Goal: Task Accomplishment & Management: Use online tool/utility

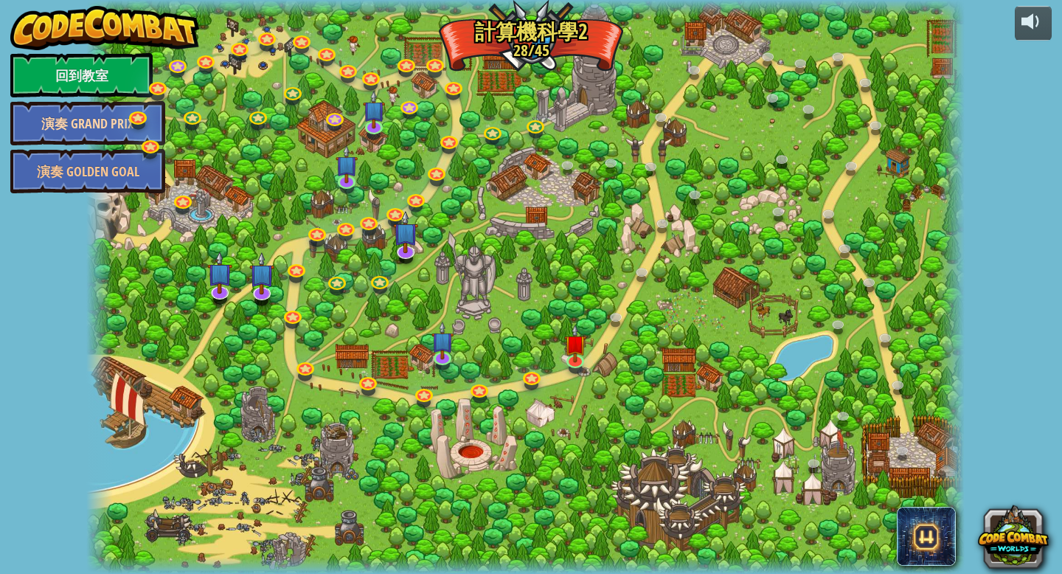
click at [96, 125] on link "演奏 Grand Prix" at bounding box center [87, 123] width 155 height 44
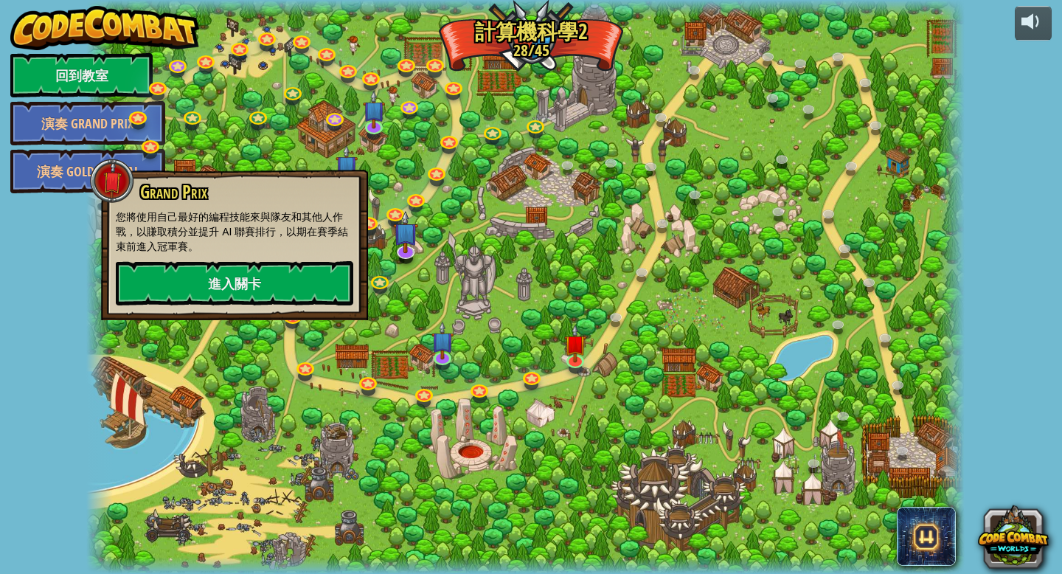
click at [419, 179] on div at bounding box center [525, 287] width 878 height 574
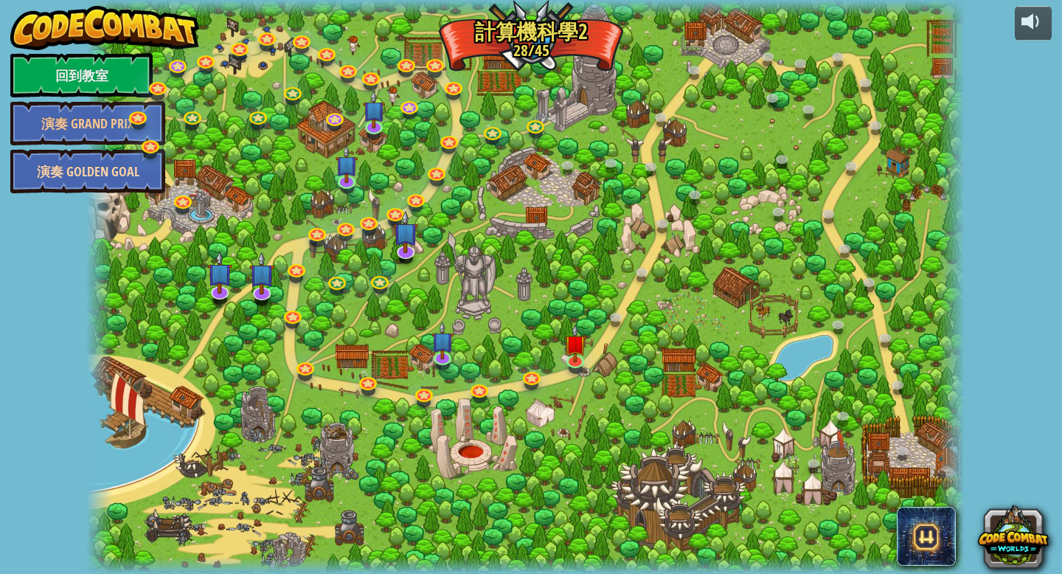
click at [82, 159] on link "演奏 Golden Goal" at bounding box center [87, 171] width 155 height 44
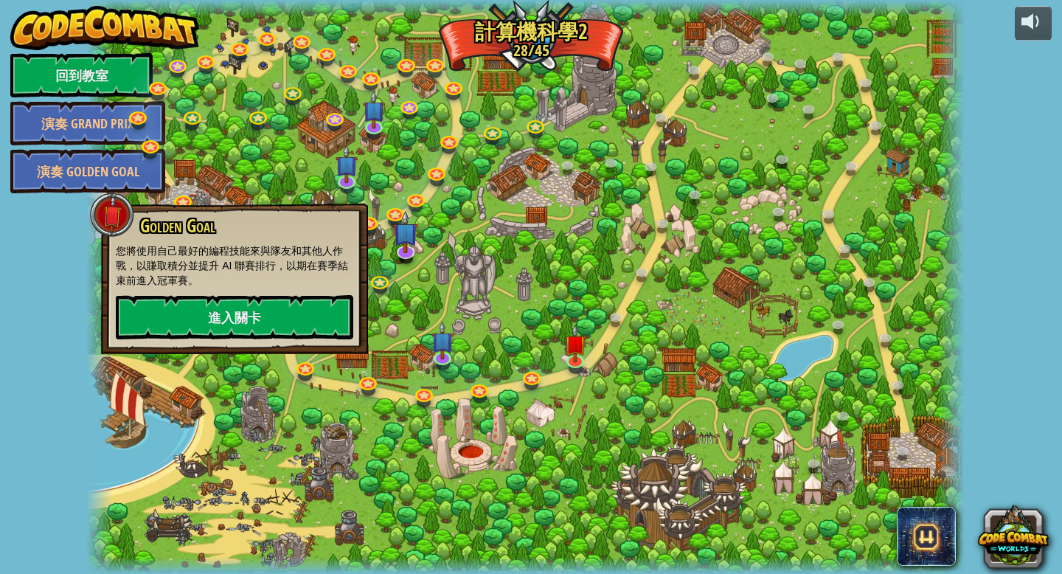
click at [399, 201] on div at bounding box center [525, 287] width 878 height 574
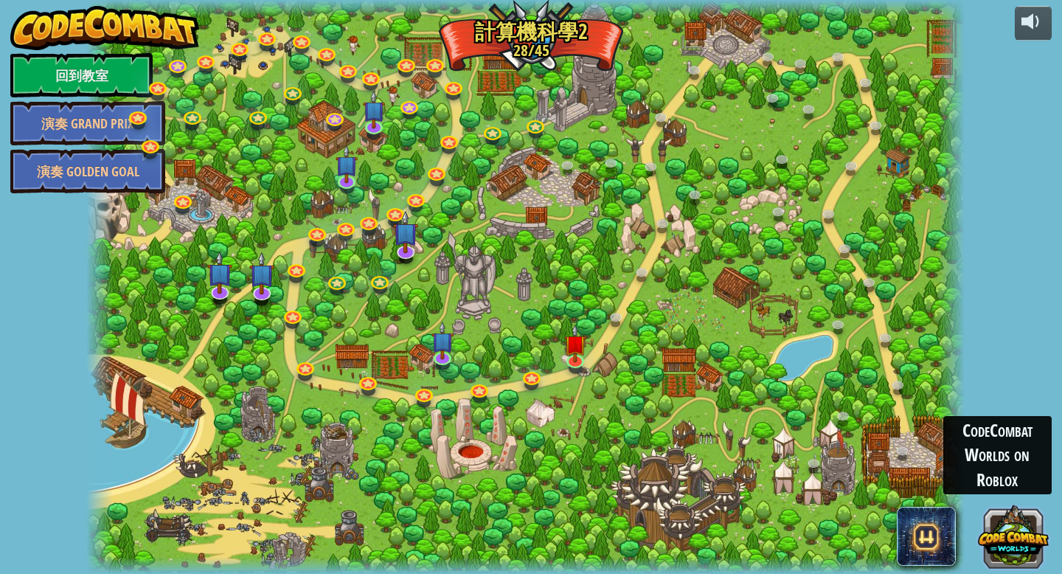
click at [1028, 561] on button at bounding box center [1013, 536] width 71 height 71
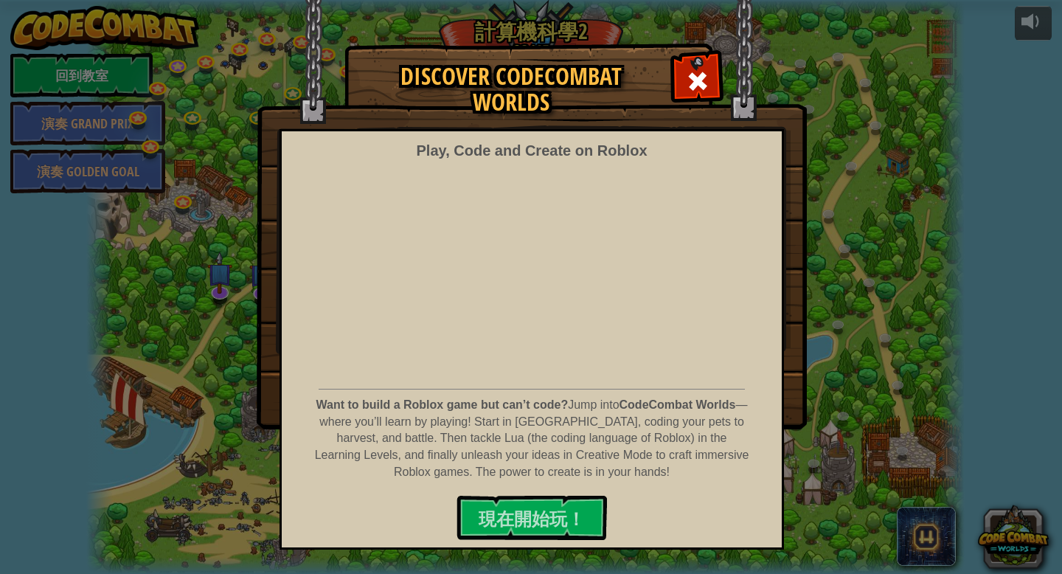
click at [1041, 102] on div "Discover CodeCombat Worlds Play, Code and Create on Roblox Want to build a Robl…" at bounding box center [531, 236] width 1062 height 384
click at [977, 244] on div "Discover CodeCombat Worlds Play, Code and Create on Roblox Want to build a Robl…" at bounding box center [531, 236] width 1062 height 384
click at [716, 82] on div at bounding box center [697, 79] width 46 height 46
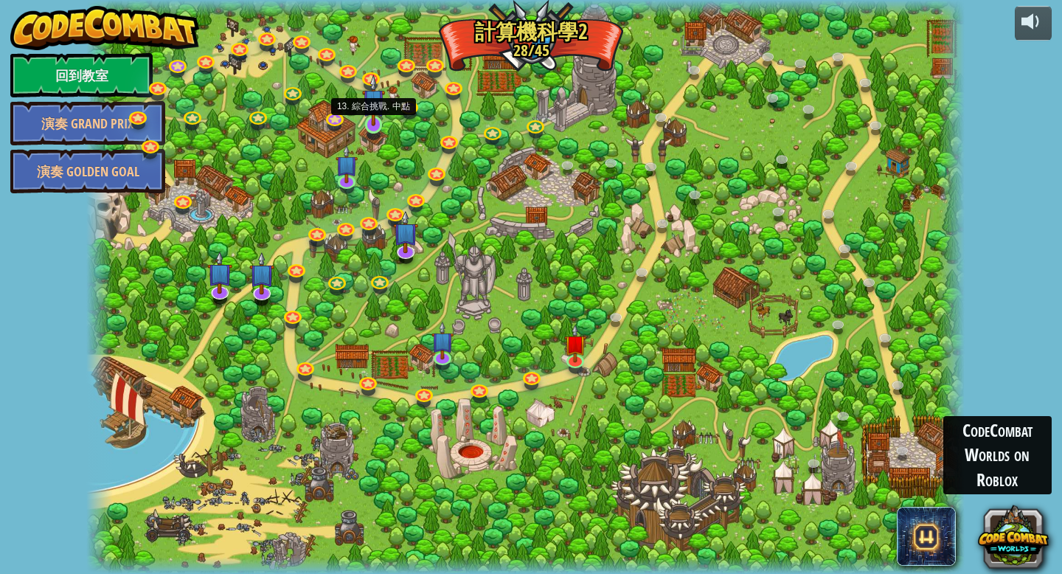
click at [374, 119] on img at bounding box center [373, 100] width 22 height 51
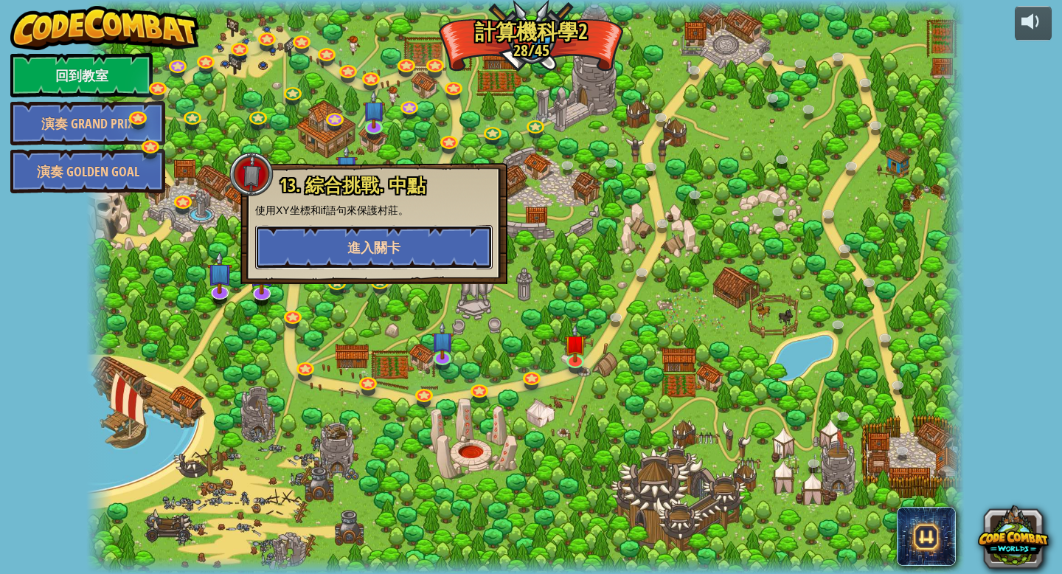
click at [406, 240] on button "進入關卡" at bounding box center [374, 247] width 238 height 44
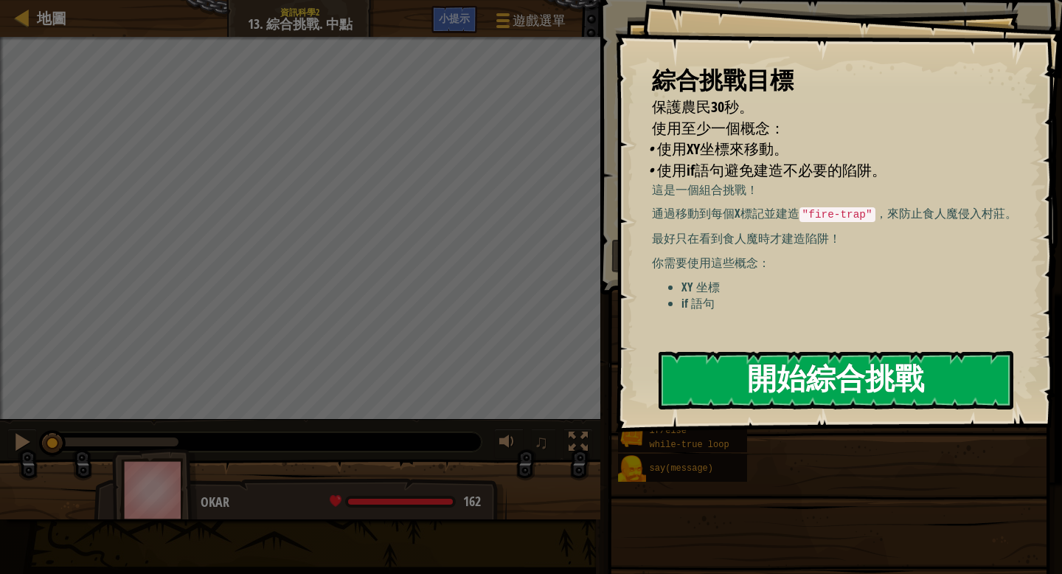
click at [846, 379] on button "開始綜合挑戰" at bounding box center [836, 380] width 355 height 58
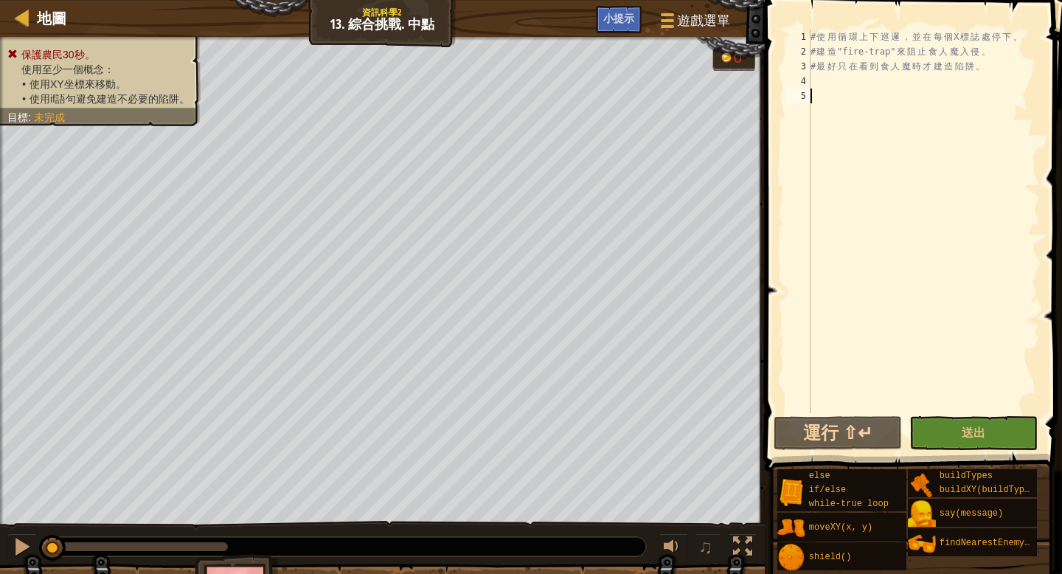
click at [814, 80] on div "# 使 用 循 環 上 下 巡 邏 ， 並 在 每 個 X 標 誌 處 停 下 。 # 建 造 "fire-trap" 來 阻 止 食 人 魔 入 侵 。 #…" at bounding box center [924, 236] width 232 height 413
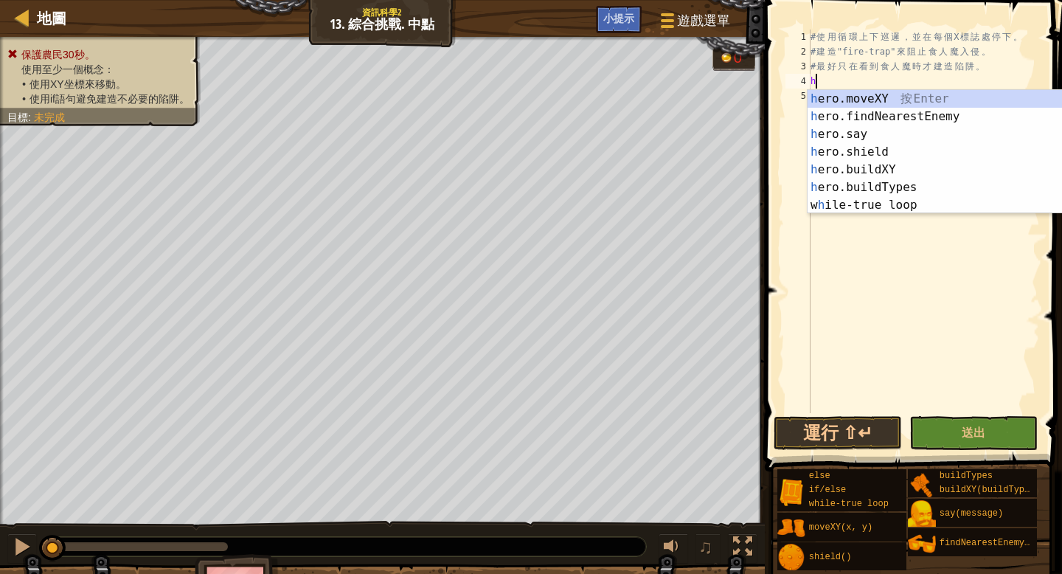
scroll to position [7, 0]
click at [851, 188] on div "h ero.moveXY 按 Enter h ero.findNearestEnemy 按 Enter h ero.say 按 Enter h ero.shi…" at bounding box center [947, 169] width 279 height 159
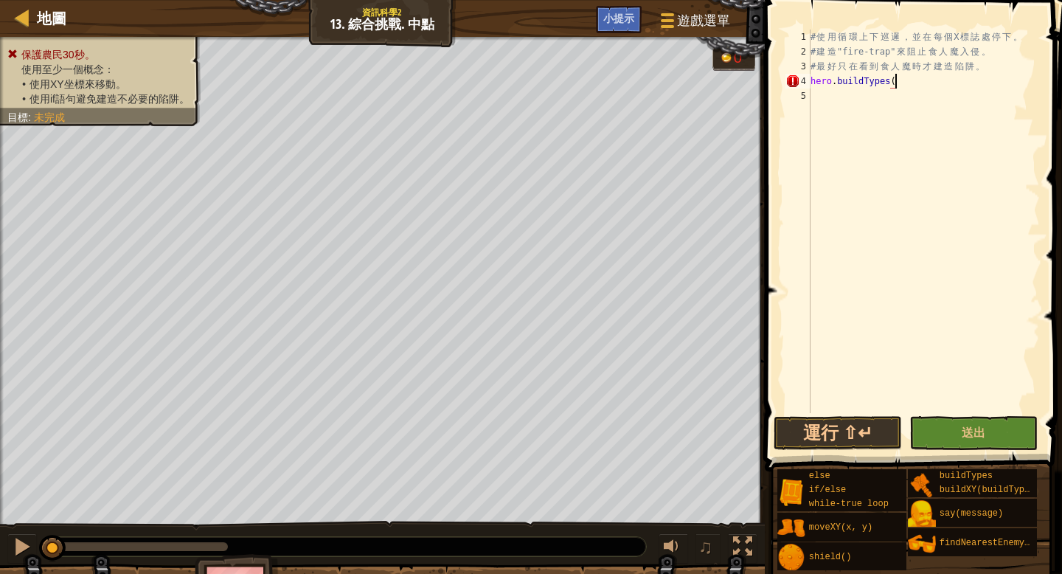
scroll to position [7, 7]
click at [834, 438] on button "運行 ⇧↵" at bounding box center [838, 433] width 128 height 34
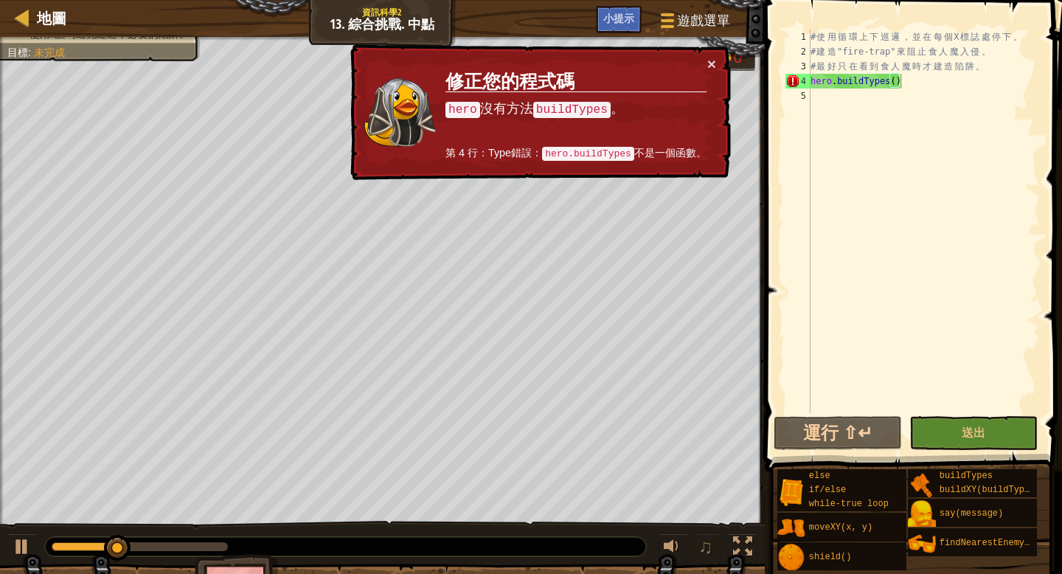
click at [702, 58] on td "修正您的程式碼 hero 沒有方法 buildTypes 。 第 4 行：Type錯誤： hero.buildTypes 不是一個函數。" at bounding box center [576, 112] width 263 height 113
click at [710, 61] on button "×" at bounding box center [711, 63] width 9 height 15
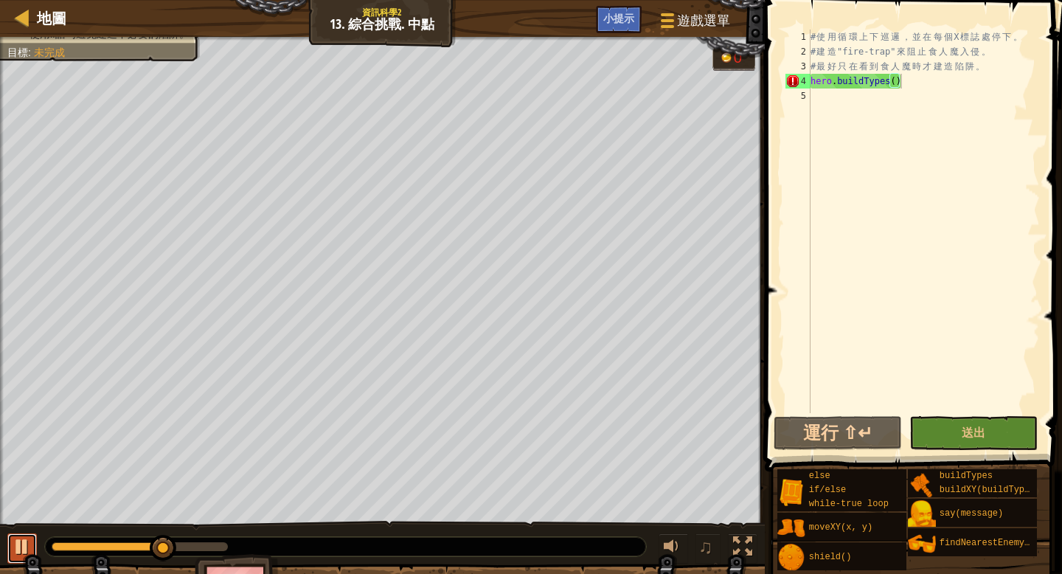
click at [10, 556] on button at bounding box center [22, 548] width 30 height 30
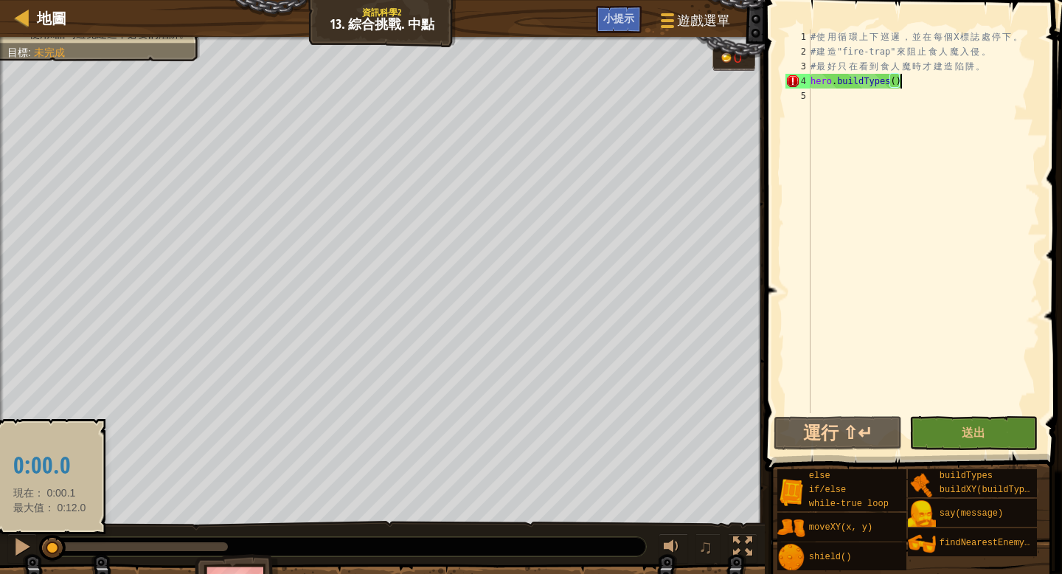
drag, startPoint x: 156, startPoint y: 550, endPoint x: 49, endPoint y: 558, distance: 107.3
click at [49, 558] on div at bounding box center [52, 548] width 27 height 27
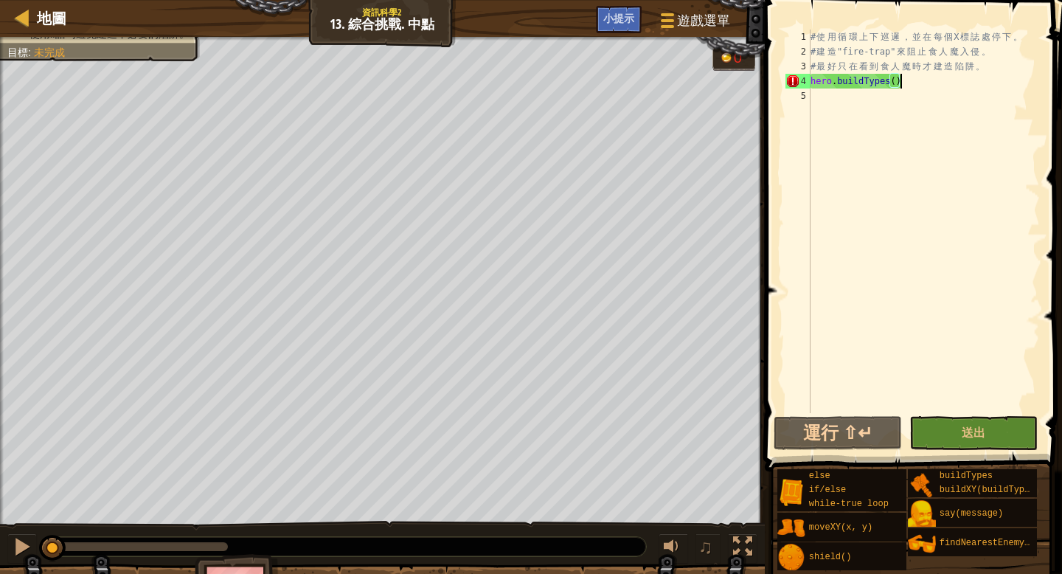
click at [909, 81] on div "# 使 用 循 環 上 下 巡 邏 ， 並 在 每 個 X 標 誌 處 停 下 。 # 建 造 "fire-trap" 來 阻 止 食 人 魔 入 侵 。 #…" at bounding box center [924, 236] width 232 height 413
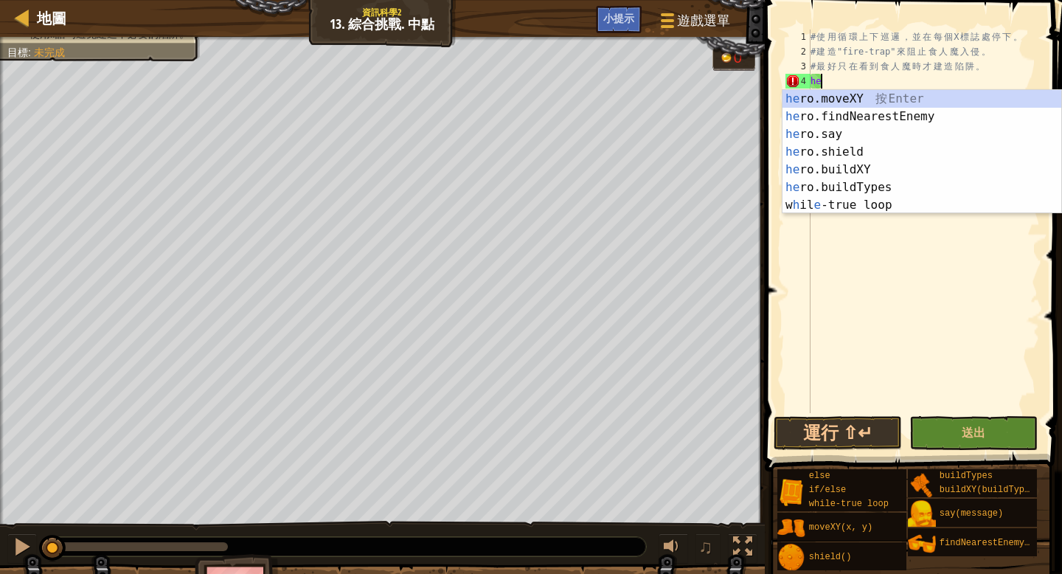
scroll to position [7, 0]
type textarea "h"
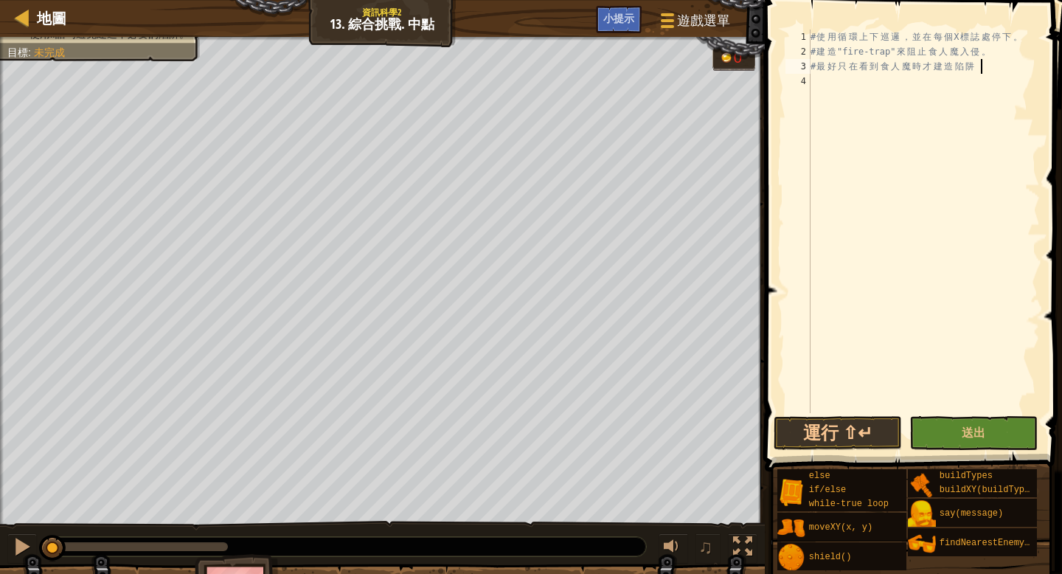
scroll to position [7, 12]
type textarea "# 最好只在看到食人魔時才建造陷阱"
click at [811, 84] on div "# 使 用 循 環 上 下 巡 邏 ， 並 在 每 個 X 標 誌 處 停 下 。 # 建 造 "fire-trap" 來 阻 止 食 人 魔 入 侵 。 #…" at bounding box center [924, 236] width 232 height 413
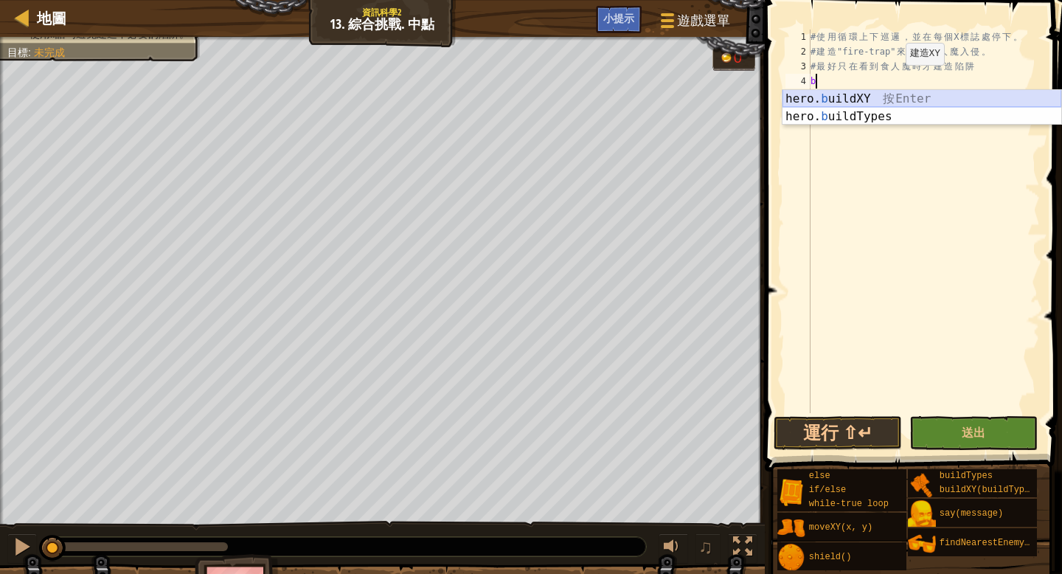
click at [843, 94] on div "hero. b uildXY 按 Enter hero. b uildTypes 按 Enter" at bounding box center [922, 125] width 279 height 71
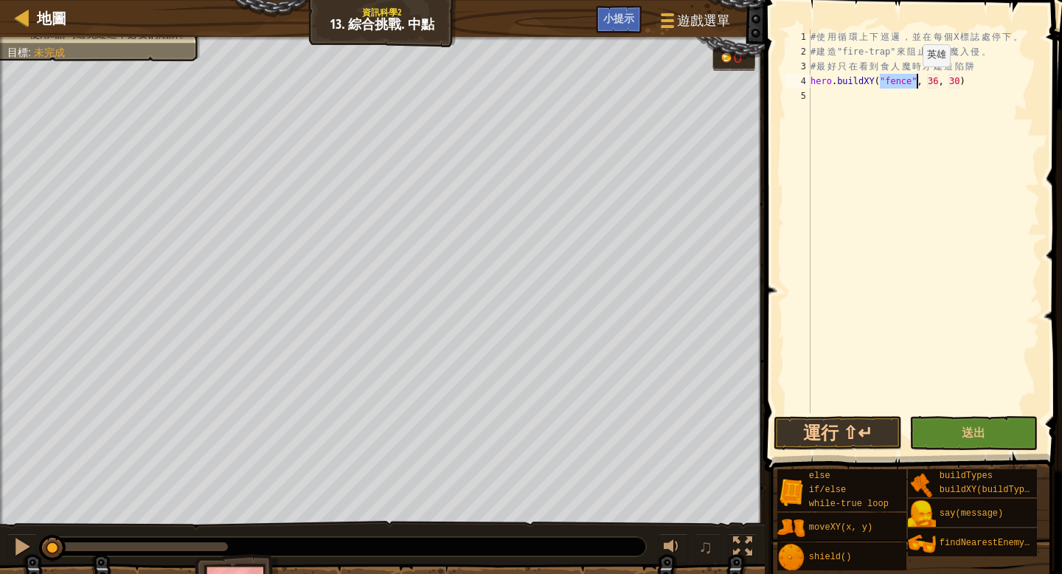
click at [910, 80] on div "# 使 用 循 環 上 下 巡 邏 ， 並 在 每 個 X 標 誌 處 停 下 。 # 建 造 "fire-trap" 來 阻 止 食 人 魔 入 侵 。 #…" at bounding box center [924, 236] width 232 height 413
click at [954, 80] on div "# 使 用 循 環 上 下 巡 邏 ， 並 在 每 個 X 標 誌 處 停 下 。 # 建 造 "fire-trap" 來 阻 止 食 人 魔 入 侵 。 #…" at bounding box center [924, 236] width 232 height 413
click at [975, 80] on div "# 使 用 循 環 上 下 巡 邏 ， 並 在 每 個 X 標 誌 處 停 下 。 # 建 造 "fire-trap" 來 阻 止 食 人 魔 入 侵 。 #…" at bounding box center [924, 236] width 232 height 413
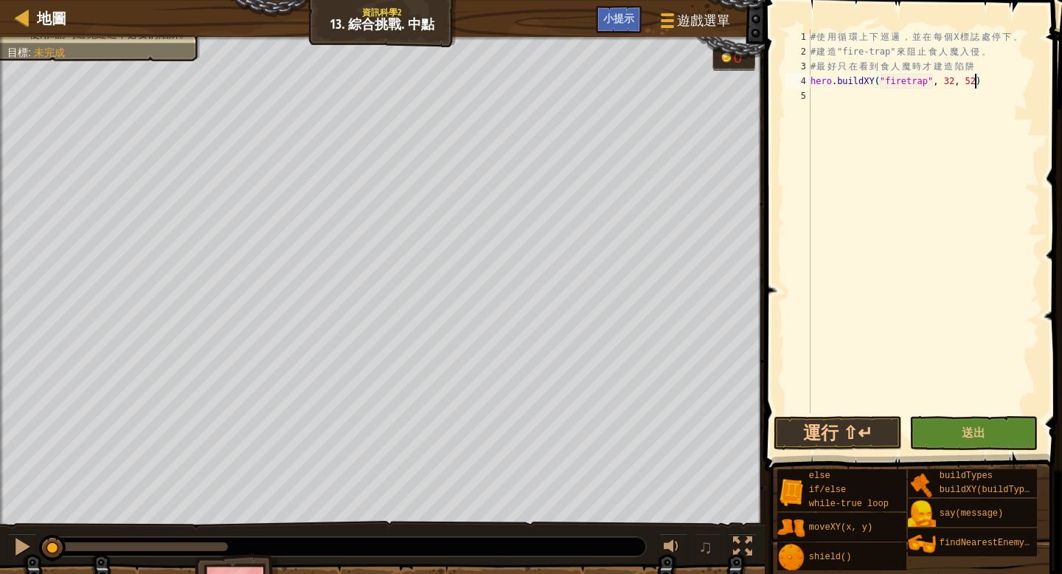
scroll to position [7, 13]
click at [806, 437] on button "運行 ⇧↵" at bounding box center [838, 433] width 128 height 34
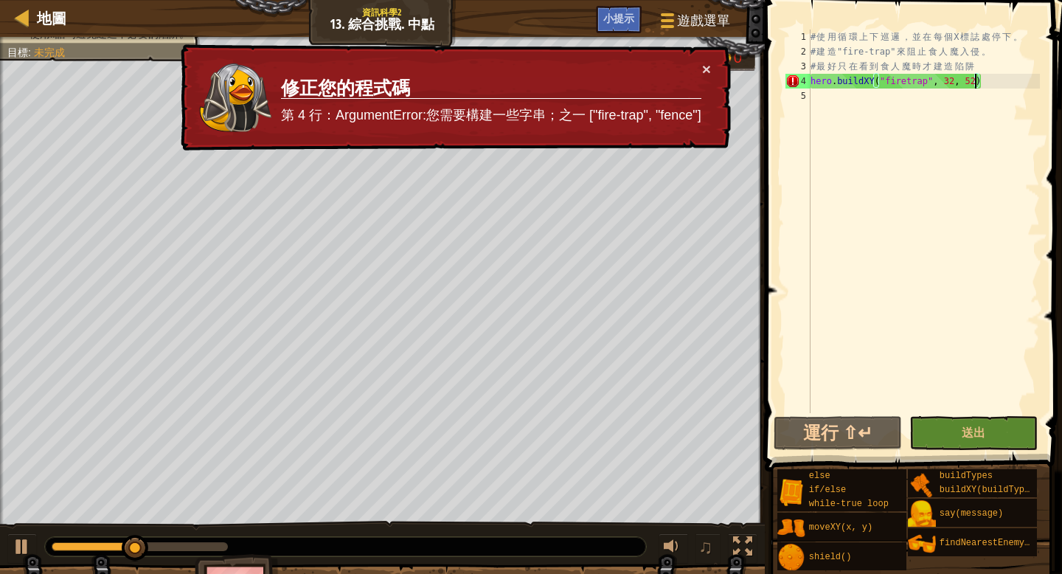
click at [0, 553] on div "♫" at bounding box center [382, 543] width 765 height 44
click at [24, 559] on button at bounding box center [22, 548] width 30 height 30
click at [938, 82] on div "# 使 用 循 環 上 下 巡 邏 ， 並 在 每 個 X 標 誌 處 停 下 。 # 建 造 "fire-trap" 來 阻 止 食 人 魔 入 侵 。 #…" at bounding box center [924, 236] width 232 height 413
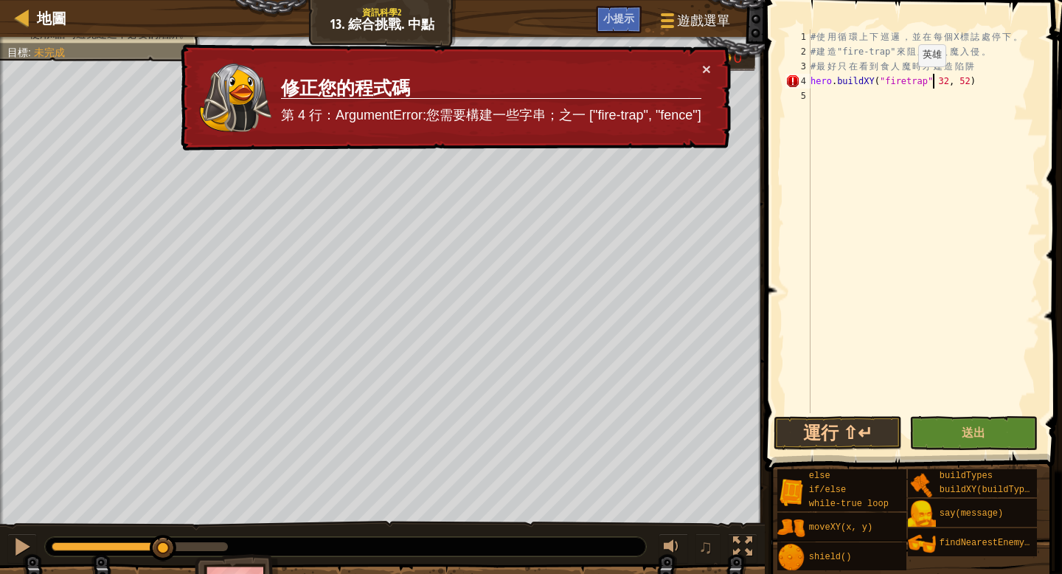
click at [906, 80] on div "# 使 用 循 環 上 下 巡 邏 ， 並 在 每 個 X 標 誌 處 停 下 。 # 建 造 "fire-trap" 來 阻 止 食 人 魔 入 侵 。 #…" at bounding box center [924, 236] width 232 height 413
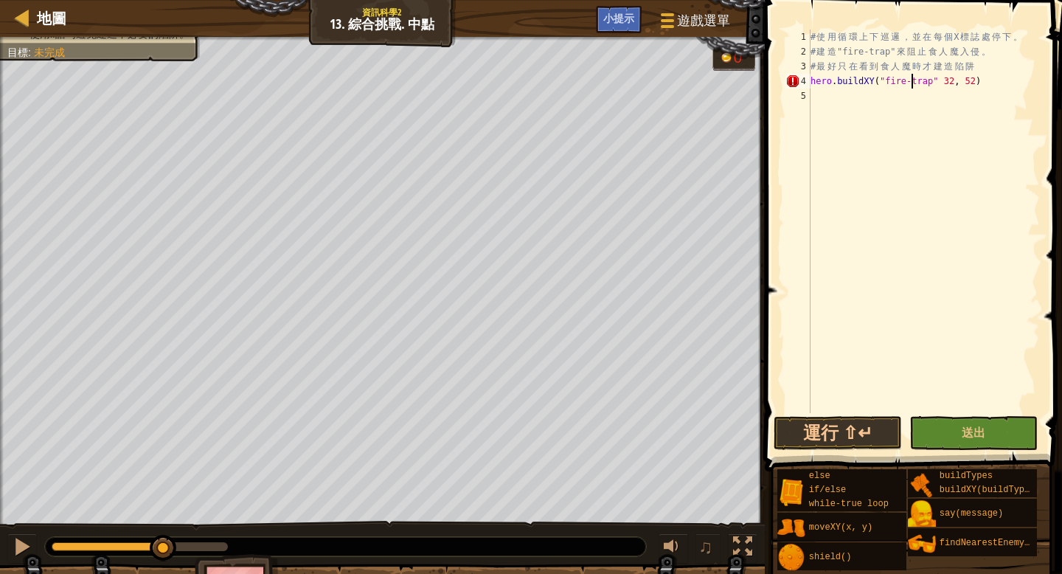
scroll to position [7, 9]
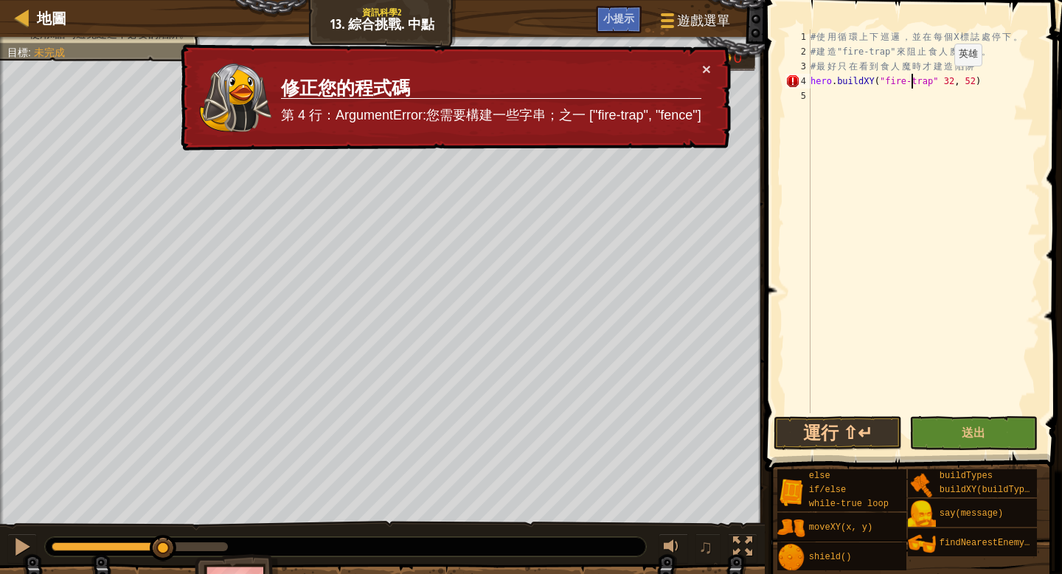
click at [942, 80] on div "# 使 用 循 環 上 下 巡 邏 ， 並 在 每 個 X 標 誌 處 停 下 。 # 建 造 "fire-trap" 來 阻 止 食 人 魔 入 侵 。 #…" at bounding box center [924, 236] width 232 height 413
click at [938, 80] on div "# 使 用 循 環 上 下 巡 邏 ， 並 在 每 個 X 標 誌 處 停 下 。 # 建 造 "fire-trap" 來 阻 止 食 人 魔 入 侵 。 #…" at bounding box center [924, 236] width 232 height 413
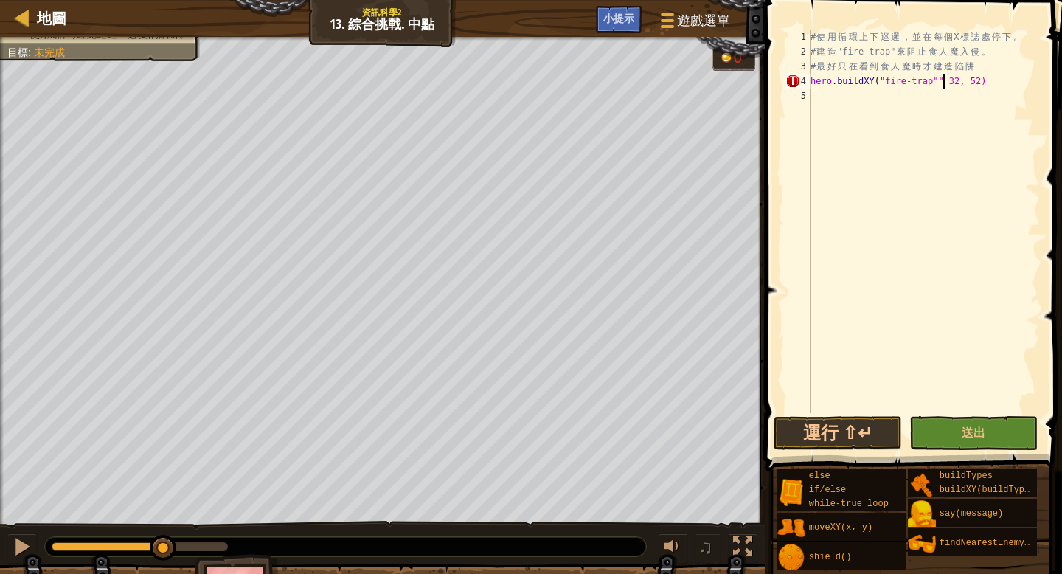
scroll to position [7, 11]
click at [848, 429] on button "運行 ⇧↵" at bounding box center [838, 433] width 128 height 34
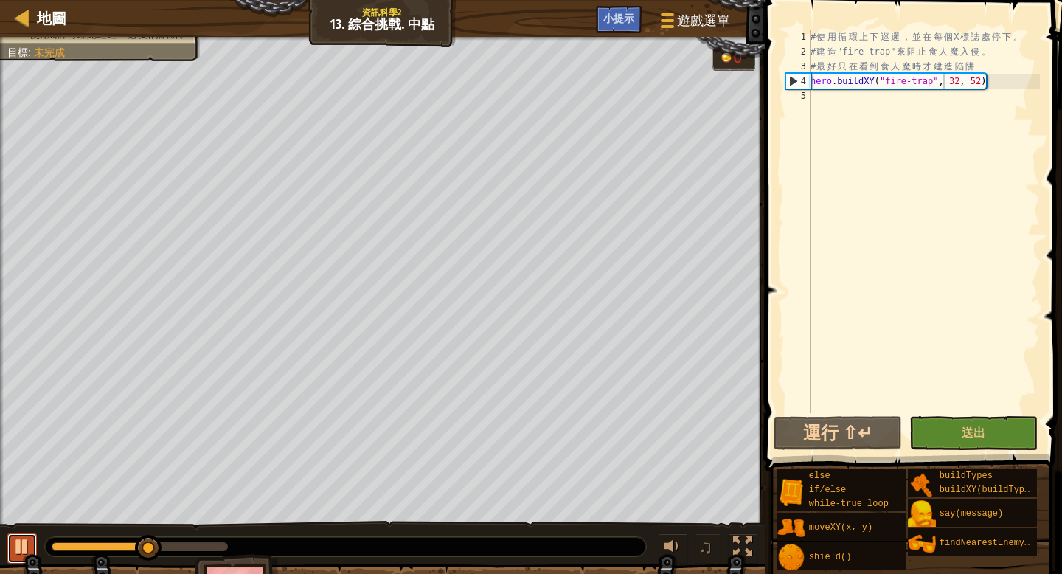
click at [28, 544] on div at bounding box center [22, 546] width 19 height 19
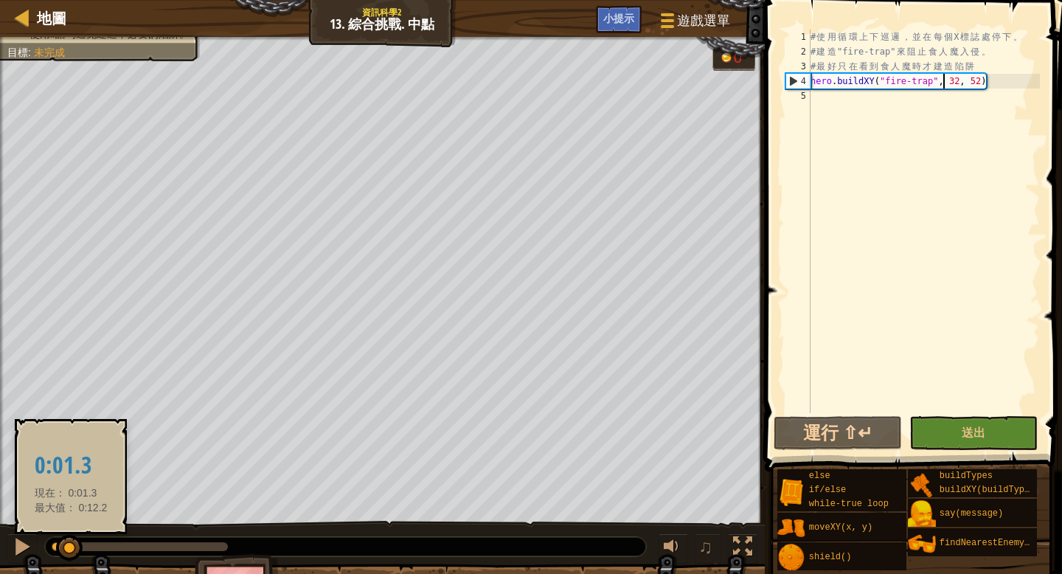
drag, startPoint x: 156, startPoint y: 547, endPoint x: 71, endPoint y: 549, distance: 85.6
click at [71, 549] on div at bounding box center [69, 548] width 27 height 27
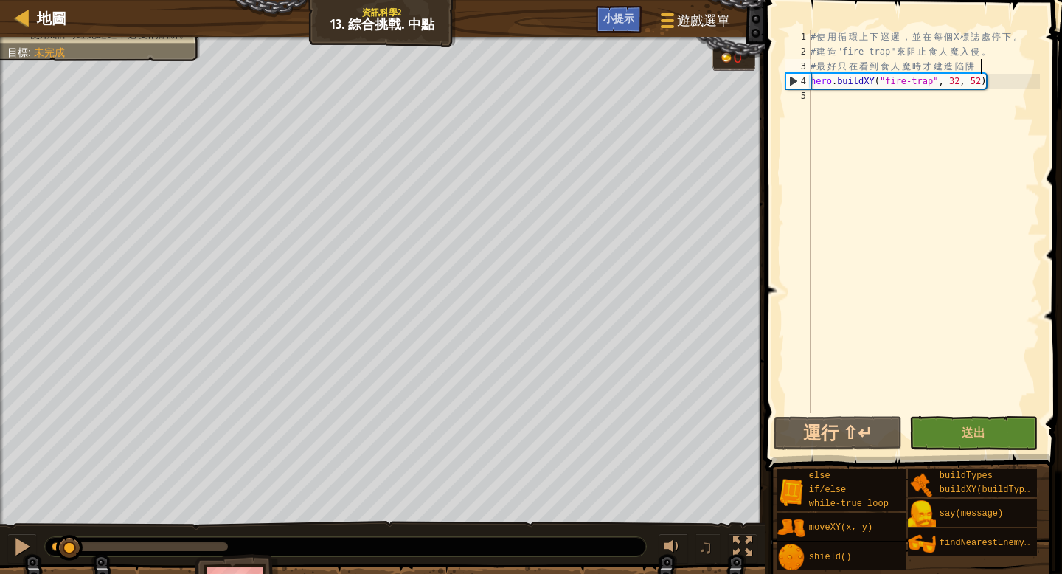
click at [988, 67] on div "# 使 用 循 環 上 下 巡 邏 ， 並 在 每 個 X 標 誌 處 停 下 。 # 建 造 "fire-trap" 來 阻 止 食 人 魔 入 侵 。 #…" at bounding box center [924, 236] width 232 height 413
type textarea "# 最好只在看到食人魔時才建造陷阱"
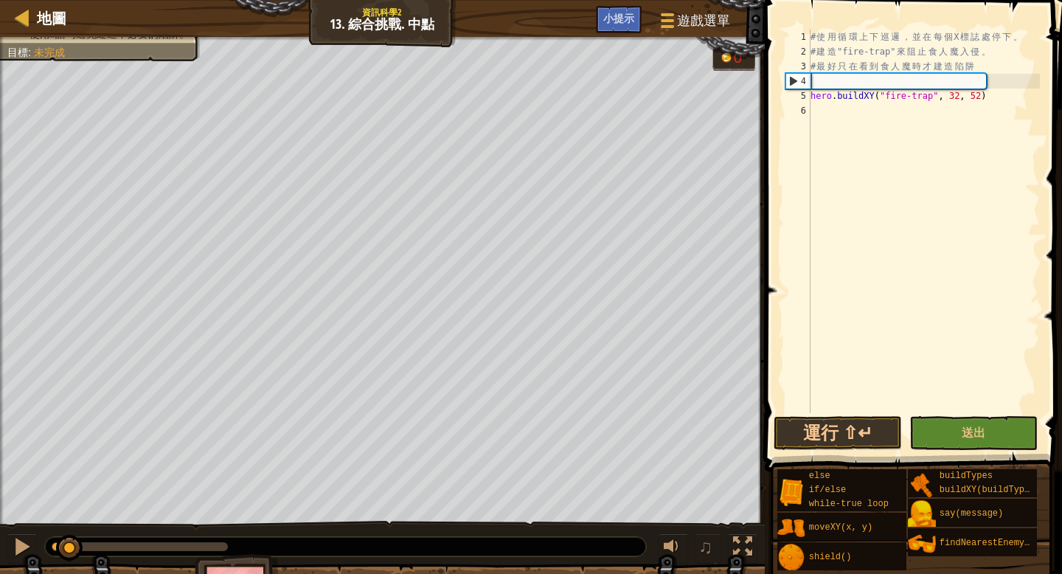
scroll to position [7, 0]
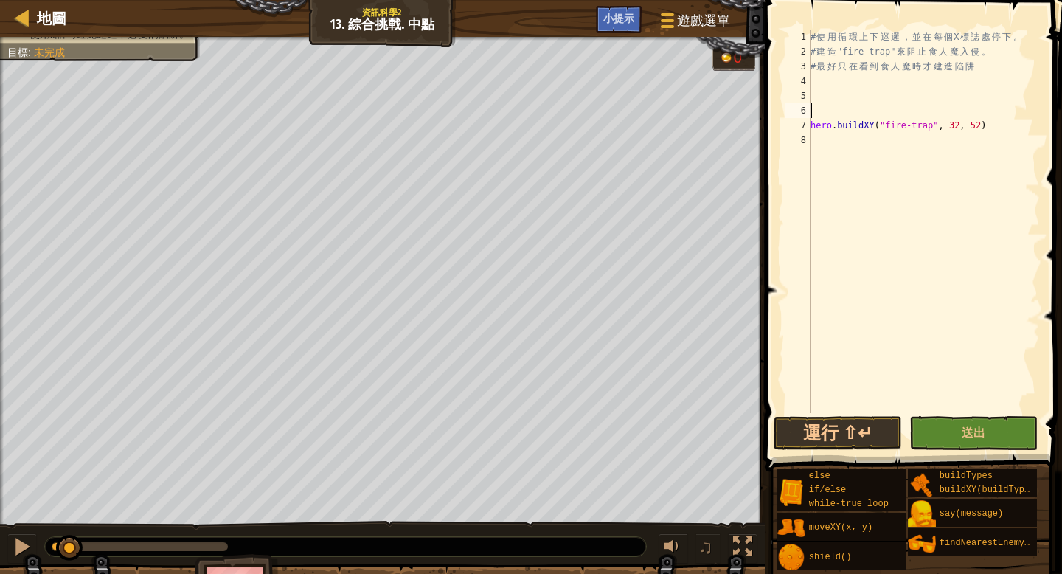
type textarea "w"
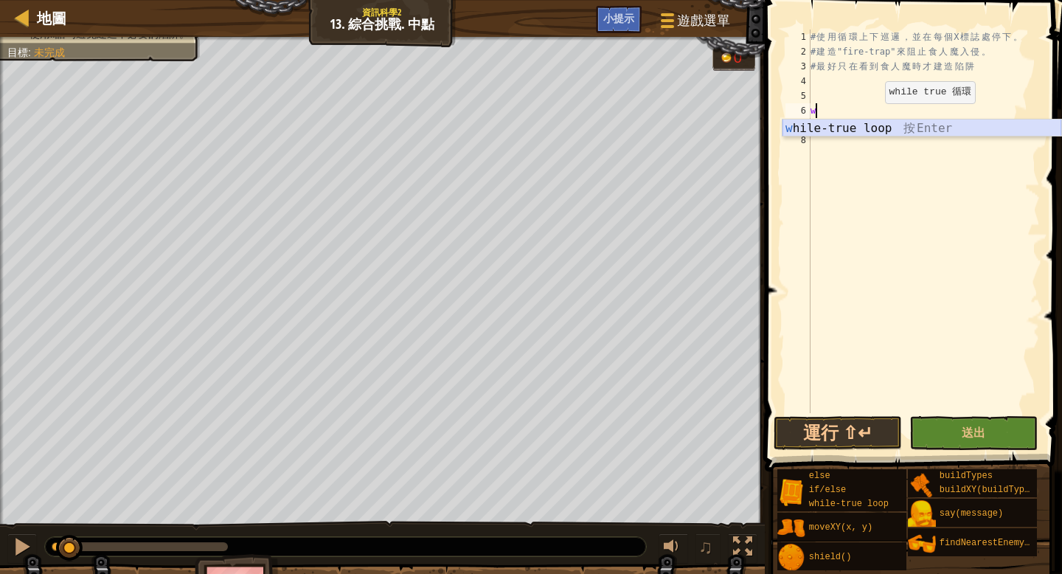
click at [821, 129] on div "w hile-true loop 按 Enter" at bounding box center [922, 146] width 279 height 53
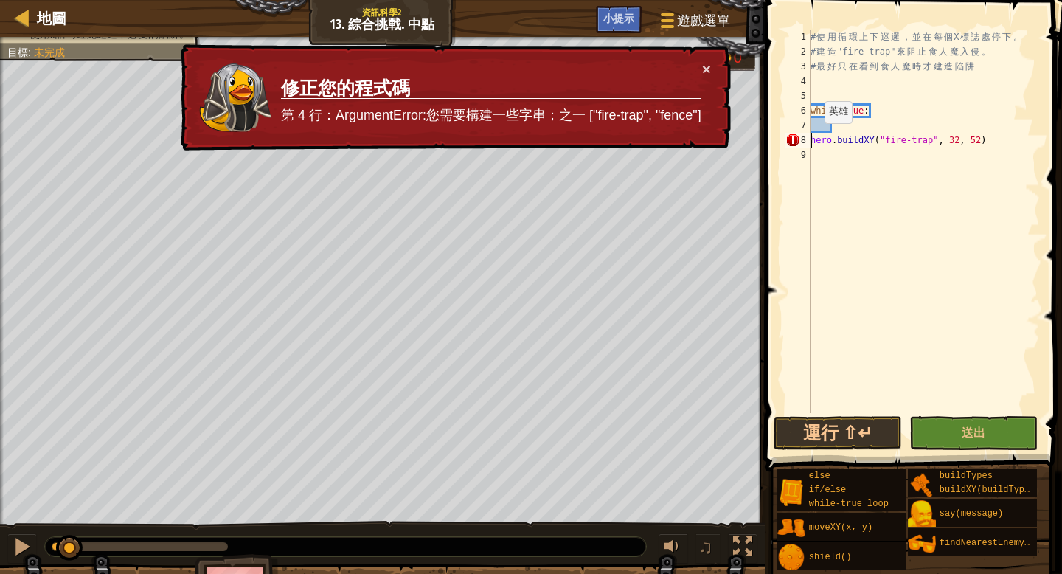
click at [812, 138] on div "# 使 用 循 環 上 下 巡 邏 ， 並 在 每 個 X 標 誌 處 停 下 。 # 建 造 "fire-trap" 來 阻 止 食 人 魔 入 侵 。 #…" at bounding box center [924, 236] width 232 height 413
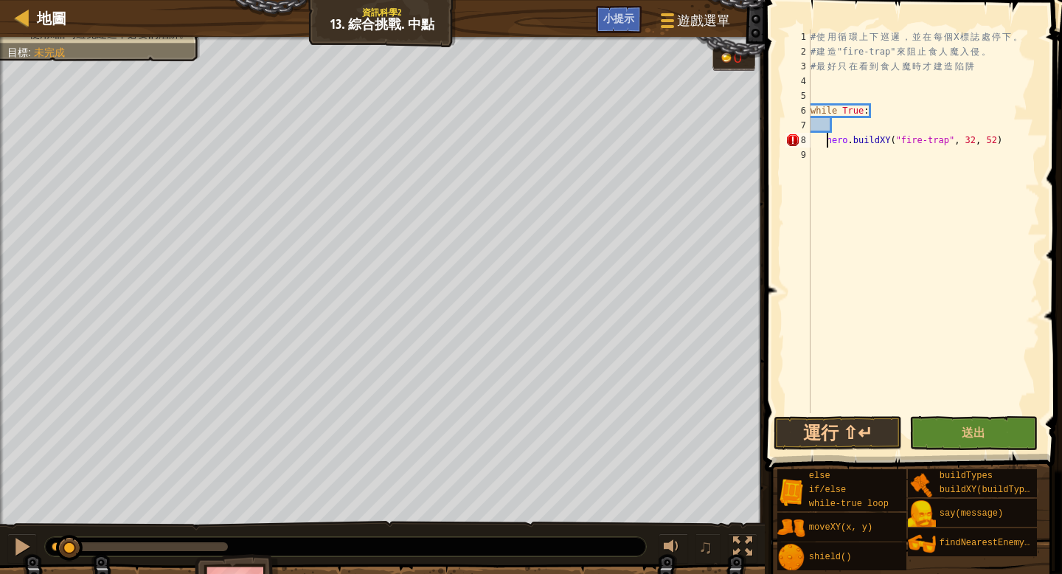
type textarea "hero.buildXY("fire-trap", 32, 52)"
click at [836, 125] on div "# 使 用 循 環 上 下 巡 邏 ， 並 在 每 個 X 標 誌 處 停 下 。 # 建 造 "fire-trap" 來 阻 止 食 人 魔 入 侵 。 #…" at bounding box center [924, 236] width 232 height 413
type textarea "f"
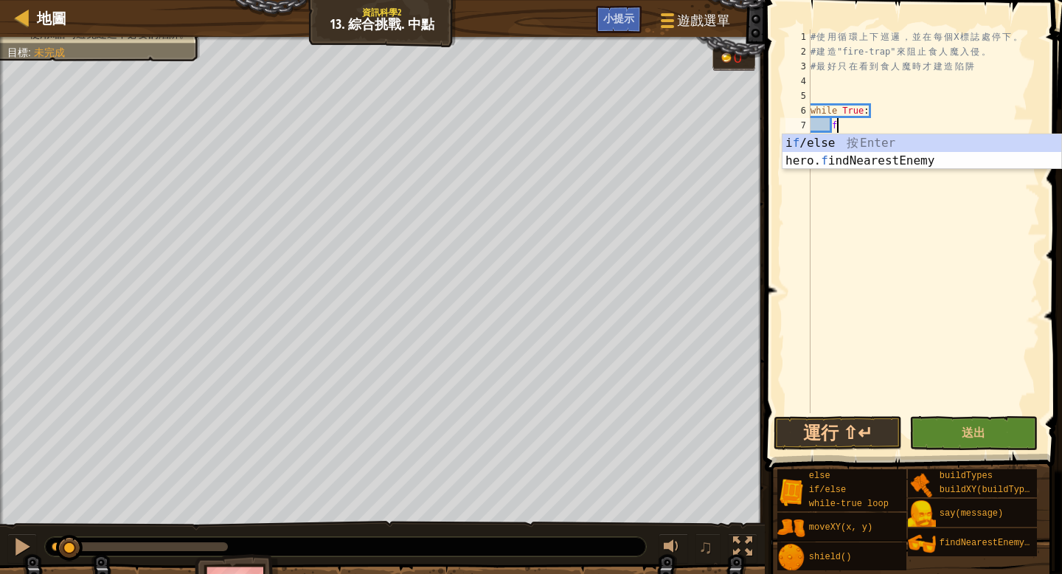
scroll to position [7, 1]
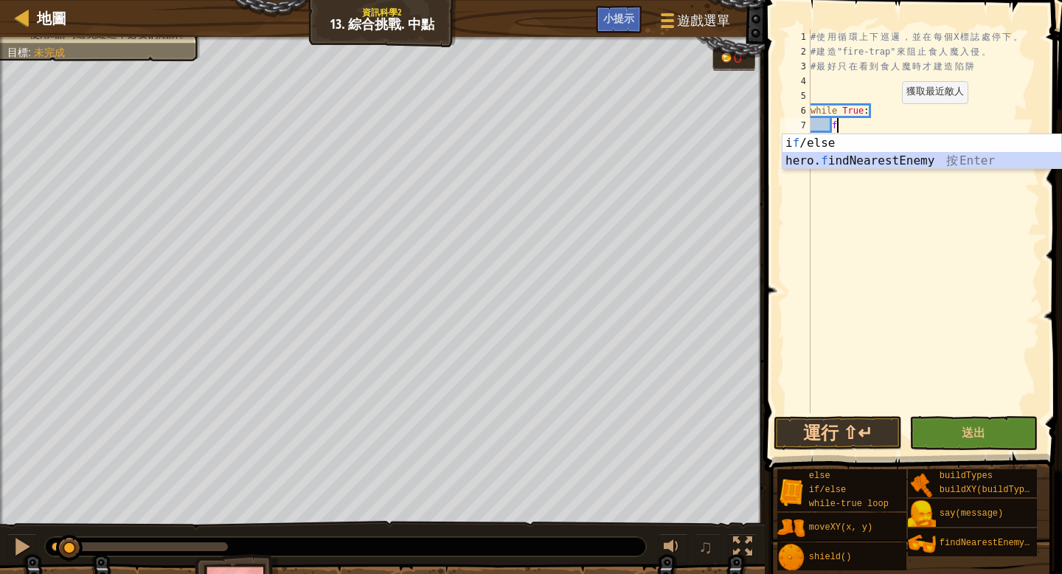
click at [859, 166] on div "i f /else 按 Enter hero. f indNearestEnemy 按 Enter" at bounding box center [922, 169] width 279 height 71
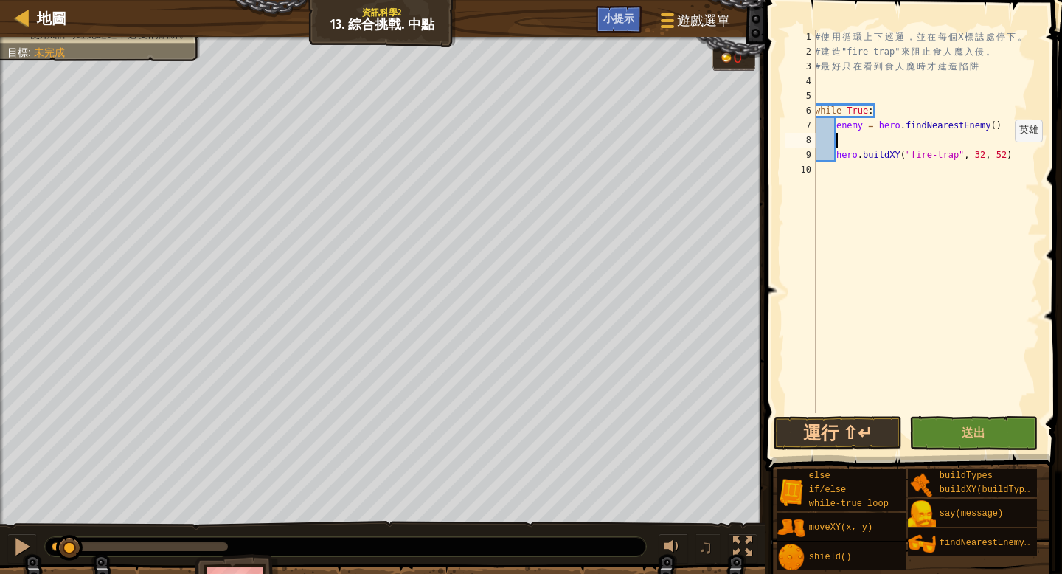
click at [1008, 156] on div "# 使 用 循 環 上 下 巡 邏 ， 並 在 每 個 X 標 誌 處 停 下 。 # 建 造 "fire-trap" 來 阻 止 食 人 魔 入 侵 。 #…" at bounding box center [926, 236] width 228 height 413
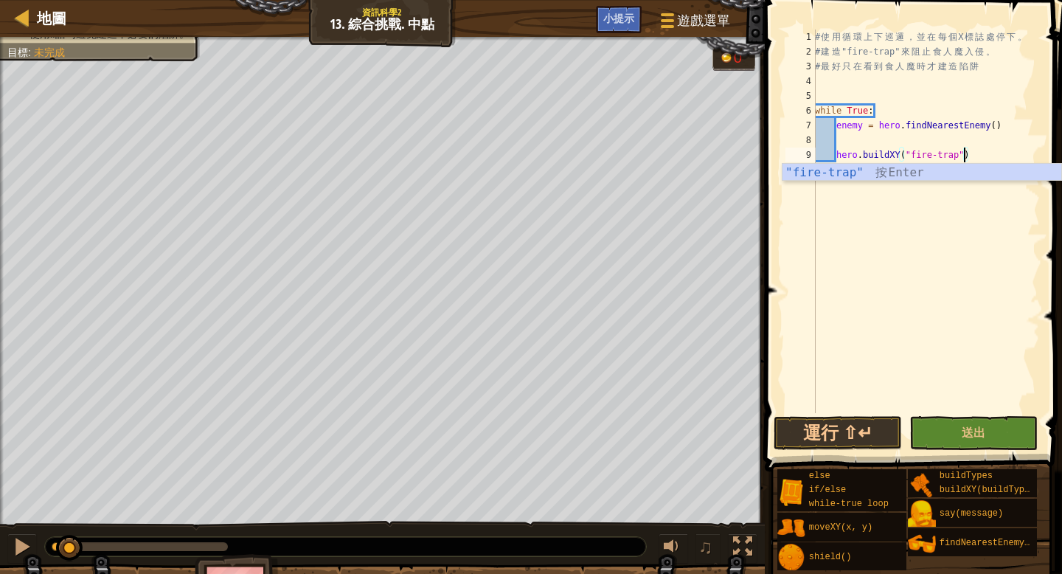
click at [842, 179] on div ""fire-trap" 按 Enter" at bounding box center [922, 190] width 279 height 53
click at [849, 435] on button "運行 ⇧↵" at bounding box center [838, 433] width 128 height 34
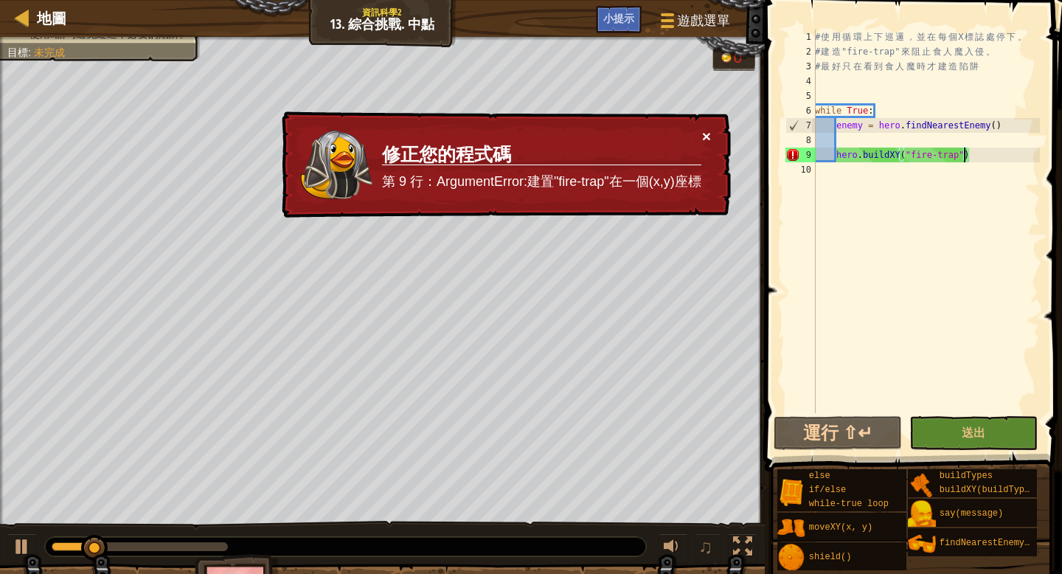
click at [710, 133] on button "×" at bounding box center [706, 135] width 9 height 15
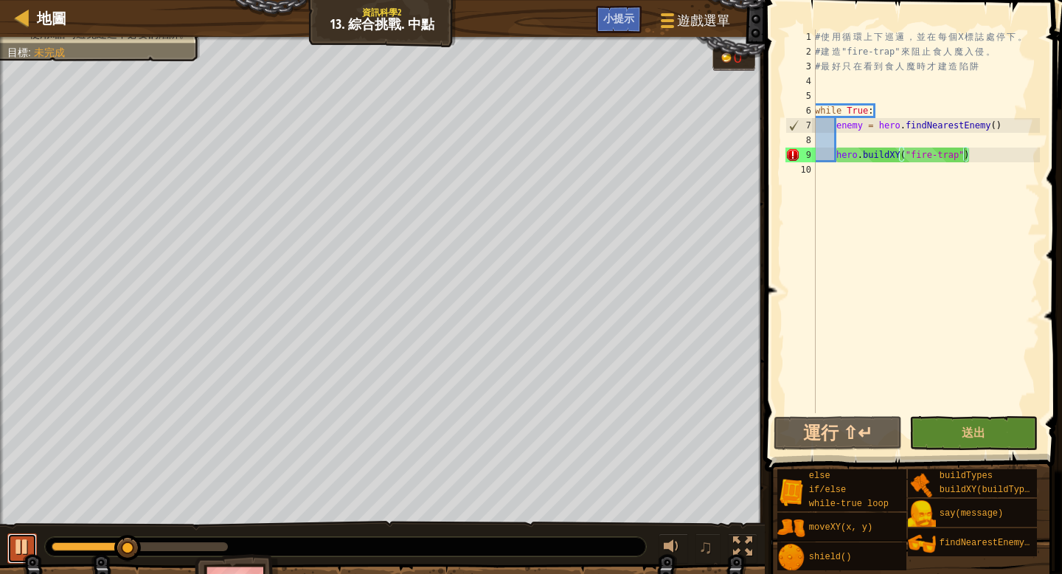
click at [19, 546] on div at bounding box center [22, 546] width 19 height 19
click at [610, 20] on span "小提示" at bounding box center [618, 18] width 31 height 14
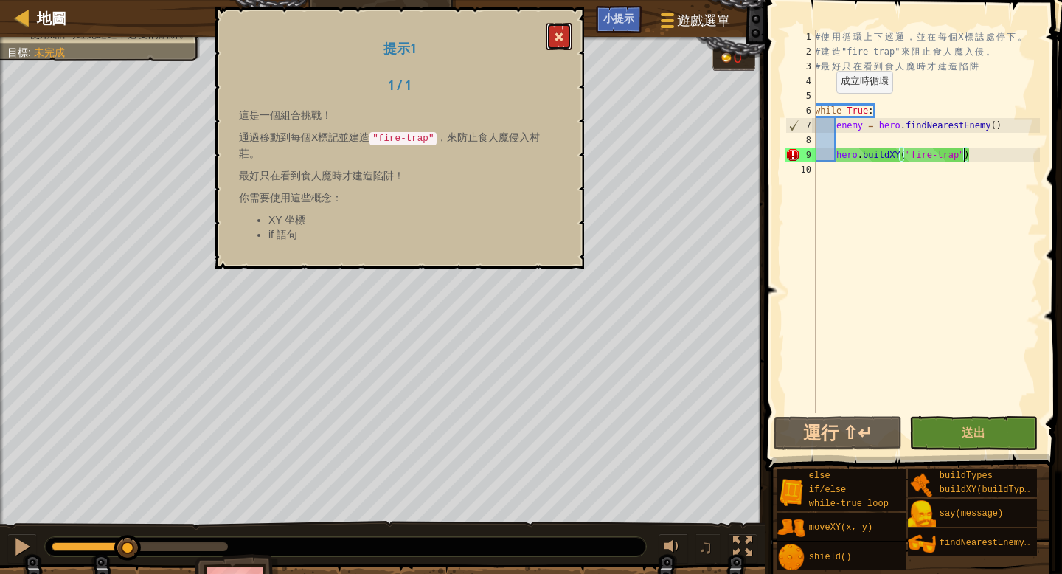
click at [571, 30] on button at bounding box center [559, 36] width 25 height 27
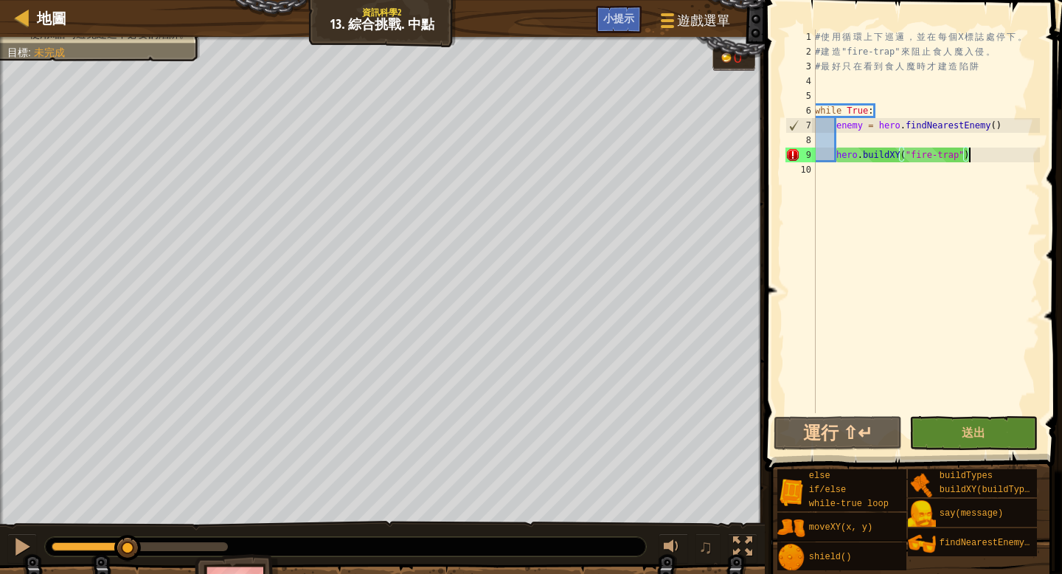
click at [970, 154] on div "# 使 用 循 環 上 下 巡 邏 ， 並 在 每 個 X 標 誌 處 停 下 。 # 建 造 "fire-trap" 來 阻 止 食 人 魔 入 侵 。 #…" at bounding box center [926, 236] width 228 height 413
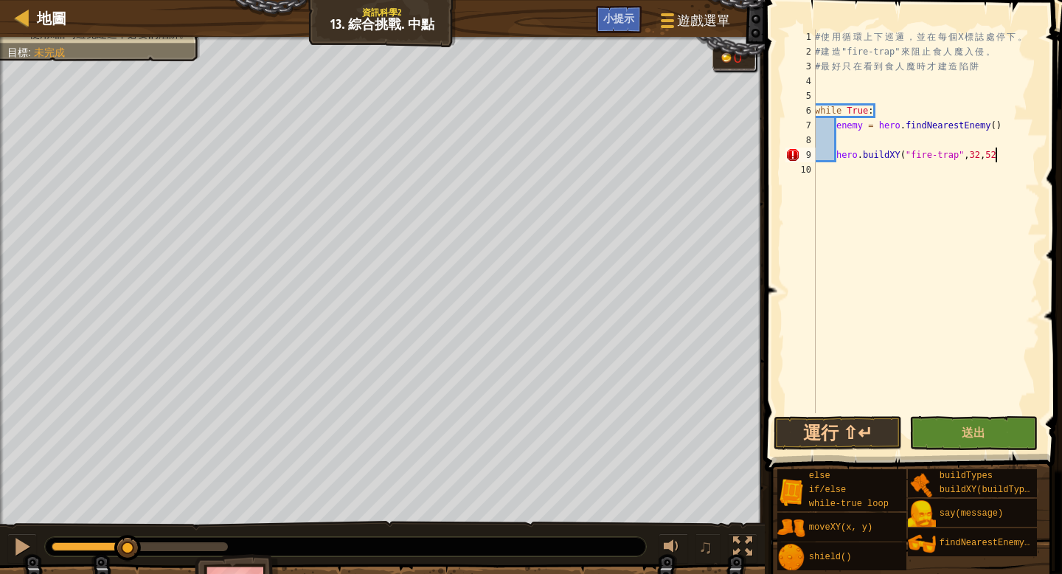
scroll to position [7, 15]
click at [837, 439] on button "運行 ⇧↵" at bounding box center [838, 433] width 128 height 34
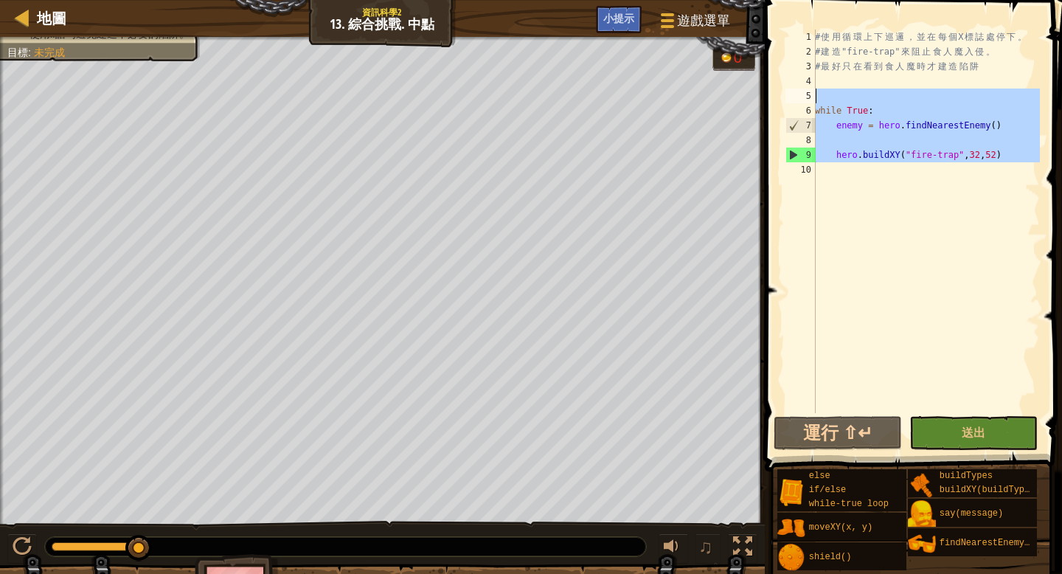
drag, startPoint x: 917, startPoint y: 176, endPoint x: 842, endPoint y: 99, distance: 106.9
click at [842, 99] on div "# 使 用 循 環 上 下 巡 邏 ， 並 在 每 個 X 標 誌 處 停 下 。 # 建 造 "fire-trap" 來 阻 止 食 人 魔 入 侵 。 #…" at bounding box center [926, 236] width 228 height 413
type textarea "while True:"
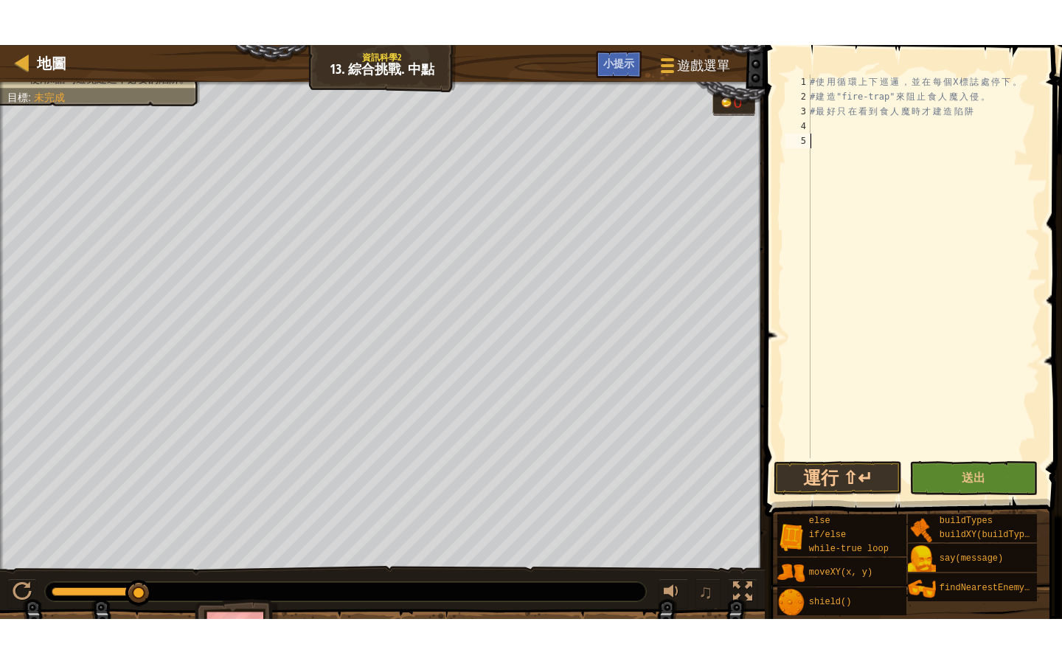
scroll to position [7, 0]
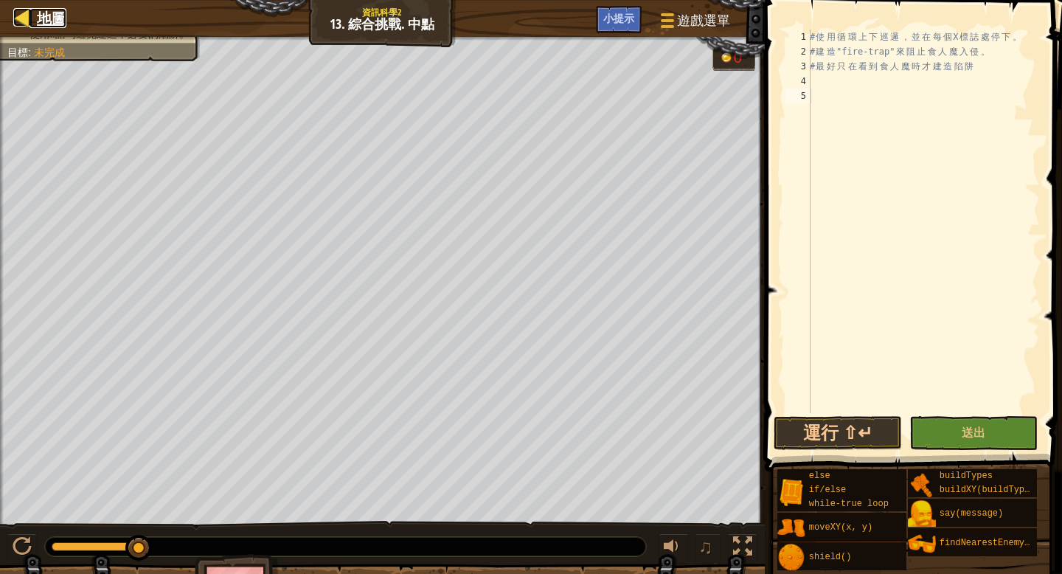
click at [63, 13] on span "地圖" at bounding box center [52, 18] width 30 height 20
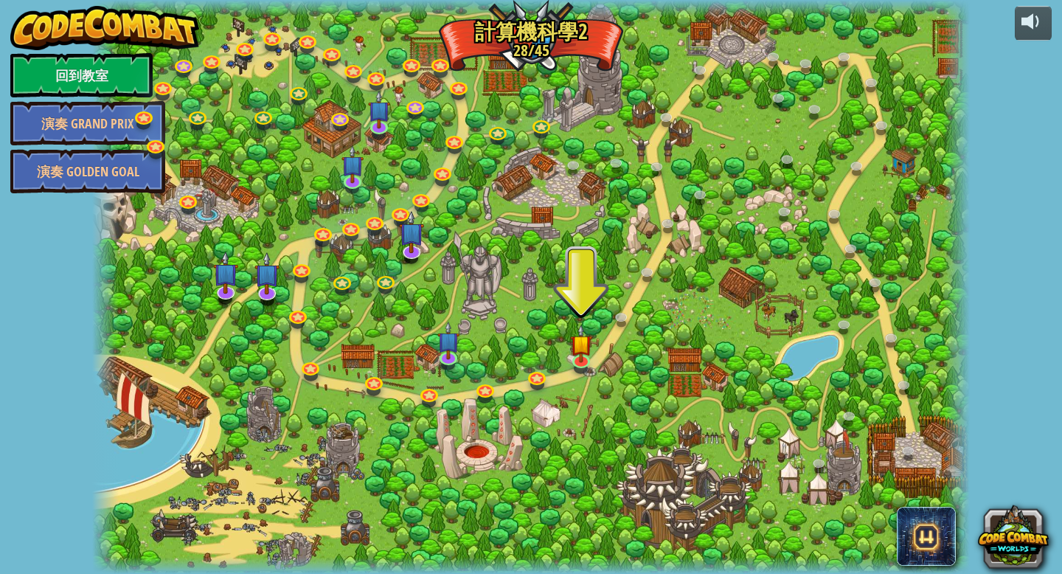
click at [662, 493] on div at bounding box center [531, 287] width 878 height 574
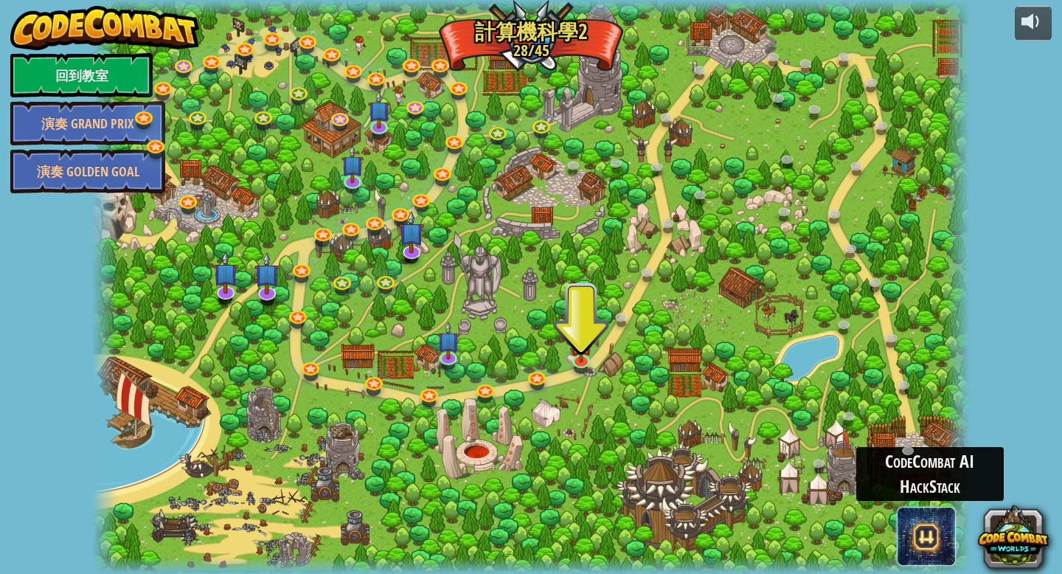
click at [938, 556] on span at bounding box center [926, 536] width 59 height 59
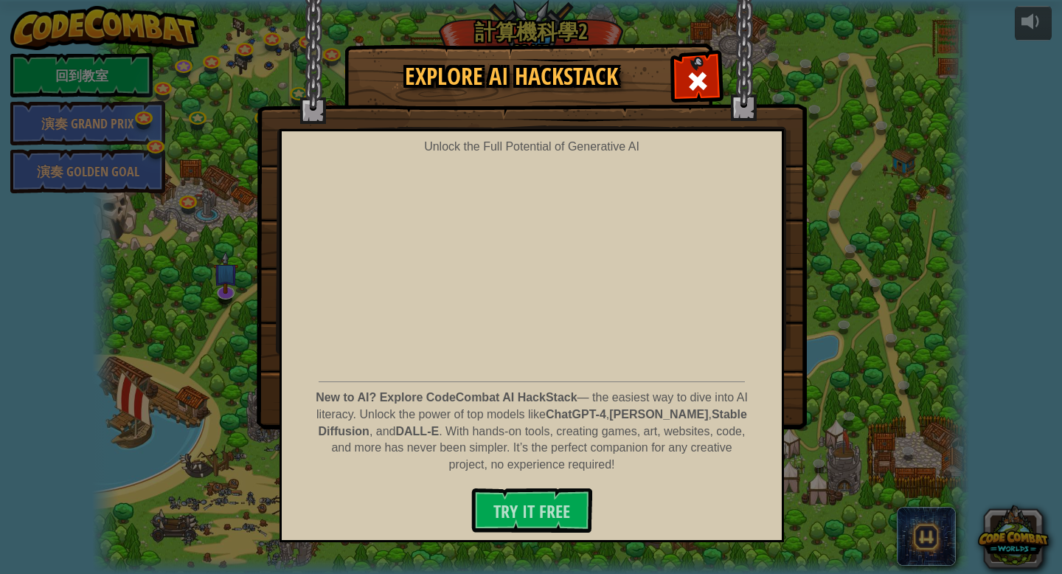
click at [1009, 395] on div "Explore AI HackStack Unlock the Full Potential of Generative AI New to AI? Expl…" at bounding box center [531, 236] width 1062 height 384
click at [701, 86] on span at bounding box center [698, 81] width 24 height 24
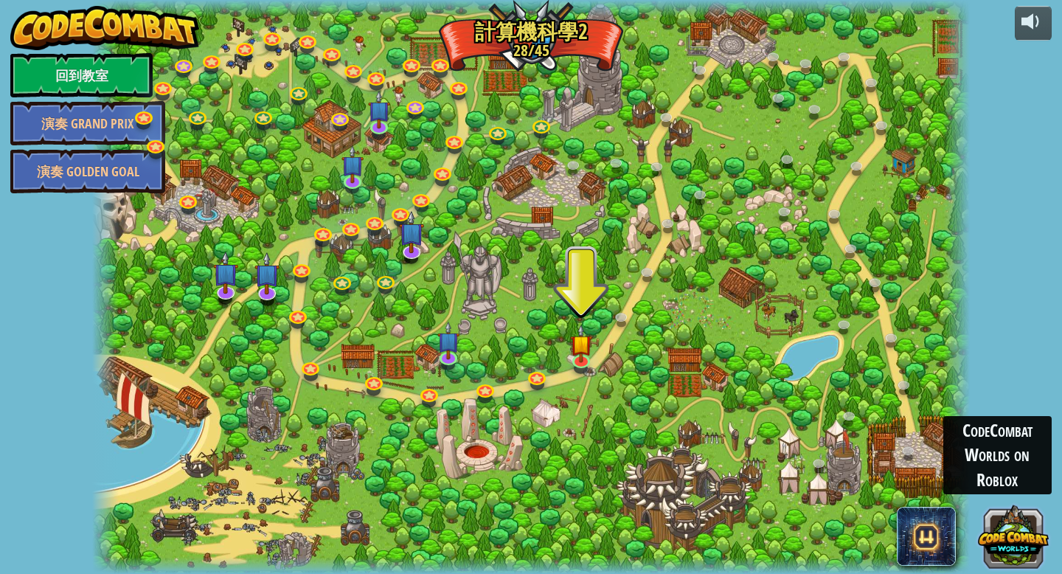
click at [1004, 530] on button at bounding box center [1013, 536] width 71 height 71
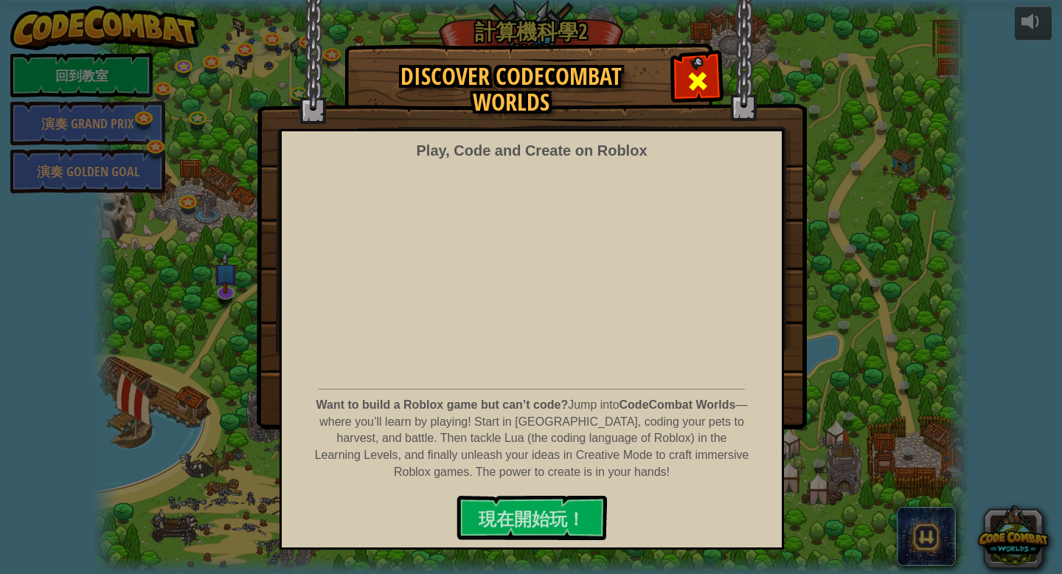
click at [704, 75] on span at bounding box center [698, 81] width 24 height 24
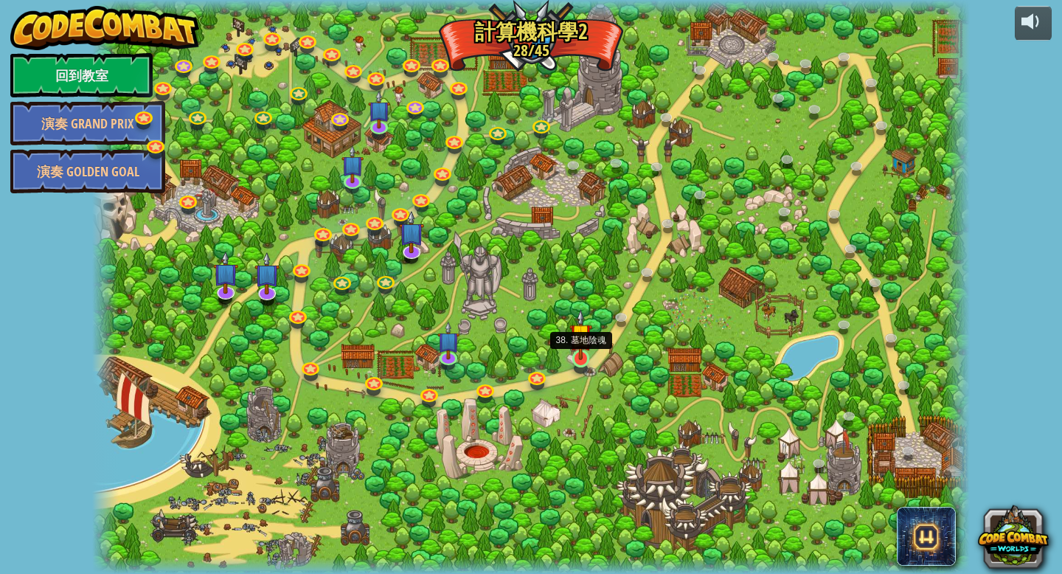
click at [571, 354] on img at bounding box center [581, 334] width 22 height 51
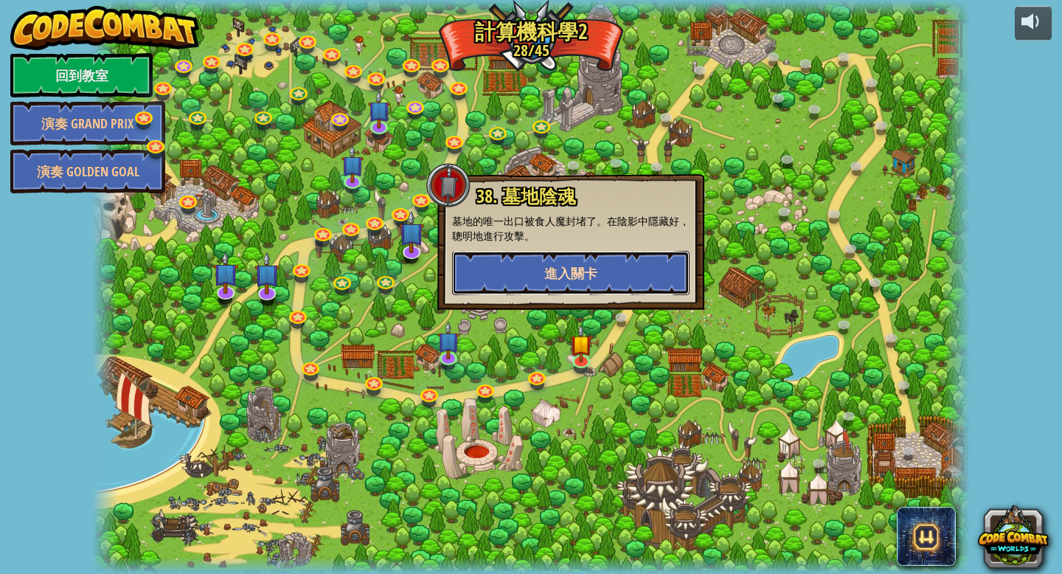
click at [564, 255] on button "進入關卡" at bounding box center [571, 273] width 238 height 44
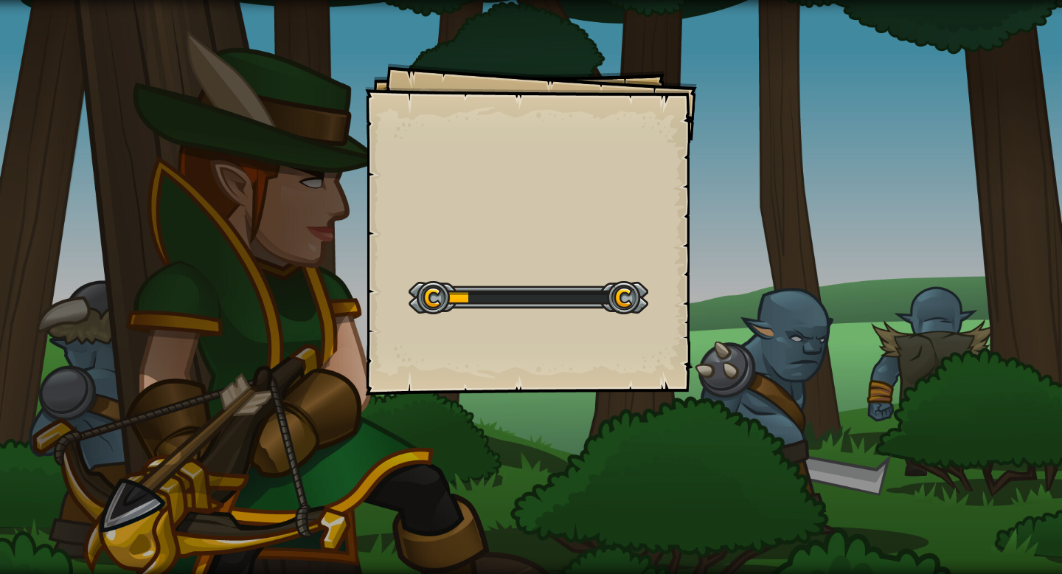
click at [568, 255] on div "Goals Start Level 從伺服器載入失敗 您將需要訂閱來開啟這關。 訂閱 您需要加入一個課程來遊玩此關卡。 回到我的課程 詢問您的老師來分派一個授…" at bounding box center [531, 229] width 332 height 332
click at [550, 281] on div at bounding box center [529, 297] width 240 height 33
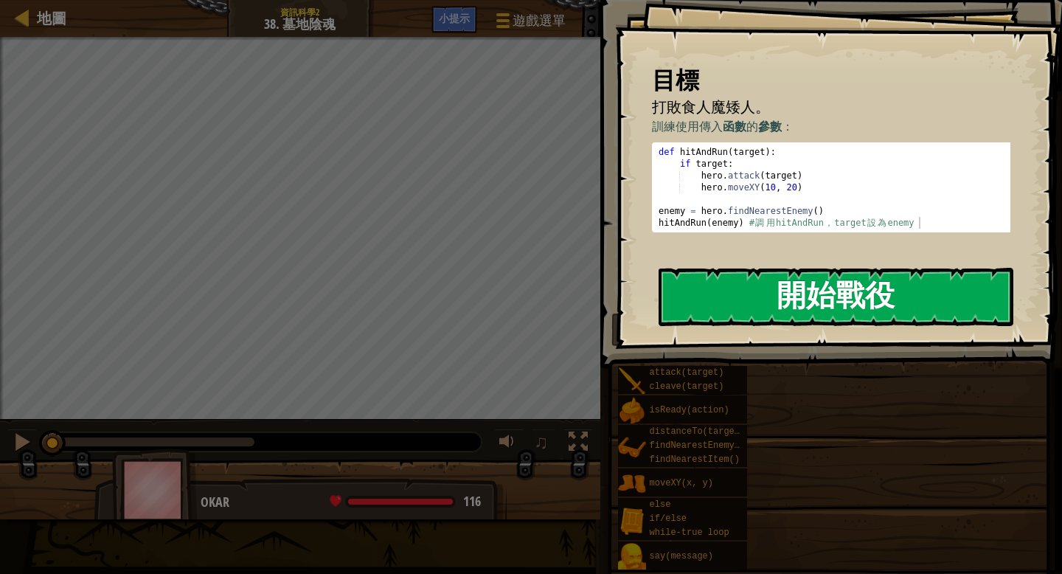
click at [868, 296] on button "開始戰役" at bounding box center [836, 297] width 355 height 58
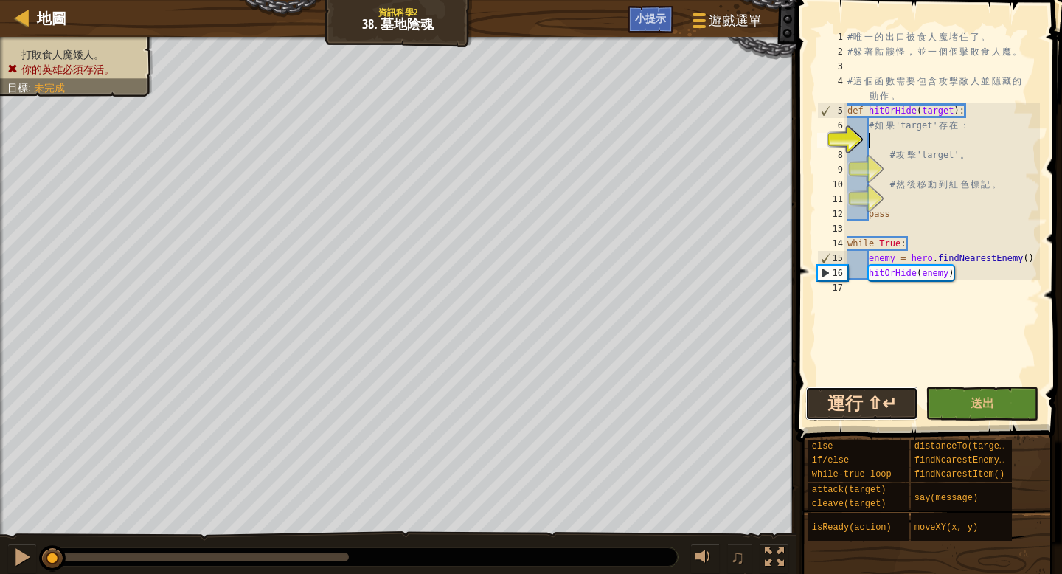
click at [834, 407] on button "運行 ⇧↵" at bounding box center [862, 404] width 113 height 34
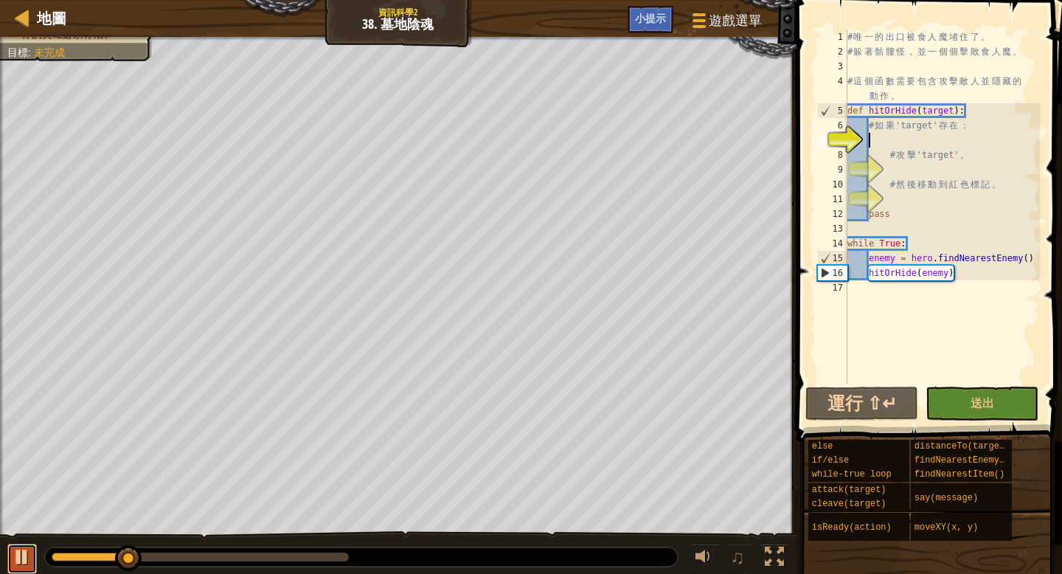
click at [15, 567] on div at bounding box center [22, 556] width 19 height 19
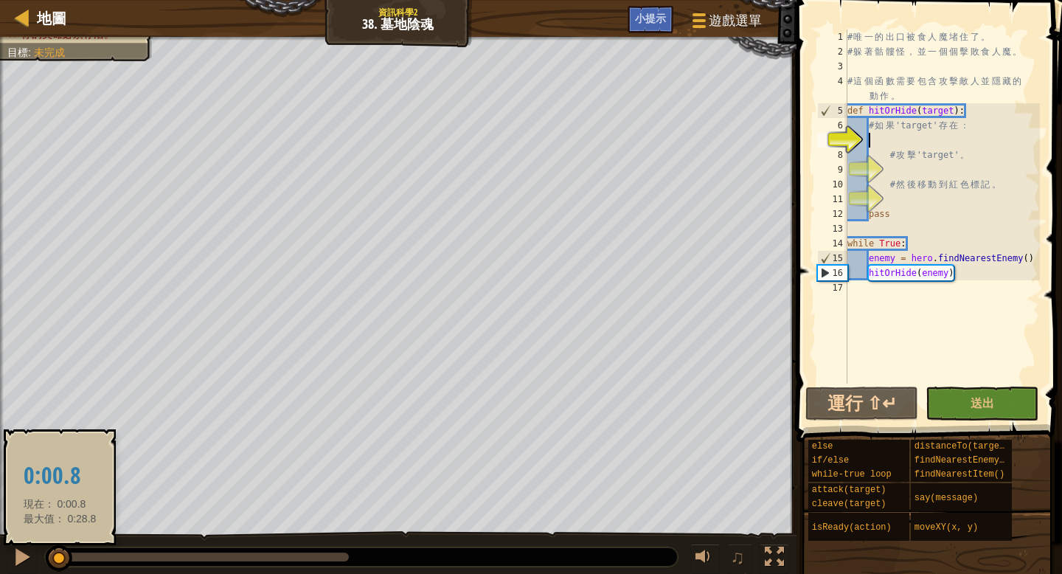
drag, startPoint x: 117, startPoint y: 568, endPoint x: 60, endPoint y: 571, distance: 56.9
click at [60, 571] on div at bounding box center [59, 558] width 27 height 27
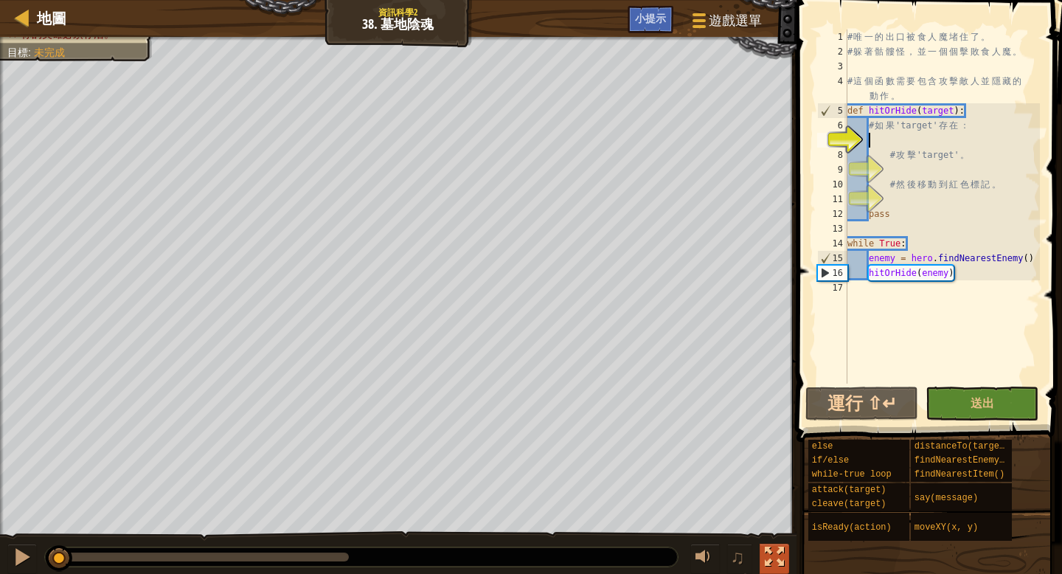
click at [770, 559] on div at bounding box center [774, 556] width 19 height 19
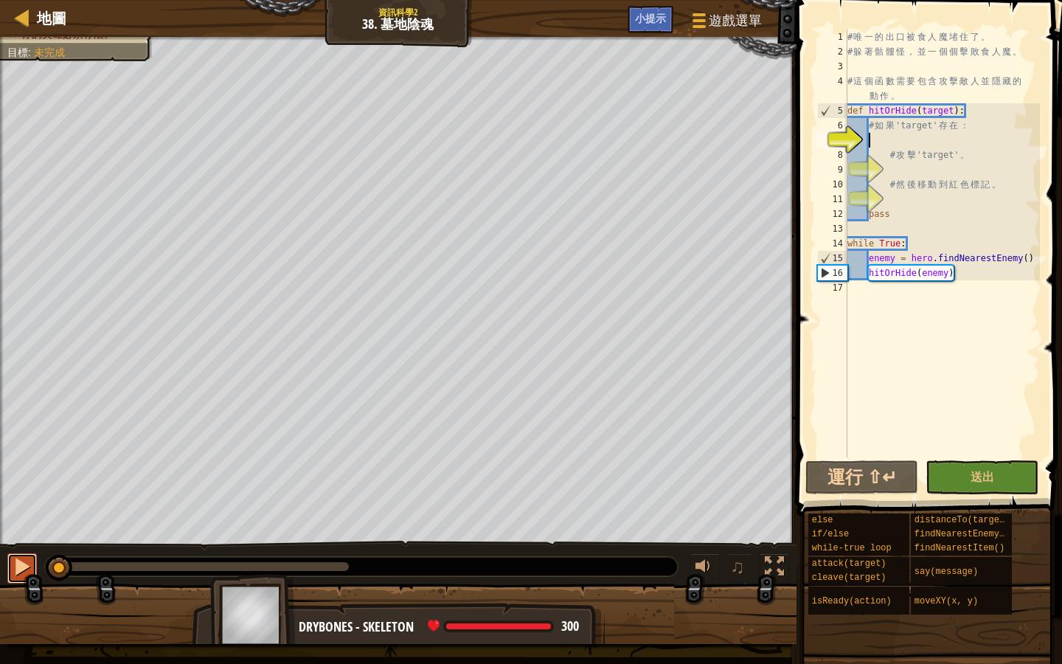
click at [35, 561] on button at bounding box center [22, 568] width 30 height 30
click at [36, 561] on button at bounding box center [22, 568] width 30 height 30
click at [15, 558] on div at bounding box center [22, 566] width 19 height 19
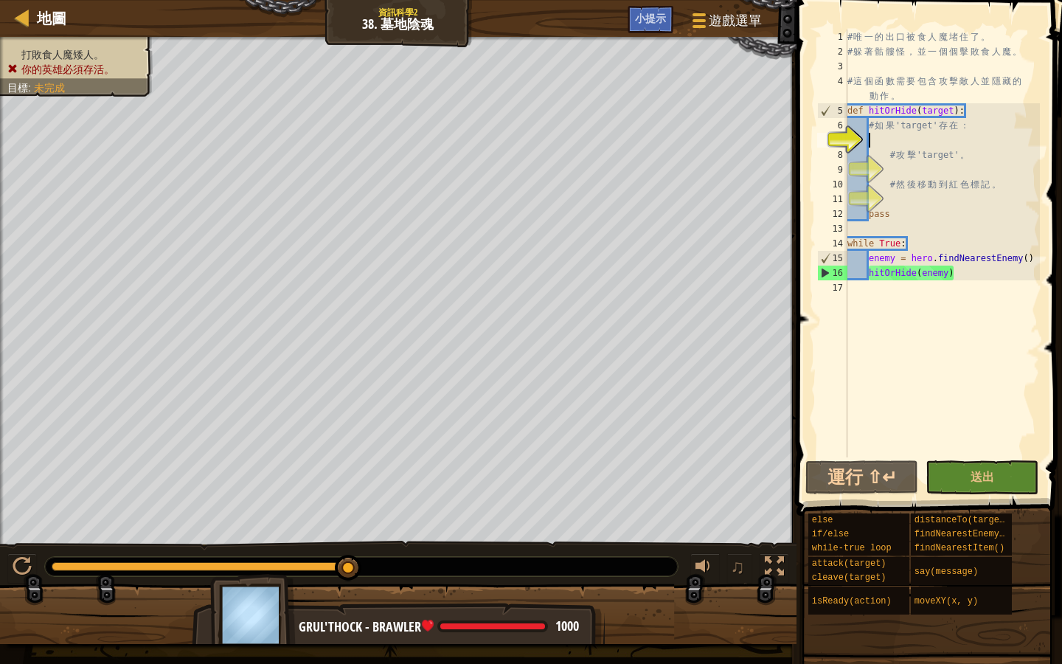
click at [12, 24] on div "地圖 資訊科學2 38. 墓地陰魂 遊戲選單 完成 小提示" at bounding box center [398, 18] width 797 height 37
click at [32, 21] on link "地圖" at bounding box center [48, 18] width 37 height 20
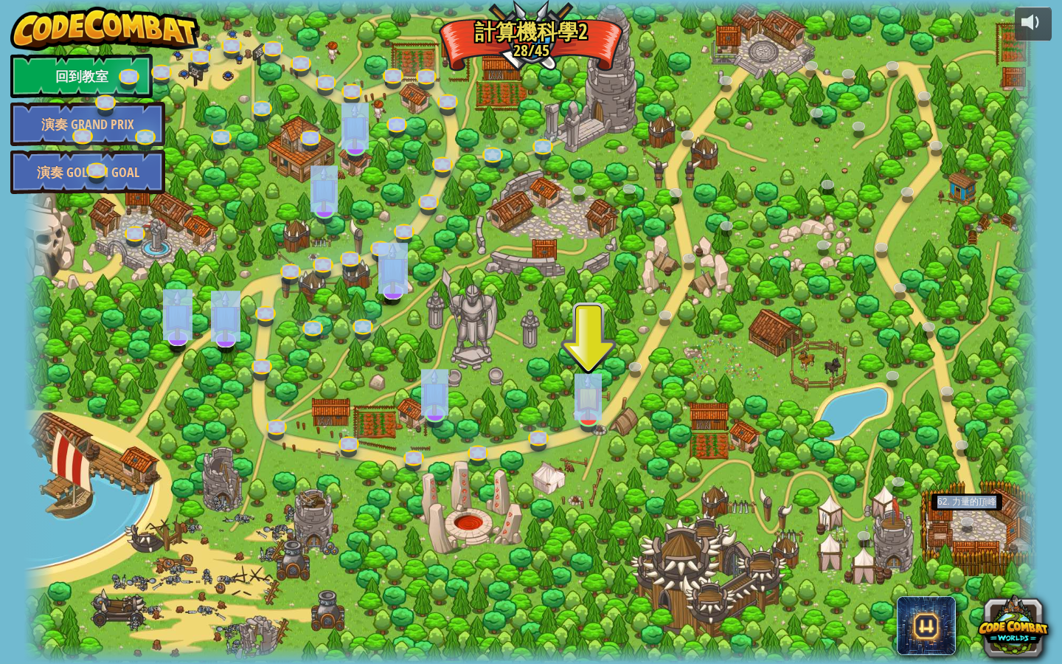
drag, startPoint x: 954, startPoint y: 646, endPoint x: 934, endPoint y: 663, distance: 26.2
click at [938, 573] on div "powered by 回到教室 演奏 Grand Prix 演奏 Golden Goal 8. 野餐毀滅者 從巡邏的食人魔手中保護野餐者。 進入關卡 9. I…" at bounding box center [531, 332] width 1062 height 664
click at [586, 413] on img at bounding box center [588, 386] width 27 height 62
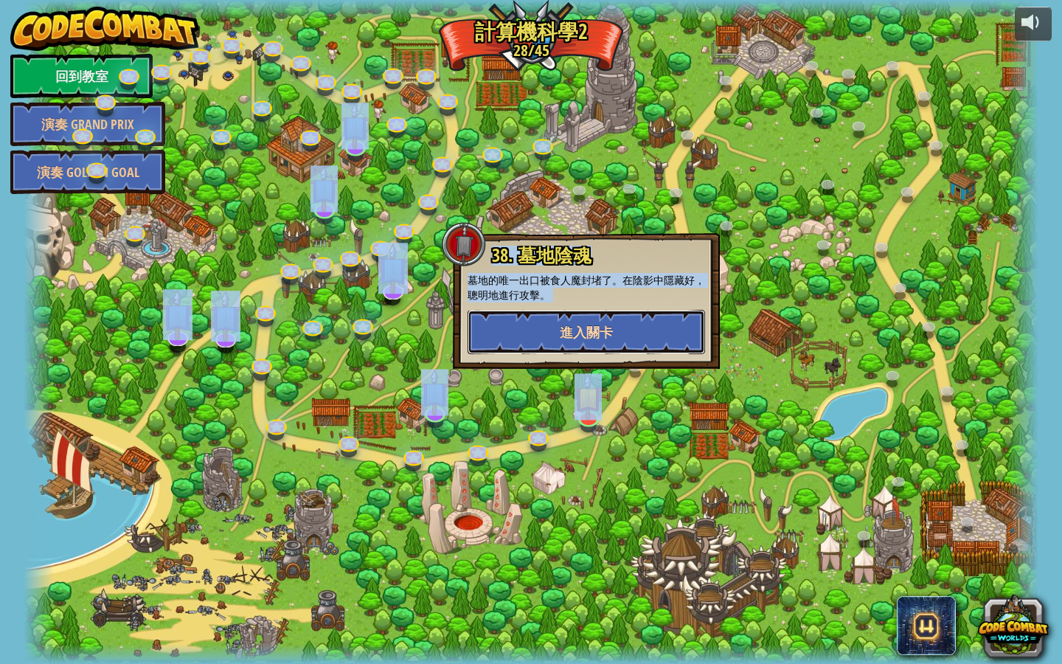
click at [623, 343] on button "進入關卡" at bounding box center [587, 332] width 238 height 44
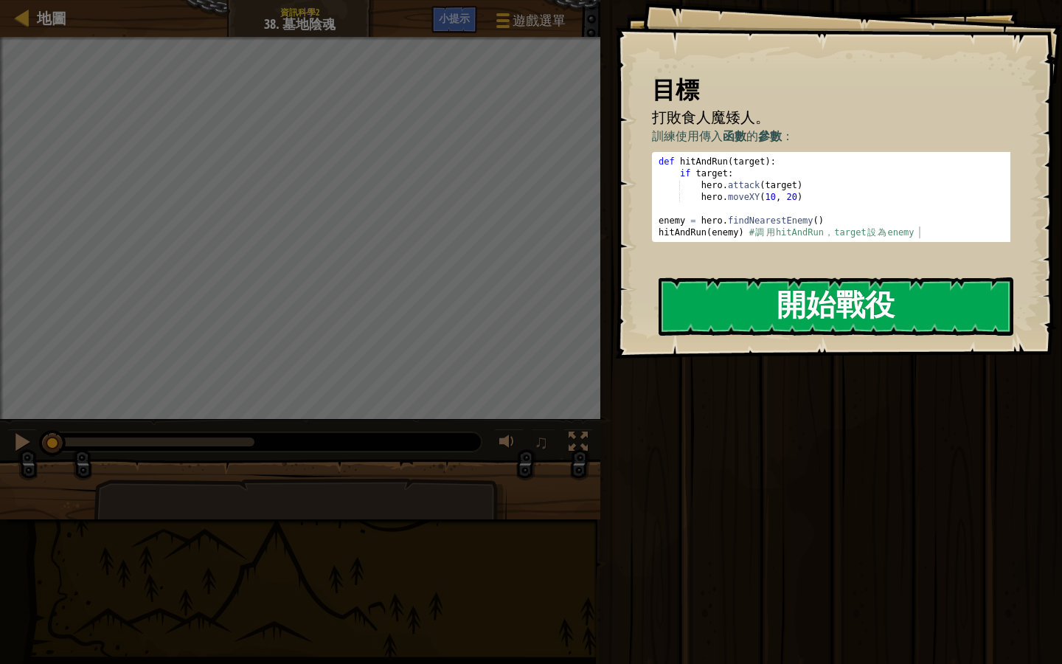
click at [766, 311] on button "開始戰役" at bounding box center [836, 306] width 355 height 58
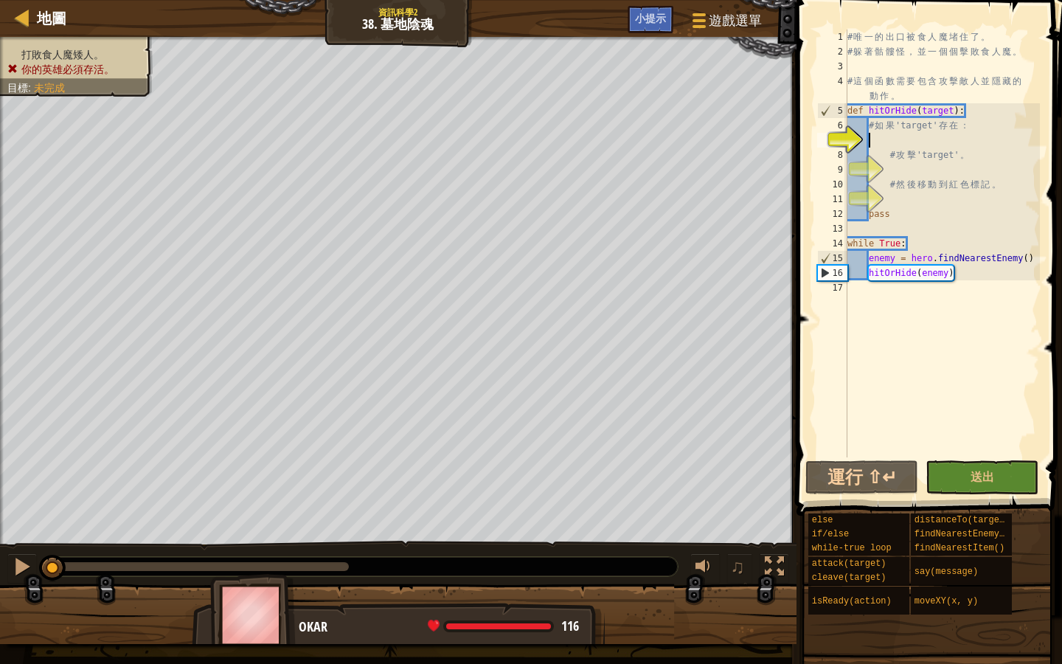
scroll to position [7, 1]
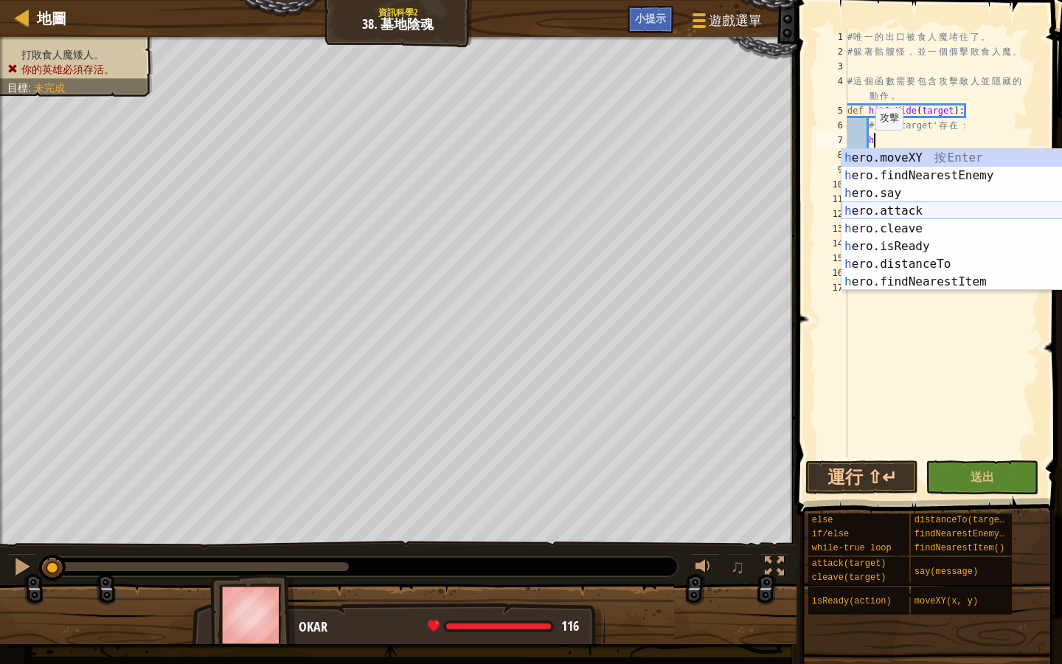
click at [968, 215] on div "h ero.moveXY 按 Enter h ero.findNearestEnemy 按 Enter h ero.say 按 Enter h ero.att…" at bounding box center [976, 237] width 268 height 177
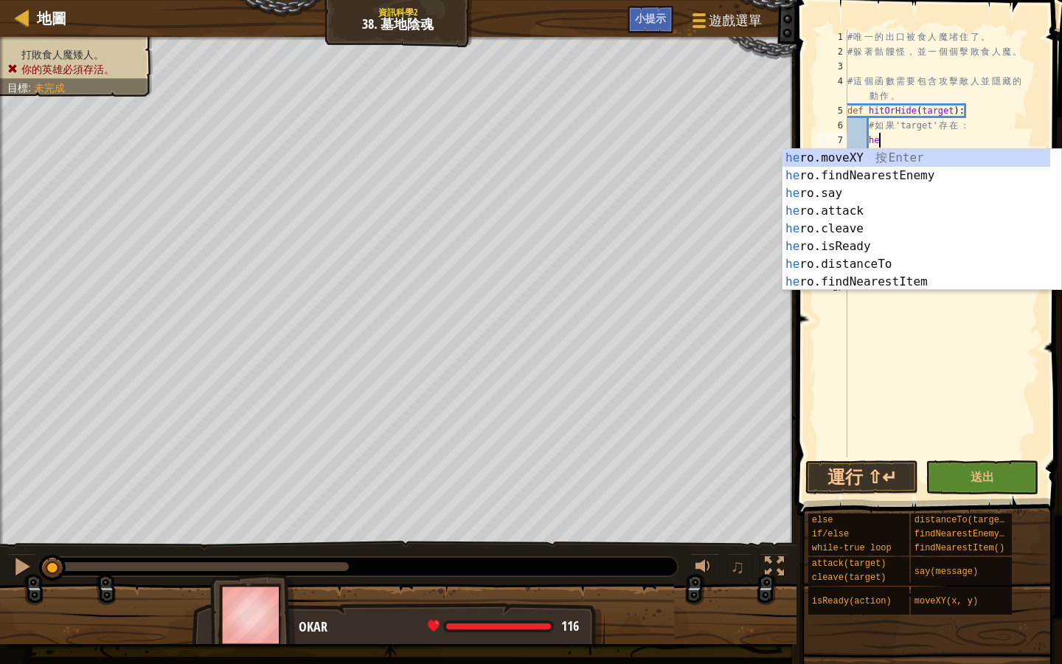
type textarea "h"
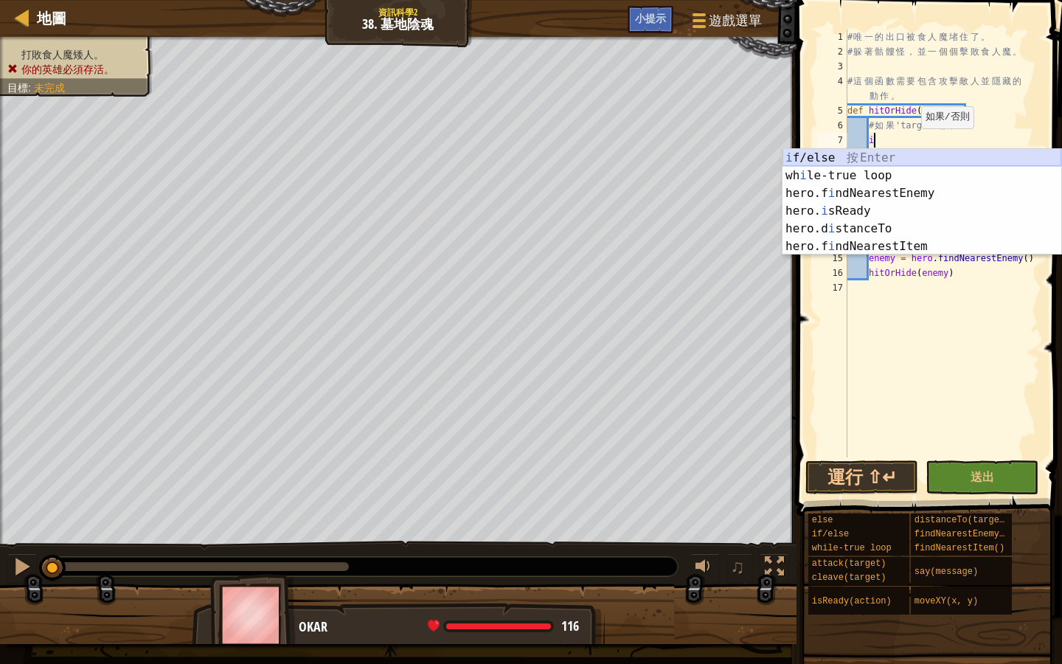
click at [900, 156] on div "i f/else 按 Enter wh i le-true loop 按 Enter hero.f i ndNearestEnemy 按 Enter hero…" at bounding box center [922, 220] width 279 height 142
type textarea "if enemy:"
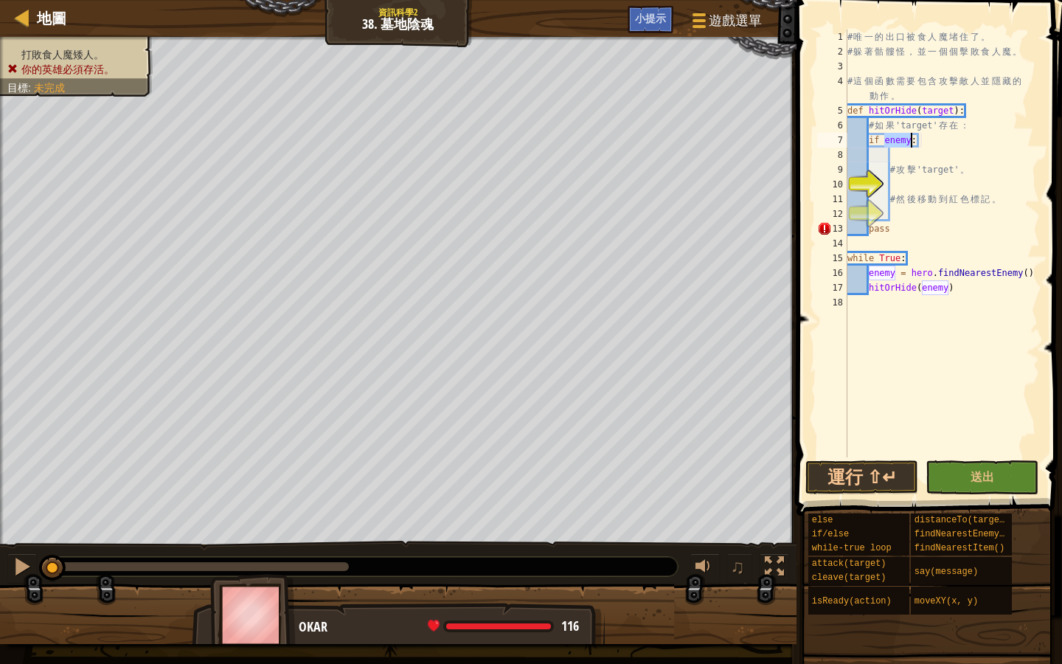
click at [896, 155] on div "# 唯 一 的 出 口 被 食 人 魔 堵 住 了 。 # 躲 著 骷 髏 怪 ， 並 一 個 個 擊 敗 食 人 魔 。 # 這 個 函 數 需 要 包 含…" at bounding box center [942, 258] width 195 height 457
click at [912, 142] on div "# 唯 一 的 出 口 被 食 人 魔 堵 住 了 。 # 躲 著 骷 髏 怪 ， 並 一 個 個 擊 敗 食 人 魔 。 # 這 個 函 數 需 要 包 含…" at bounding box center [942, 258] width 195 height 457
type textarea "if target:"
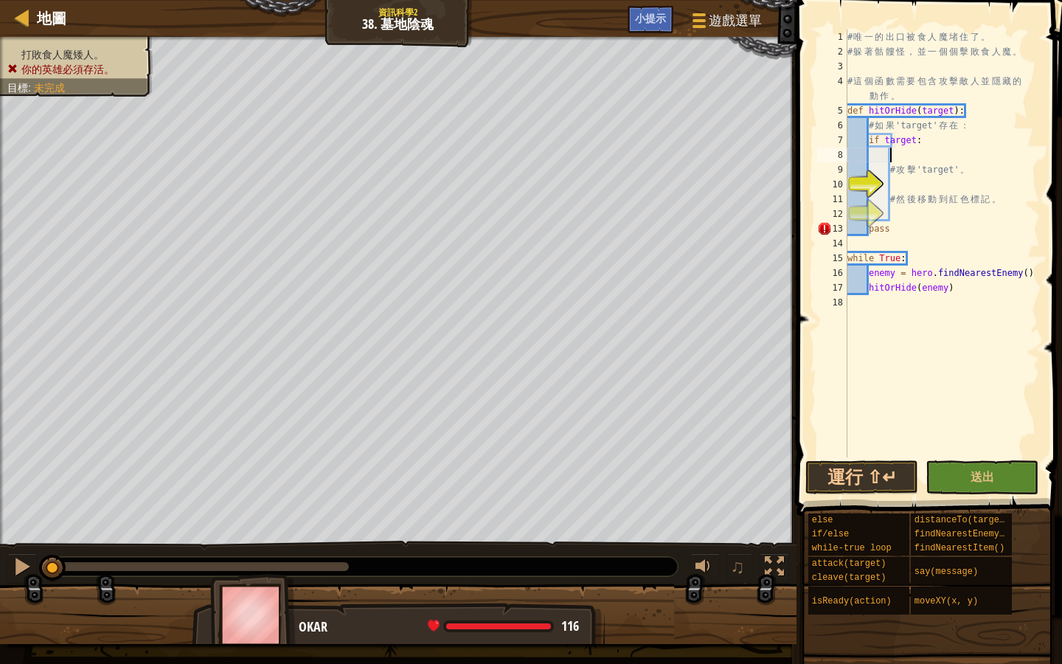
click at [895, 156] on div "# 唯 一 的 出 口 被 食 人 魔 堵 住 了 。 # 躲 著 骷 髏 怪 ， 並 一 個 個 擊 敗 食 人 魔 。 # 這 個 函 數 需 要 包 含…" at bounding box center [942, 258] width 195 height 457
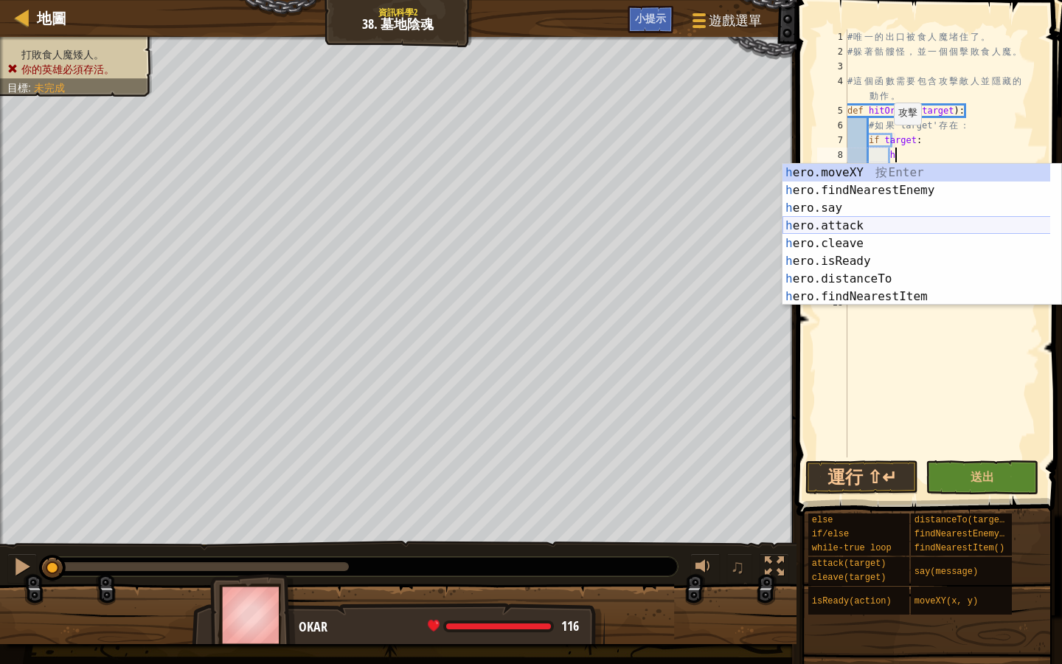
click at [835, 223] on div "h ero.moveXY 按 Enter h ero.findNearestEnemy 按 Enter h ero.say 按 Enter h ero.att…" at bounding box center [922, 252] width 279 height 177
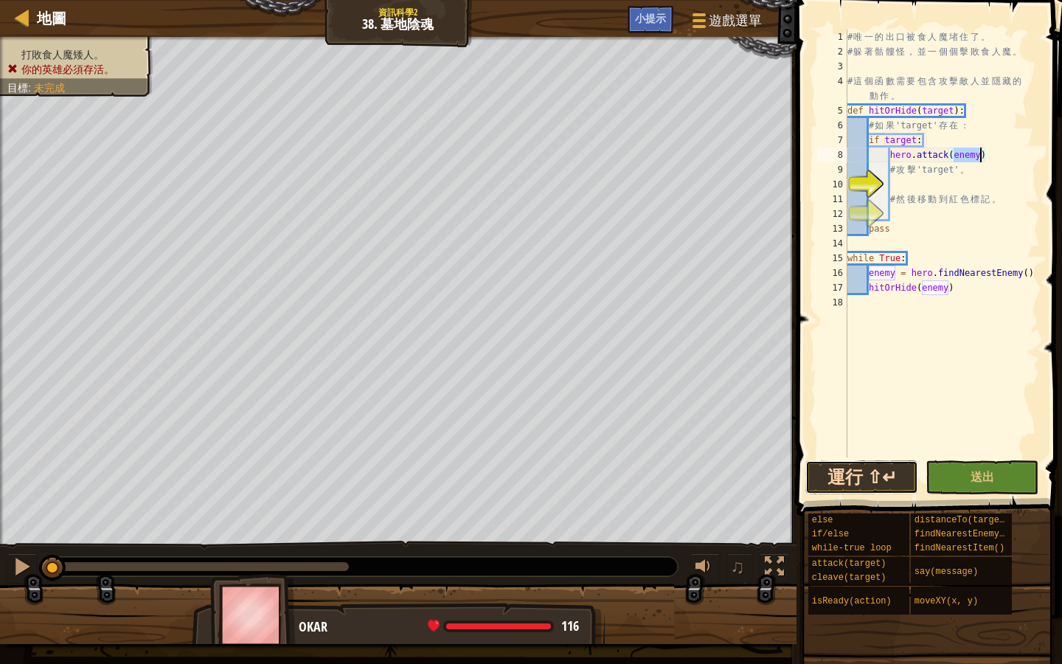
click at [887, 480] on button "運行 ⇧↵" at bounding box center [862, 477] width 113 height 34
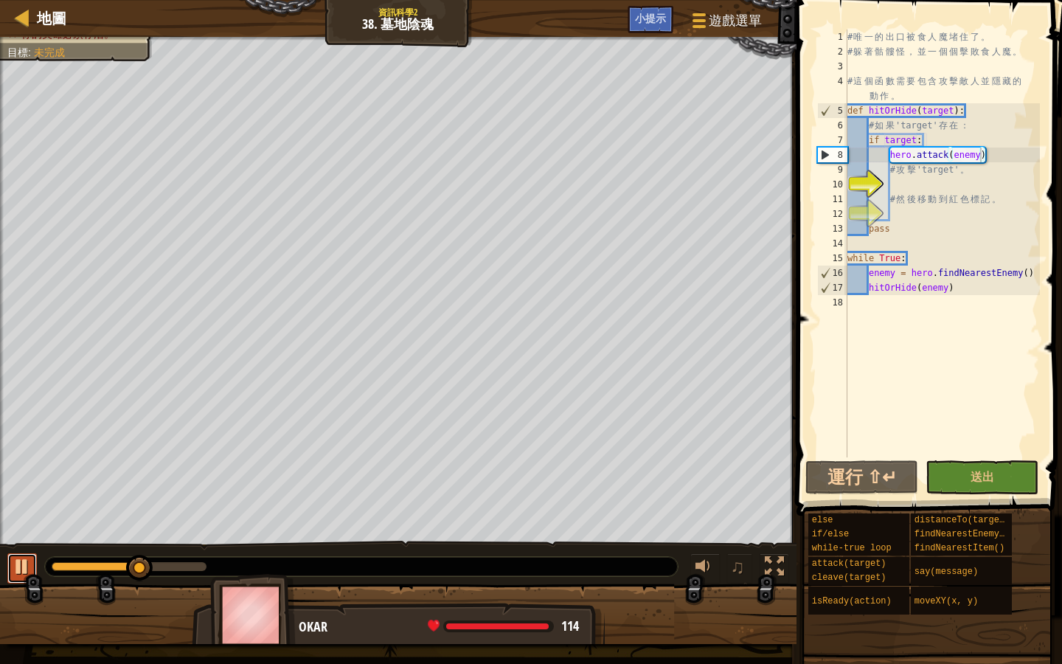
click at [28, 573] on div at bounding box center [22, 566] width 19 height 19
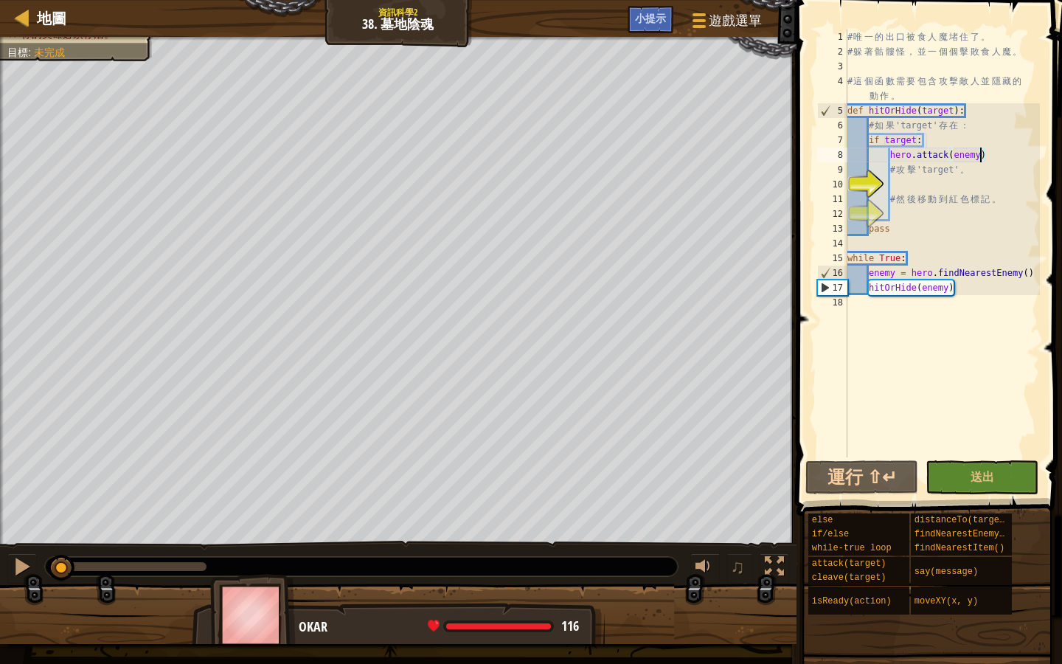
drag, startPoint x: 144, startPoint y: 557, endPoint x: 62, endPoint y: 550, distance: 82.2
click at [62, 550] on div "♫" at bounding box center [398, 563] width 797 height 44
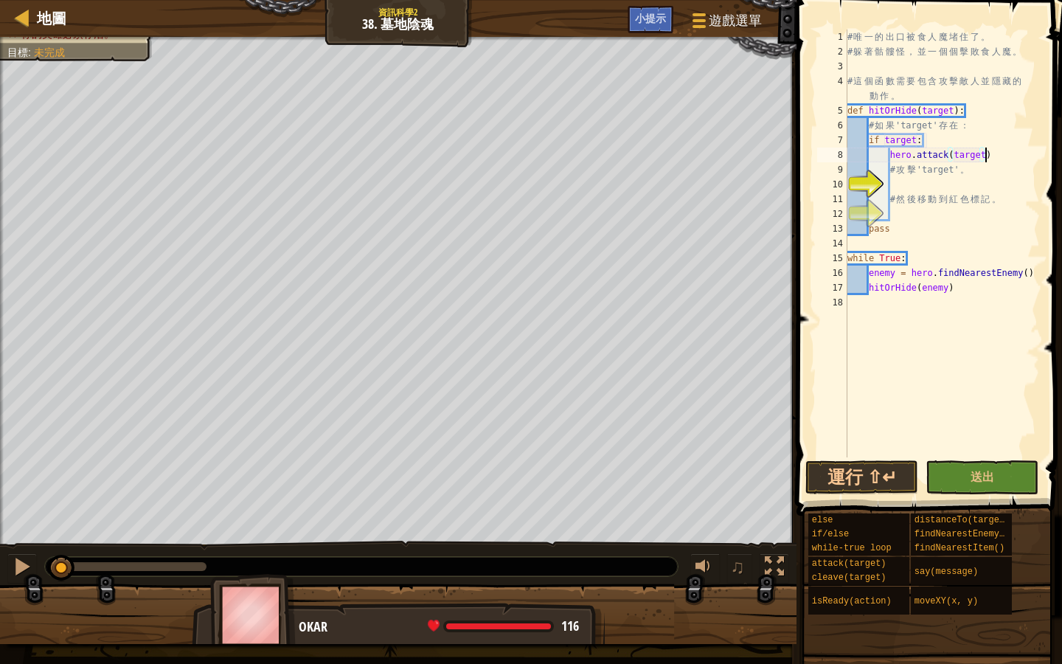
scroll to position [7, 11]
type textarea "hero.attack(target)"
click at [846, 487] on button "運行 ⇧↵" at bounding box center [862, 477] width 113 height 34
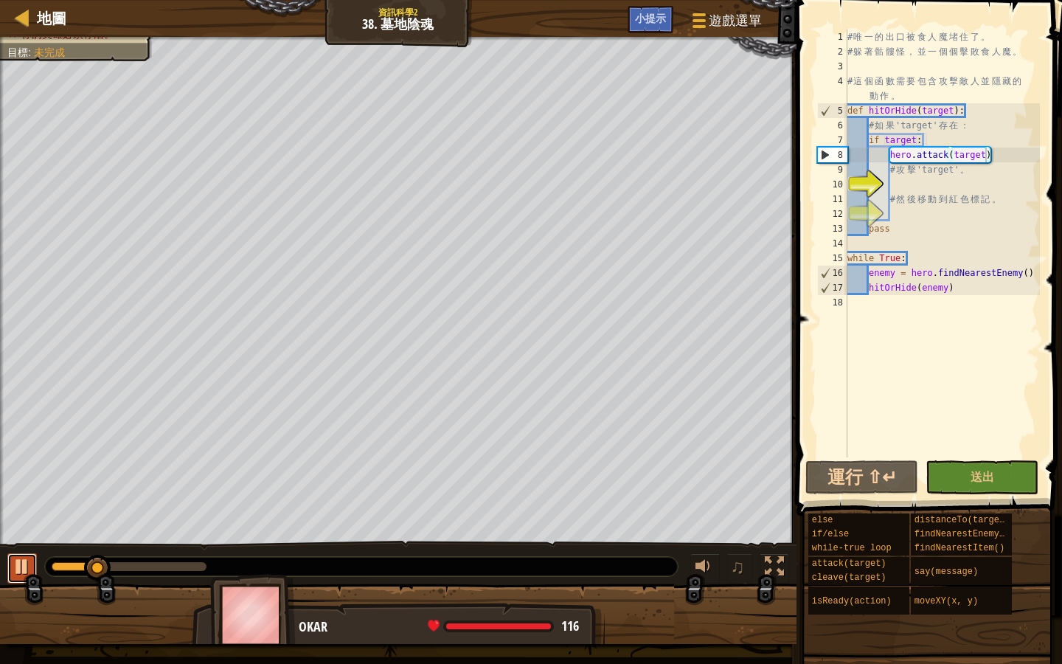
click at [22, 573] on div at bounding box center [22, 566] width 19 height 19
click at [896, 181] on div "# 唯 一 的 出 口 被 食 人 魔 堵 住 了 。 # 躲 著 骷 髏 怪 ， 並 一 個 個 擊 敗 食 人 魔 。 # 這 個 函 數 需 要 包 含…" at bounding box center [942, 258] width 195 height 457
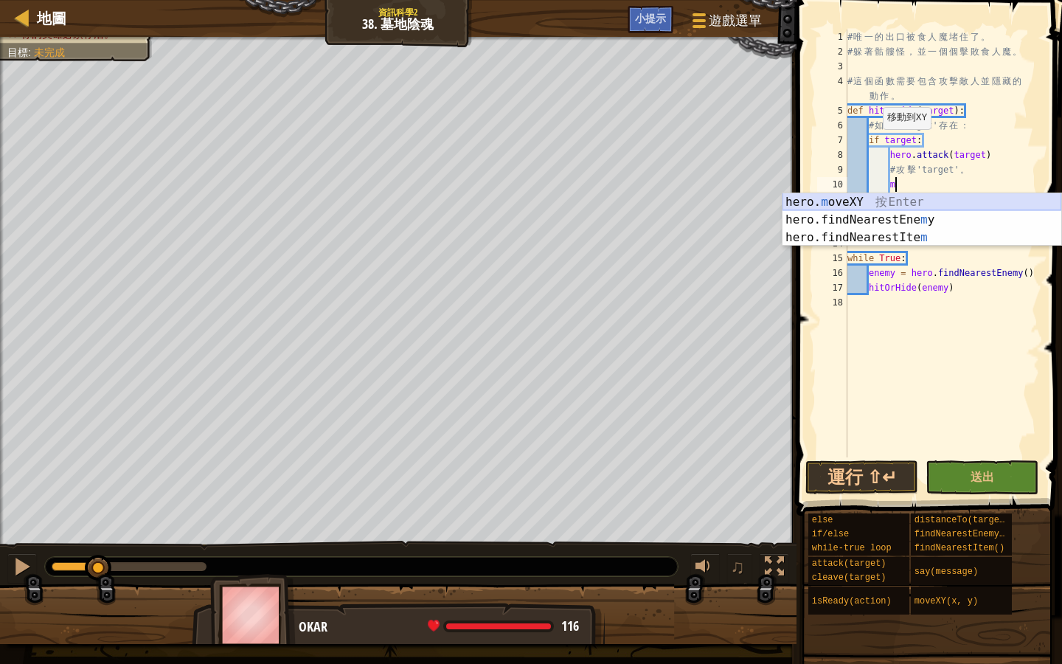
click at [838, 202] on div "hero. m oveXY 按 Enter hero.findNearestEne m y 按 Enter hero.findNearestIte m 按 E…" at bounding box center [922, 237] width 279 height 89
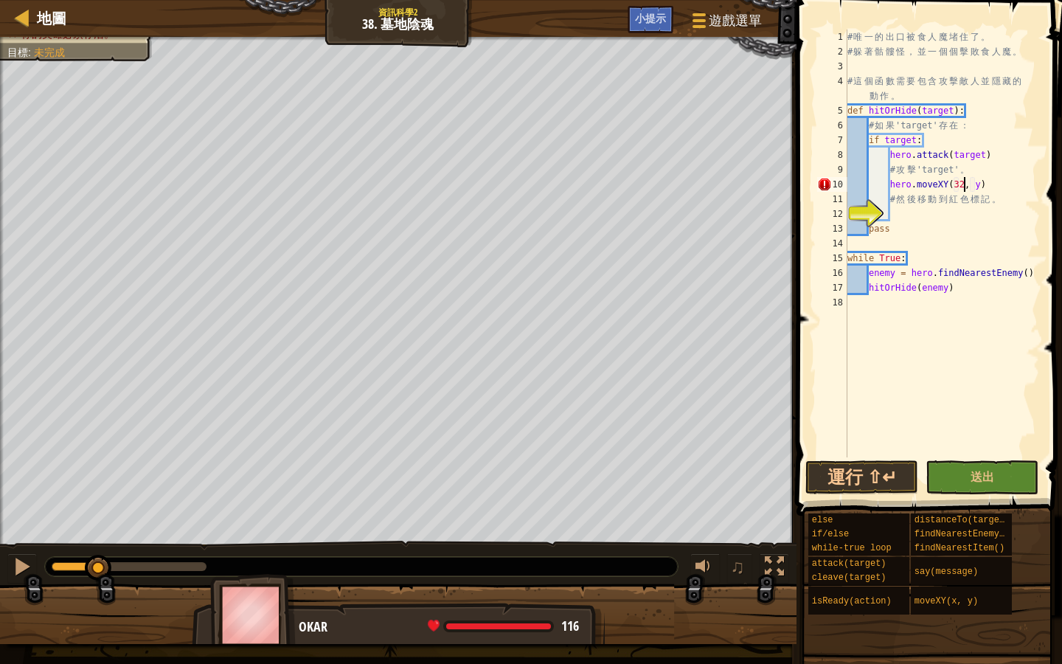
scroll to position [7, 9]
click at [981, 181] on div "# 唯 一 的 出 口 被 食 人 魔 堵 住 了 。 # 躲 著 骷 髏 怪 ， 並 一 個 個 擊 敗 食 人 魔 。 # 這 個 函 數 需 要 包 含…" at bounding box center [942, 258] width 195 height 457
type textarea "hero.moveXY(32, 17)"
click at [872, 474] on button "運行 ⇧↵" at bounding box center [862, 477] width 113 height 34
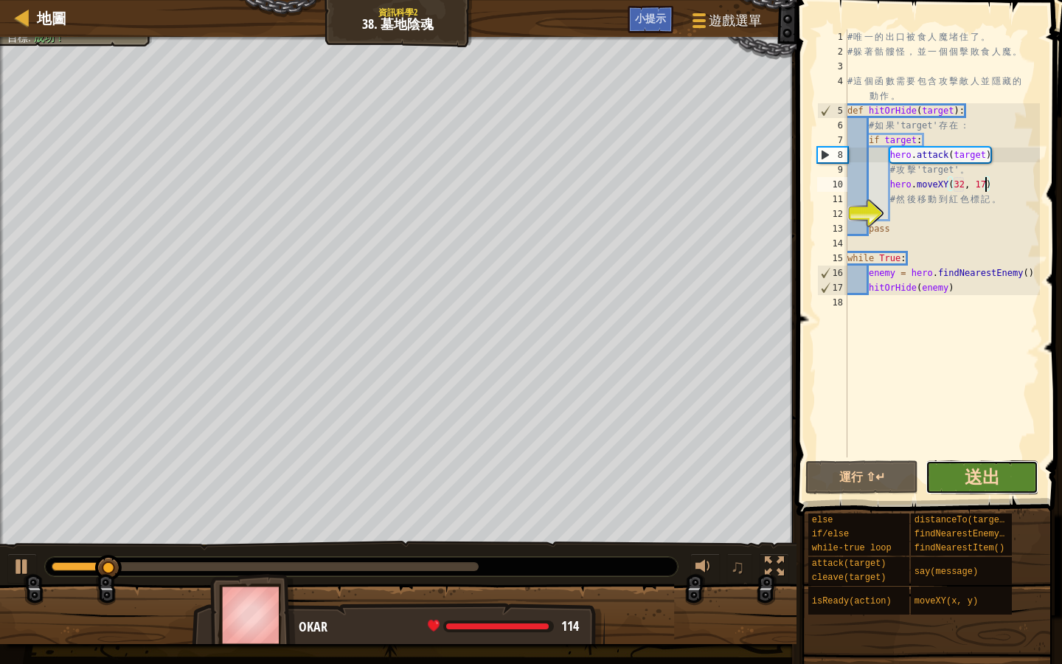
click at [984, 465] on span "送出" at bounding box center [982, 477] width 35 height 24
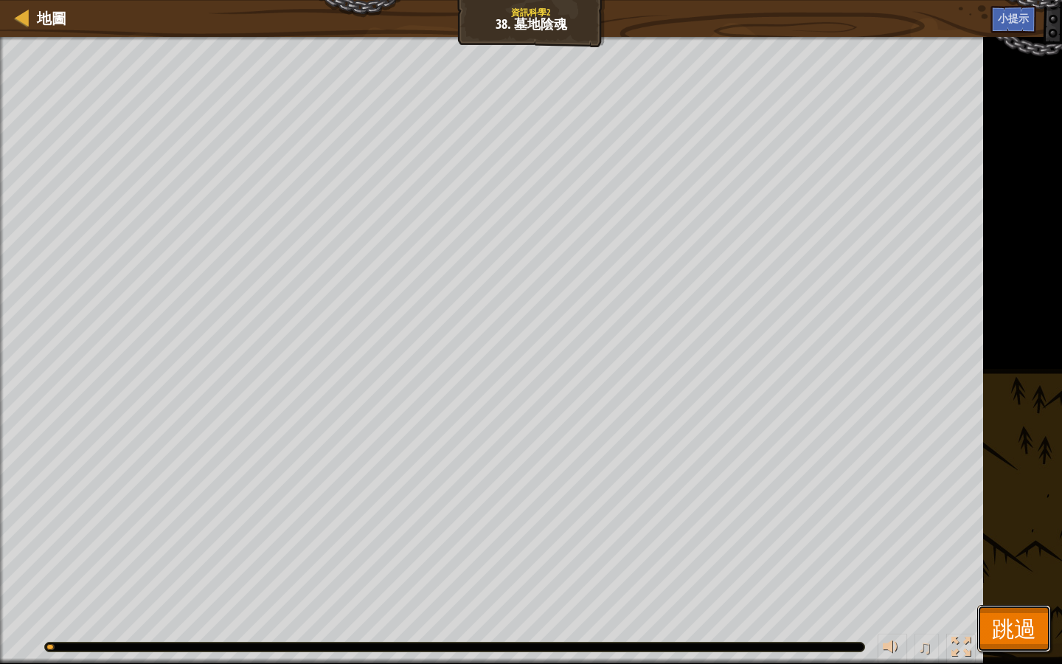
click at [999, 573] on span "跳過" at bounding box center [1014, 628] width 44 height 30
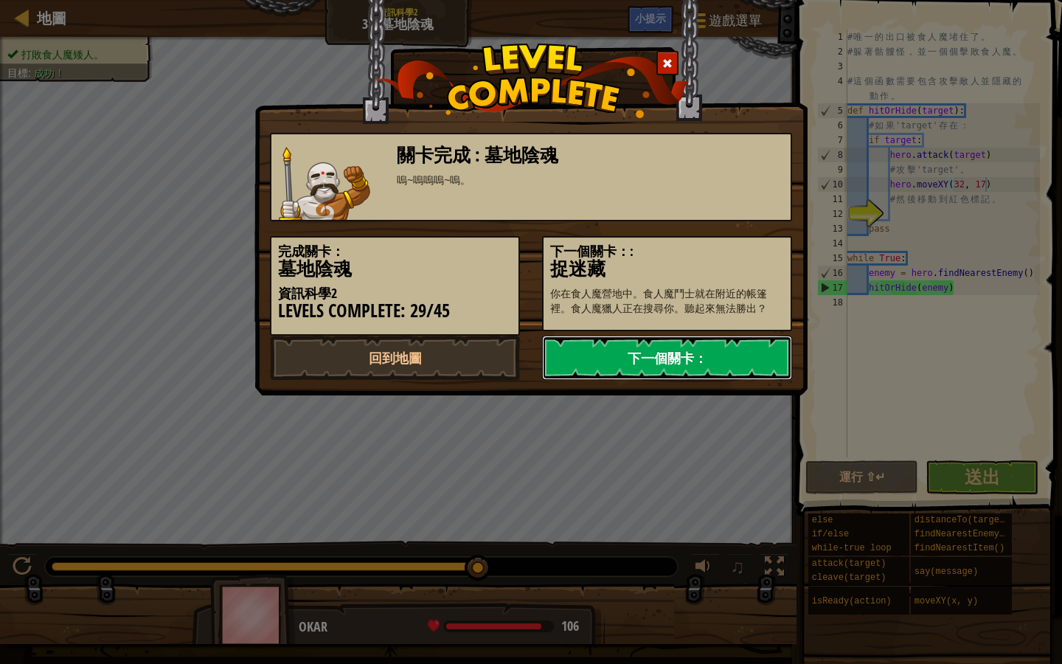
click at [676, 348] on link "下一個關卡：" at bounding box center [667, 358] width 250 height 44
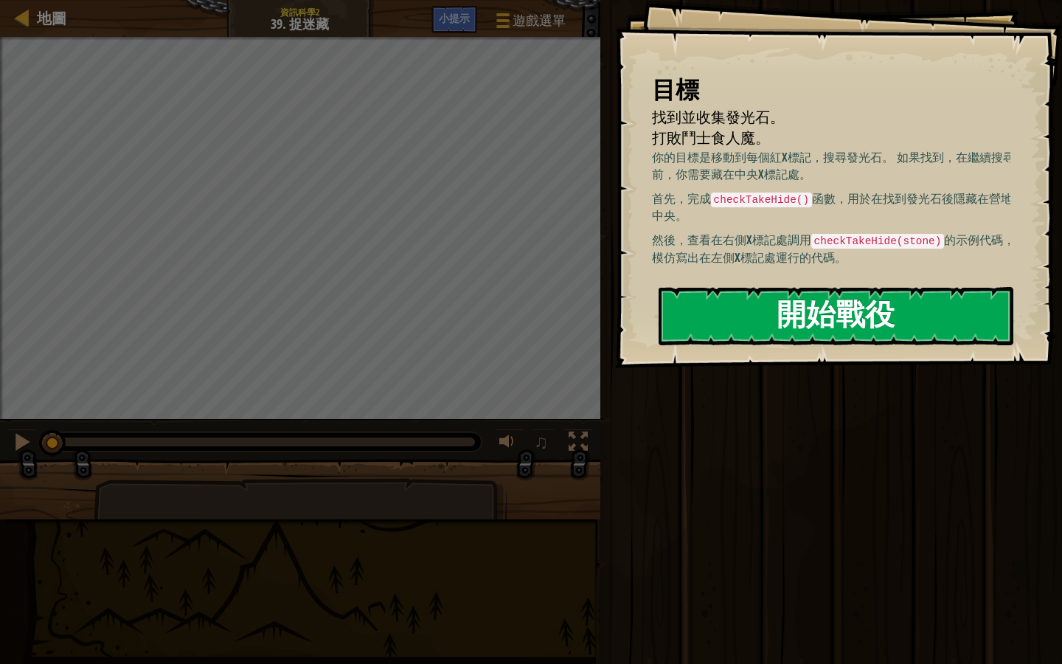
click at [795, 319] on button "開始戰役" at bounding box center [836, 316] width 355 height 58
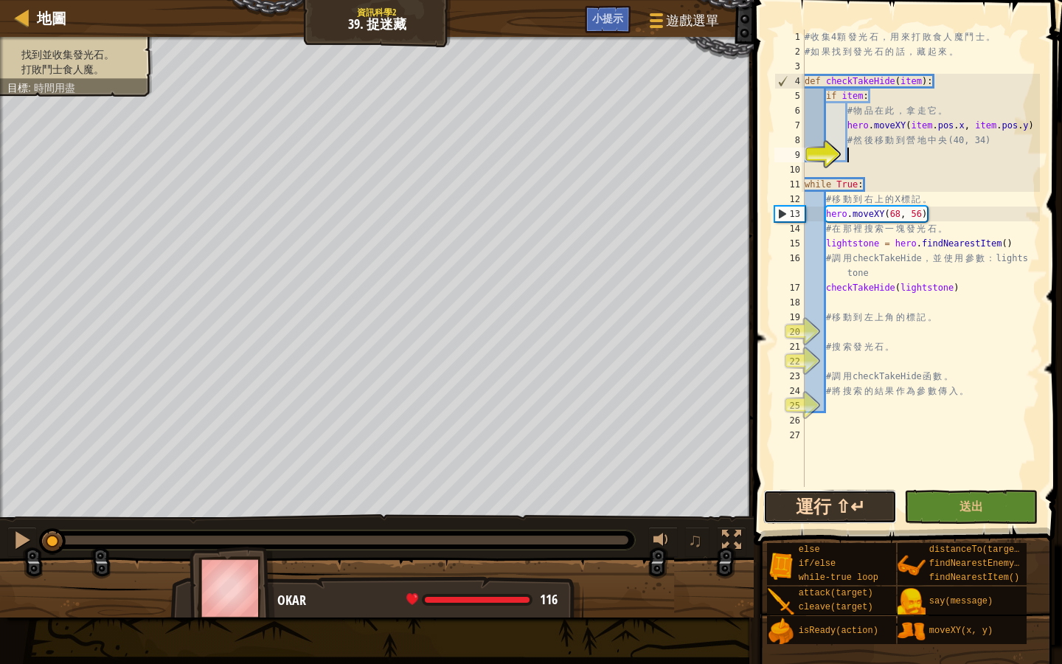
click at [850, 508] on button "運行 ⇧↵" at bounding box center [831, 507] width 134 height 34
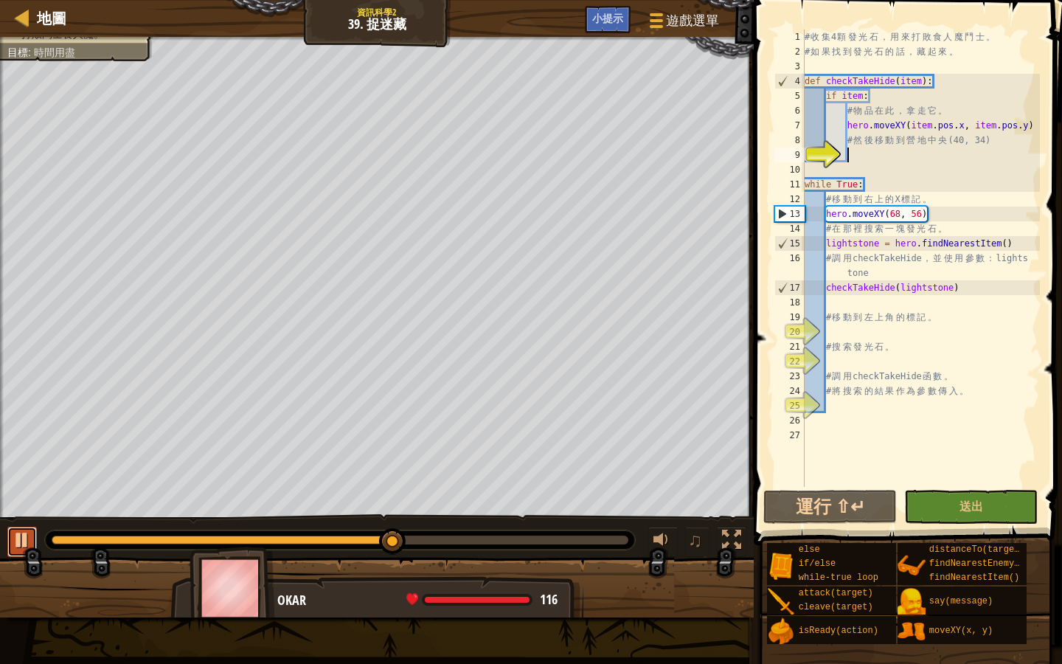
click at [13, 550] on div at bounding box center [22, 539] width 19 height 19
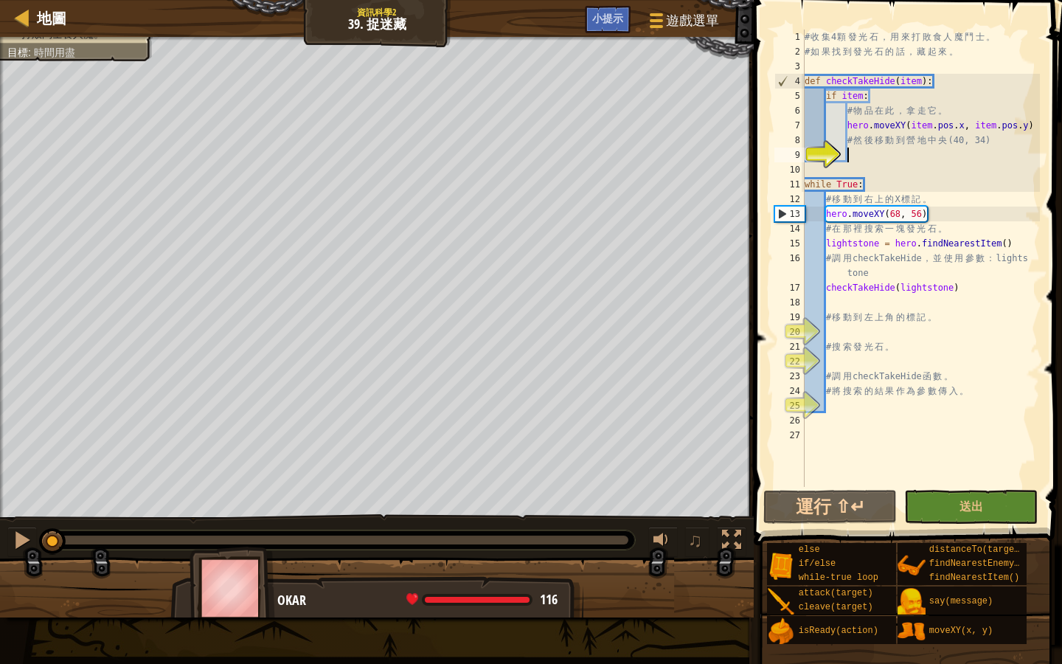
drag, startPoint x: 380, startPoint y: 544, endPoint x: 0, endPoint y: 634, distance: 390.6
click at [0, 573] on div "地圖 資訊科學2 39. 捉迷藏 遊戲選單 完成 小提示 1 הההההההההההההההההההההההההההההההההההההההההההההההה…" at bounding box center [531, 332] width 1062 height 664
click at [24, 547] on div at bounding box center [22, 539] width 19 height 19
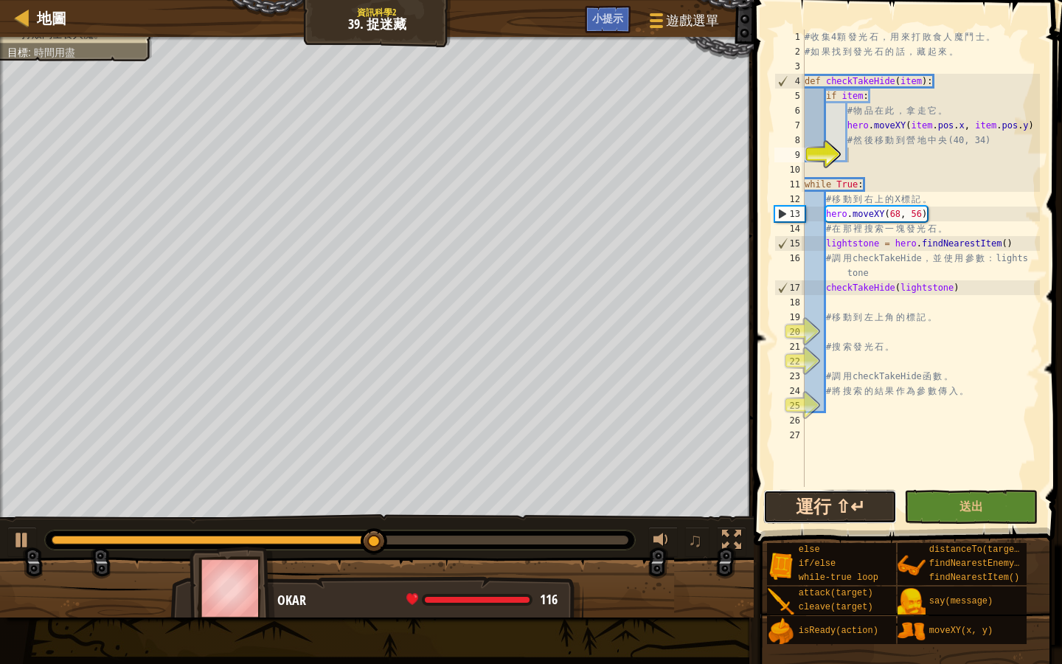
click at [844, 511] on button "運行 ⇧↵" at bounding box center [831, 507] width 134 height 34
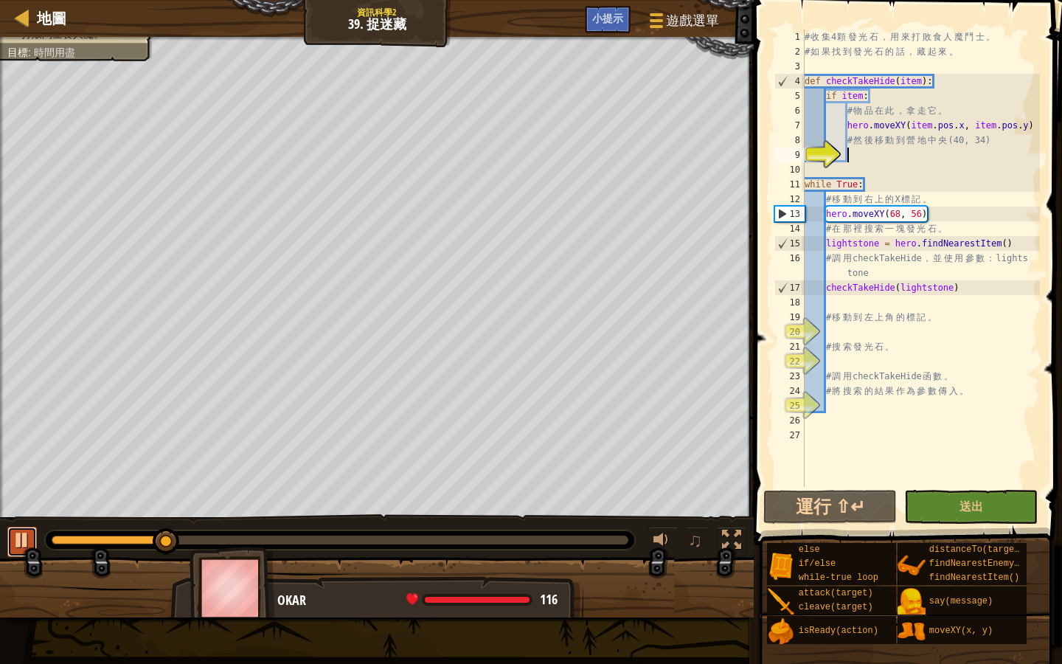
click at [17, 541] on div at bounding box center [22, 539] width 19 height 19
click at [817, 512] on button "運行 ⇧↵" at bounding box center [831, 507] width 134 height 34
click at [24, 539] on div at bounding box center [22, 539] width 19 height 19
click at [13, 536] on div at bounding box center [22, 539] width 19 height 19
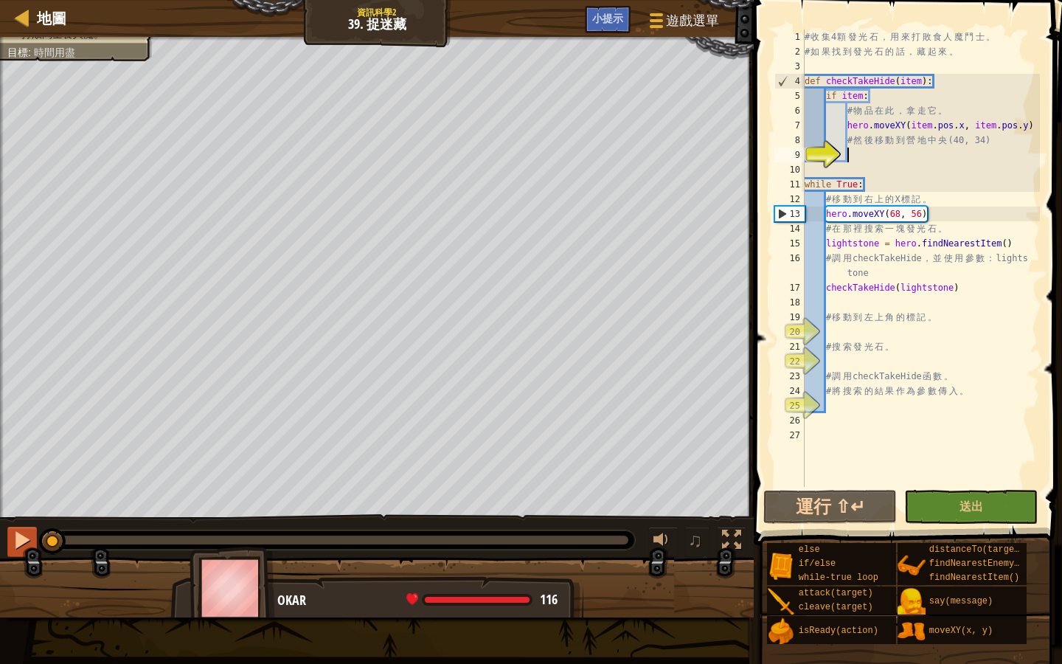
drag, startPoint x: 266, startPoint y: 539, endPoint x: 7, endPoint y: 552, distance: 259.3
click at [7, 552] on div "♫" at bounding box center [377, 536] width 754 height 44
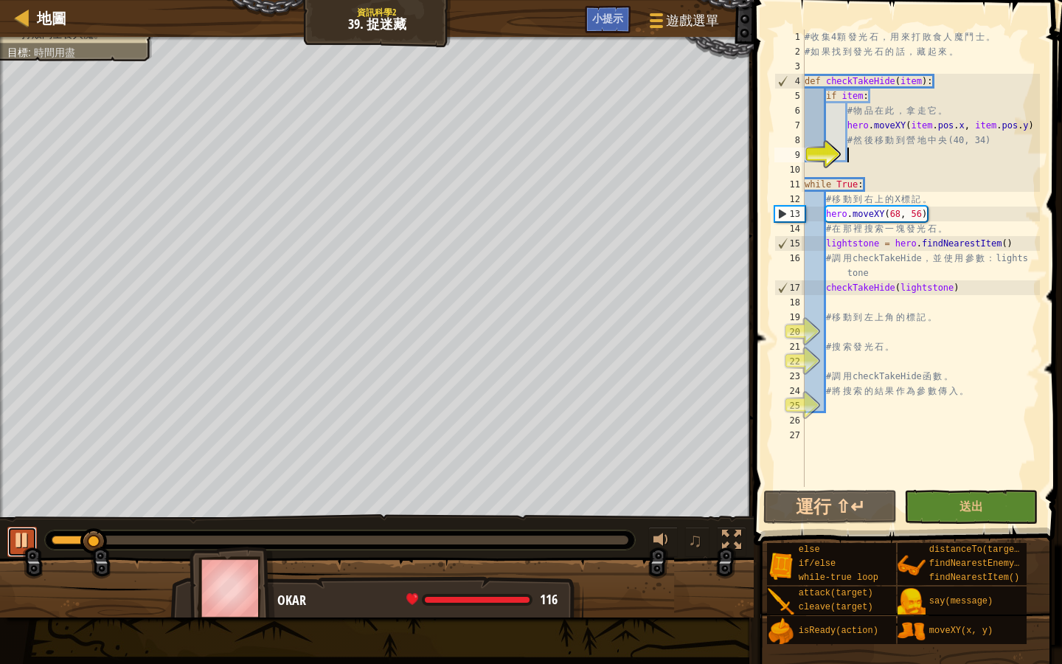
click at [20, 543] on div at bounding box center [22, 539] width 19 height 19
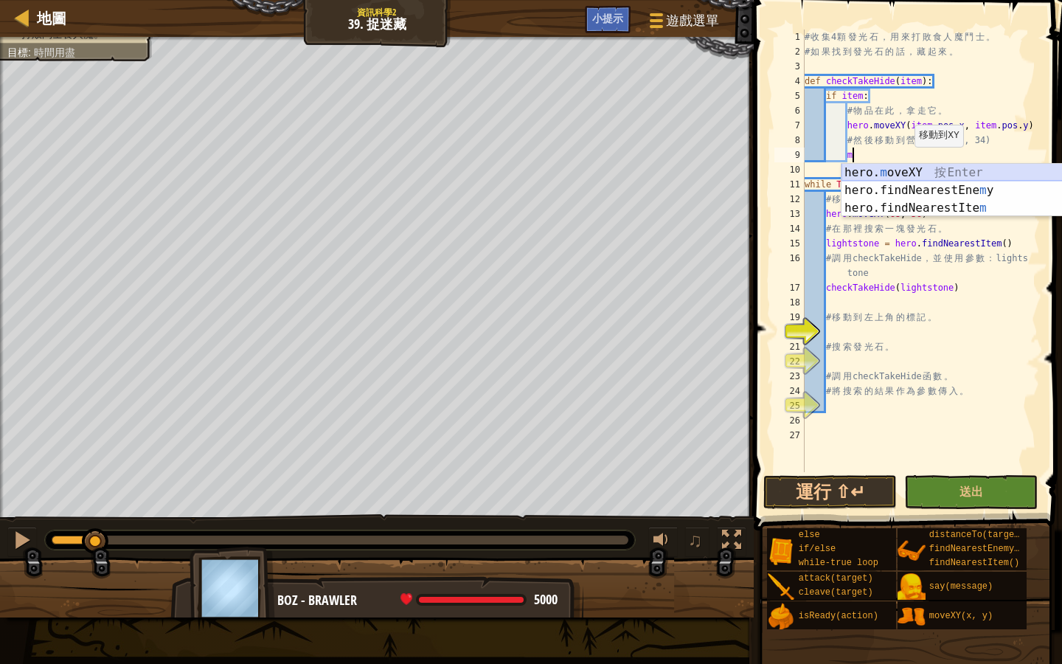
click at [941, 174] on div "hero. m oveXY 按 Enter hero.findNearestEne m y 按 Enter hero.findNearestIte m 按 E…" at bounding box center [981, 208] width 279 height 89
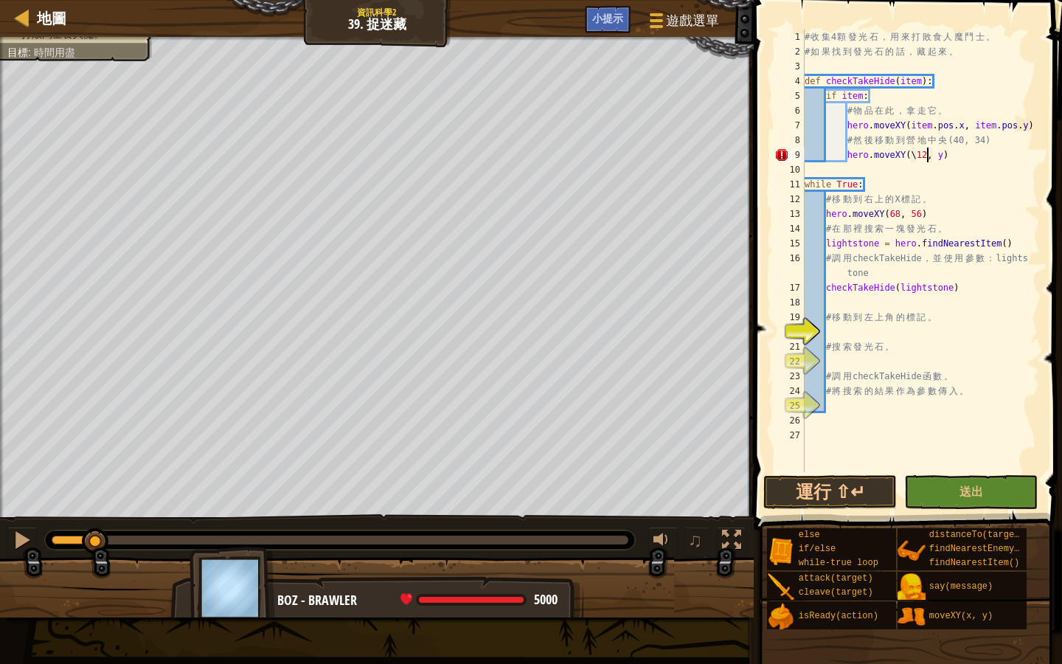
scroll to position [7, 10]
click at [942, 154] on div "# 收 集 4 顆 發 光 石 ， 用 來 打 敗 食 人 魔 鬥 士 。 # 如 果 找 到 發 光 石 的 話 ， 藏 起 來 。 def checkTa…" at bounding box center [921, 266] width 238 height 472
drag, startPoint x: 916, startPoint y: 153, endPoint x: 997, endPoint y: 179, distance: 85.2
click at [916, 153] on div "# 收 集 4 顆 發 光 石 ， 用 來 打 敗 食 人 魔 鬥 士 。 # 如 果 找 到 發 光 石 的 話 ， 藏 起 來 。 def checkTa…" at bounding box center [921, 266] width 238 height 472
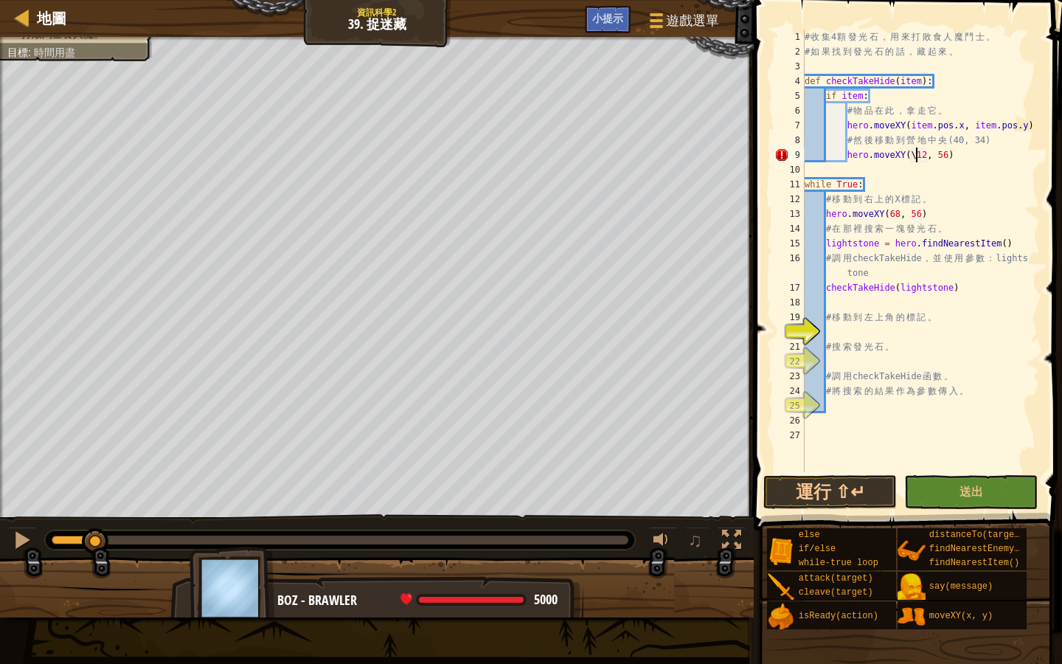
scroll to position [7, 11]
click at [823, 489] on button "運行 ⇧↵" at bounding box center [831, 492] width 134 height 34
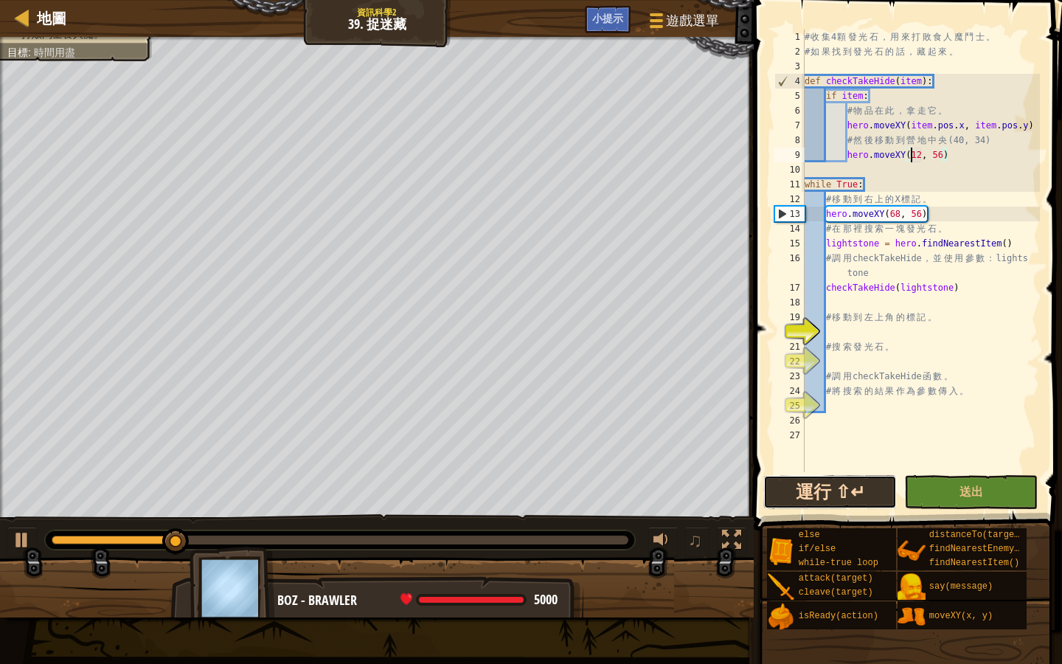
click at [845, 494] on button "運行 ⇧↵" at bounding box center [831, 492] width 134 height 34
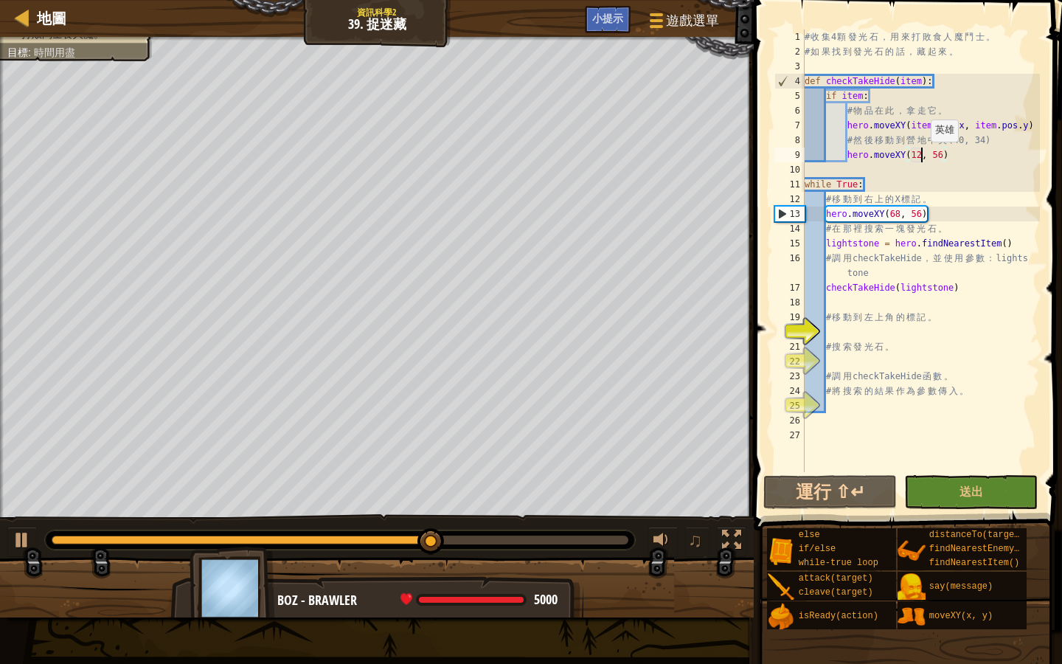
click at [924, 156] on div "# 收 集 4 顆 發 光 石 ， 用 來 打 敗 食 人 魔 鬥 士 。 # 如 果 找 到 發 光 石 的 話 ， 藏 起 來 。 def checkTa…" at bounding box center [921, 266] width 238 height 472
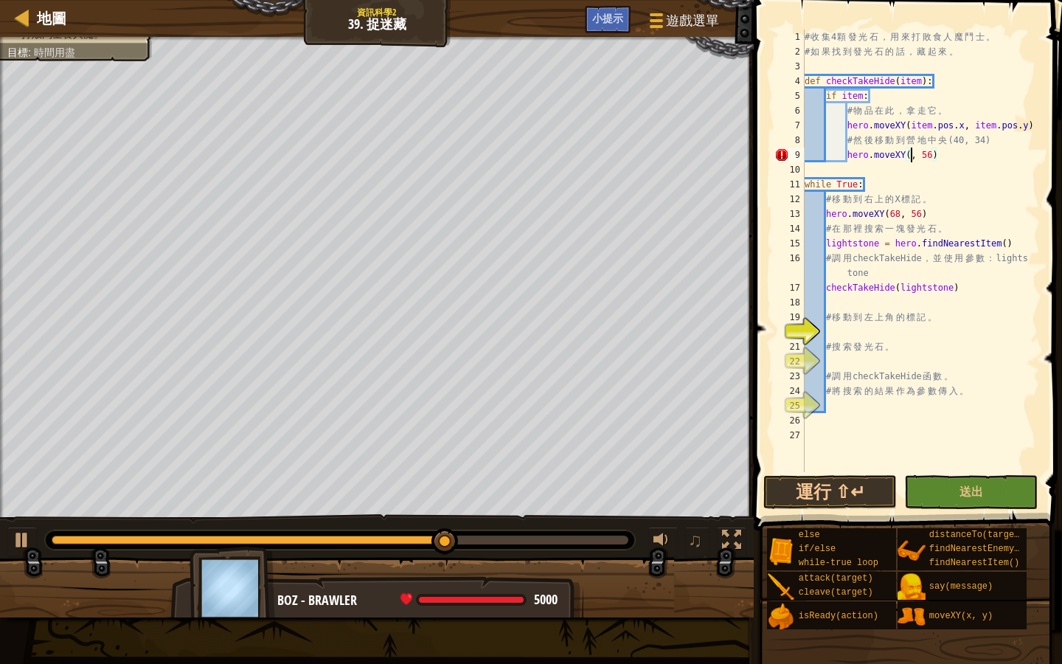
scroll to position [7, 10]
click at [945, 153] on div "# 收 集 4 顆 發 光 石 ， 用 來 打 敗 食 人 魔 鬥 士 。 # 如 果 找 到 發 光 石 的 話 ， 藏 起 來 。 def checkTa…" at bounding box center [921, 266] width 238 height 472
click at [937, 153] on div "# 收 集 4 顆 發 光 石 ， 用 來 打 敗 食 人 魔 鬥 士 。 # 如 果 找 到 發 光 石 的 話 ， 藏 起 來 。 def checkTa…" at bounding box center [921, 266] width 238 height 472
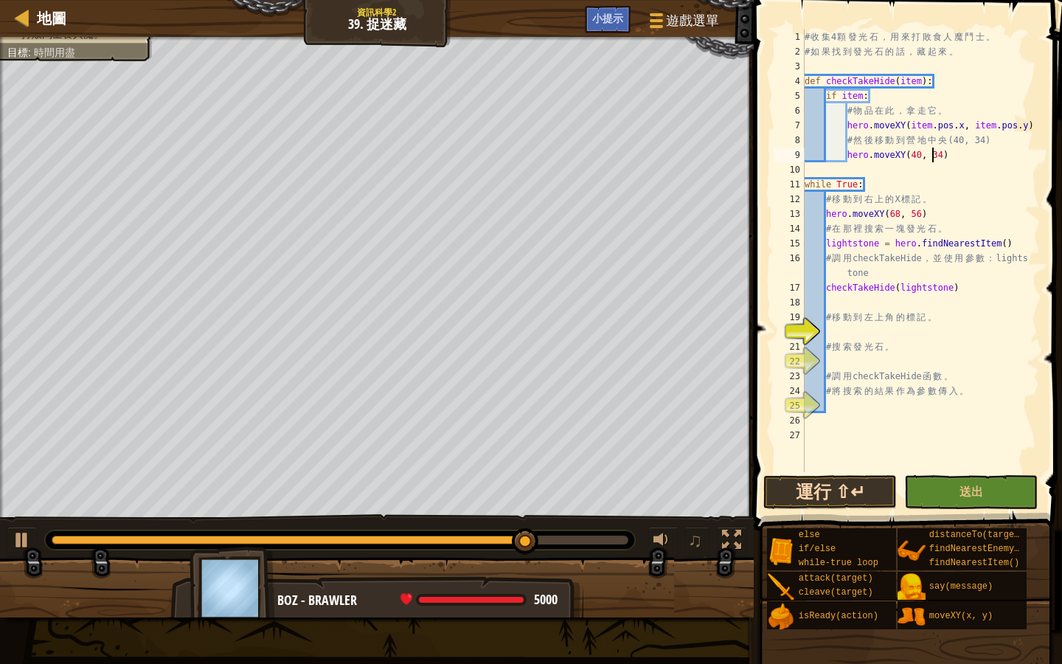
type textarea "hero.moveXY(40, 34)"
click at [862, 481] on button "運行 ⇧↵" at bounding box center [831, 492] width 134 height 34
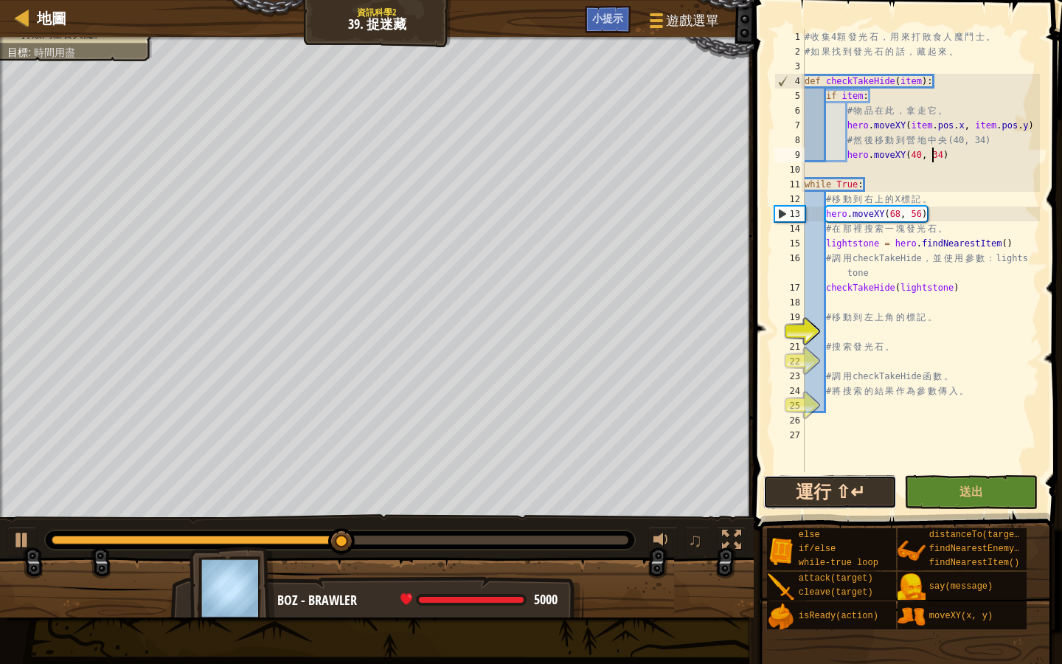
click at [840, 488] on button "運行 ⇧↵" at bounding box center [831, 492] width 134 height 34
drag, startPoint x: 1062, startPoint y: 591, endPoint x: 1062, endPoint y: 660, distance: 68.6
click at [1062, 573] on div "小提示 hero.moveXY(40, 34) 1 2 3 4 5 6 7 8 9 10 11 12 13 14 15 16 17 18 19 20 21 2…" at bounding box center [906, 328] width 313 height 657
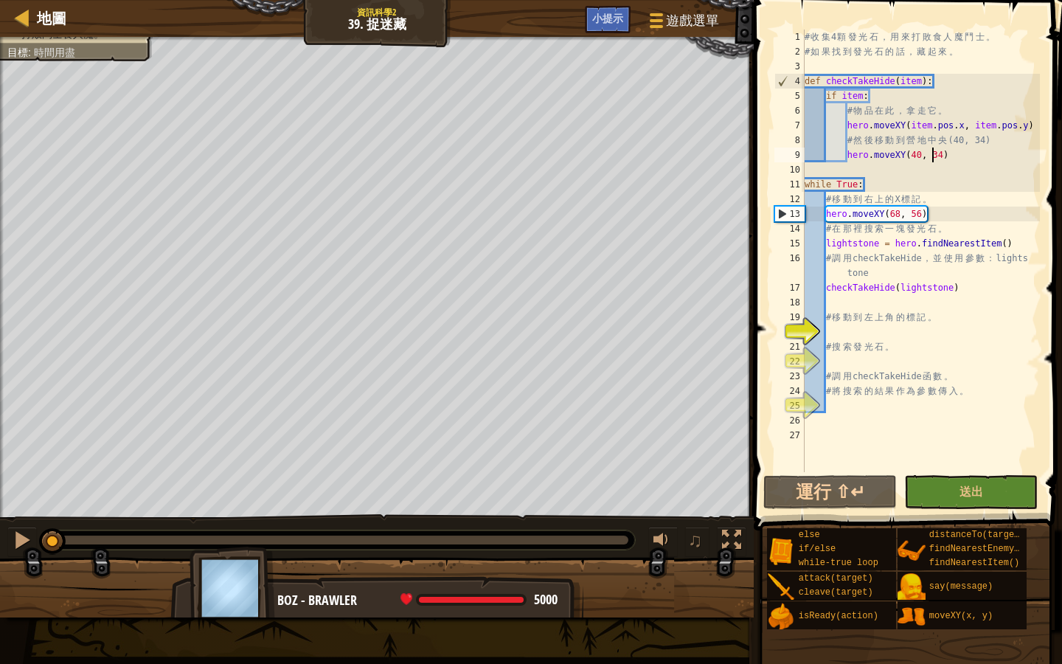
drag, startPoint x: 581, startPoint y: 545, endPoint x: 16, endPoint y: 520, distance: 565.7
click at [17, 520] on div "♫" at bounding box center [377, 536] width 754 height 44
click at [15, 530] on div at bounding box center [22, 539] width 19 height 19
click at [828, 328] on div "# 收 集 4 顆 發 光 石 ， 用 來 打 敗 食 人 魔 鬥 士 。 # 如 果 找 到 發 光 石 的 話 ， 藏 起 來 。 def checkTa…" at bounding box center [921, 266] width 238 height 472
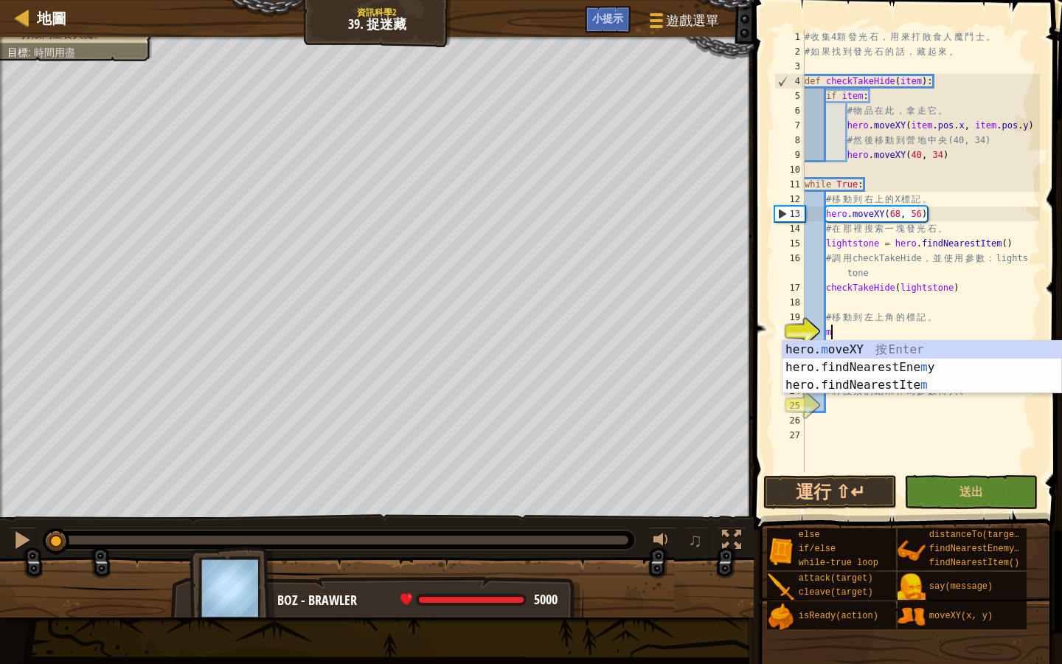
scroll to position [7, 1]
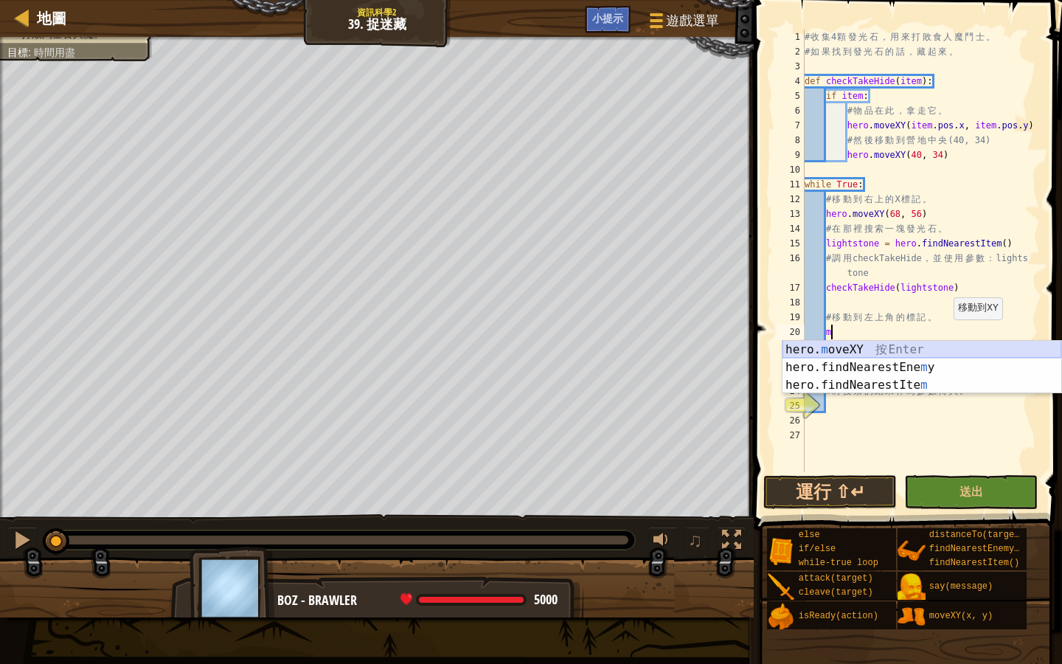
click at [913, 345] on div "hero. m oveXY 按 Enter hero.findNearestEne m y 按 Enter hero.findNearestIte m 按 E…" at bounding box center [922, 385] width 279 height 89
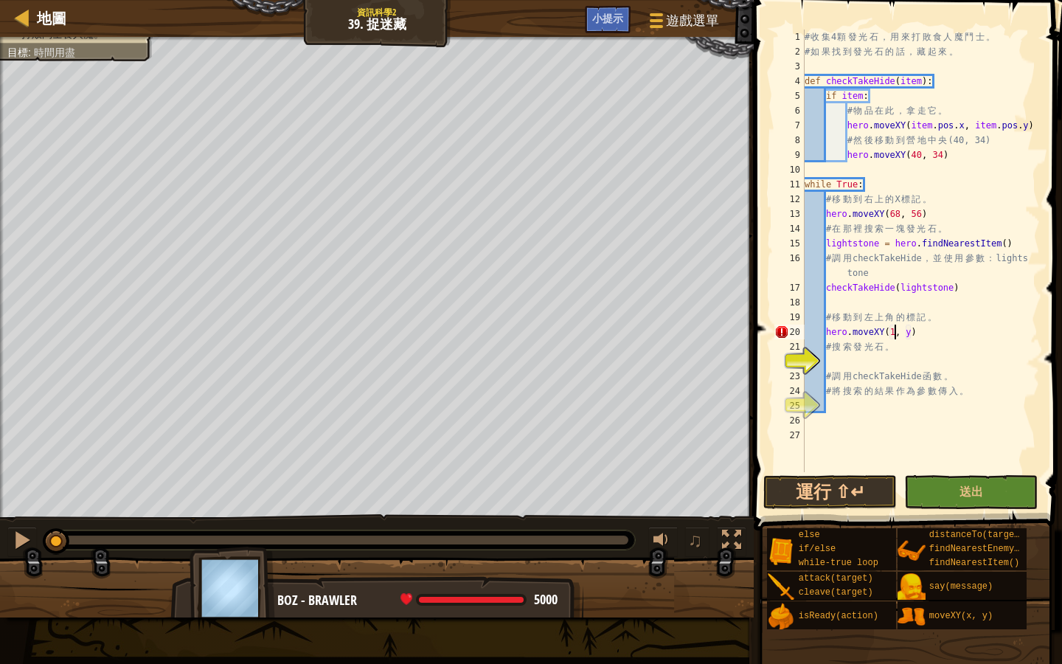
scroll to position [7, 8]
click at [916, 332] on div "# 收 集 4 顆 發 光 石 ， 用 來 打 敗 食 人 魔 鬥 士 。 # 如 果 找 到 發 光 石 的 話 ， 藏 起 來 。 def checkTa…" at bounding box center [921, 266] width 238 height 472
type textarea "hero.moveXY(12, 56)"
click at [841, 485] on button "運行 ⇧↵" at bounding box center [831, 492] width 134 height 34
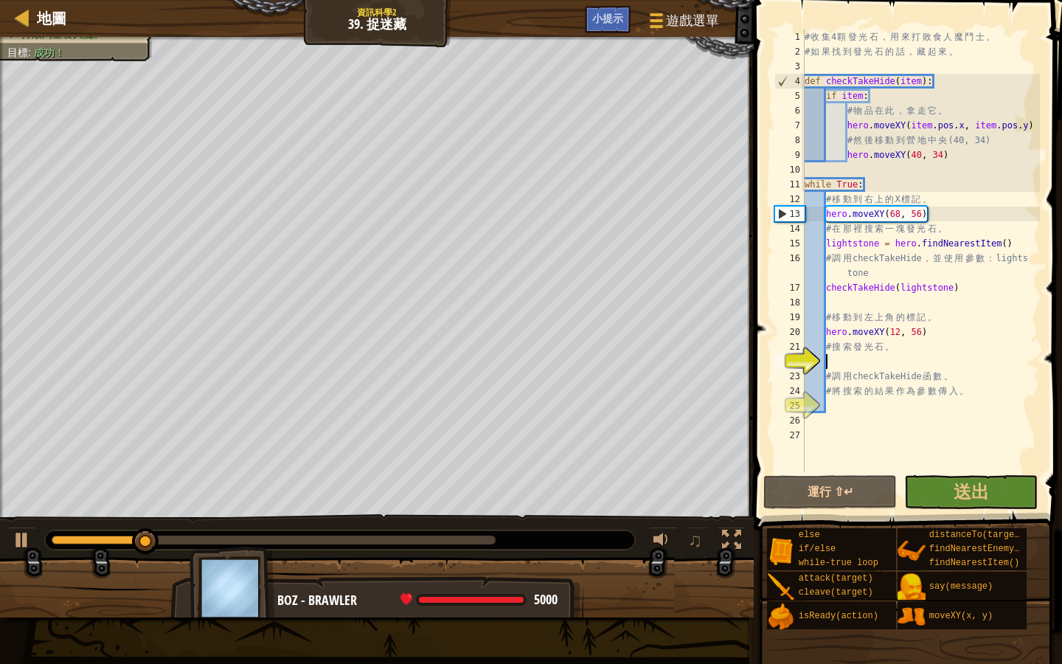
click at [989, 366] on div "# 收 集 4 顆 發 光 石 ， 用 來 打 敗 食 人 魔 鬥 士 。 # 如 果 找 到 發 光 石 的 話 ， 藏 起 來 。 def checkTa…" at bounding box center [921, 266] width 238 height 472
click at [944, 489] on button "送出" at bounding box center [971, 492] width 134 height 34
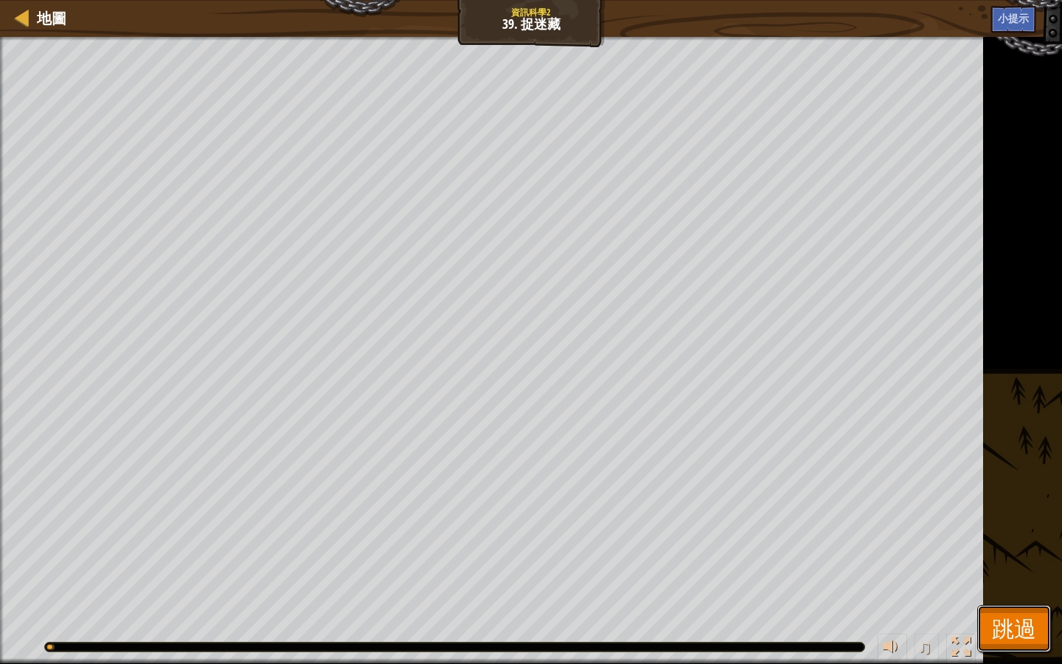
click at [1031, 573] on span "跳過" at bounding box center [1014, 628] width 44 height 30
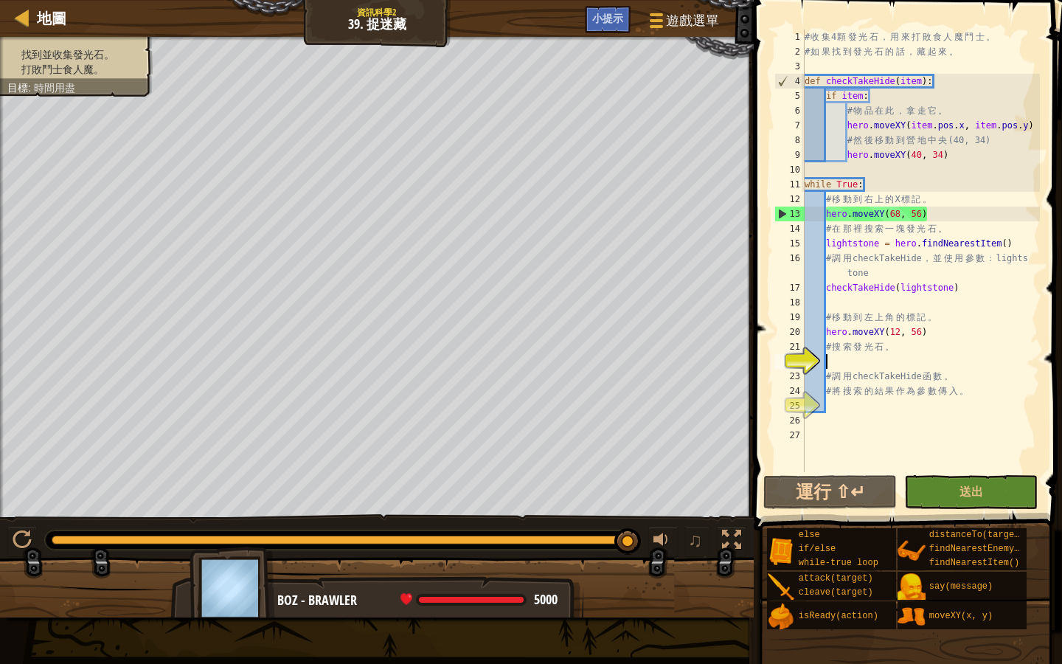
click at [830, 359] on div "# 收 集 4 顆 發 光 石 ， 用 來 打 敗 食 人 魔 鬥 士 。 # 如 果 找 到 發 光 石 的 話 ， 藏 起 來 。 def checkTa…" at bounding box center [921, 266] width 238 height 472
type textarea "h"
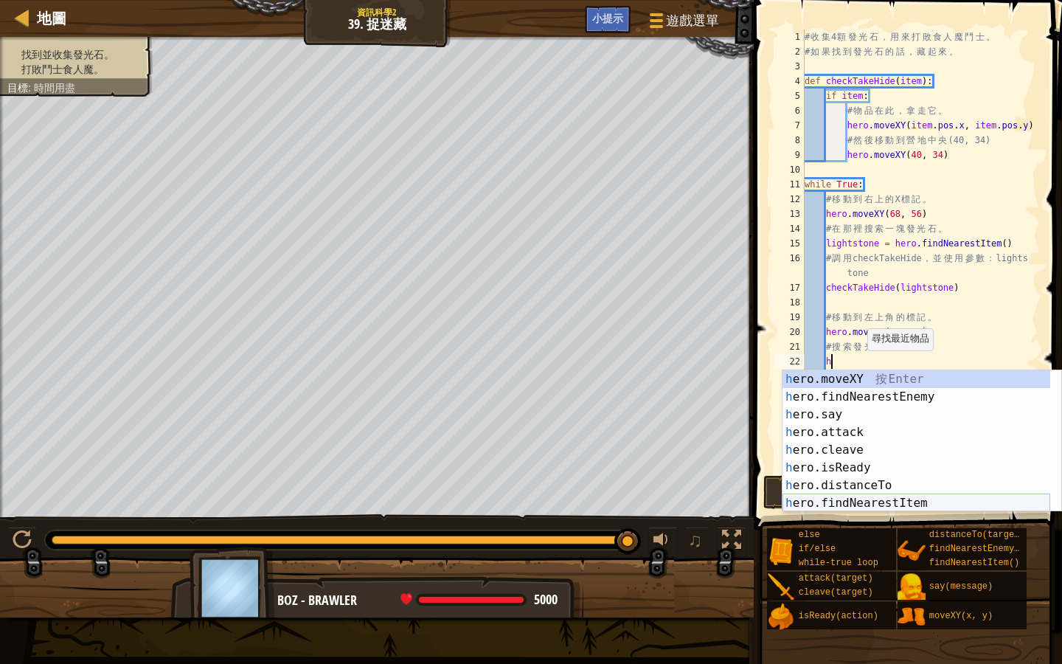
click at [876, 508] on div "h ero.moveXY 按 Enter h ero.findNearestEnemy 按 Enter h ero.say 按 Enter h ero.att…" at bounding box center [917, 458] width 268 height 177
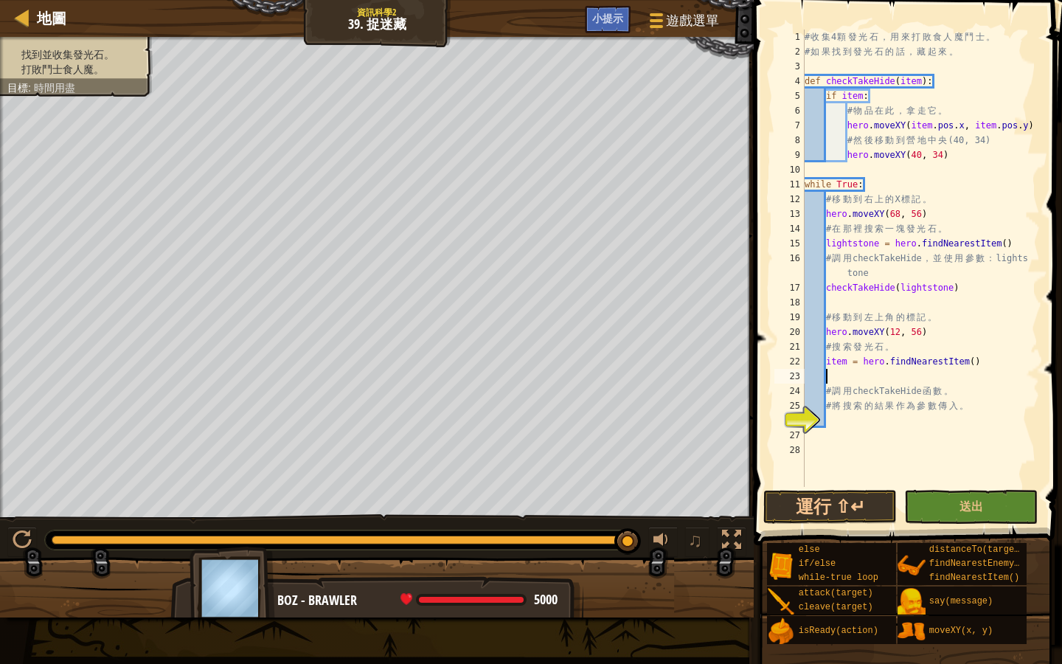
click at [830, 420] on div "# 收 集 4 顆 發 光 石 ， 用 來 打 敗 食 人 魔 鬥 士 。 # 如 果 找 到 發 光 石 的 話 ， 藏 起 來 。 def checkTa…" at bounding box center [921, 273] width 238 height 487
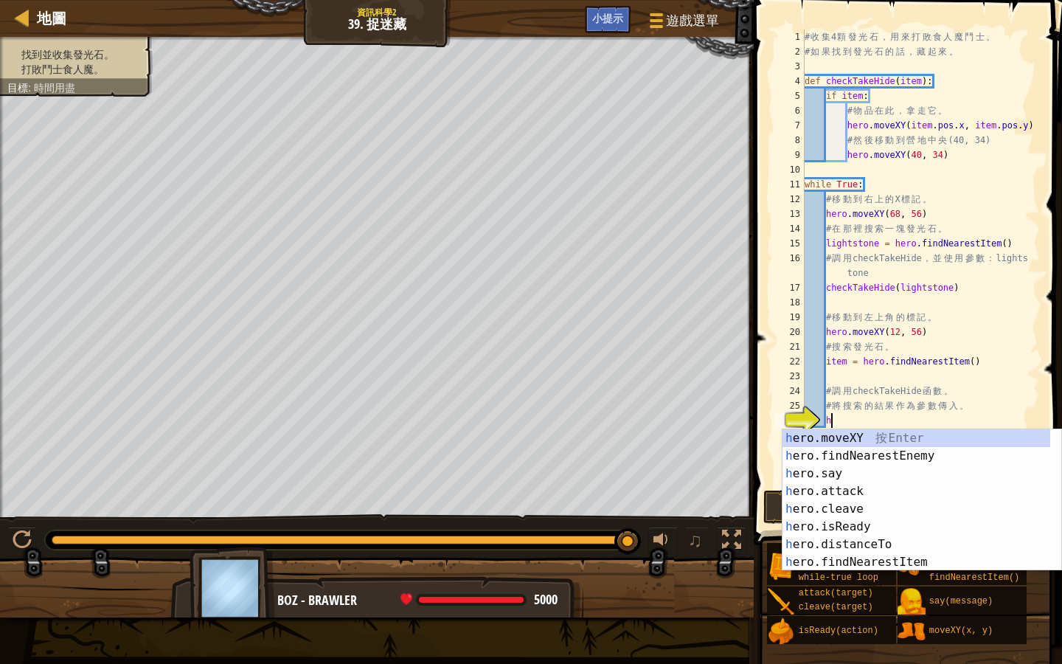
scroll to position [7, 1]
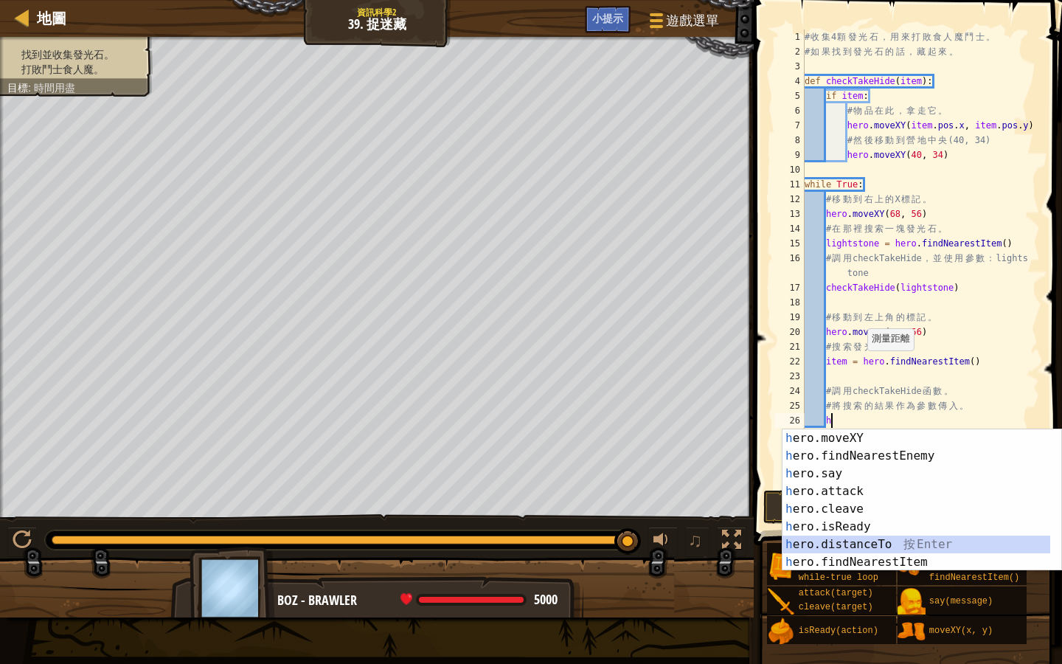
click at [892, 539] on div "h ero.moveXY 按 Enter h ero.findNearestEnemy 按 Enter h ero.say 按 Enter h ero.att…" at bounding box center [917, 517] width 268 height 177
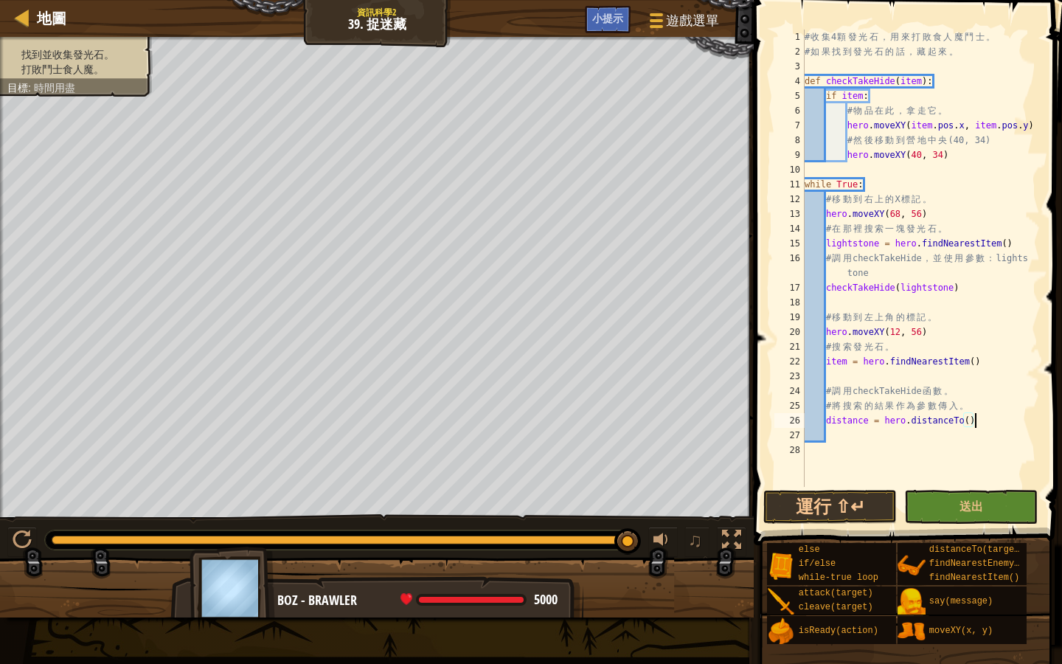
click at [1020, 427] on div "# 收 集 4 顆 發 光 石 ， 用 來 打 敗 食 人 魔 鬥 士 。 # 如 果 找 到 發 光 石 的 話 ， 藏 起 來 。 def checkTa…" at bounding box center [921, 273] width 238 height 487
type textarea "d"
click at [831, 510] on button "運行 ⇧↵" at bounding box center [831, 507] width 134 height 34
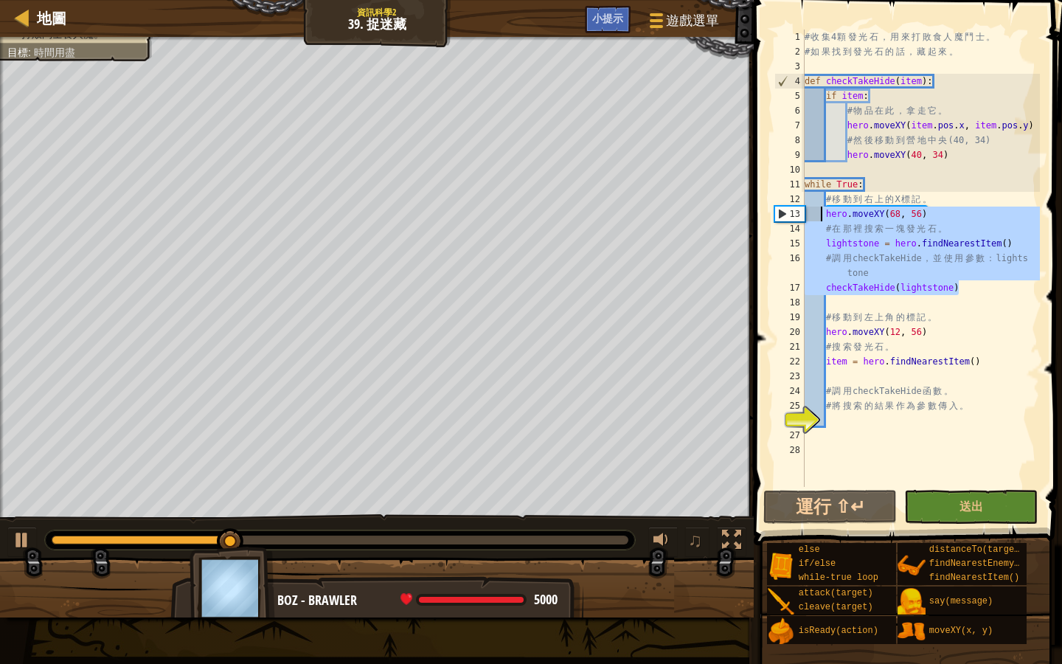
drag, startPoint x: 970, startPoint y: 288, endPoint x: 822, endPoint y: 215, distance: 165.0
click at [822, 215] on div "# 收 集 4 顆 發 光 石 ， 用 來 打 敗 食 人 魔 鬥 士 。 # 如 果 找 到 發 光 石 的 話 ， 藏 起 來 。 def checkTa…" at bounding box center [921, 273] width 238 height 487
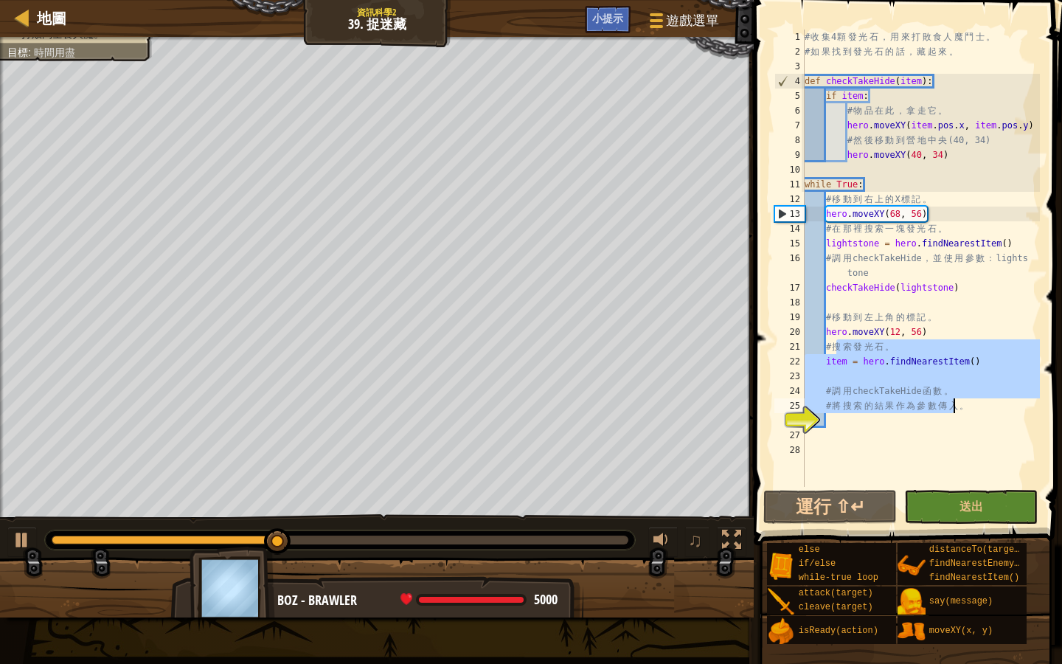
drag, startPoint x: 839, startPoint y: 345, endPoint x: 959, endPoint y: 408, distance: 136.0
click at [956, 407] on div "# 收 集 4 顆 發 光 石 ， 用 來 打 敗 食 人 魔 鬥 士 。 # 如 果 找 到 發 光 石 的 話 ， 藏 起 來 。 def checkTa…" at bounding box center [921, 273] width 238 height 487
type textarea "# 調用checkTakeHide函數。 # 將搜索的結果作為參數傳入。"
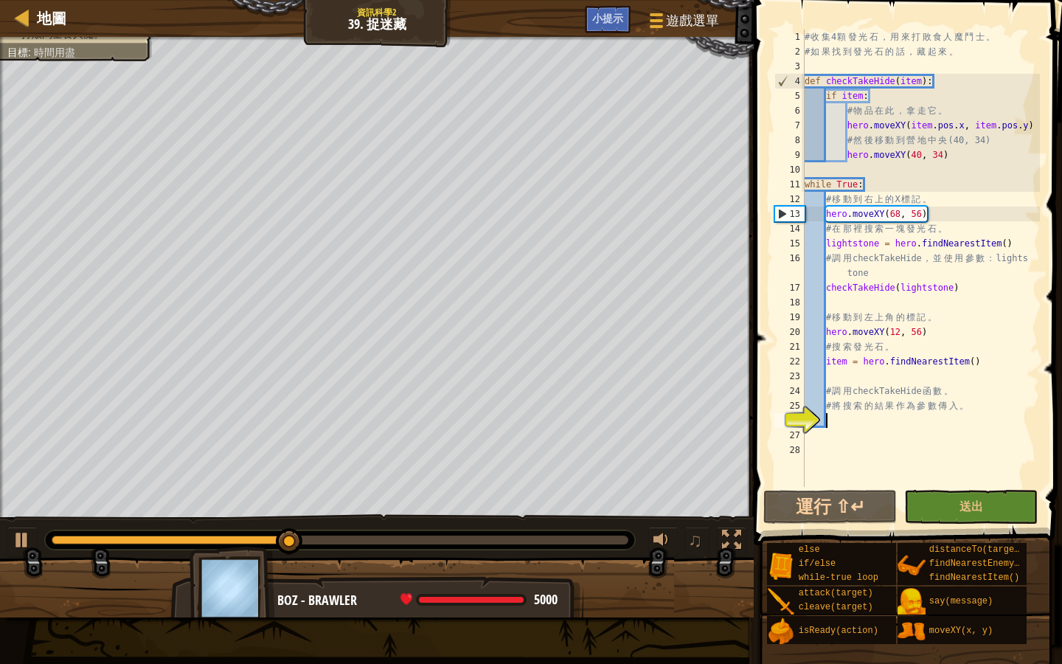
click at [1000, 421] on div "# 收 集 4 顆 發 光 石 ， 用 來 打 敗 食 人 魔 鬥 士 。 # 如 果 找 到 發 光 石 的 話 ， 藏 起 來 。 def checkTa…" at bounding box center [921, 273] width 238 height 487
drag, startPoint x: 932, startPoint y: 210, endPoint x: 814, endPoint y: 213, distance: 118.8
click at [814, 213] on div "# 收 集 4 顆 發 光 石 ， 用 來 打 敗 食 人 魔 鬥 士 。 # 如 果 找 到 發 光 石 的 話 ， 藏 起 來 。 def checkTa…" at bounding box center [921, 273] width 238 height 487
drag, startPoint x: 1013, startPoint y: 243, endPoint x: 899, endPoint y: 247, distance: 114.4
click at [899, 247] on div "# 收 集 4 顆 發 光 石 ， 用 來 打 敗 食 人 魔 鬥 士 。 # 如 果 找 到 發 光 石 的 話 ， 藏 起 來 。 def checkTa…" at bounding box center [921, 273] width 238 height 487
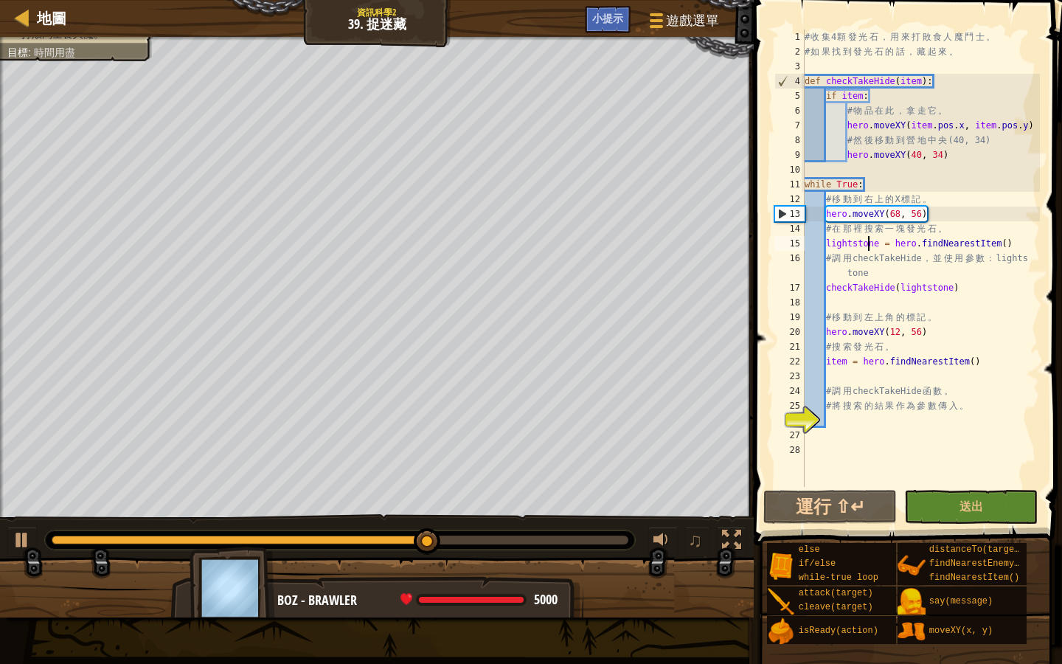
click at [867, 244] on div "# 收 集 4 顆 發 光 石 ， 用 來 打 敗 食 人 魔 鬥 士 。 # 如 果 找 到 發 光 石 的 話 ， 藏 起 來 。 def checkTa…" at bounding box center [921, 273] width 238 height 487
click at [981, 247] on div "# 收 集 4 顆 發 光 石 ， 用 來 打 敗 食 人 魔 鬥 士 。 # 如 果 找 到 發 光 石 的 話 ， 藏 起 來 。 def checkTa…" at bounding box center [921, 273] width 238 height 487
click at [853, 243] on div "# 收 集 4 顆 發 光 石 ， 用 來 打 敗 食 人 魔 鬥 士 。 # 如 果 找 到 發 光 石 的 話 ， 藏 起 來 。 def checkTa…" at bounding box center [921, 273] width 238 height 487
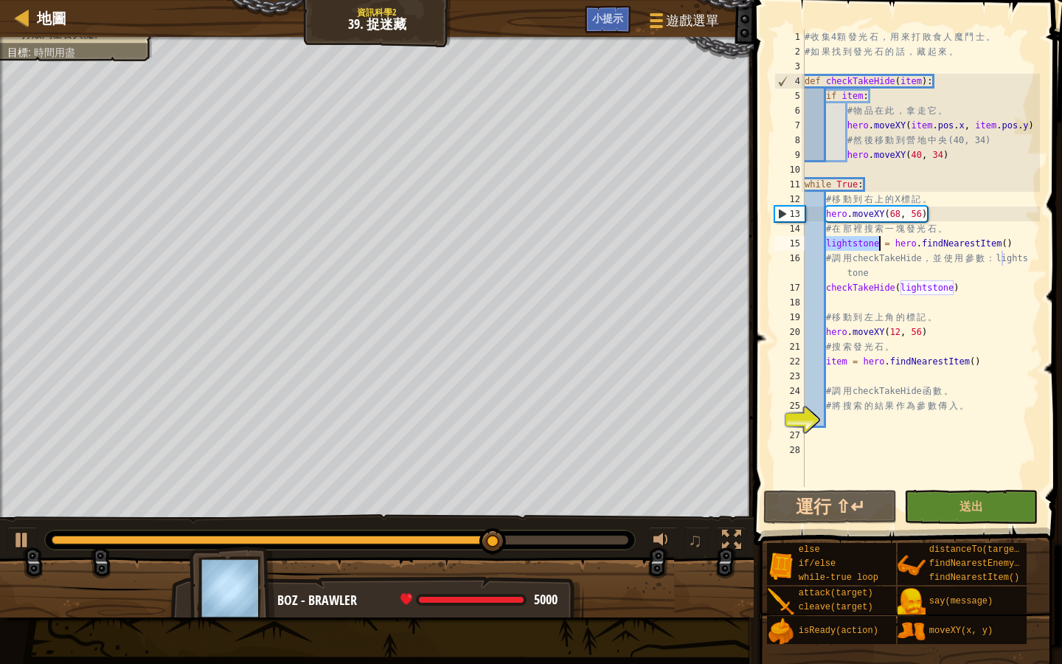
click at [853, 243] on div "# 收 集 4 顆 發 光 石 ， 用 來 打 敗 食 人 魔 鬥 士 。 # 如 果 找 到 發 光 石 的 話 ， 藏 起 來 。 def checkTa…" at bounding box center [921, 273] width 238 height 487
click at [831, 285] on div "# 收 集 4 顆 發 光 石 ， 用 來 打 敗 食 人 魔 鬥 士 。 # 如 果 找 到 發 光 石 的 話 ， 藏 起 來 。 def checkTa…" at bounding box center [921, 273] width 238 height 487
click at [946, 311] on div "# 收 集 4 顆 發 光 石 ， 用 來 打 敗 食 人 魔 鬥 士 。 # 如 果 找 到 發 光 石 的 話 ， 藏 起 來 。 def checkTa…" at bounding box center [921, 273] width 238 height 487
type textarea "# 移動到左上角的標記。"
click at [935, 298] on div "# 收 集 4 顆 發 光 石 ， 用 來 打 敗 食 人 魔 鬥 士 。 # 如 果 找 到 發 光 石 的 話 ， 藏 起 來 。 def checkTa…" at bounding box center [921, 273] width 238 height 487
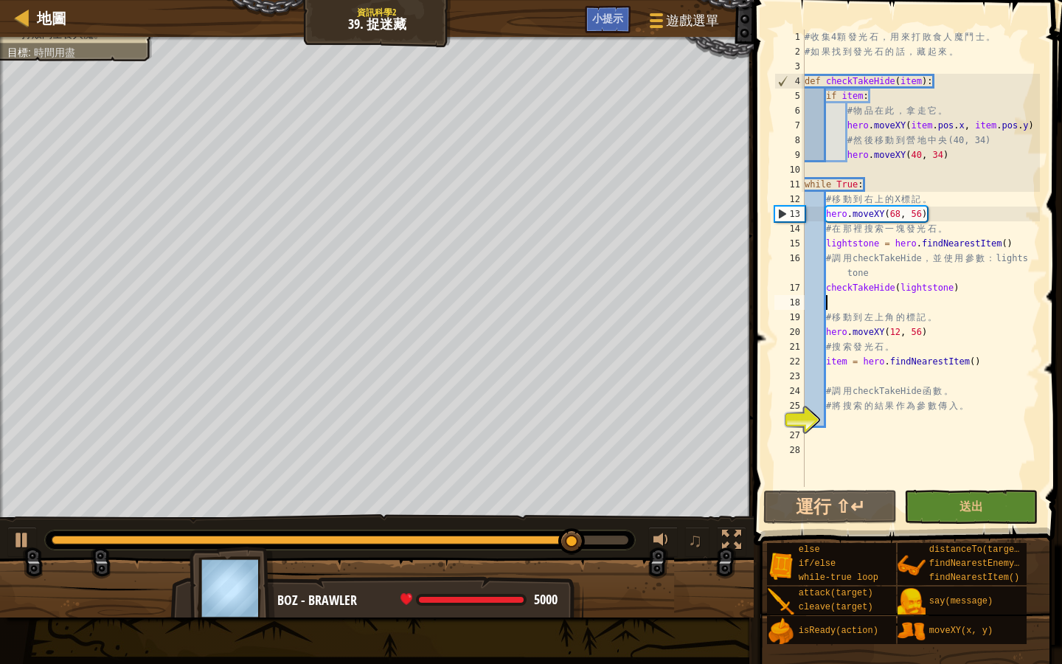
click at [933, 288] on div "# 收 集 4 顆 發 光 石 ， 用 來 打 敗 食 人 魔 鬥 士 。 # 如 果 找 到 發 光 石 的 話 ， 藏 起 來 。 def checkTa…" at bounding box center [921, 273] width 238 height 487
click at [876, 289] on div "# 收 集 4 顆 發 光 石 ， 用 來 打 敗 食 人 魔 鬥 士 。 # 如 果 找 到 發 光 石 的 話 ， 藏 起 來 。 def checkTa…" at bounding box center [921, 273] width 238 height 487
click at [976, 345] on div "# 收 集 4 顆 發 光 石 ， 用 來 打 敗 食 人 魔 鬥 士 。 # 如 果 找 到 發 光 石 的 話 ， 藏 起 來 。 def checkTa…" at bounding box center [921, 273] width 238 height 487
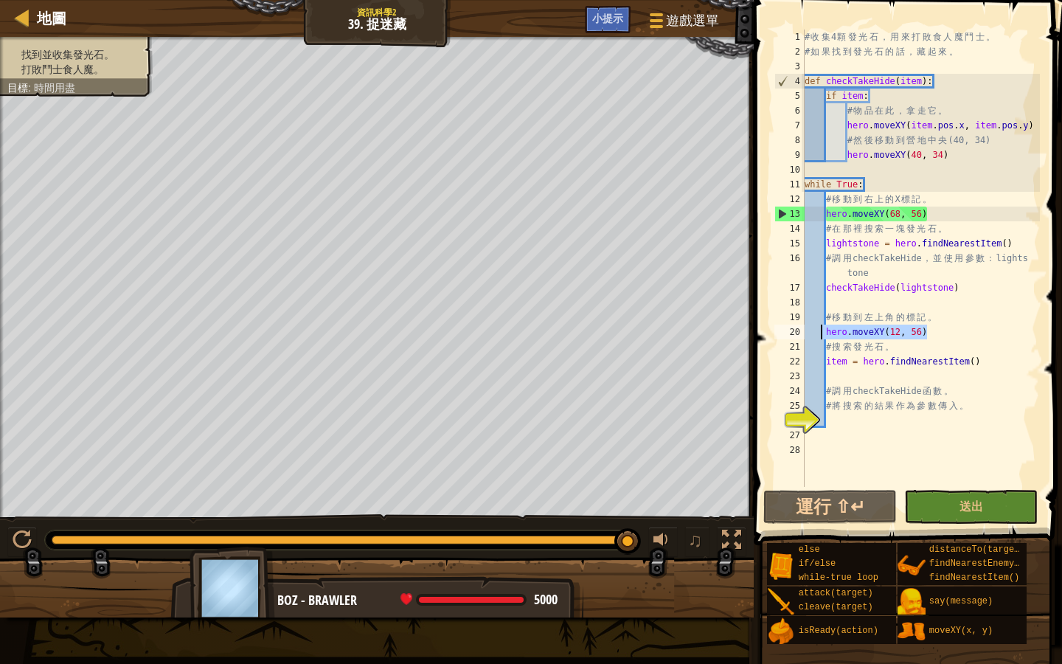
drag, startPoint x: 931, startPoint y: 325, endPoint x: 824, endPoint y: 328, distance: 107.0
click at [824, 328] on div "# 收 集 4 顆 發 光 石 ， 用 來 打 敗 食 人 魔 鬥 士 。 # 如 果 找 到 發 光 石 的 話 ， 藏 起 來 。 def checkTa…" at bounding box center [921, 273] width 238 height 487
click at [845, 362] on div "# 收 集 4 顆 發 光 石 ， 用 來 打 敗 食 人 魔 鬥 士 。 # 如 果 找 到 發 光 石 的 話 ， 藏 起 來 。 def checkTa…" at bounding box center [921, 273] width 238 height 487
type textarea "item = hero.findNearestItem()"
click at [845, 362] on div "# 收 集 4 顆 發 光 石 ， 用 來 打 敗 食 人 魔 鬥 士 。 # 如 果 找 到 發 光 石 的 話 ， 藏 起 來 。 def checkTa…" at bounding box center [921, 273] width 238 height 487
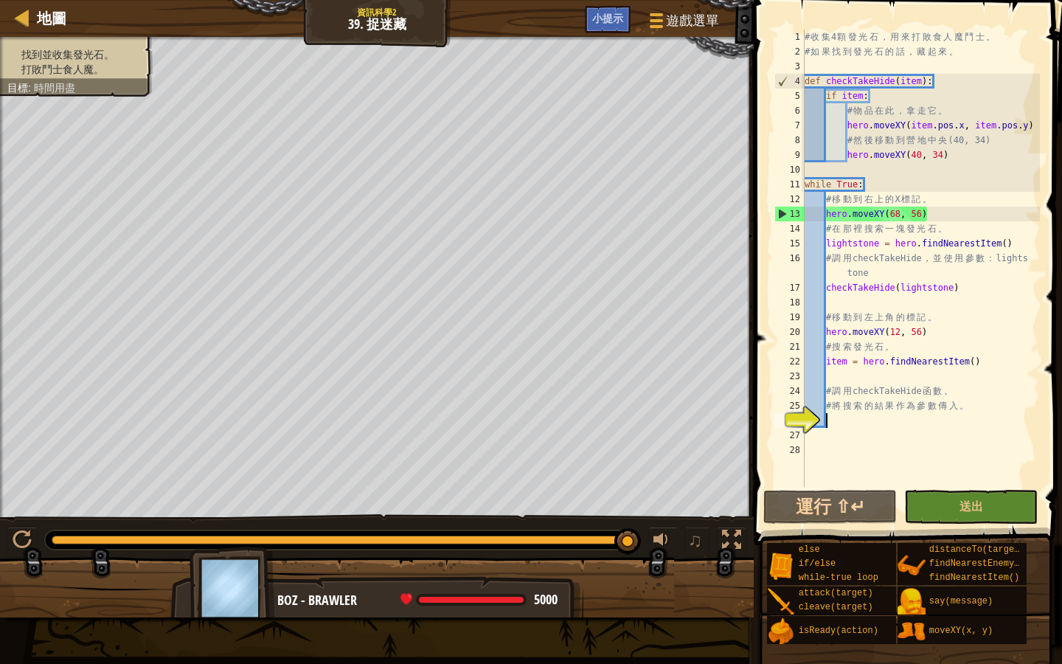
click at [848, 424] on div "# 收 集 4 顆 發 光 石 ， 用 來 打 敗 食 人 魔 鬥 士 。 # 如 果 找 到 發 光 石 的 話 ， 藏 起 來 。 def checkTa…" at bounding box center [921, 273] width 238 height 487
click at [857, 289] on div "# 收 集 4 顆 發 光 石 ， 用 來 打 敗 食 人 魔 鬥 士 。 # 如 果 找 到 發 光 石 的 話 ， 藏 起 來 。 def checkTa…" at bounding box center [921, 273] width 238 height 487
type textarea "checkTakeHide(lightstone)"
click at [857, 289] on div "# 收 集 4 顆 發 光 石 ， 用 來 打 敗 食 人 魔 鬥 士 。 # 如 果 找 到 發 光 石 的 話 ， 藏 起 來 。 def checkTa…" at bounding box center [921, 273] width 238 height 487
click at [927, 302] on div "# 收 集 4 顆 發 光 石 ， 用 來 打 敗 食 人 魔 鬥 士 。 # 如 果 找 到 發 光 石 的 話 ， 藏 起 來 。 def checkTa…" at bounding box center [921, 273] width 238 height 487
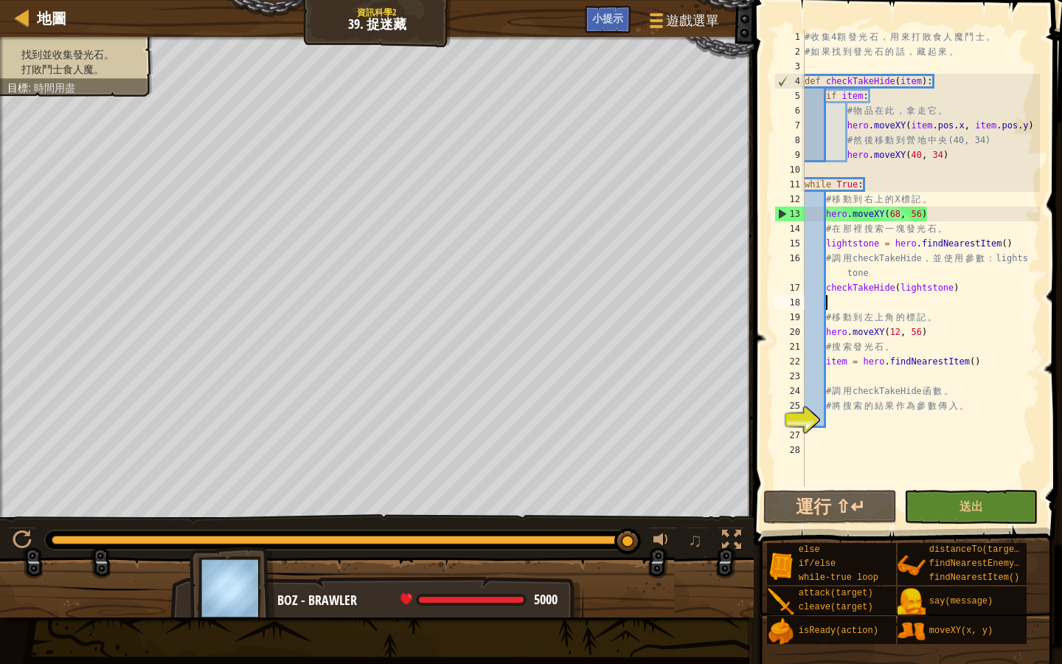
click at [854, 371] on div "# 收 集 4 顆 發 光 石 ， 用 來 打 敗 食 人 魔 鬥 士 。 # 如 果 找 到 發 光 石 的 話 ， 藏 起 來 。 def checkTa…" at bounding box center [921, 273] width 238 height 487
click at [856, 414] on div "# 收 集 4 顆 發 光 石 ， 用 來 打 敗 食 人 魔 鬥 士 。 # 如 果 找 到 發 光 石 的 話 ， 藏 起 來 。 def checkTa…" at bounding box center [921, 273] width 238 height 487
type textarea "i"
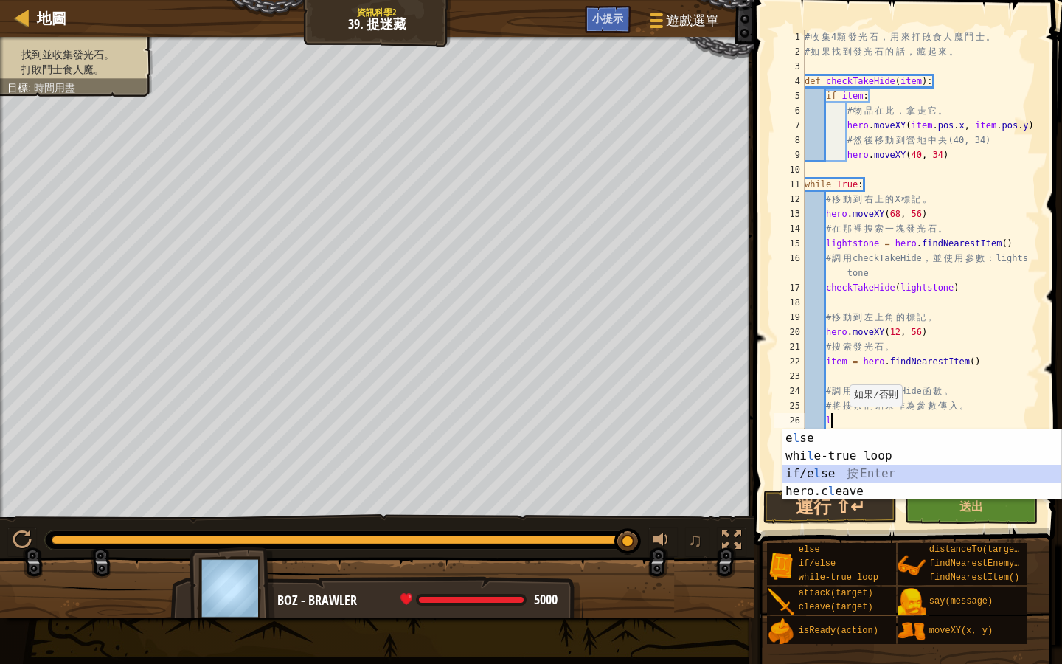
click at [876, 469] on div "e l se 按 Enter whi l e-true loop 按 Enter if/e l se 按 Enter hero.c l eave 按 Enter" at bounding box center [922, 482] width 279 height 106
type textarea "if enemy:"
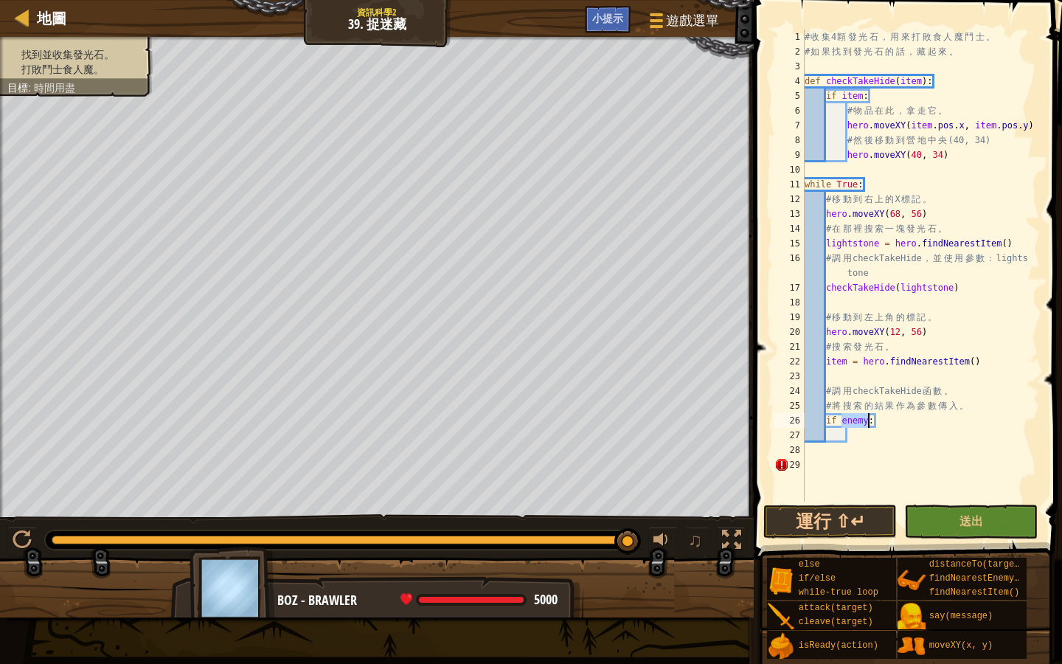
click at [885, 429] on div "# 收 集 4 顆 發 光 石 ， 用 來 打 敗 食 人 魔 鬥 士 。 # 如 果 找 到 發 光 石 的 話 ， 藏 起 來 。 def checkTa…" at bounding box center [921, 281] width 238 height 502
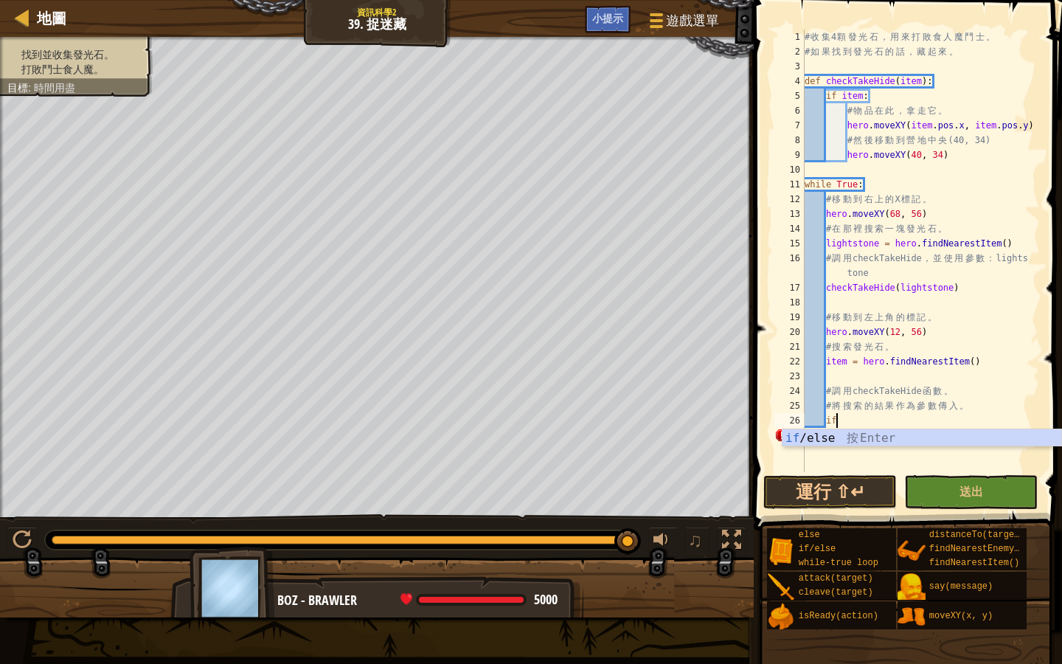
type textarea "i"
click at [877, 300] on div "# 收 集 4 顆 發 光 石 ， 用 來 打 敗 食 人 魔 鬥 士 。 # 如 果 找 到 發 光 石 的 話 ， 藏 起 來 。 def checkTa…" at bounding box center [921, 266] width 238 height 472
click at [876, 296] on div "# 收 集 4 顆 發 光 石 ， 用 來 打 敗 食 人 魔 鬥 士 。 # 如 果 找 到 發 光 石 的 話 ， 藏 起 來 。 def checkTa…" at bounding box center [921, 266] width 238 height 472
click at [876, 294] on div "# 收 集 4 顆 發 光 石 ， 用 來 打 敗 食 人 魔 鬥 士 。 # 如 果 找 到 發 光 石 的 話 ， 藏 起 來 。 def checkTa…" at bounding box center [921, 266] width 238 height 472
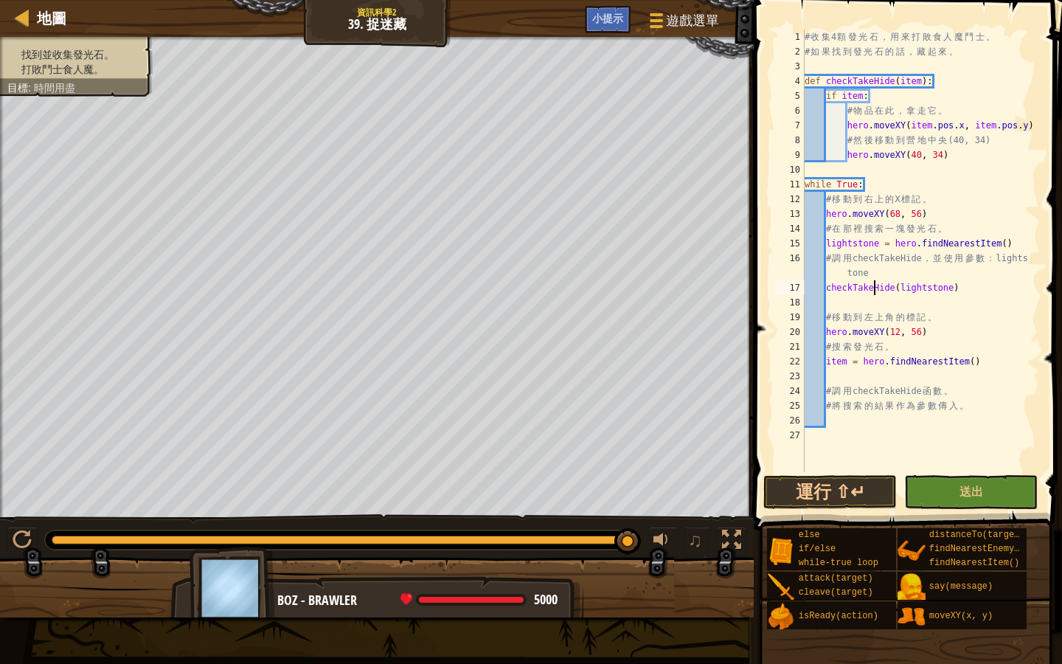
click at [876, 294] on div "# 收 集 4 顆 發 光 石 ， 用 來 打 敗 食 人 魔 鬥 士 。 # 如 果 找 到 發 光 石 的 話 ， 藏 起 來 。 def checkTa…" at bounding box center [921, 266] width 238 height 472
click at [878, 76] on div "# 收 集 4 顆 發 光 石 ， 用 來 打 敗 食 人 魔 鬥 士 。 # 如 果 找 到 發 光 石 的 話 ， 藏 起 來 。 def checkTa…" at bounding box center [921, 266] width 238 height 472
type textarea "def checkTakeHide(item):"
drag, startPoint x: 824, startPoint y: 83, endPoint x: 896, endPoint y: 85, distance: 72.3
click at [896, 85] on div "# 收 集 4 顆 發 光 石 ， 用 來 打 敗 食 人 魔 鬥 士 。 # 如 果 找 到 發 光 石 的 話 ， 藏 起 來 。 def checkTa…" at bounding box center [921, 266] width 238 height 472
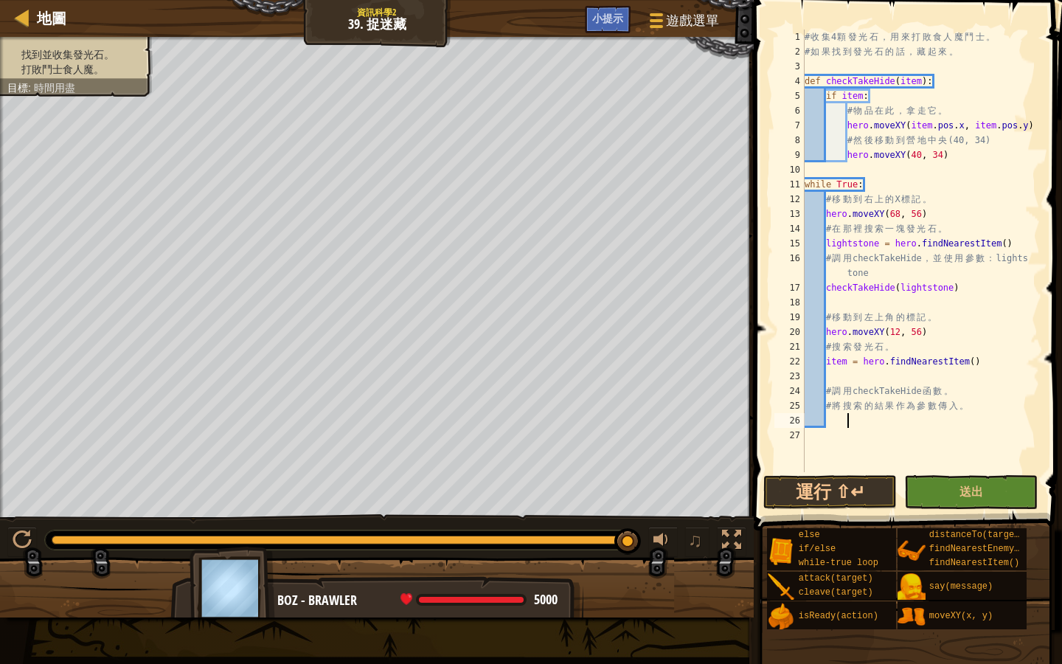
click at [861, 420] on div "# 收 集 4 顆 發 光 石 ， 用 來 打 敗 食 人 魔 鬥 士 。 # 如 果 找 到 發 光 石 的 話 ， 藏 起 來 。 def checkTa…" at bounding box center [921, 266] width 238 height 472
click at [922, 288] on div "# 收 集 4 顆 發 光 石 ， 用 來 打 敗 食 人 魔 鬥 士 。 # 如 果 找 到 發 光 石 的 話 ， 藏 起 來 。 def checkTa…" at bounding box center [921, 266] width 238 height 472
click at [868, 243] on div "# 收 集 4 顆 發 光 石 ， 用 來 打 敗 食 人 魔 鬥 士 。 # 如 果 找 到 發 光 石 的 話 ， 藏 起 來 。 def checkTa…" at bounding box center [921, 266] width 238 height 472
click at [876, 238] on div "# 收 集 4 顆 發 光 石 ， 用 來 打 敗 食 人 魔 鬥 士 。 # 如 果 找 到 發 光 石 的 話 ， 藏 起 來 。 def checkTa…" at bounding box center [921, 266] width 238 height 472
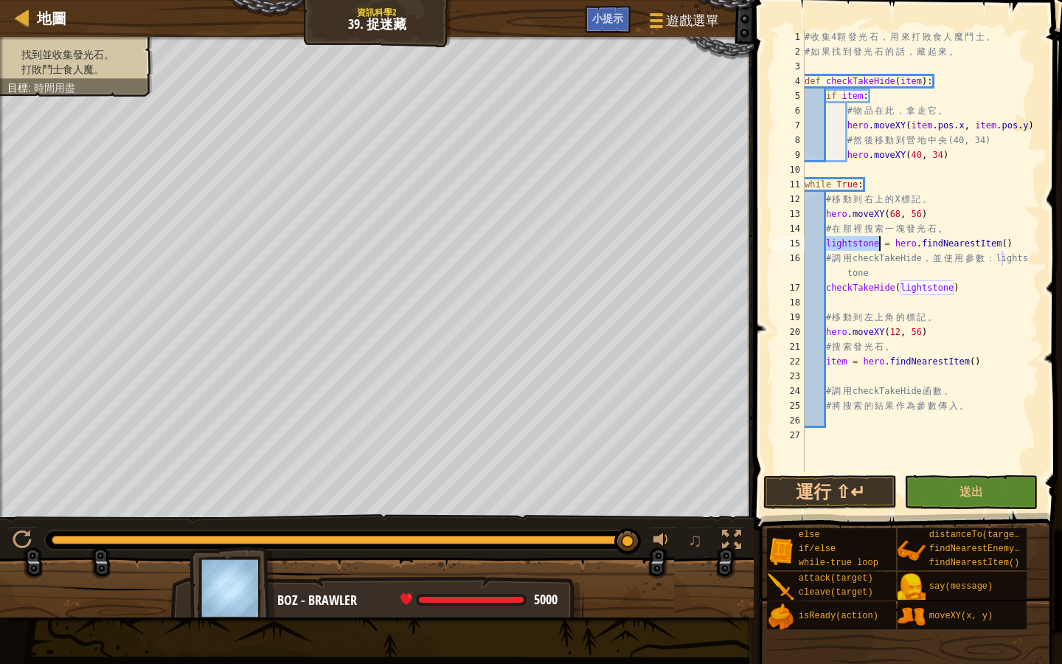
click at [876, 238] on div "# 收 集 4 顆 發 光 石 ， 用 來 打 敗 食 人 魔 鬥 士 。 # 如 果 找 到 發 光 石 的 話 ， 藏 起 來 。 def checkTa…" at bounding box center [921, 266] width 238 height 472
click at [918, 289] on div "# 收 集 4 顆 發 光 石 ， 用 來 打 敗 食 人 魔 鬥 士 。 # 如 果 找 到 發 光 石 的 話 ， 藏 起 來 。 def checkTa…" at bounding box center [921, 266] width 238 height 472
click at [891, 401] on div "# 收 集 4 顆 發 光 石 ， 用 來 打 敗 食 人 魔 鬥 士 。 # 如 果 找 到 發 光 石 的 話 ， 藏 起 來 。 def checkTa…" at bounding box center [921, 266] width 238 height 472
click at [831, 356] on div "# 收 集 4 顆 發 光 石 ， 用 來 打 敗 食 人 魔 鬥 士 。 # 如 果 找 到 發 光 石 的 話 ， 藏 起 來 。 def checkTa…" at bounding box center [921, 266] width 238 height 472
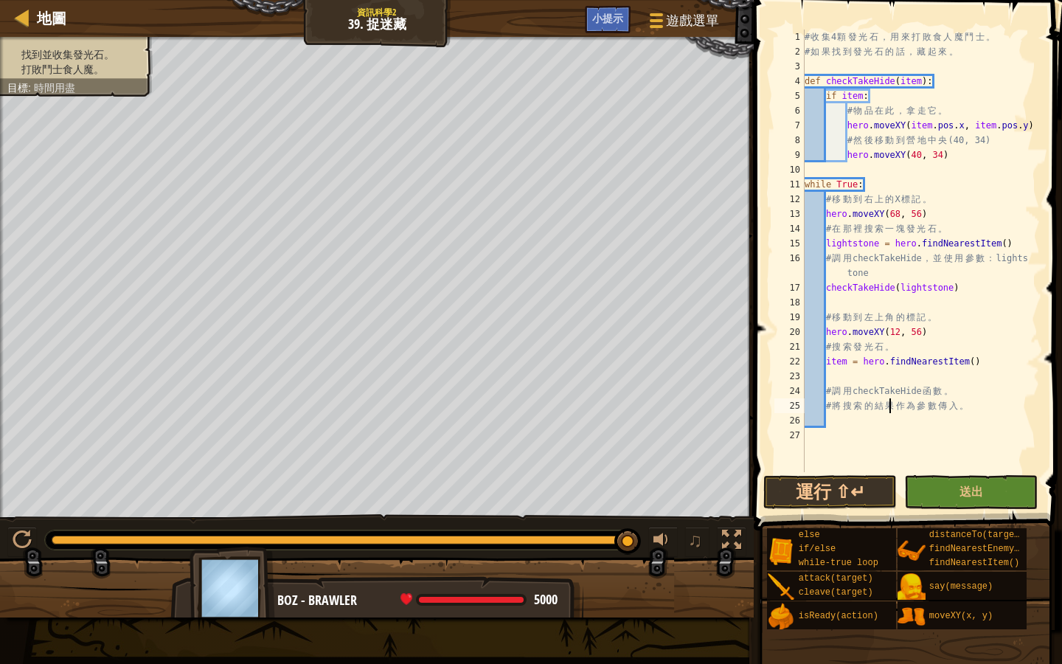
type textarea "item = hero.findNearestItem()"
click at [831, 356] on div "# 收 集 4 顆 發 光 石 ， 用 來 打 敗 食 人 魔 鬥 士 。 # 如 果 找 到 發 光 石 的 話 ， 藏 起 來 。 def checkTa…" at bounding box center [921, 266] width 238 height 472
click at [863, 425] on div "# 收 集 4 顆 發 光 石 ， 用 來 打 敗 食 人 魔 鬥 士 。 # 如 果 找 到 發 光 石 的 話 ， 藏 起 來 。 def checkTa…" at bounding box center [921, 266] width 238 height 472
click at [861, 414] on div "# 收 集 4 顆 發 光 石 ， 用 來 打 敗 食 人 魔 鬥 士 。 # 如 果 找 到 發 光 石 的 話 ， 藏 起 來 。 def checkTa…" at bounding box center [921, 266] width 238 height 472
drag, startPoint x: 830, startPoint y: 80, endPoint x: 888, endPoint y: 89, distance: 58.9
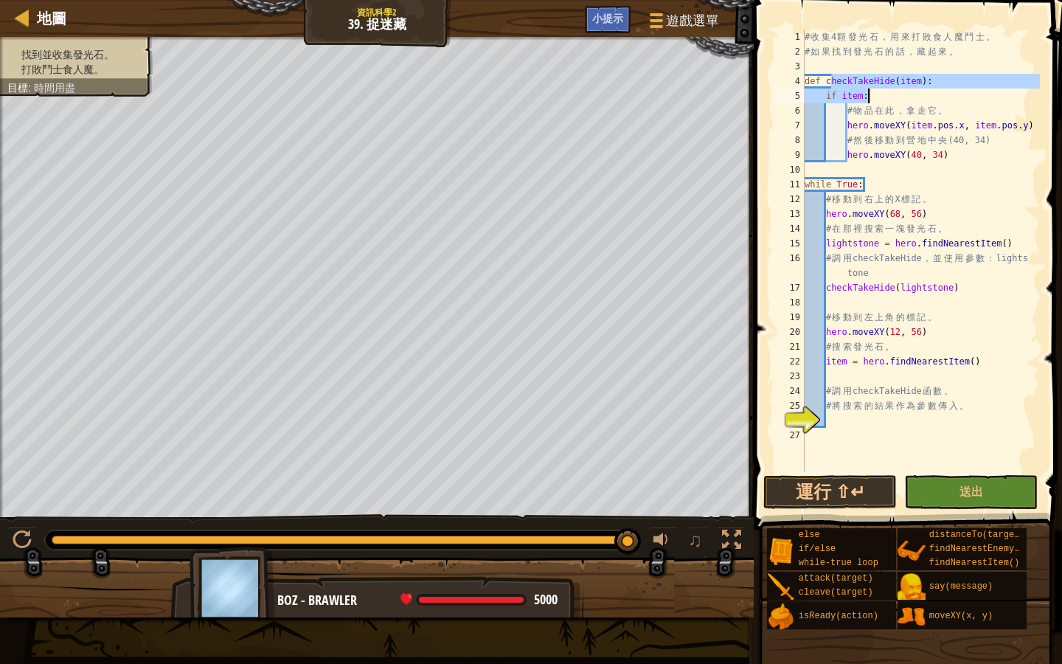
click at [888, 89] on div "# 收 集 4 顆 發 光 石 ， 用 來 打 敗 食 人 魔 鬥 士 。 # 如 果 找 到 發 光 石 的 話 ， 藏 起 來 。 def checkTa…" at bounding box center [921, 266] width 238 height 472
click at [930, 100] on div "# 收 集 4 顆 發 光 石 ， 用 來 打 敗 食 人 魔 鬥 士 。 # 如 果 找 到 發 光 石 的 話 ， 藏 起 來 。 def checkTa…" at bounding box center [921, 266] width 238 height 472
drag, startPoint x: 825, startPoint y: 79, endPoint x: 927, endPoint y: 85, distance: 102.0
click at [927, 85] on div "# 收 集 4 顆 發 光 石 ， 用 來 打 敗 食 人 魔 鬥 士 。 # 如 果 找 到 發 光 石 的 話 ， 藏 起 來 。 def checkTa…" at bounding box center [921, 266] width 238 height 472
type textarea "def checkTakeHide(item):"
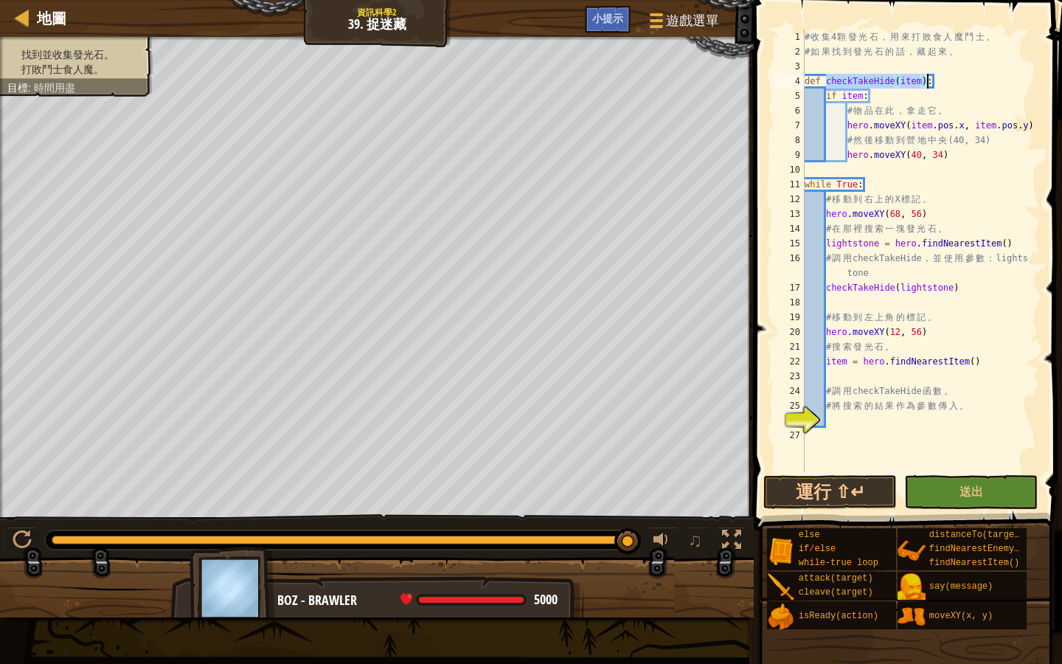
paste textarea
paste textarea "checkTakeHide(item)"
type textarea "checkTakeHide(item)"
click at [854, 487] on button "運行 ⇧↵" at bounding box center [831, 492] width 134 height 34
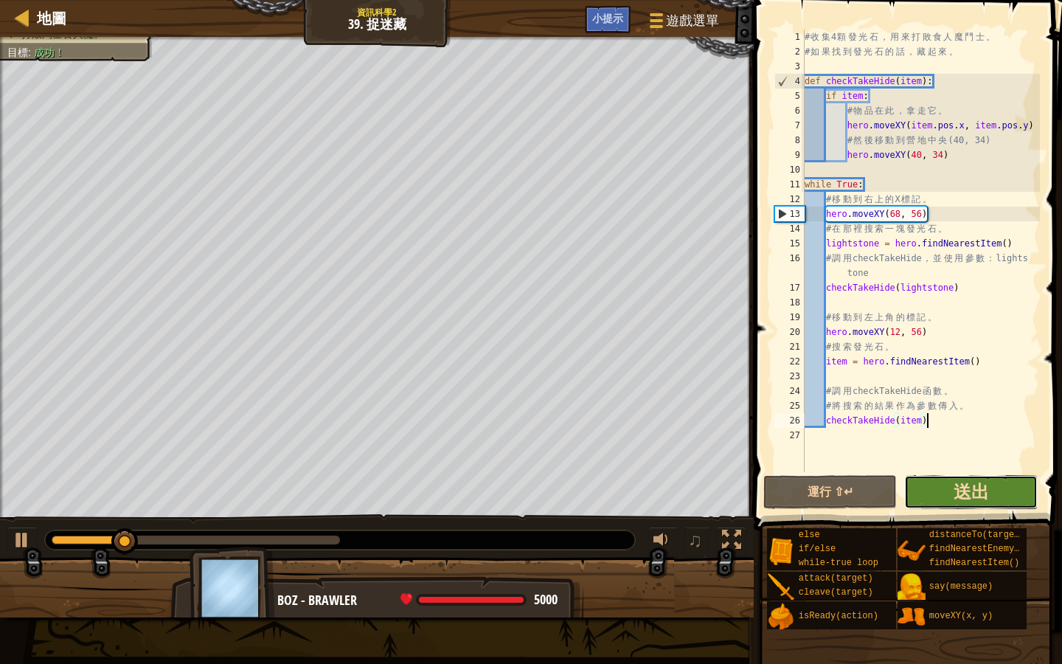
click at [988, 490] on span "送出" at bounding box center [971, 492] width 35 height 24
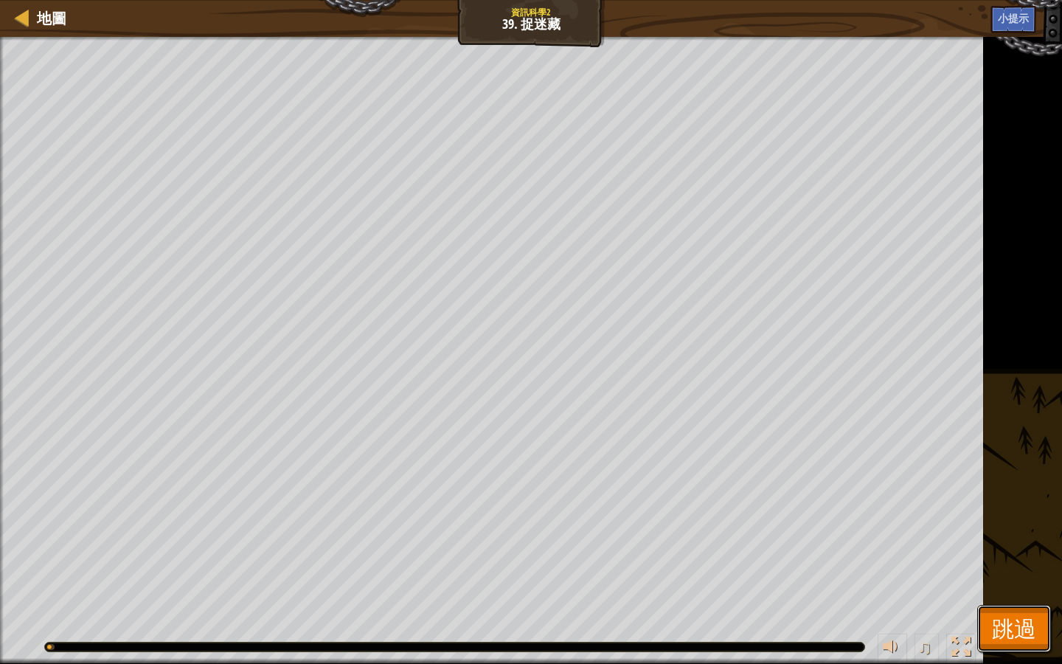
click at [1024, 573] on span "跳過" at bounding box center [1014, 628] width 44 height 30
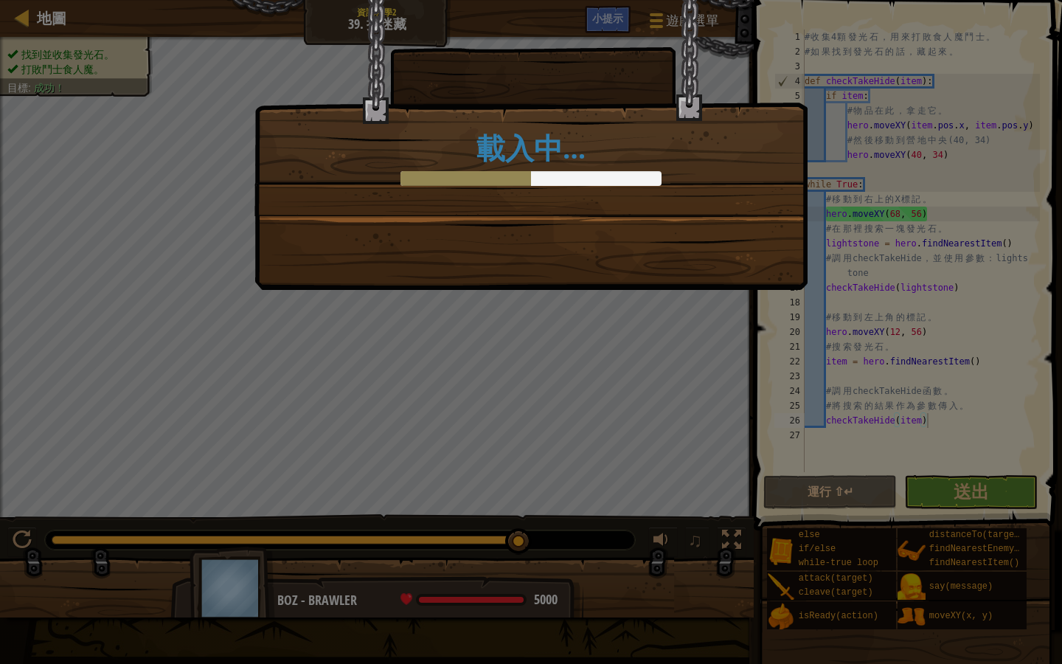
click at [631, 242] on div "載入中…" at bounding box center [531, 145] width 553 height 290
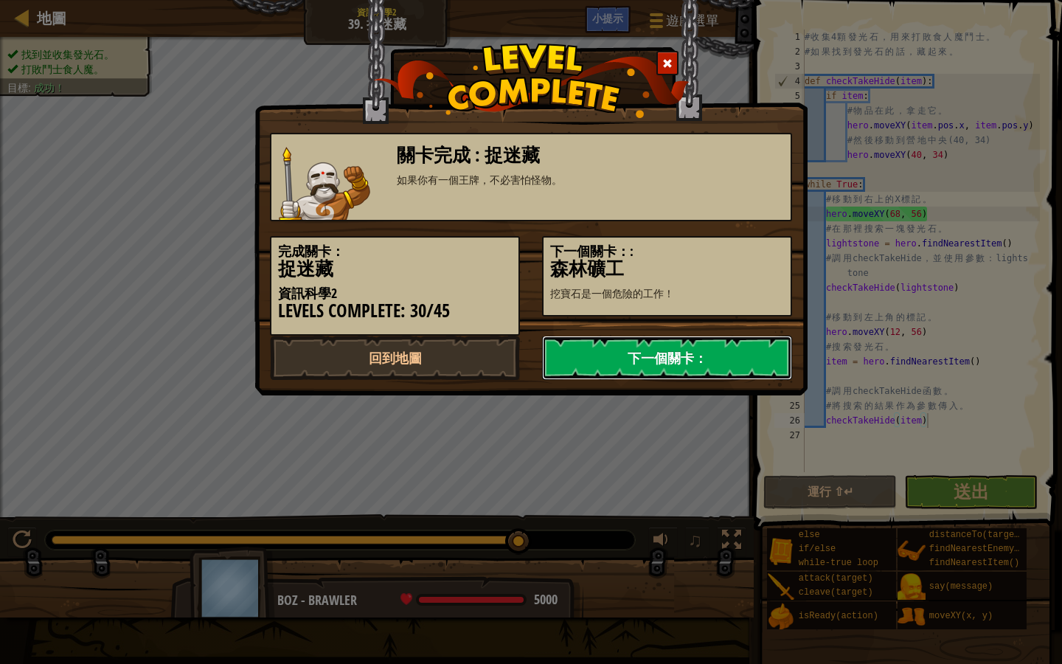
click at [668, 362] on link "下一個關卡：" at bounding box center [667, 358] width 250 height 44
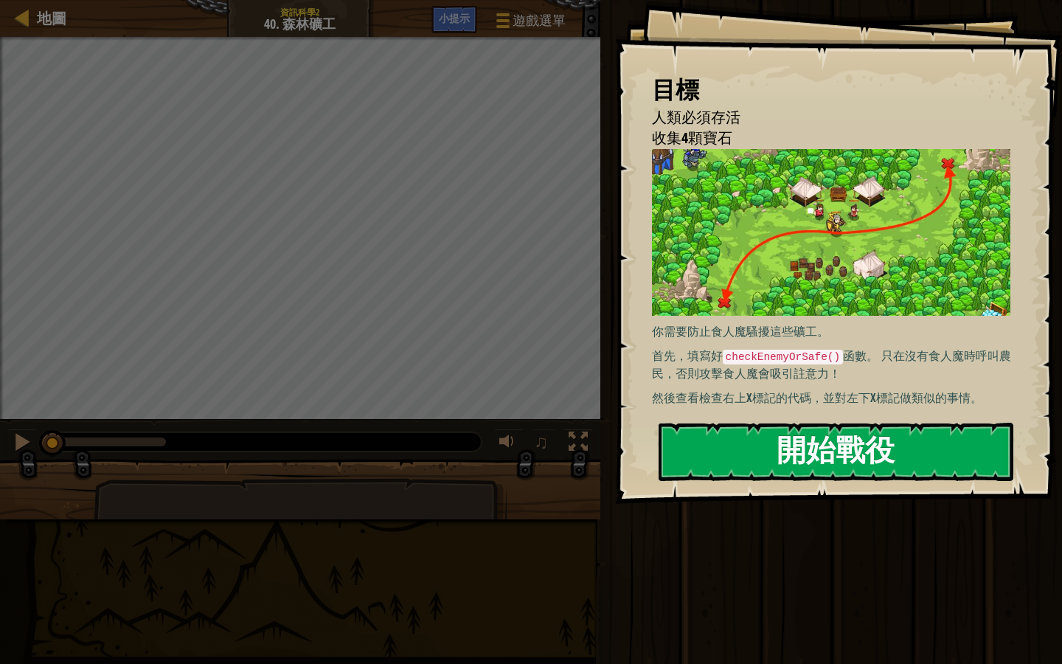
drag, startPoint x: 787, startPoint y: 470, endPoint x: 808, endPoint y: 460, distance: 22.8
click at [788, 470] on button "開始戰役" at bounding box center [836, 452] width 355 height 58
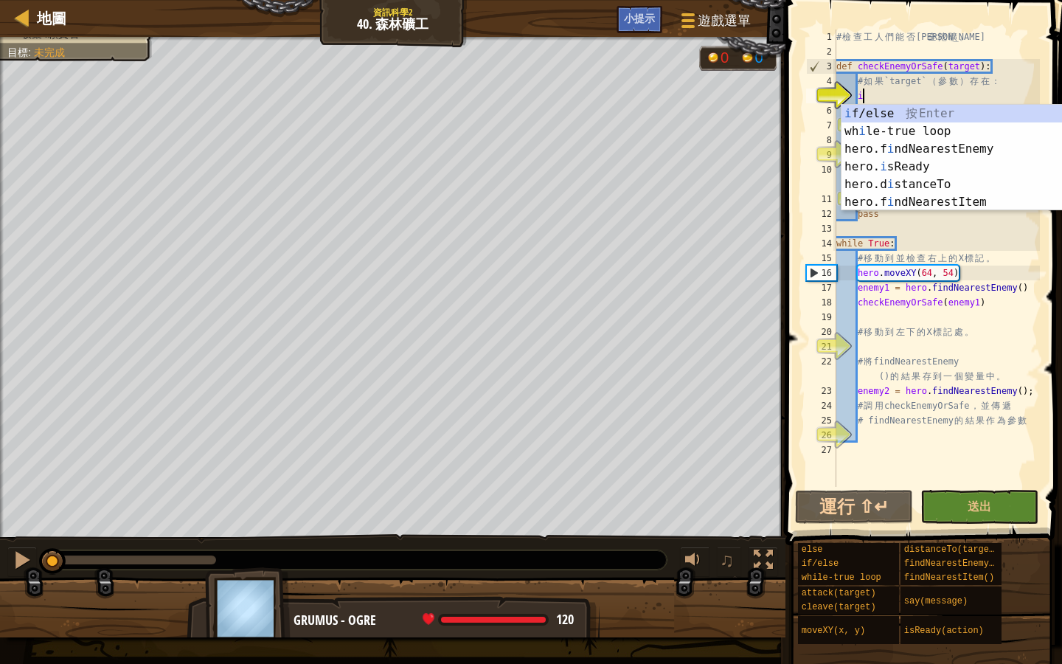
scroll to position [7, 1]
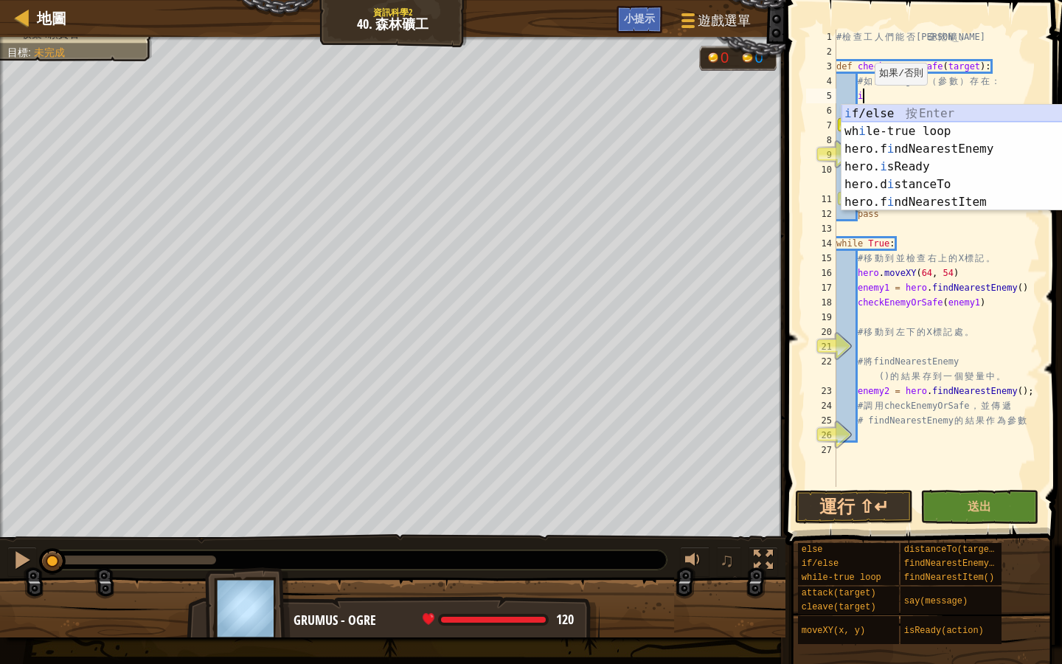
click at [923, 111] on div "i f/else 按 Enter wh i le-true loop 按 Enter hero.f i ndNearestEnemy 按 Enter hero…" at bounding box center [981, 176] width 279 height 142
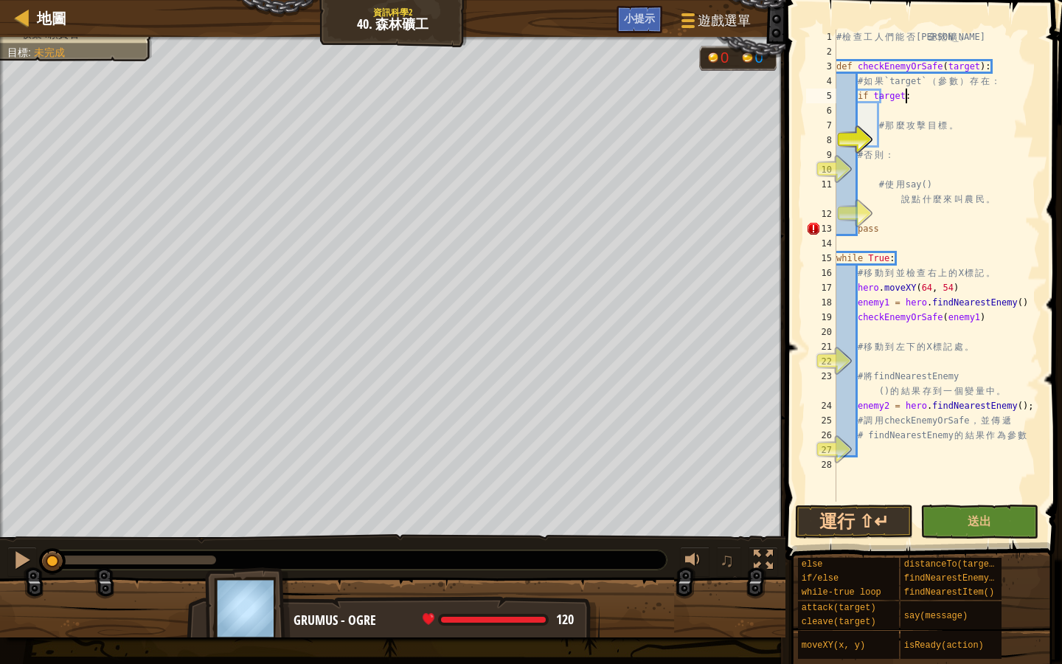
scroll to position [7, 5]
type textarea "if target:"
click at [873, 525] on button "運行 ⇧↵" at bounding box center [854, 522] width 118 height 34
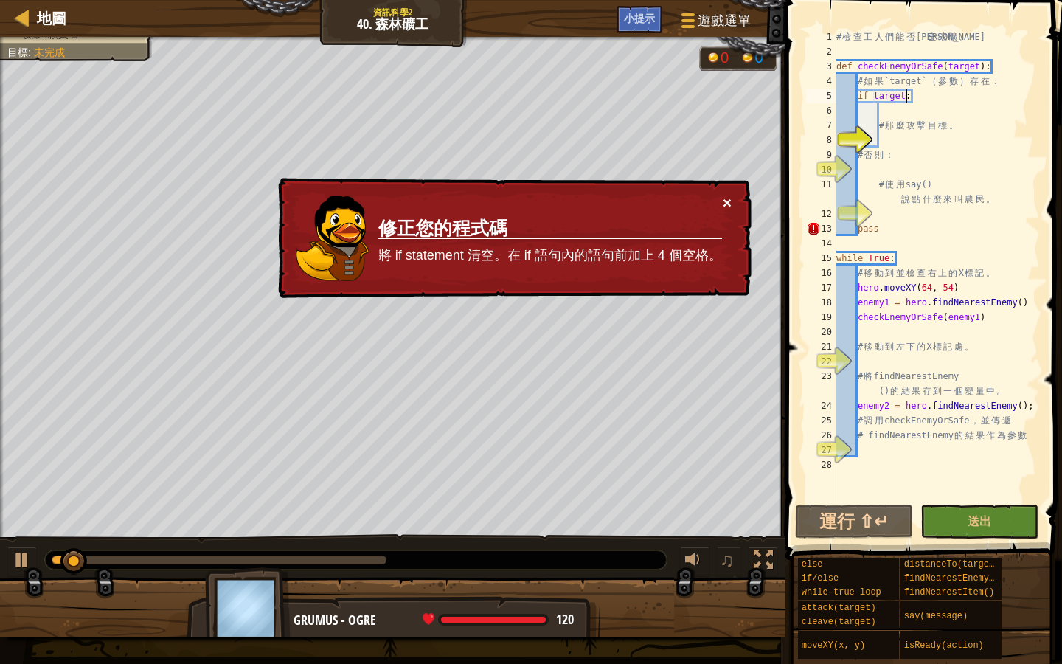
click at [730, 209] on button "×" at bounding box center [727, 202] width 9 height 15
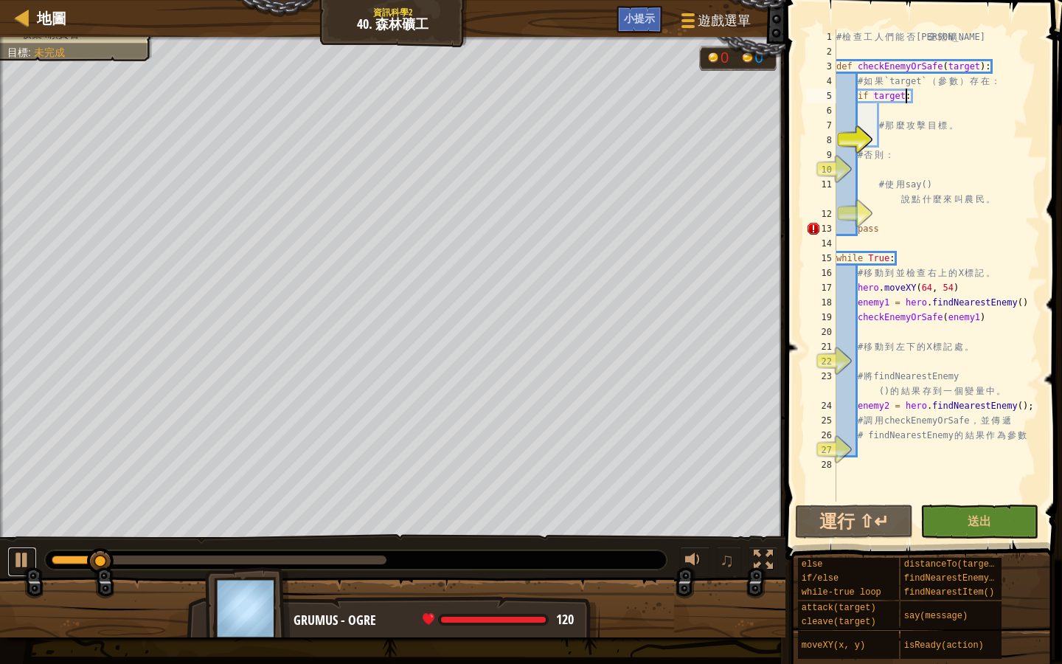
drag, startPoint x: 14, startPoint y: 551, endPoint x: 44, endPoint y: 548, distance: 30.4
click at [19, 550] on div at bounding box center [22, 559] width 19 height 19
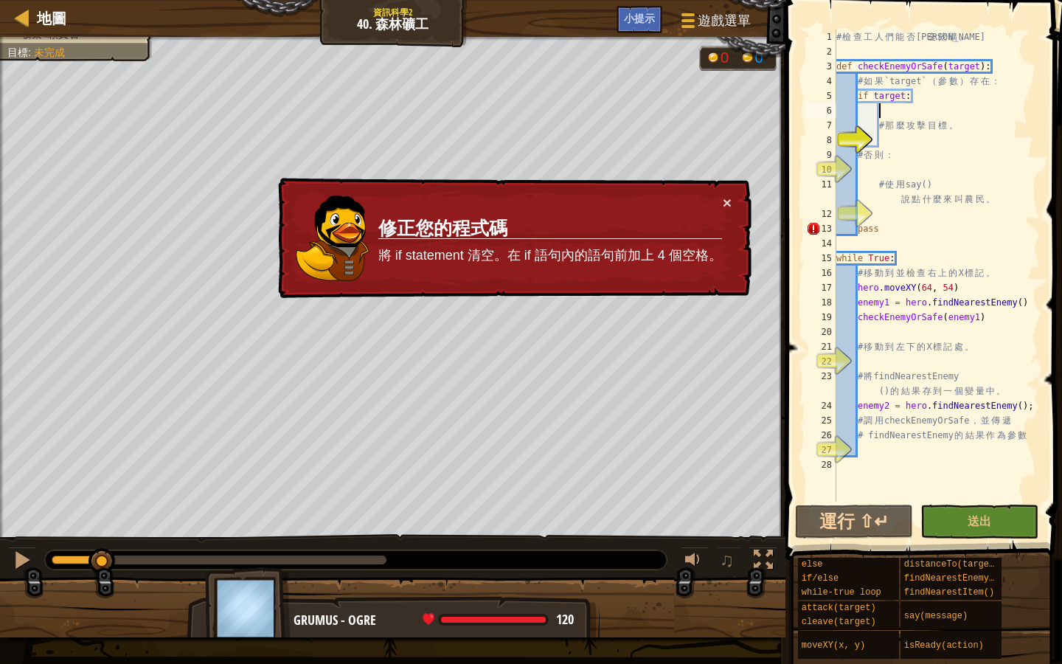
click at [884, 114] on div "# 檢 查 工 人 們 能 否 安 全 挖 礦 。 def checkEnemyOrSafe ( target ) : # 如 果 `target` （ 參 …" at bounding box center [937, 281] width 207 height 502
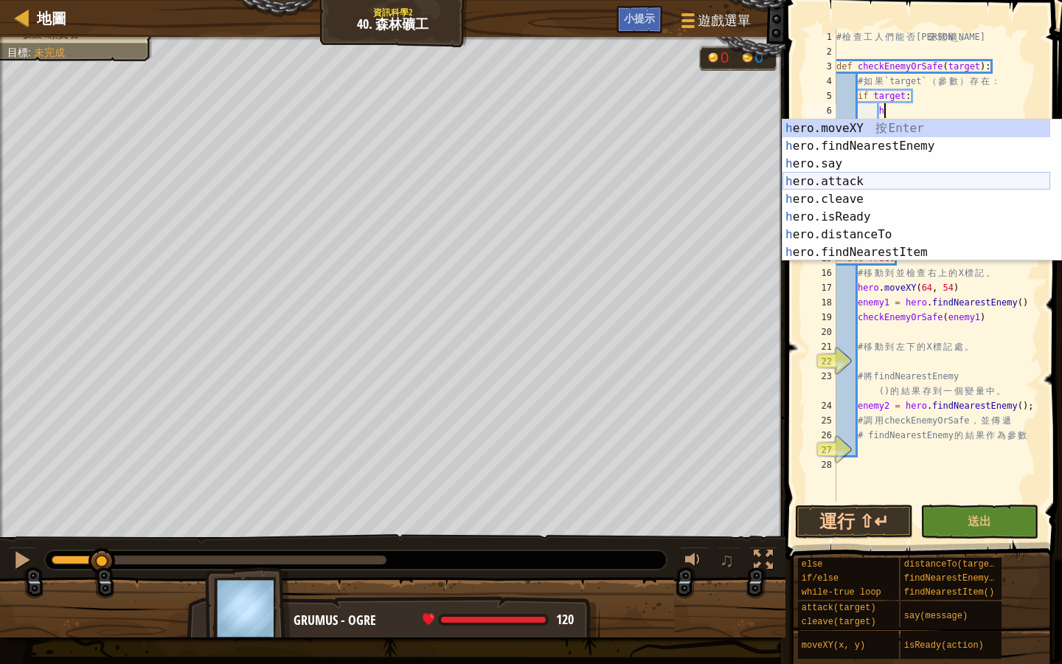
click at [900, 179] on div "h ero.moveXY 按 Enter h ero.findNearestEnemy 按 Enter h ero.say 按 Enter h ero.att…" at bounding box center [917, 208] width 268 height 177
type textarea "hero.attack(enemy)"
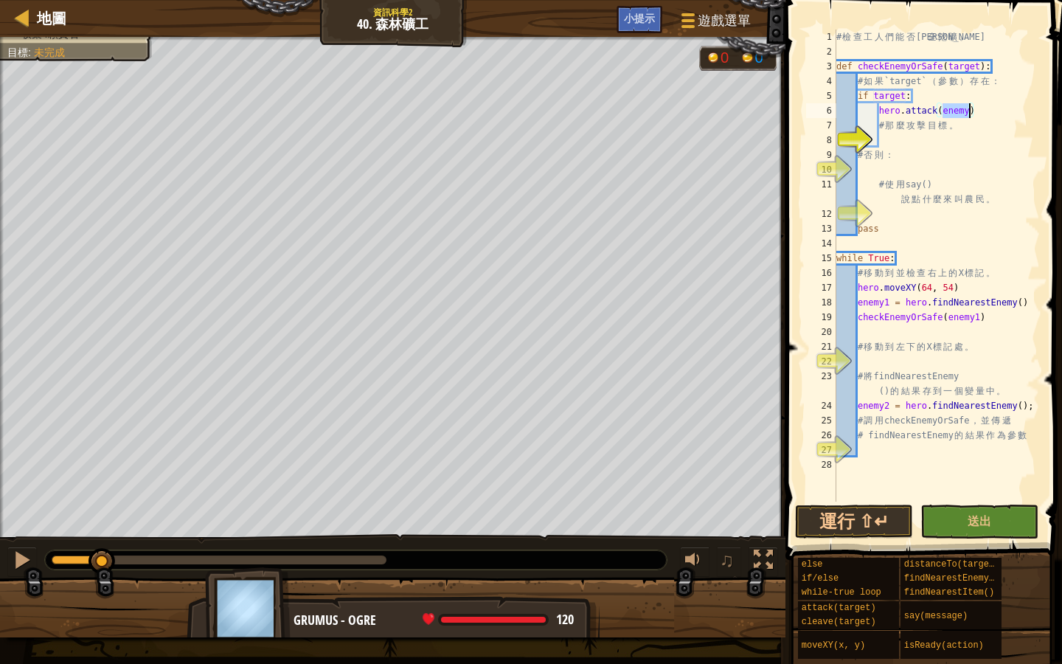
click at [827, 511] on button "運行 ⇧↵" at bounding box center [854, 522] width 118 height 34
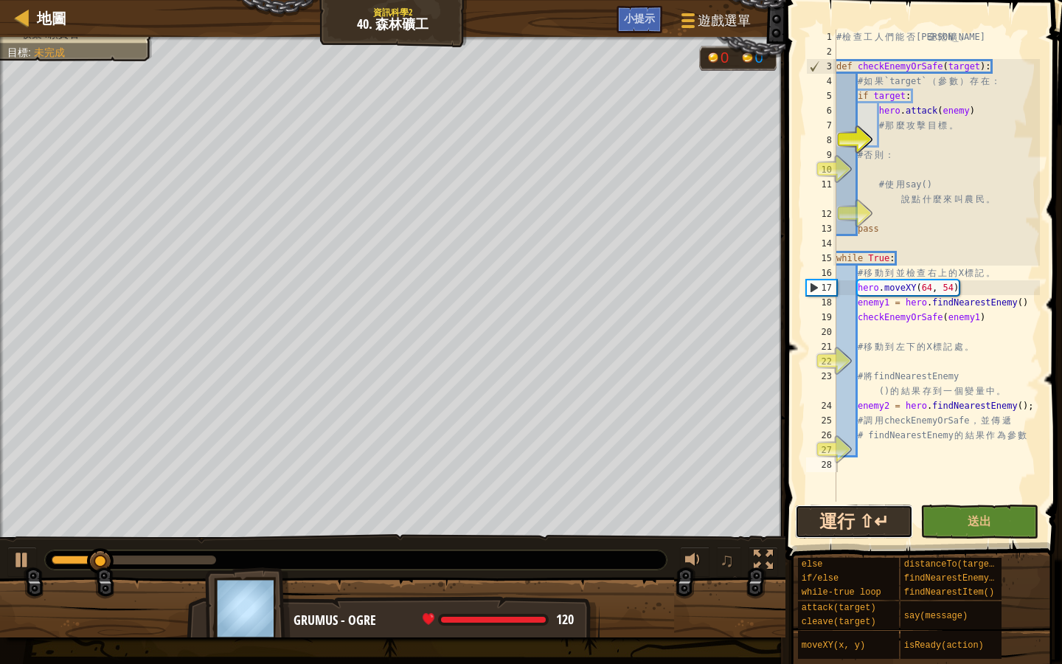
click at [869, 527] on button "運行 ⇧↵" at bounding box center [854, 522] width 118 height 34
click at [869, 527] on button "運行中" at bounding box center [854, 522] width 118 height 34
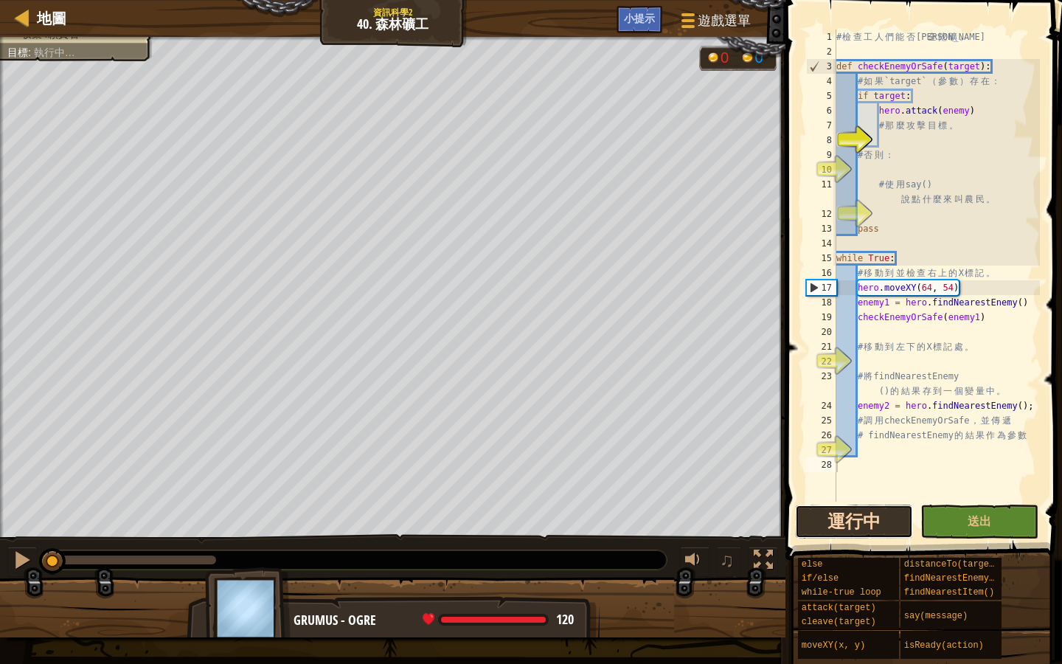
click at [869, 527] on button "運行中" at bounding box center [854, 522] width 118 height 34
click at [868, 527] on button "運行中" at bounding box center [854, 522] width 118 height 34
click at [868, 526] on button "運行中" at bounding box center [854, 522] width 118 height 34
click at [868, 524] on button "運行中" at bounding box center [854, 522] width 118 height 34
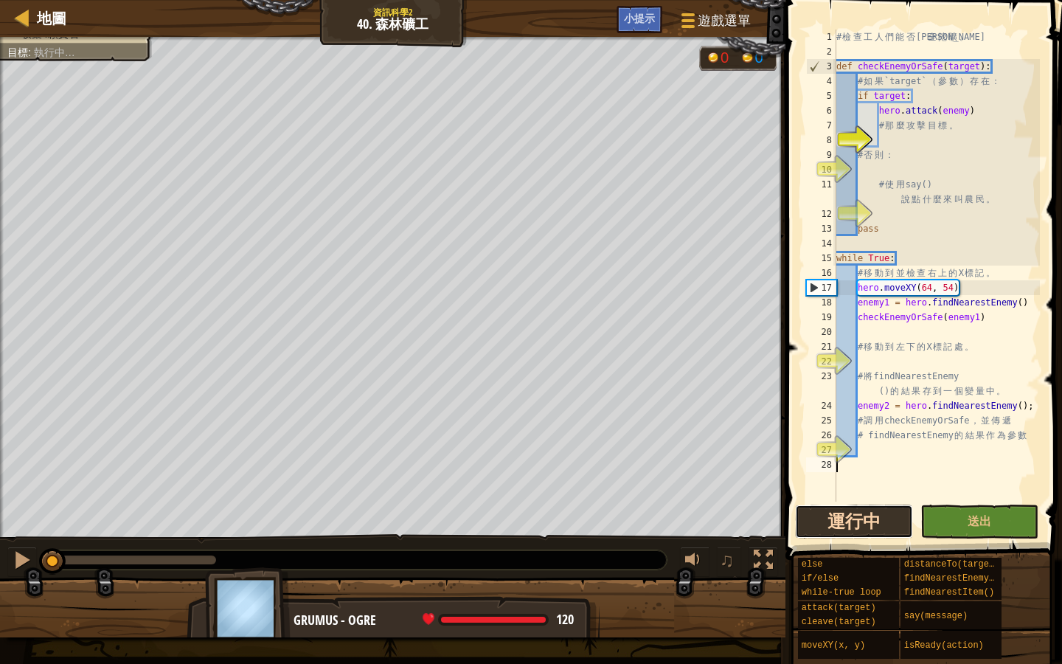
click at [867, 523] on button "運行中" at bounding box center [854, 522] width 118 height 34
drag, startPoint x: 867, startPoint y: 522, endPoint x: 817, endPoint y: 470, distance: 72.0
click at [865, 518] on button "運行中" at bounding box center [854, 522] width 118 height 34
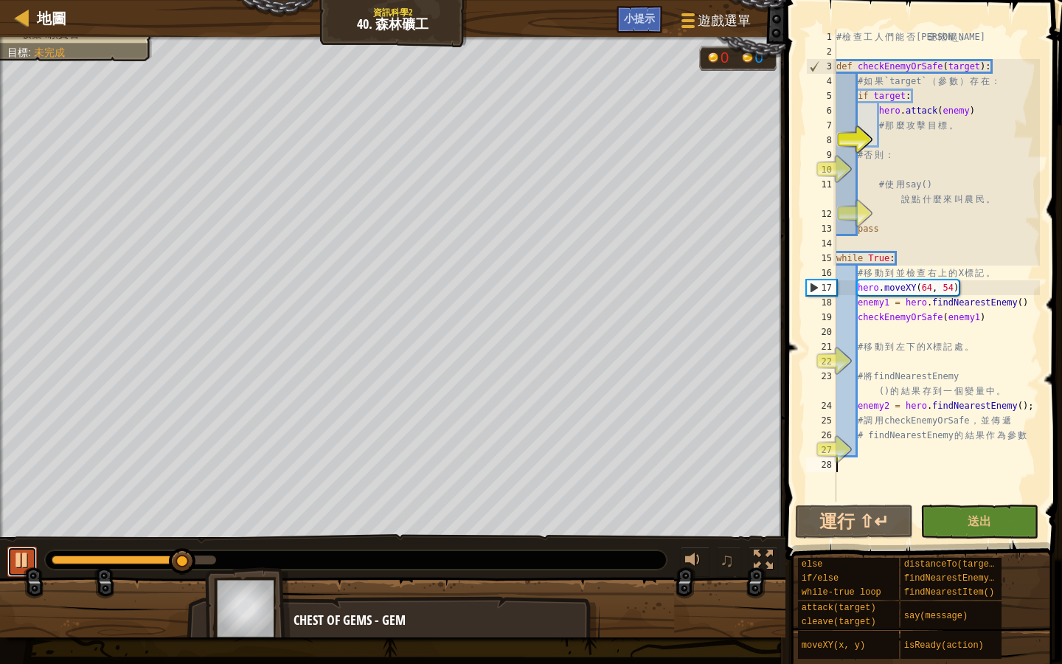
drag, startPoint x: 13, startPoint y: 550, endPoint x: 22, endPoint y: 550, distance: 8.9
click at [13, 550] on div at bounding box center [22, 559] width 19 height 19
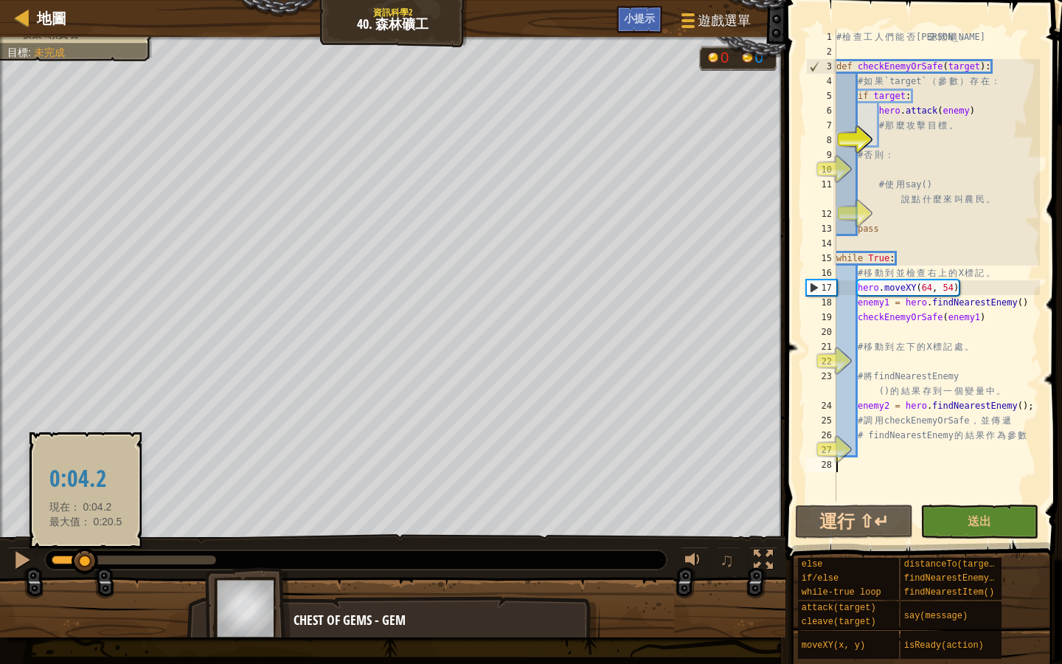
drag, startPoint x: 174, startPoint y: 556, endPoint x: 86, endPoint y: 553, distance: 87.9
click at [86, 553] on div at bounding box center [85, 561] width 27 height 27
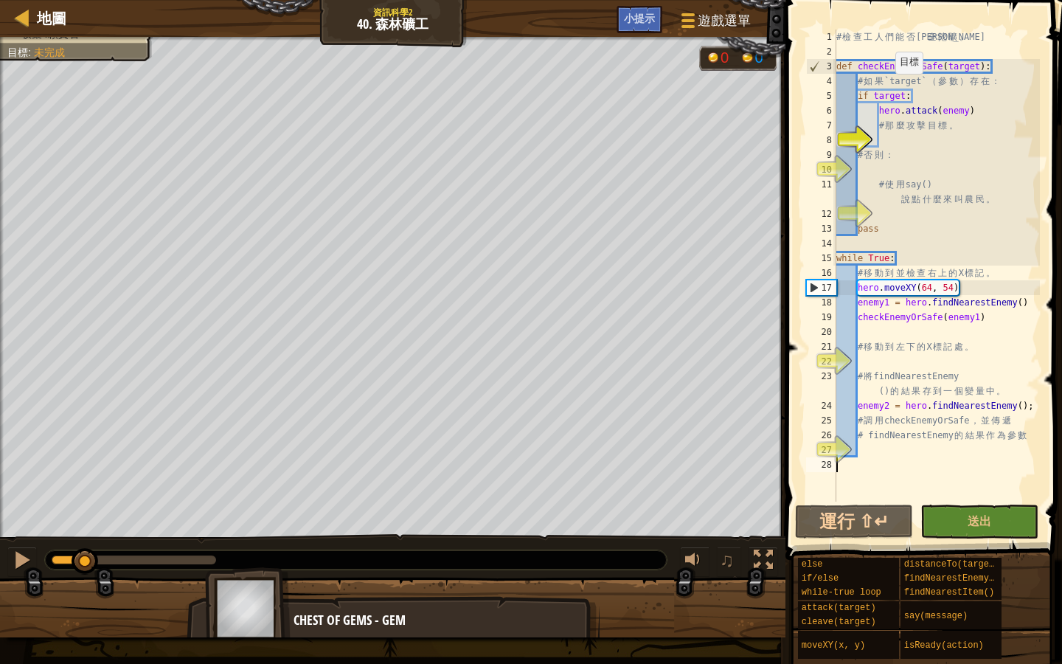
click at [889, 89] on div "# 檢 查 工 人 們 能 否 安 全 挖 礦 。 def checkEnemyOrSafe ( target ) : # 如 果 `target` （ 參 …" at bounding box center [937, 281] width 207 height 502
click at [949, 107] on div "# 檢 查 工 人 們 能 否 安 全 挖 礦 。 def checkEnemyOrSafe ( target ) : # 如 果 `target` （ 參 …" at bounding box center [937, 281] width 207 height 502
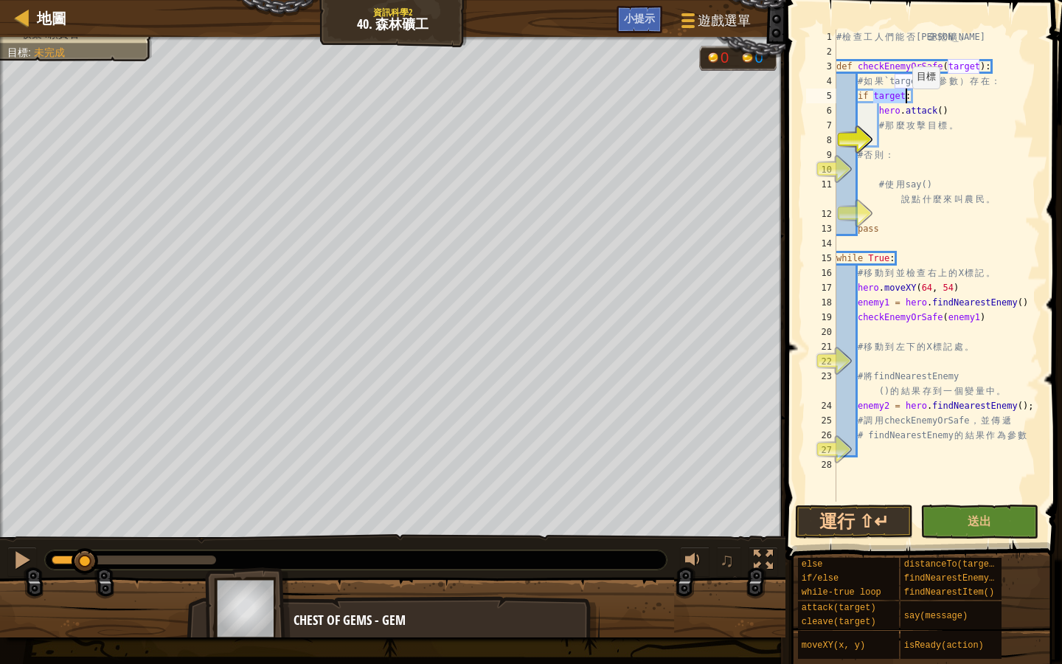
drag, startPoint x: 875, startPoint y: 94, endPoint x: 906, endPoint y: 103, distance: 32.0
click at [906, 103] on div "# 檢 查 工 人 們 能 否 安 全 挖 礦 。 def checkEnemyOrSafe ( target ) : # 如 果 `target` （ 參 …" at bounding box center [937, 281] width 207 height 502
paste textarea "hero.attack()"
paste textarea "target"
click at [856, 512] on button "運行 ⇧↵" at bounding box center [854, 522] width 118 height 34
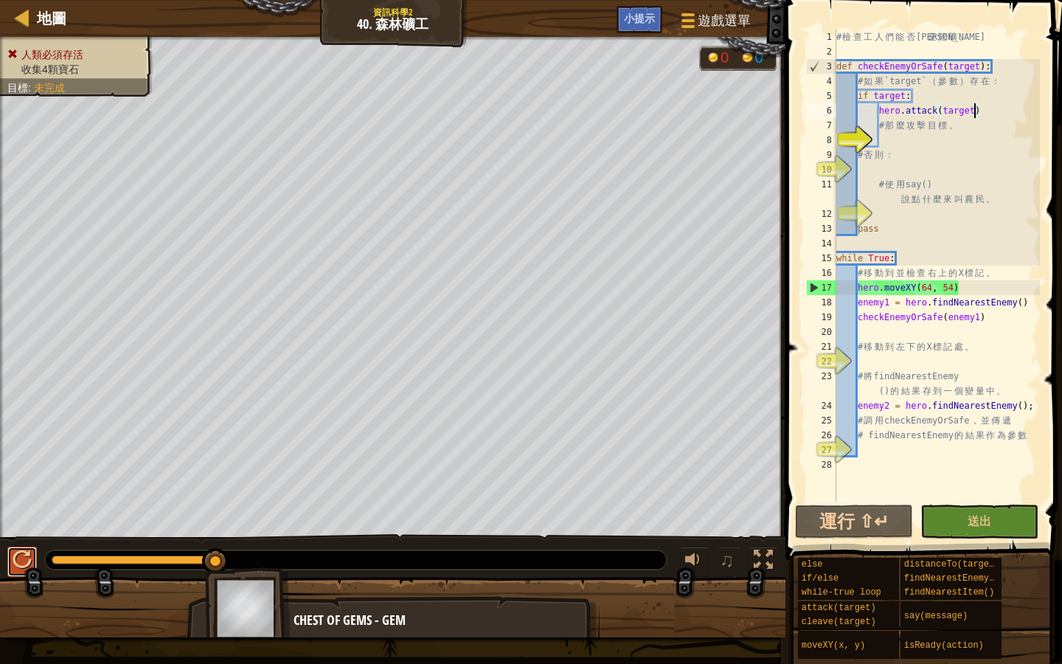
click at [20, 561] on div at bounding box center [22, 559] width 19 height 19
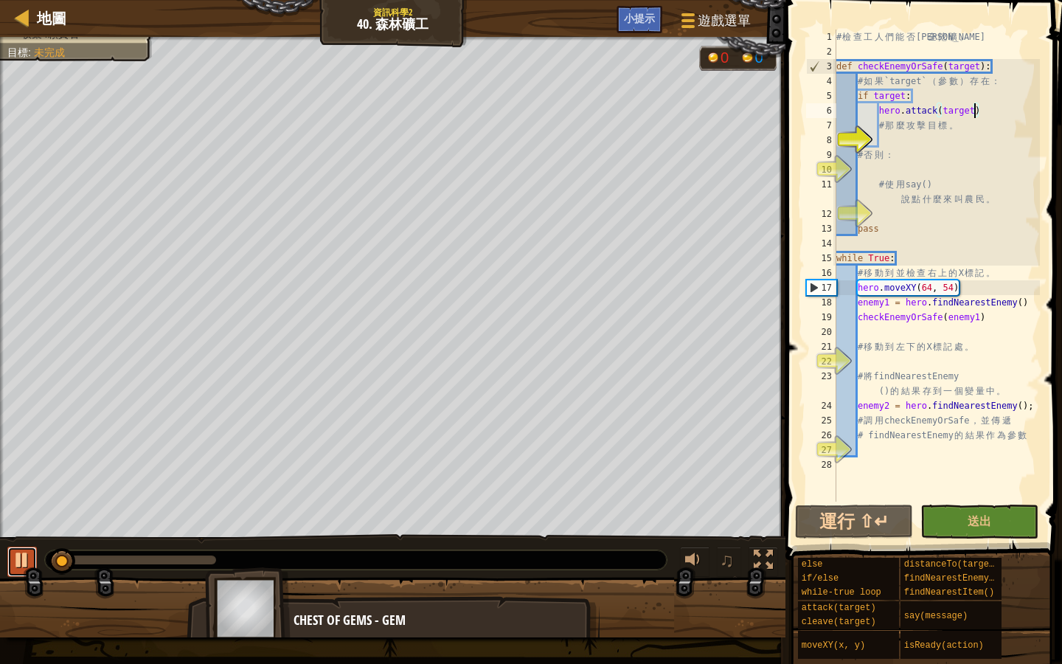
click at [8, 558] on button at bounding box center [22, 562] width 30 height 30
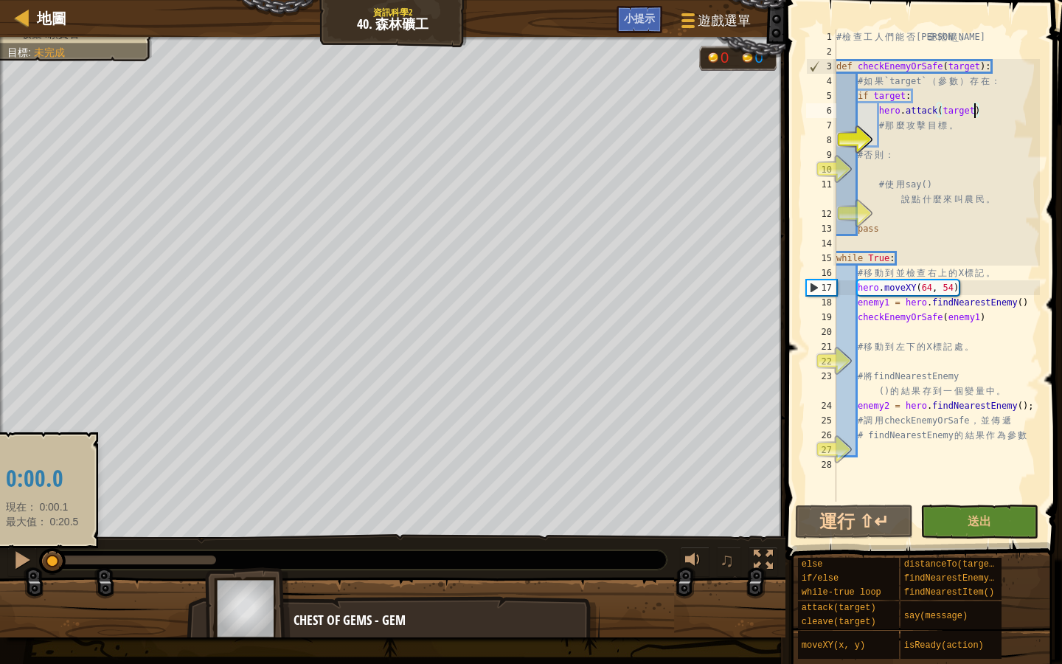
drag, startPoint x: 58, startPoint y: 561, endPoint x: 42, endPoint y: 561, distance: 16.2
click at [42, 561] on div at bounding box center [52, 561] width 27 height 27
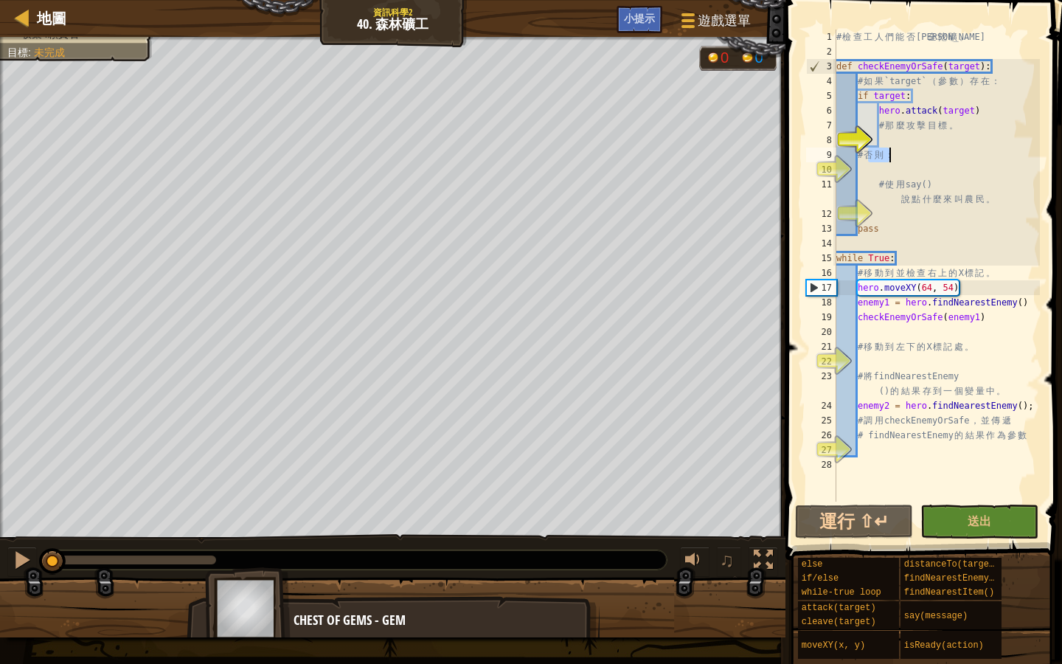
drag, startPoint x: 866, startPoint y: 155, endPoint x: 896, endPoint y: 152, distance: 30.4
click at [896, 152] on div "# 檢 查 工 人 們 能 否 安 全 挖 礦 。 def checkEnemyOrSafe ( target ) : # 如 果 `target` （ 參 …" at bounding box center [937, 281] width 207 height 502
drag, startPoint x: 899, startPoint y: 187, endPoint x: 929, endPoint y: 178, distance: 31.7
click at [941, 181] on div "# 檢 查 工 人 們 能 否 安 全 挖 礦 。 def checkEnemyOrSafe ( target ) : # 如 果 `target` （ 參 …" at bounding box center [937, 281] width 207 height 502
click at [879, 150] on div "# 檢 查 工 人 們 能 否 安 全 挖 礦 。 def checkEnemyOrSafe ( target ) : # 如 果 `target` （ 參 …" at bounding box center [937, 281] width 207 height 502
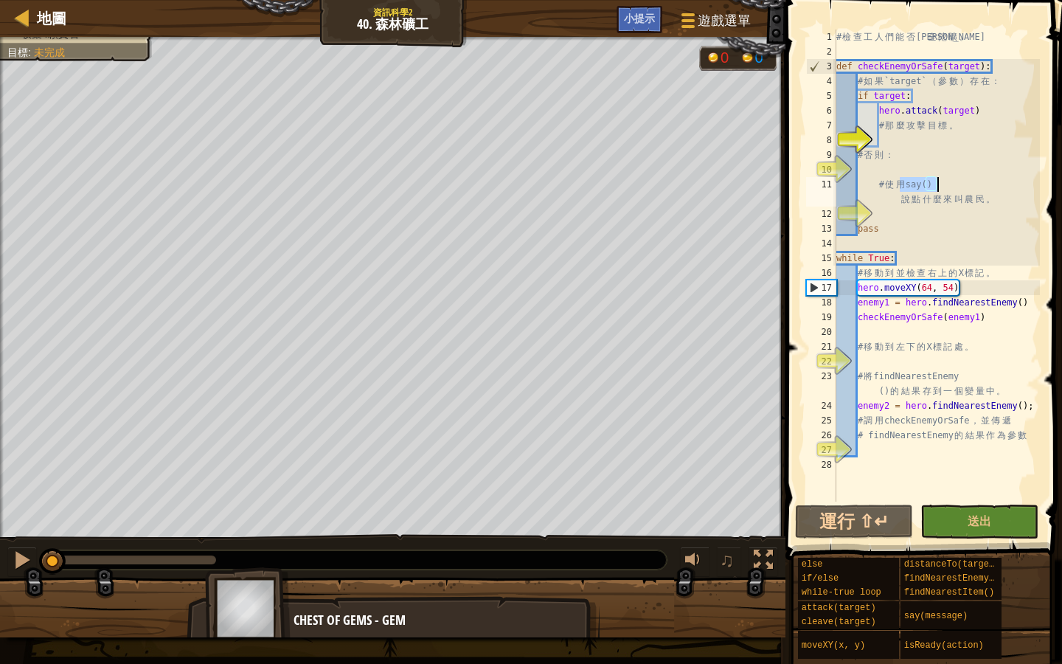
type textarea "# 否則："
click at [875, 163] on div "# 檢 查 工 人 們 能 否 安 全 挖 礦 。 def checkEnemyOrSafe ( target ) : # 如 果 `target` （ 參 …" at bounding box center [937, 281] width 207 height 502
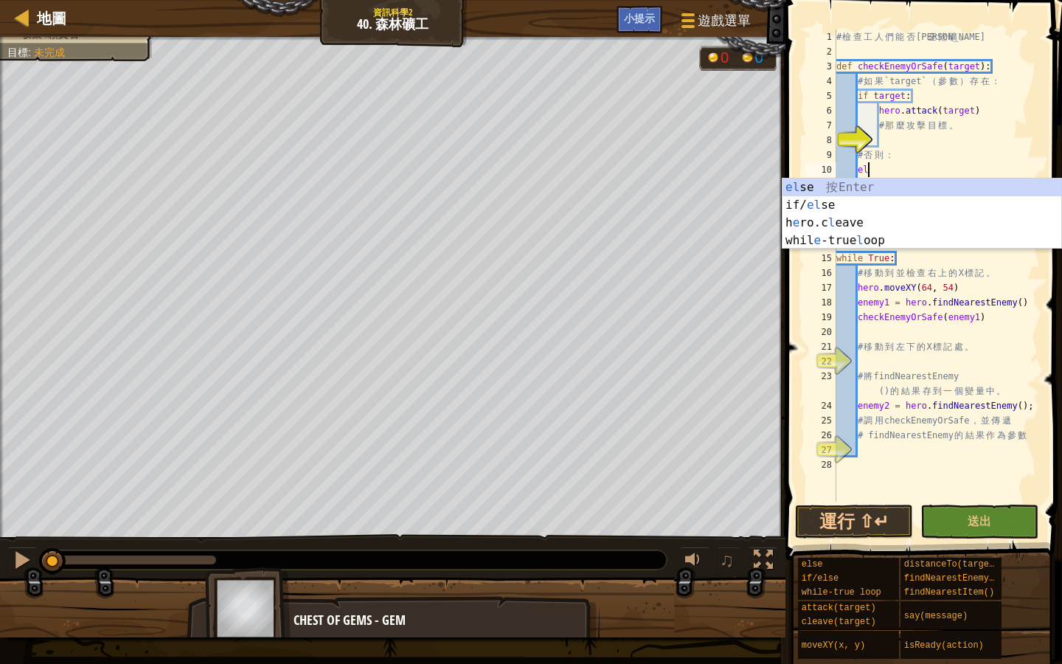
scroll to position [7, 2]
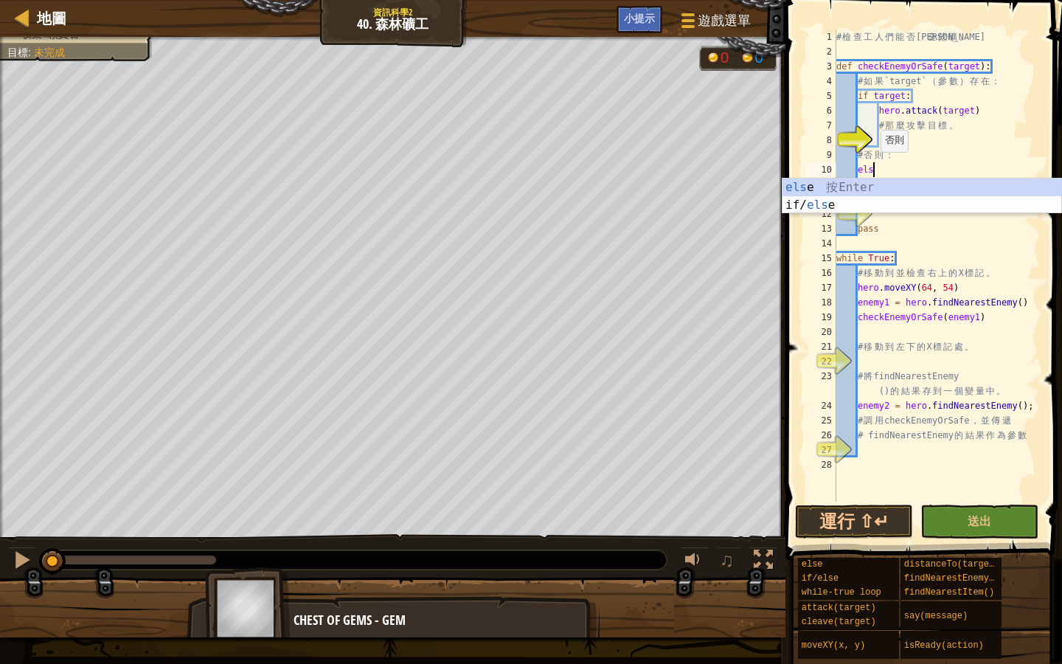
type textarea "else"
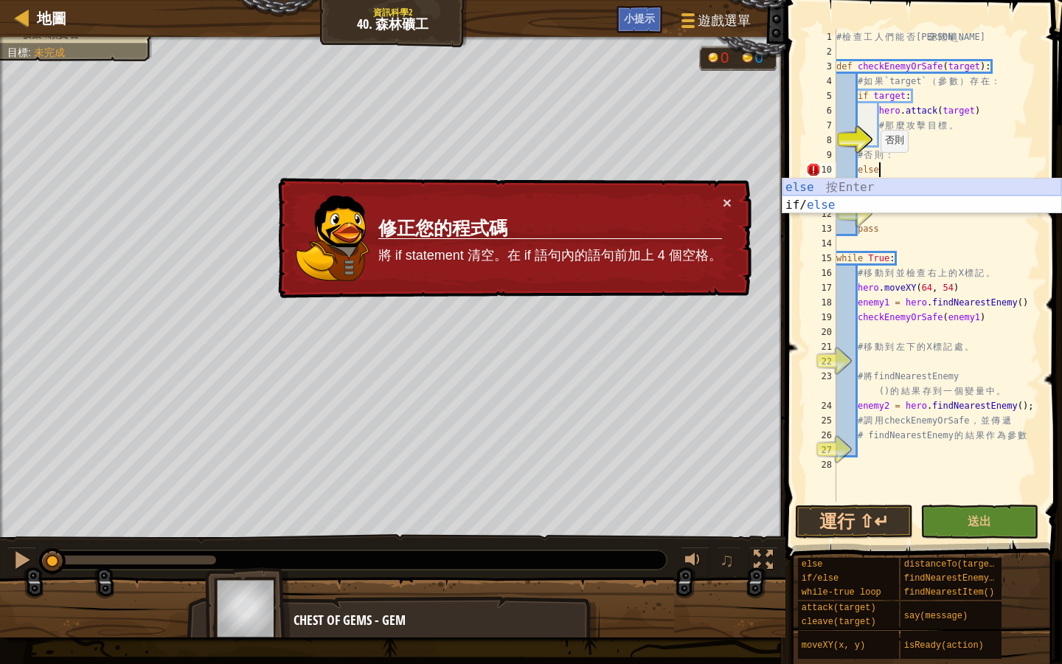
click at [819, 188] on div "else 按 Enter if/ else 按 Enter" at bounding box center [922, 214] width 279 height 71
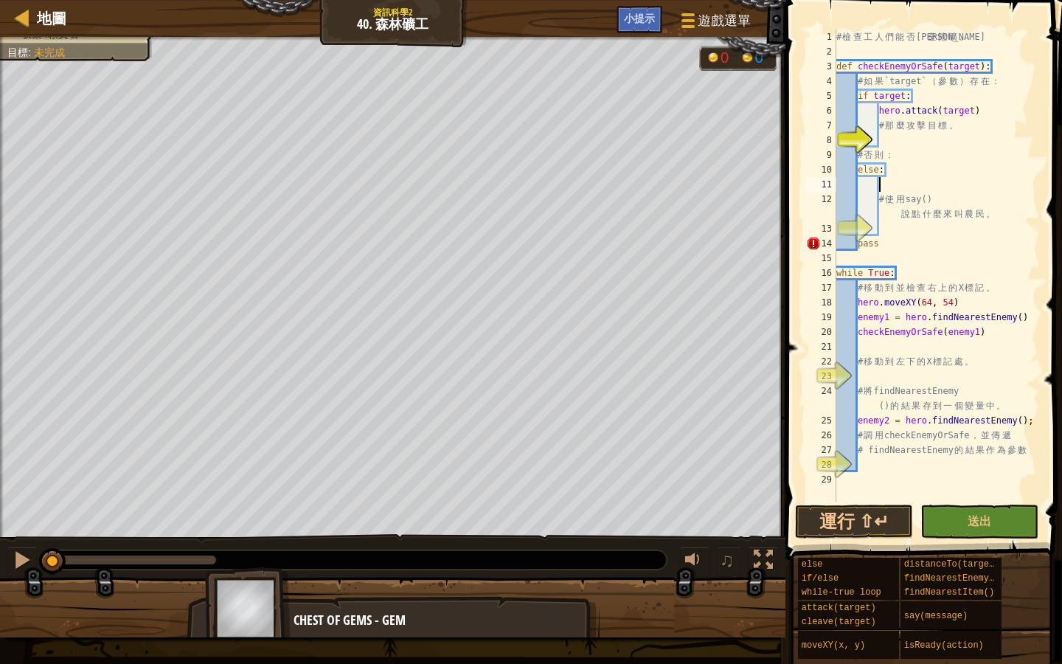
scroll to position [7, 3]
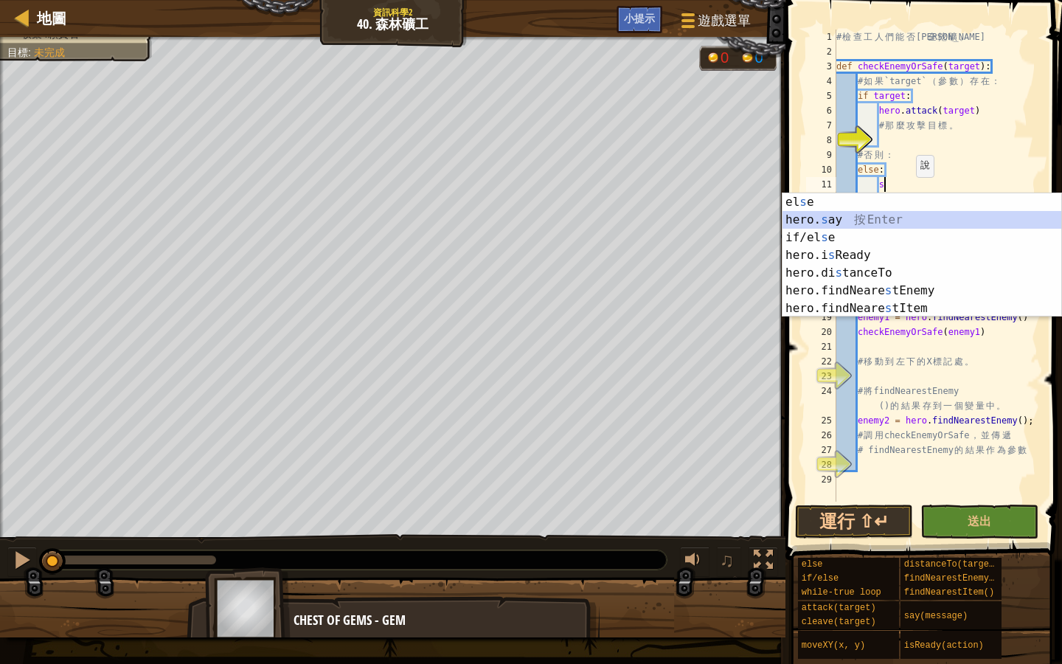
click at [828, 219] on div "el s e 按 Enter hero. s ay 按 Enter if/el s e 按 Enter hero.i s Ready 按 Enter hero…" at bounding box center [922, 272] width 279 height 159
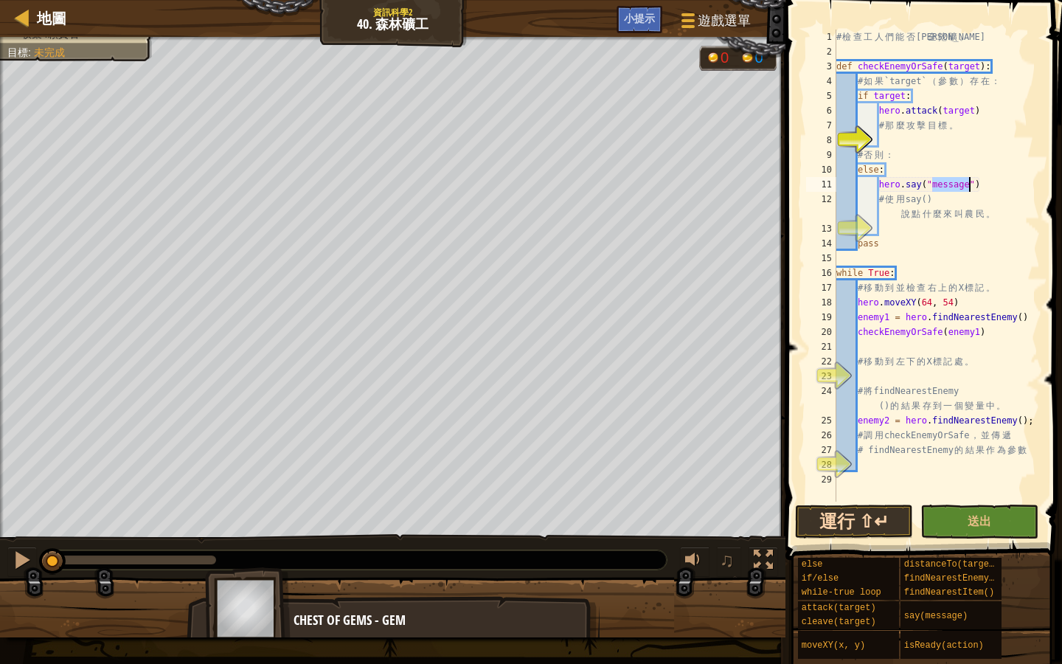
type textarea "hero.say("message")"
click at [848, 514] on button "運行 ⇧↵" at bounding box center [854, 522] width 118 height 34
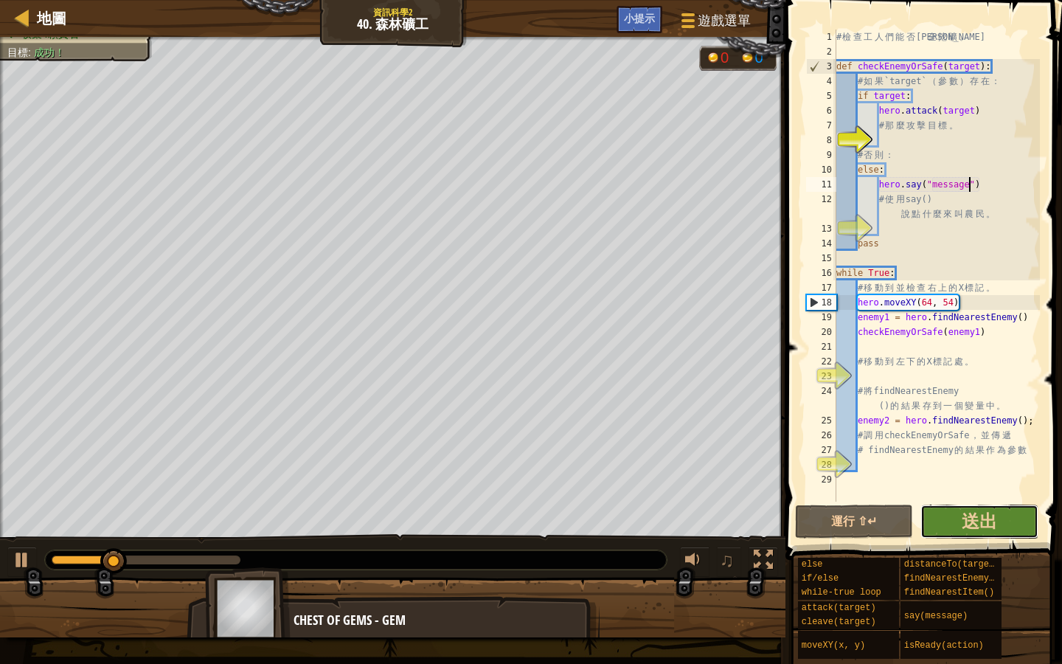
click at [1002, 523] on button "送出" at bounding box center [980, 522] width 118 height 34
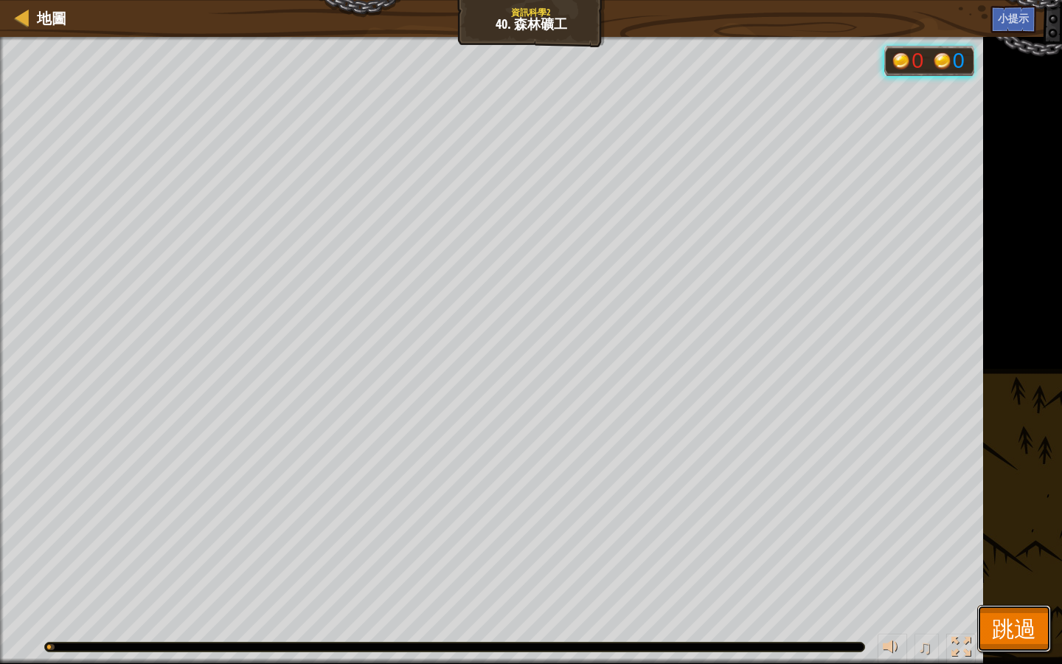
click at [1046, 573] on button "跳過" at bounding box center [1014, 628] width 74 height 47
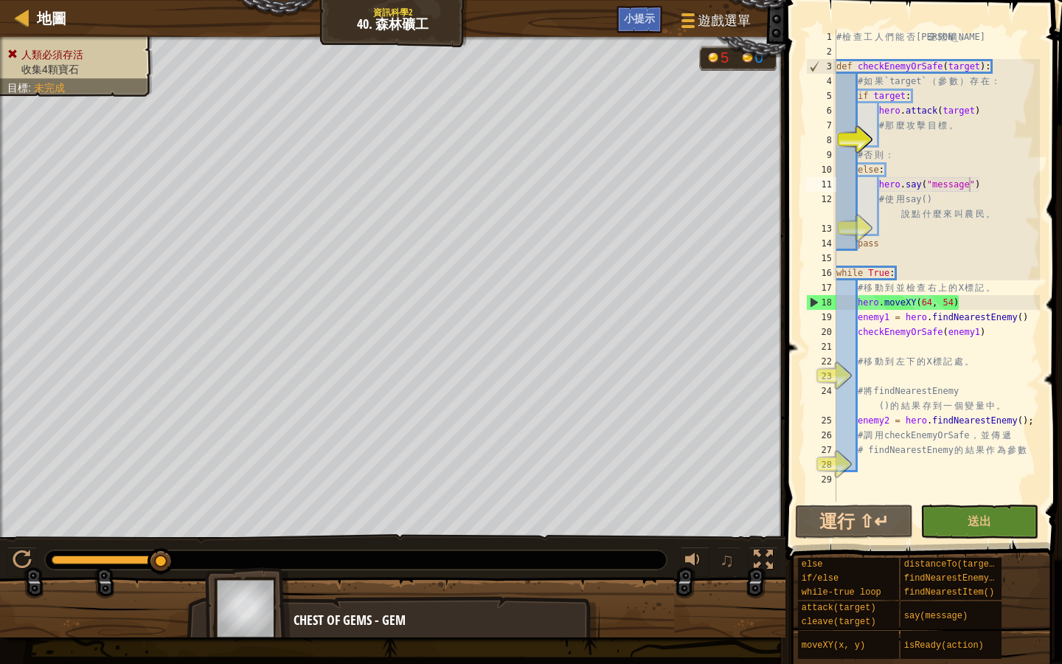
click at [267, 573] on img at bounding box center [248, 608] width 86 height 82
click at [28, 556] on div at bounding box center [22, 559] width 19 height 19
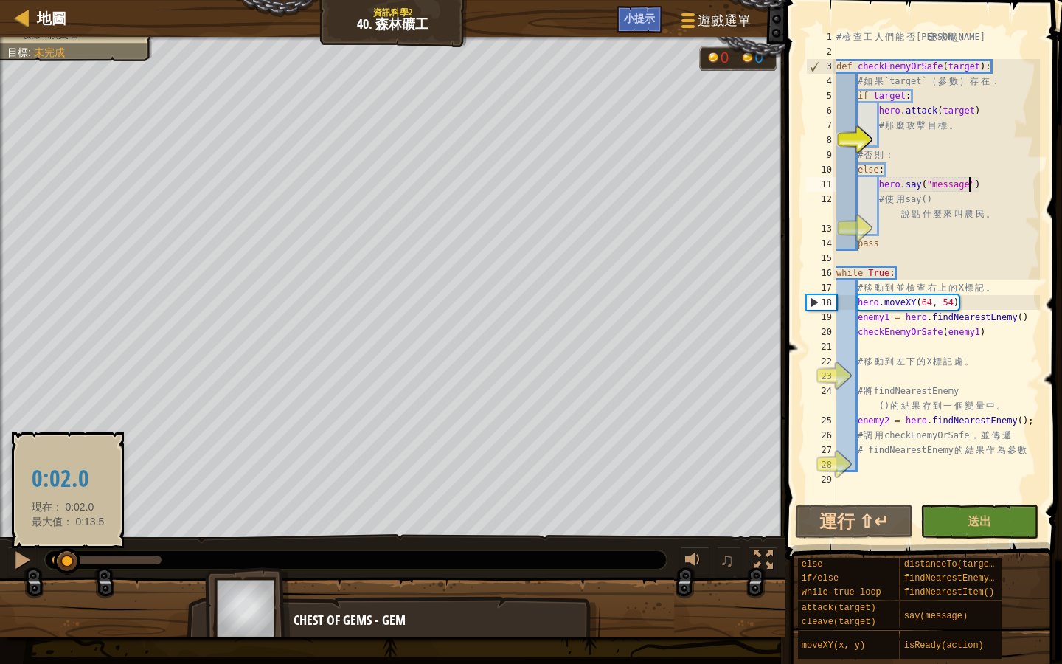
drag, startPoint x: 159, startPoint y: 561, endPoint x: 68, endPoint y: 572, distance: 91.4
click at [68, 572] on div at bounding box center [67, 561] width 27 height 27
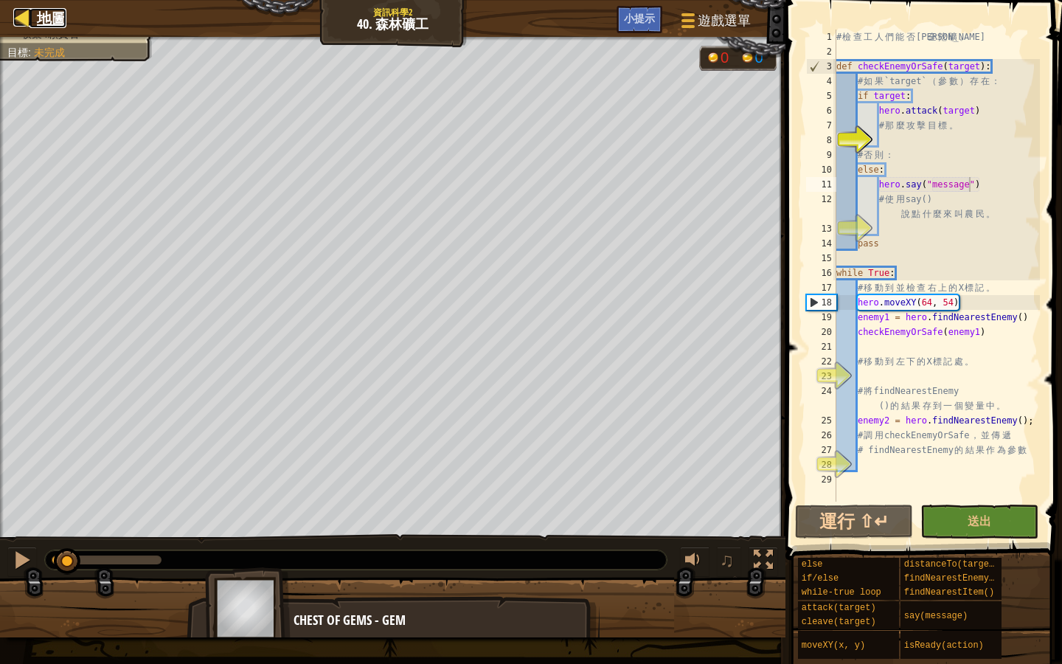
click at [35, 14] on link "地圖" at bounding box center [48, 18] width 37 height 20
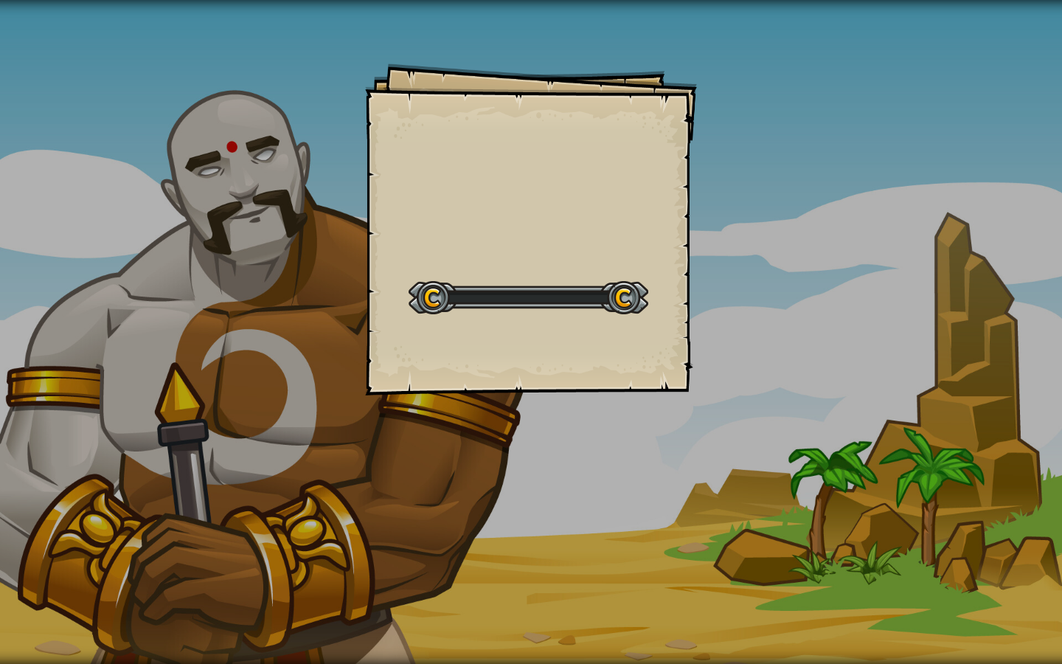
click at [716, 144] on div "Goals Start Level 從伺服器載入失敗 您將需要訂閱來開啟這關。 訂閱 您需要加入一個課程來遊玩此關卡。 回到我的課程 詢問您的老師來分派一個授…" at bounding box center [531, 332] width 1062 height 664
click at [577, 205] on div "目標 人類必須存活 收集4顆寶石 開始戰役 從伺服器載入失敗 您將需要訂閱來開啟這關。 訂閱 您需要加入一個課程來遊玩此關卡。 回到我的課程 詢問您的老師來分…" at bounding box center [531, 229] width 332 height 332
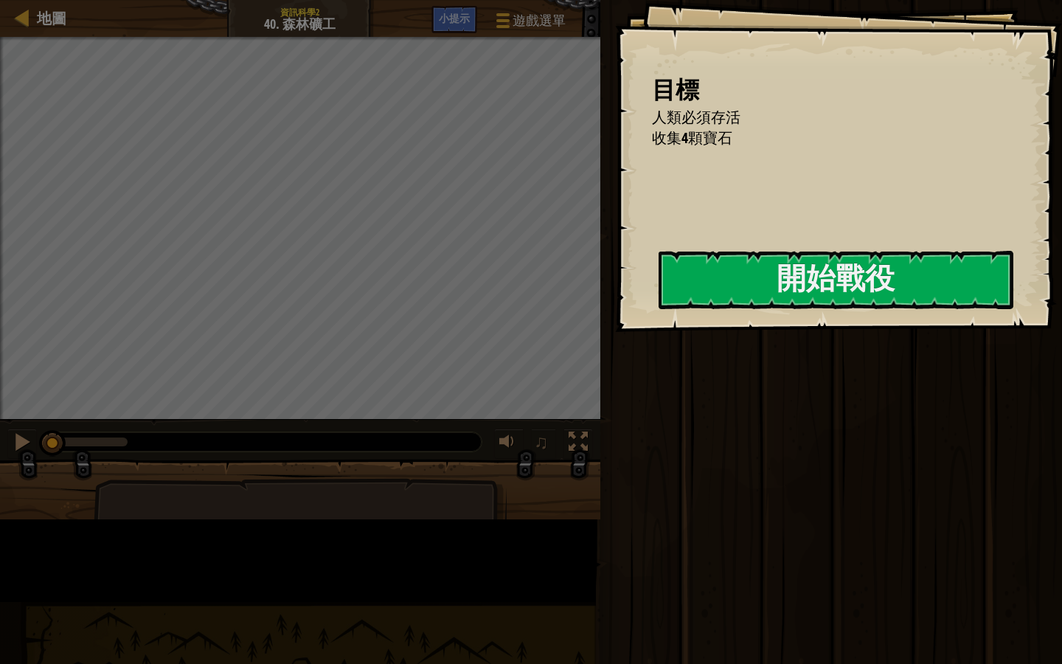
click at [615, 205] on div "目標 人類必須存活 收集4顆寶石 開始戰役 從伺服器載入失敗 您將需要訂閱來開啟這關。 訂閱 您需要加入一個課程來遊玩此關卡。 回到我的課程 詢問您的老師來分…" at bounding box center [838, 166] width 447 height 332
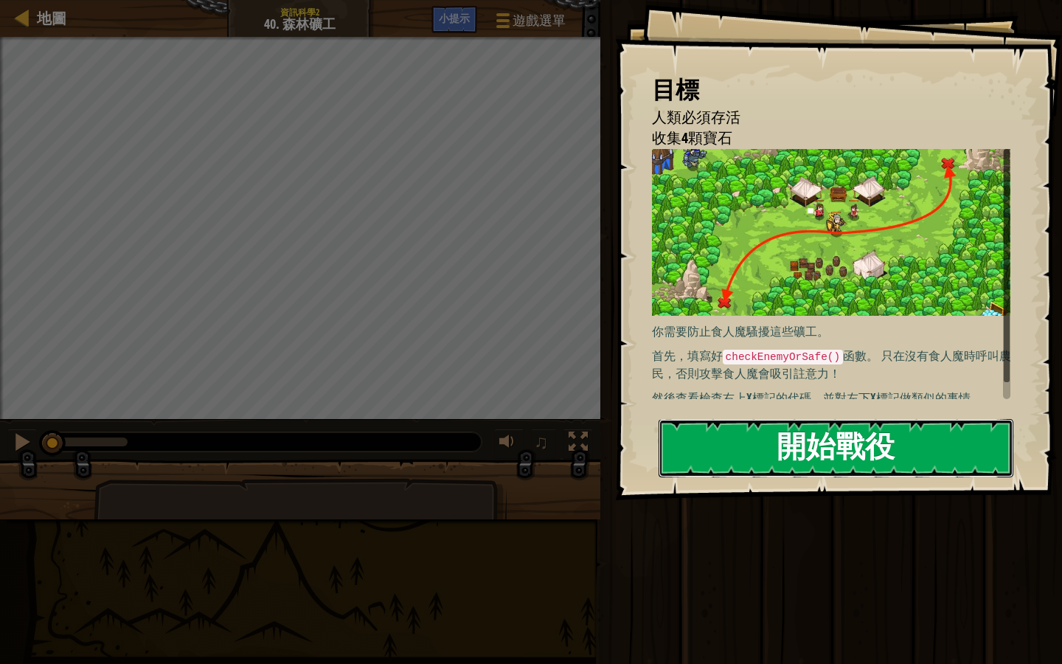
click at [882, 453] on button "開始戰役" at bounding box center [836, 448] width 355 height 58
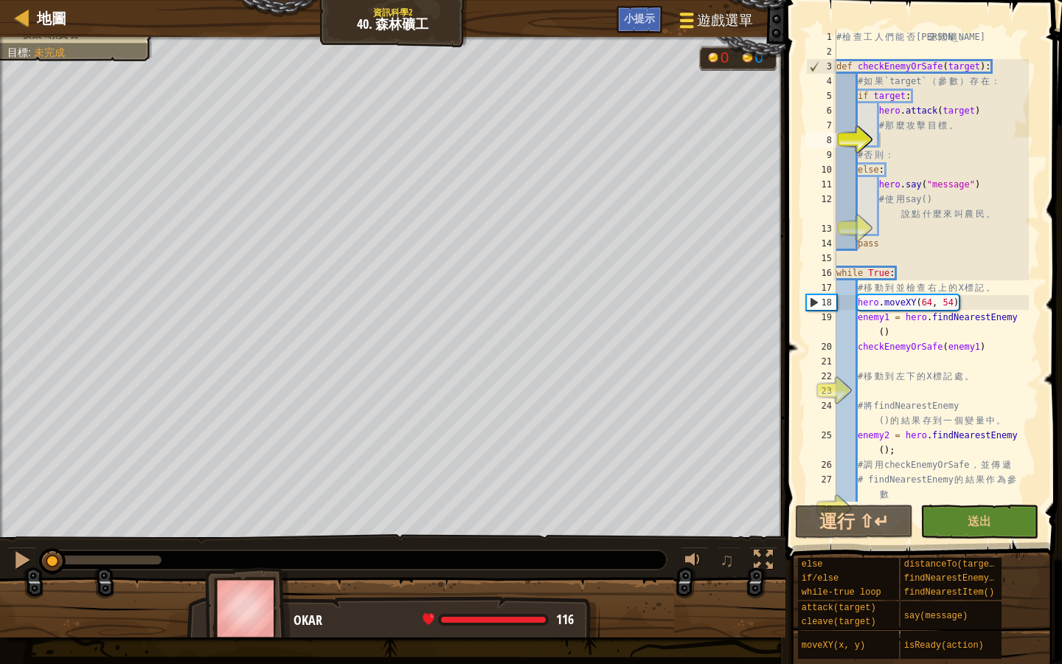
click at [724, 11] on span "遊戲選單" at bounding box center [725, 20] width 56 height 20
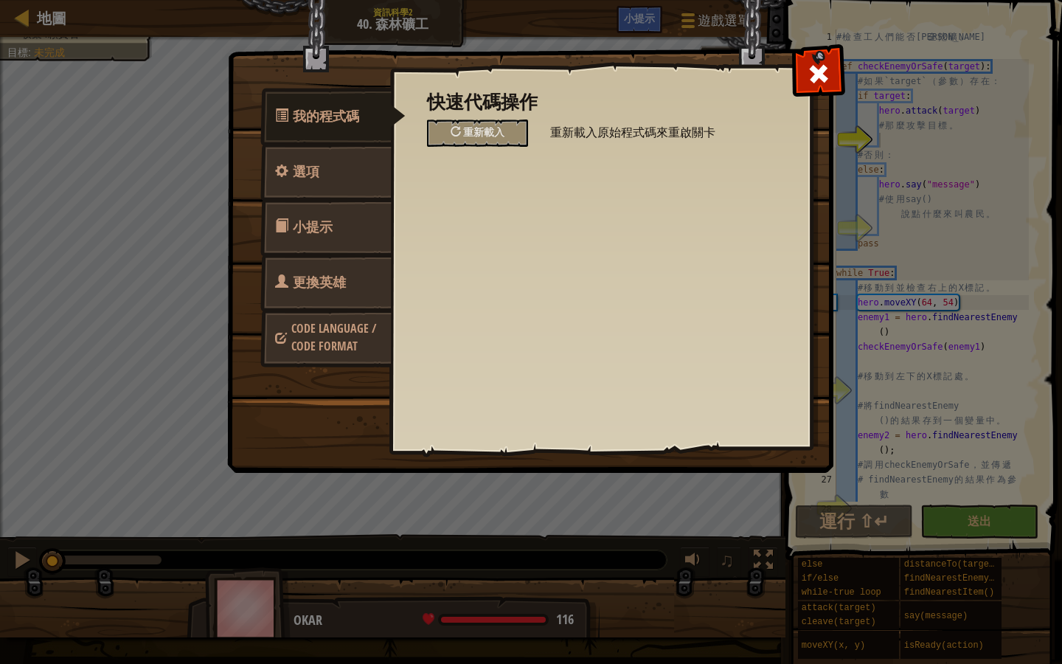
click at [320, 298] on link "更換英雄" at bounding box center [325, 283] width 131 height 58
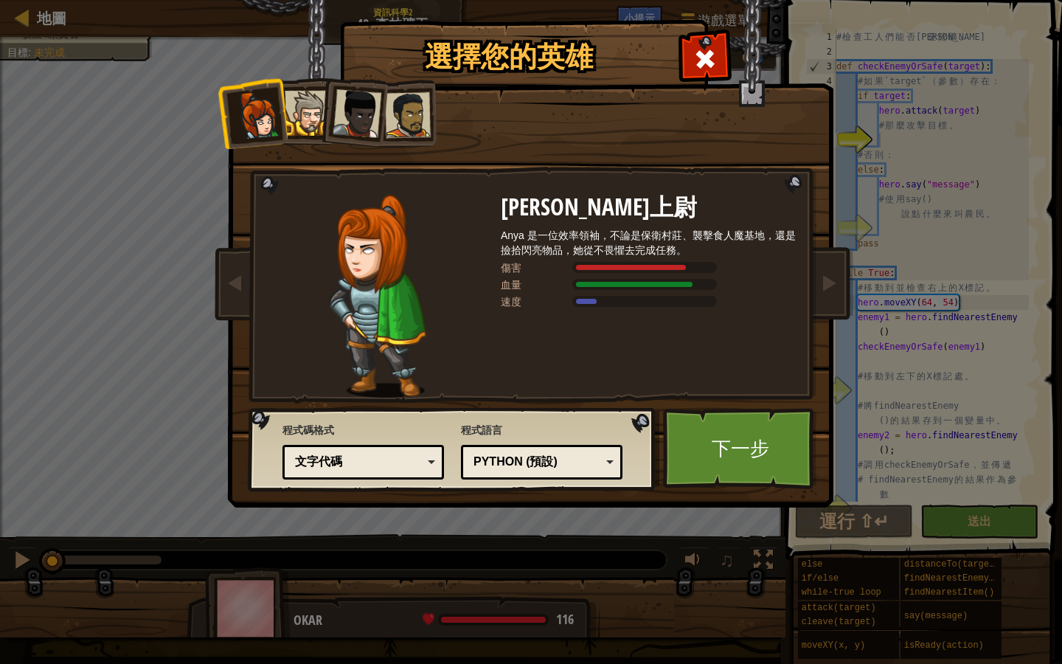
click at [720, 84] on div "[PERSON_NAME]上尉 [PERSON_NAME] 是一位效率領袖，不論是保衛村莊、襲擊食人魔基地，還是撿拾閃亮物品，她從不畏懼去完成任務。 傷害 血…" at bounding box center [531, 233] width 553 height 322
click at [675, 81] on div "[PERSON_NAME]上尉 [PERSON_NAME] 是一位效率領袖，不論是保衛村莊、襲擊食人魔基地，還是撿拾閃亮物品，她從不畏懼去完成任務。 傷害 血…" at bounding box center [531, 233] width 553 height 322
click at [692, 69] on div at bounding box center [705, 57] width 46 height 46
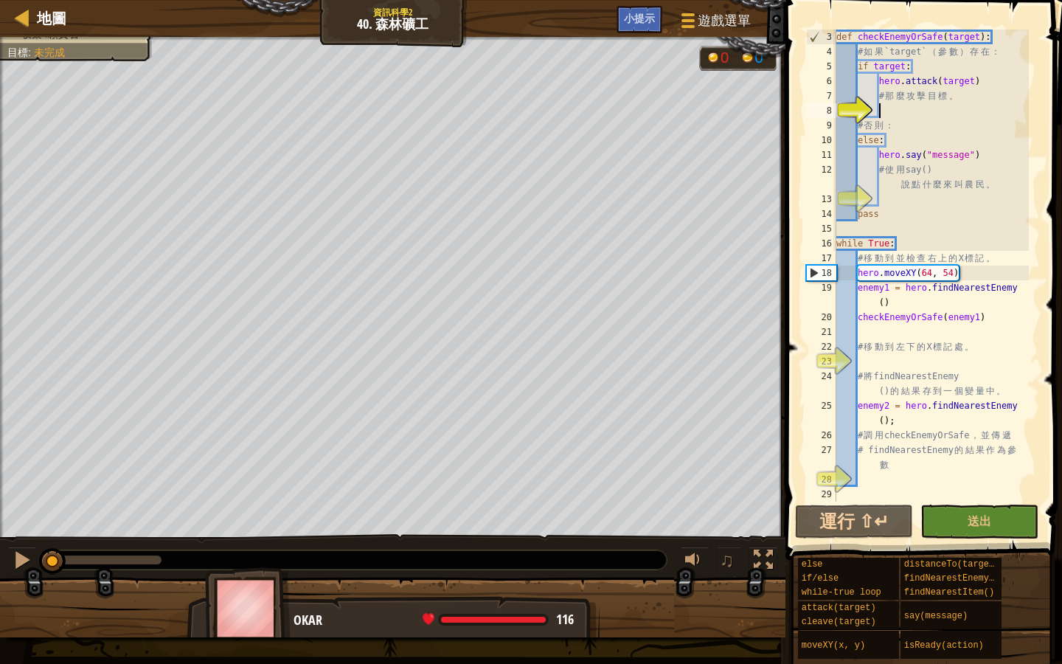
scroll to position [30, 0]
click at [939, 367] on div "def checkEnemyOrSafe ( target ) : # 如 果 `target` （ 參 數 ） 存 在 ： if target : hero…" at bounding box center [931, 281] width 195 height 502
drag, startPoint x: 975, startPoint y: 343, endPoint x: 875, endPoint y: 352, distance: 100.7
click at [875, 352] on div "def checkEnemyOrSafe ( target ) : # 如 果 `target` （ 參 數 ） 存 在 ： if target : hero…" at bounding box center [931, 281] width 195 height 502
type textarea "# 移動到左下的X標記處。"
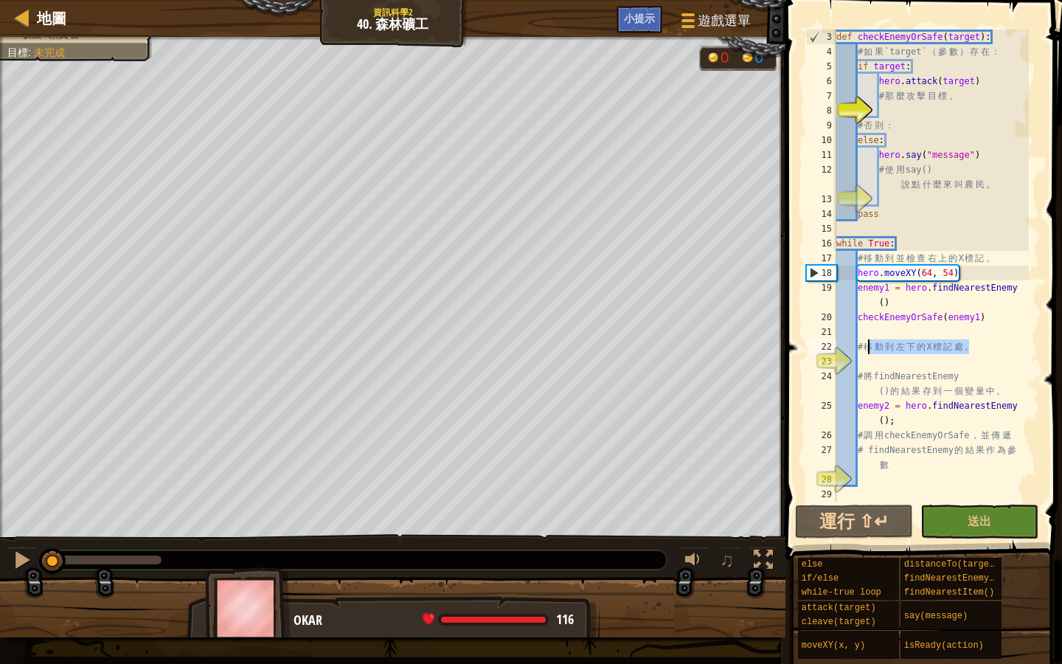
click at [885, 363] on div "def checkEnemyOrSafe ( target ) : # 如 果 `target` （ 參 數 ） 存 在 ： if target : hero…" at bounding box center [931, 281] width 195 height 502
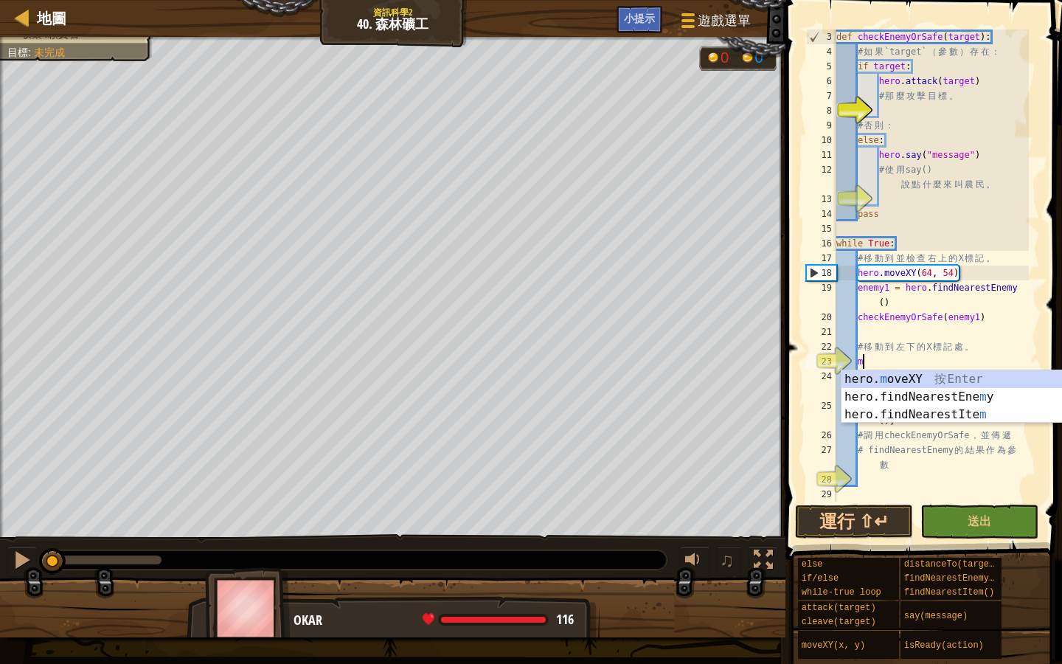
scroll to position [7, 1]
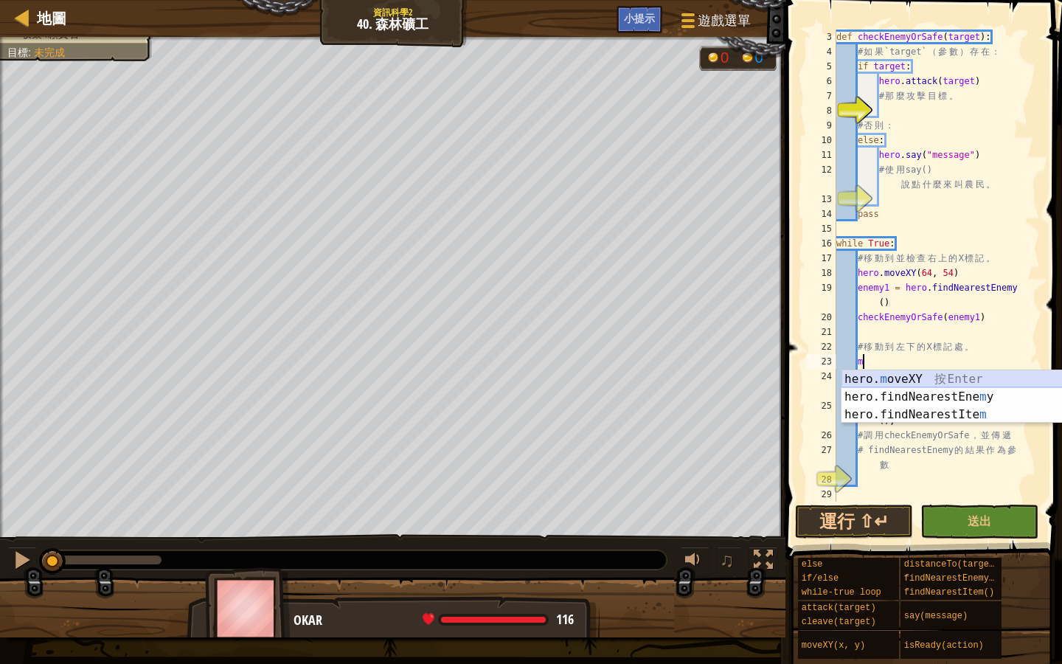
click at [871, 375] on div "hero. m oveXY 按 Enter hero.findNearestEne m y 按 Enter hero.findNearestIte m 按 E…" at bounding box center [981, 414] width 279 height 89
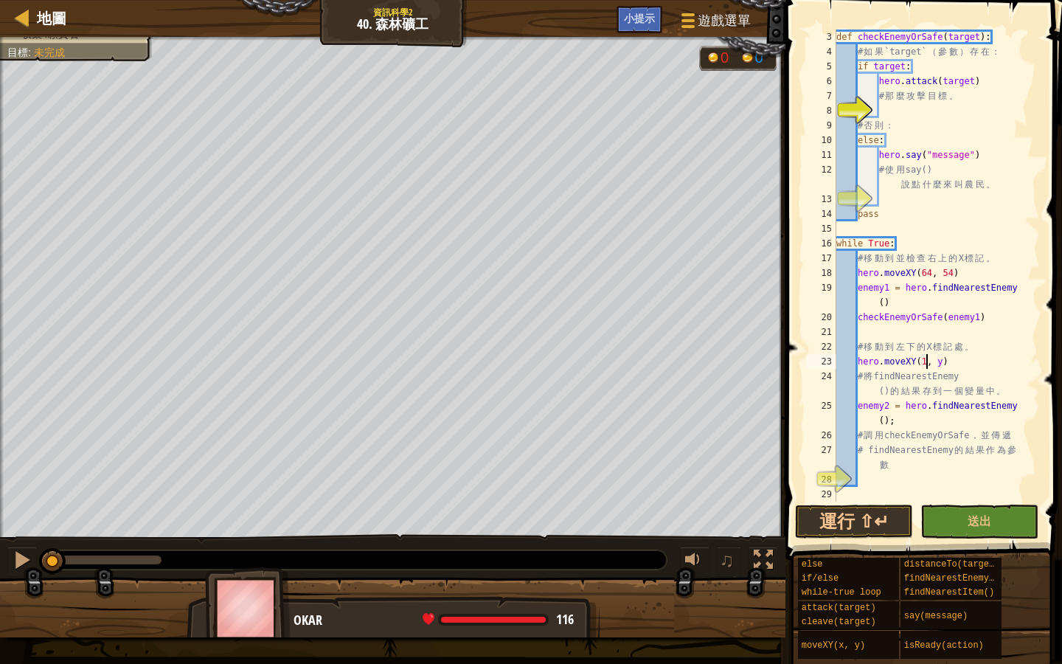
scroll to position [7, 7]
click at [951, 363] on div "def checkEnemyOrSafe ( target ) : # 如 果 `target` （ 參 數 ） 存 在 ： if target : hero…" at bounding box center [931, 281] width 195 height 502
type textarea "hero.moveXY(16, 15)"
click at [854, 518] on button "運行 ⇧↵" at bounding box center [854, 522] width 118 height 34
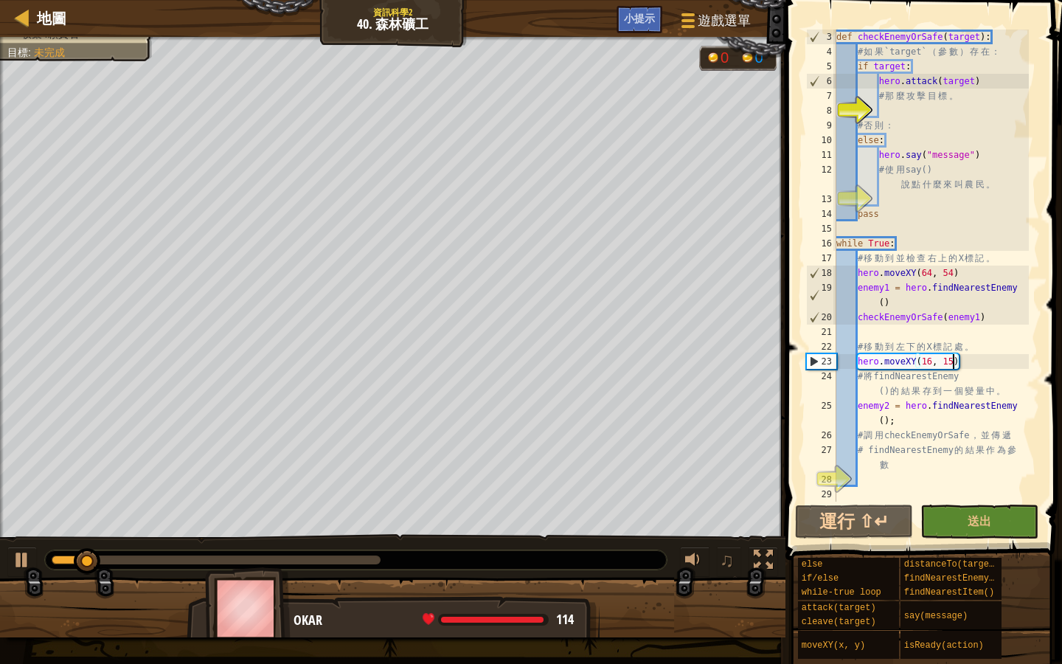
click at [865, 478] on div "def checkEnemyOrSafe ( target ) : # 如 果 `target` （ 參 數 ） 存 在 ： if target : hero…" at bounding box center [931, 281] width 195 height 502
type textarea "c"
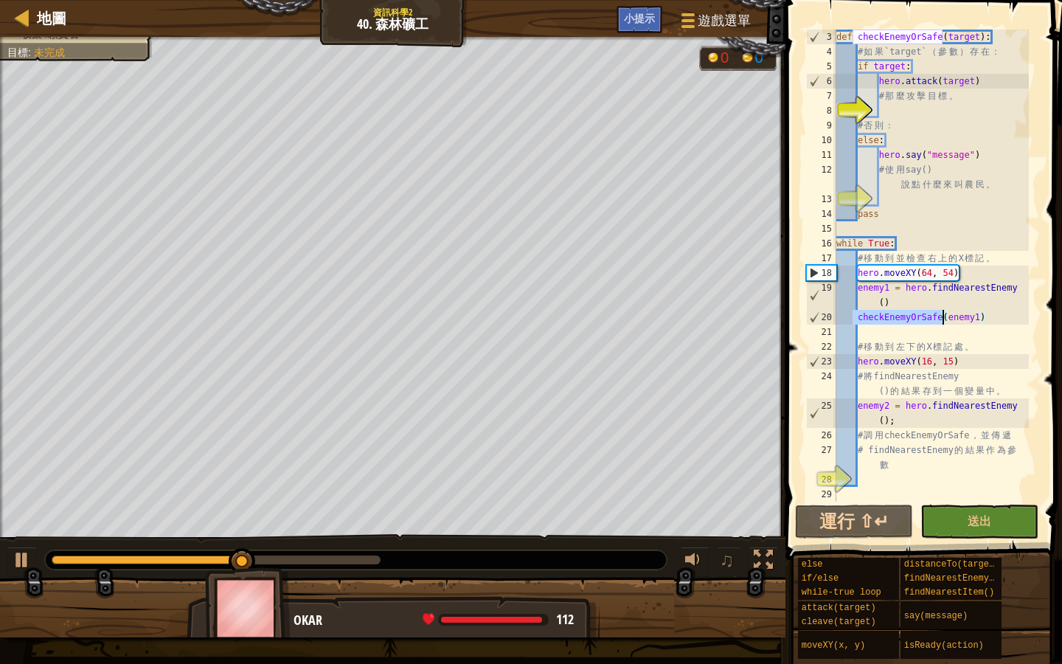
drag, startPoint x: 851, startPoint y: 317, endPoint x: 944, endPoint y: 319, distance: 93.0
click at [944, 319] on div "def checkEnemyOrSafe ( target ) : # 如 果 `target` （ 參 數 ） 存 在 ： if target : hero…" at bounding box center [931, 281] width 195 height 502
type textarea "checkEnemyOrSafe(enemy1)"
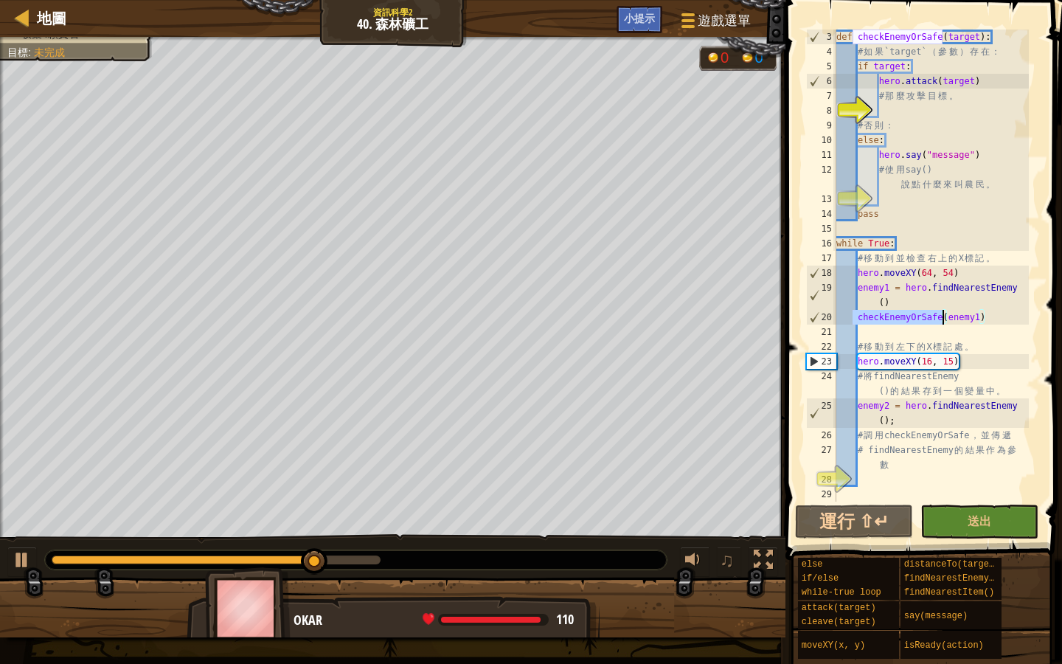
paste textarea
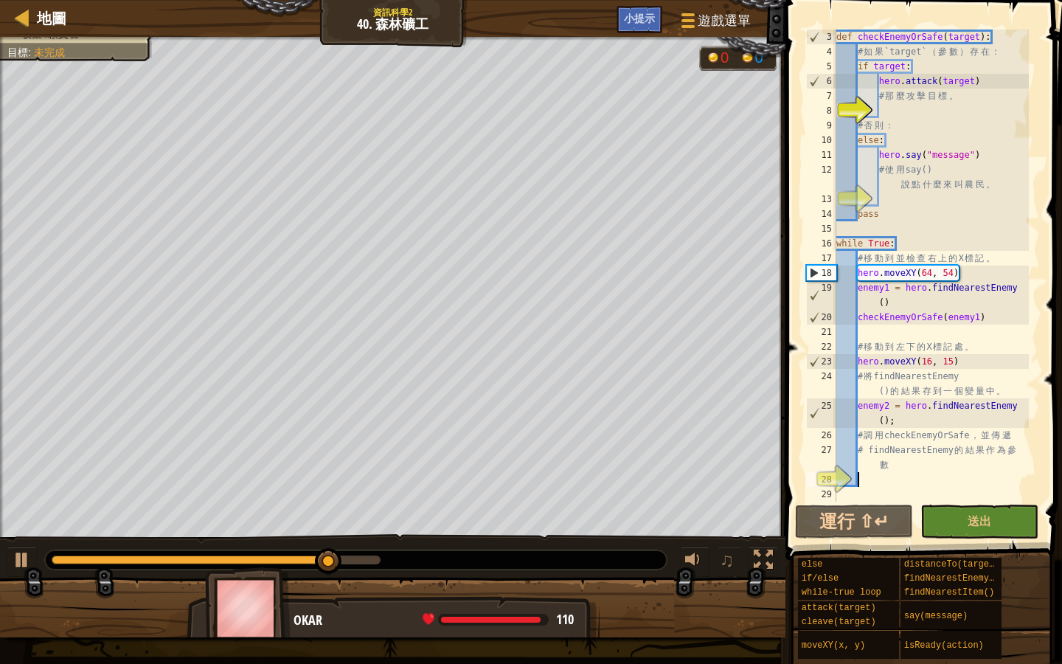
paste textarea "checkEnemyOrSafe"
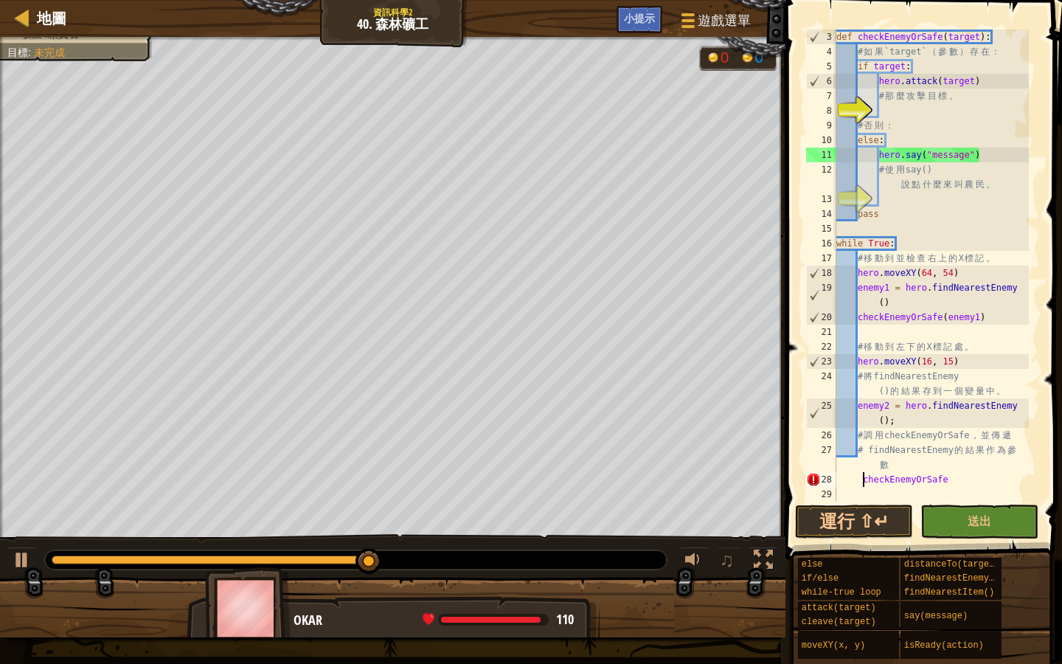
click at [862, 482] on div "def checkEnemyOrSafe ( target ) : # 如 果 `target` （ 參 數 ） 存 在 ： if target : hero…" at bounding box center [931, 281] width 195 height 502
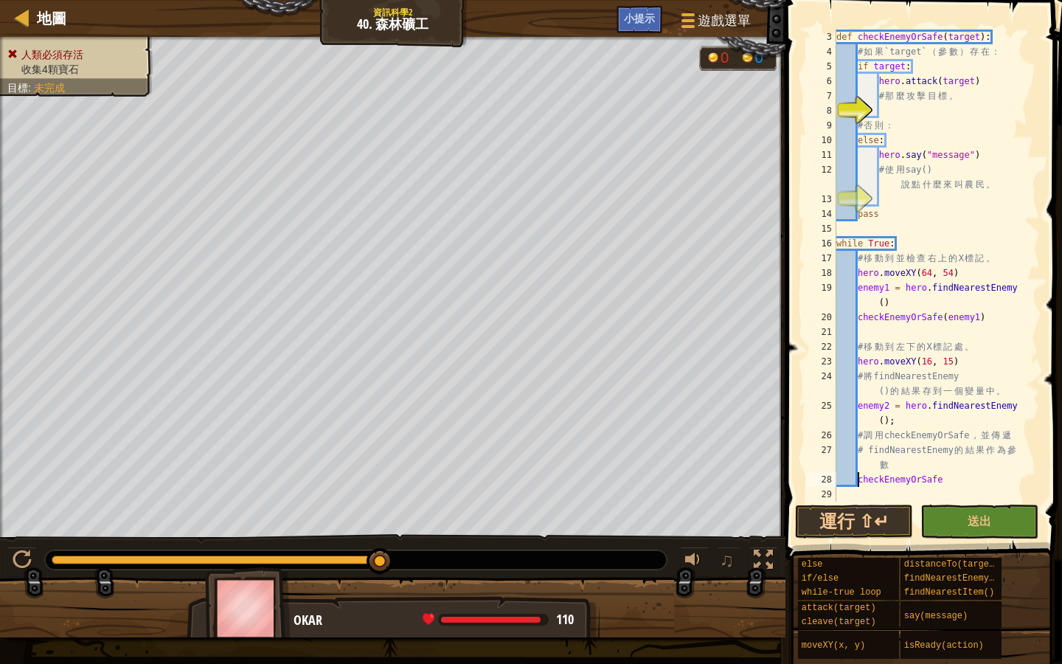
click at [1018, 483] on div "def checkEnemyOrSafe ( target ) : # 如 果 `target` （ 參 數 ） 存 在 ： if target : hero…" at bounding box center [931, 281] width 195 height 502
click at [949, 479] on div "def checkEnemyOrSafe ( target ) : # 如 果 `target` （ 參 數 ） 存 在 ： if target : hero…" at bounding box center [931, 281] width 195 height 502
drag, startPoint x: 856, startPoint y: 405, endPoint x: 890, endPoint y: 404, distance: 34.7
click at [890, 404] on div "def checkEnemyOrSafe ( target ) : # 如 果 `target` （ 參 數 ） 存 在 ： if target : hero…" at bounding box center [931, 281] width 195 height 502
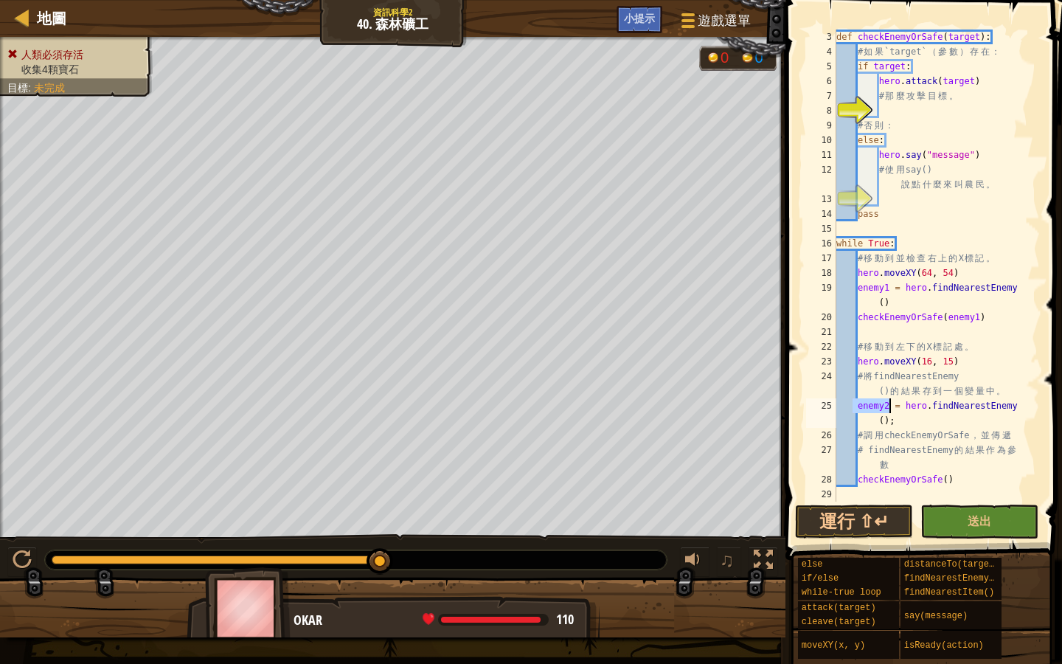
paste textarea "checkEnemyOrSafe()"
paste textarea "enemy2"
click at [955, 480] on div "def checkEnemyOrSafe ( target ) : # 如 果 `target` （ 參 數 ） 存 在 ： if target : hero…" at bounding box center [931, 281] width 195 height 502
type textarea "checkEnemyOrSafe(enemy2)"
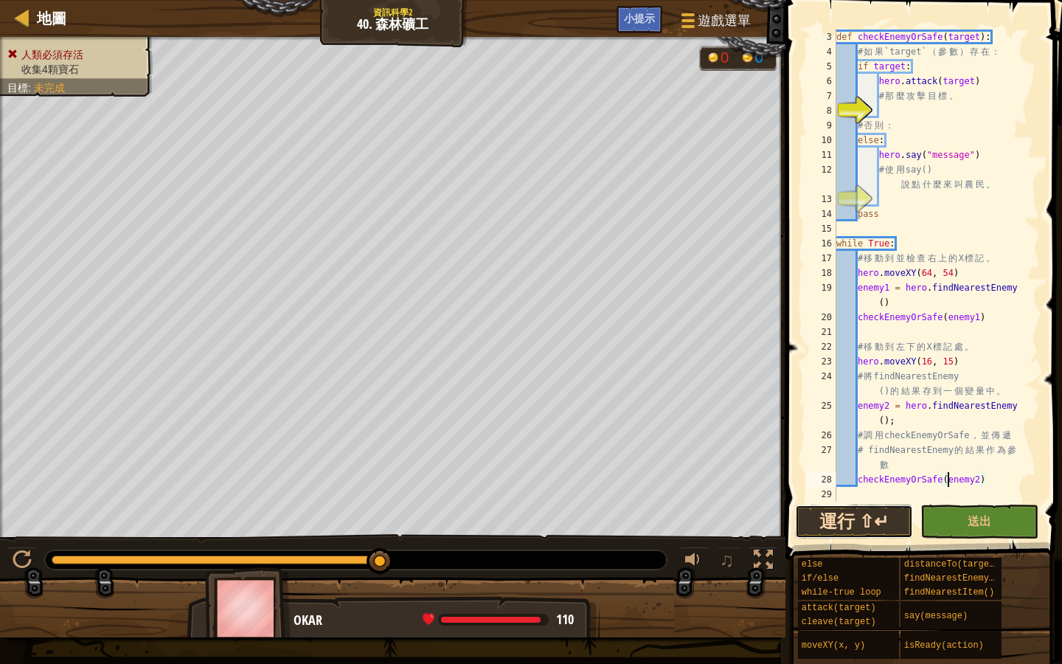
click at [863, 516] on button "運行 ⇧↵" at bounding box center [854, 522] width 118 height 34
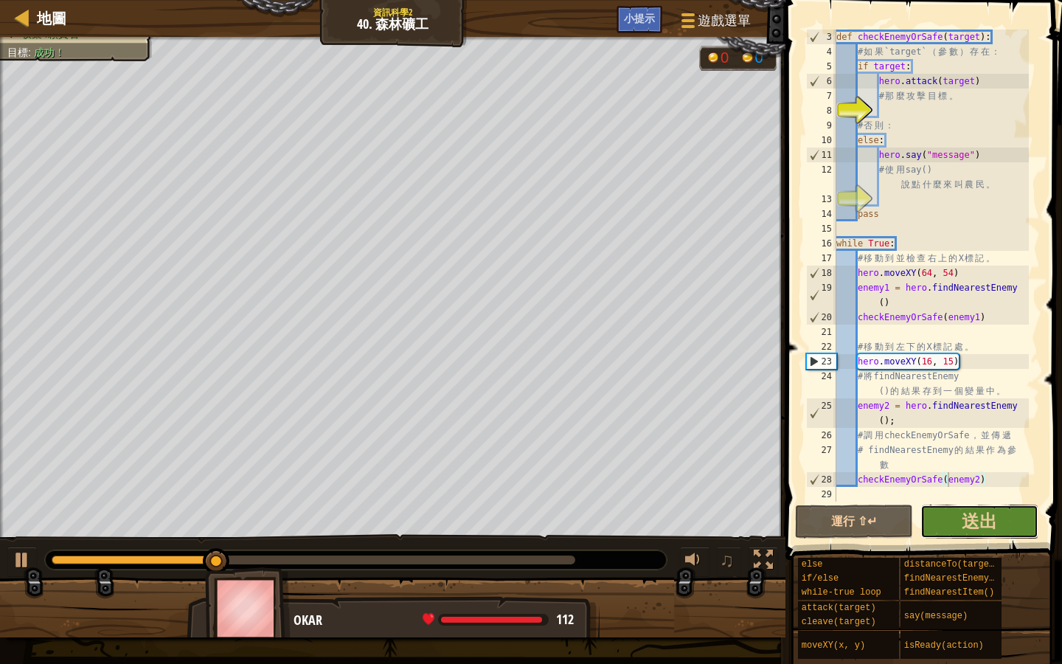
click at [1005, 519] on button "送出" at bounding box center [980, 522] width 118 height 34
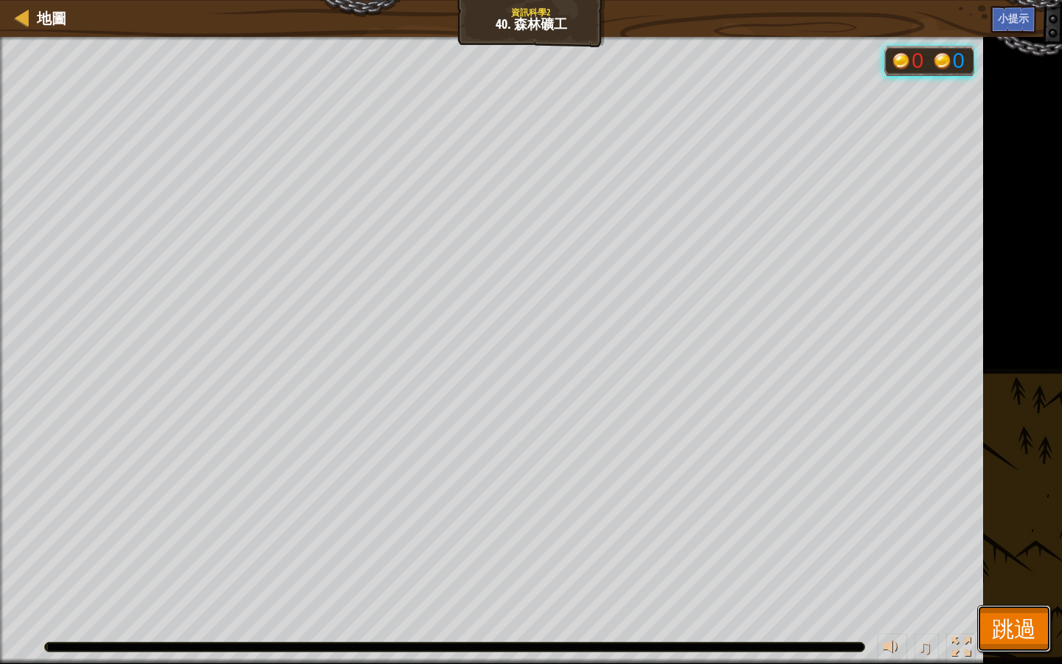
drag, startPoint x: 1004, startPoint y: 640, endPoint x: 1006, endPoint y: 632, distance: 7.7
click at [1003, 573] on span "跳過" at bounding box center [1014, 628] width 44 height 30
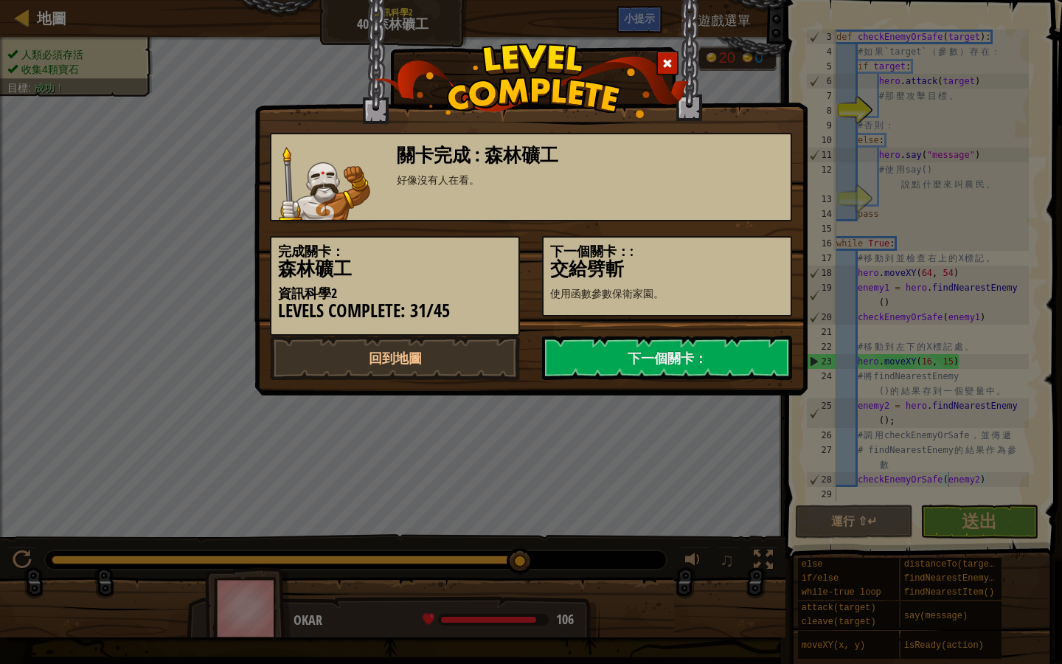
click at [505, 184] on div "好像沒有人在看。" at bounding box center [590, 180] width 387 height 15
click at [643, 355] on link "下一個關卡：" at bounding box center [667, 358] width 250 height 44
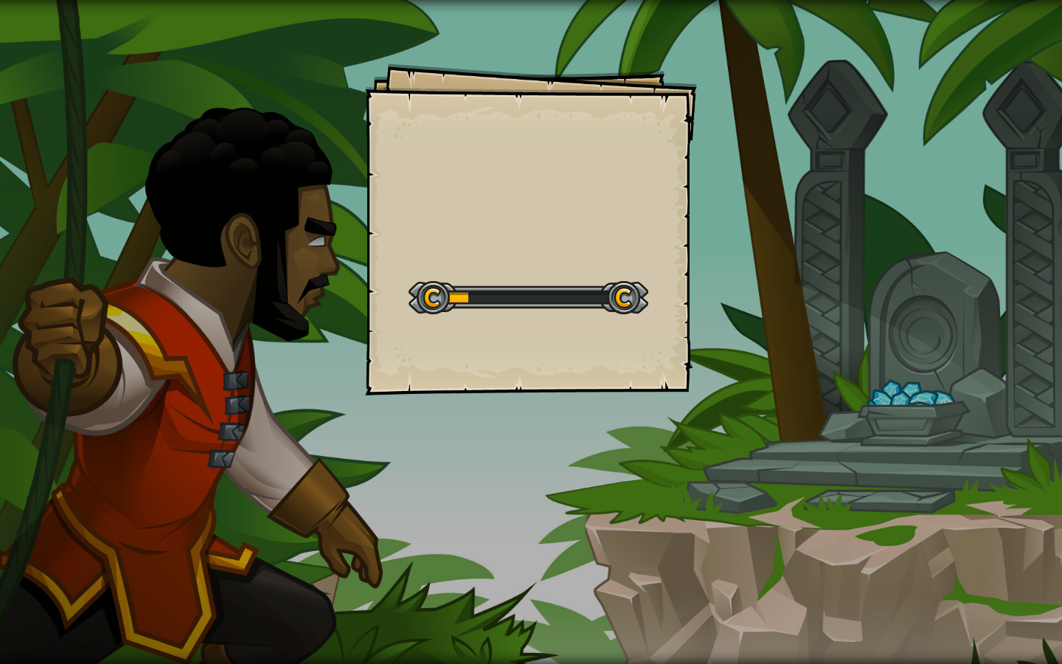
click at [570, 295] on div at bounding box center [529, 297] width 240 height 33
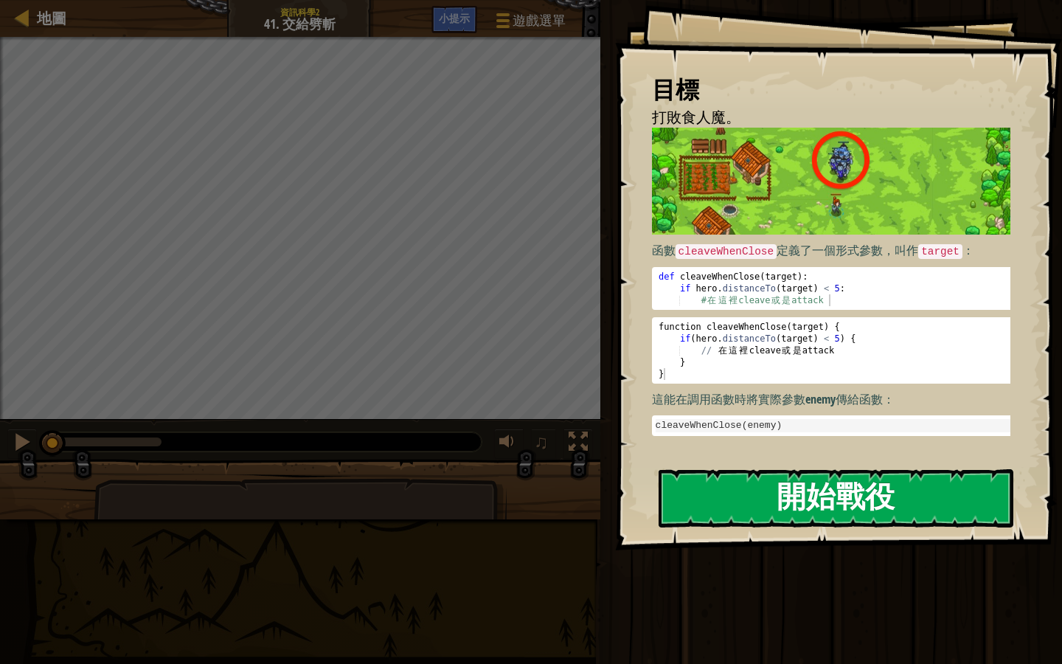
click at [804, 507] on button "開始戰役" at bounding box center [836, 498] width 355 height 58
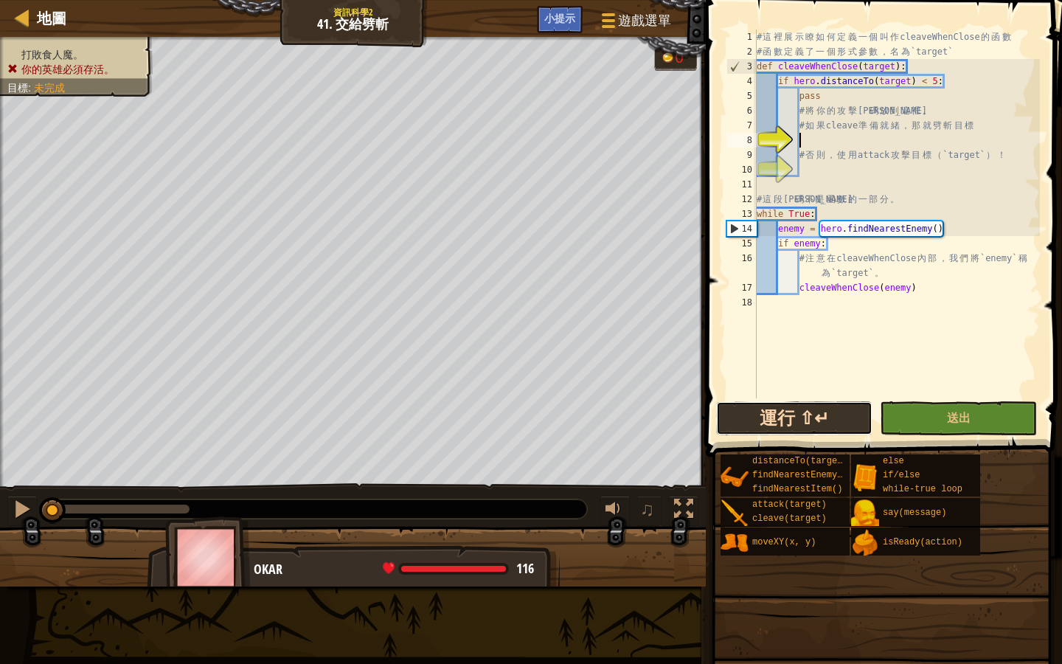
click at [814, 423] on button "運行 ⇧↵" at bounding box center [794, 418] width 156 height 34
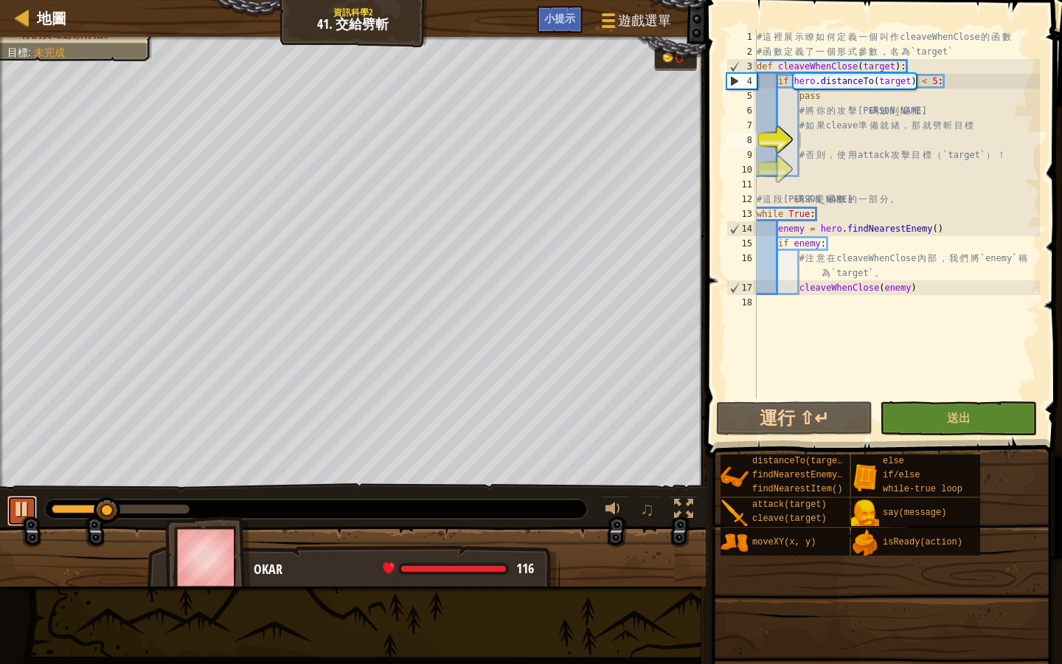
click at [10, 513] on button at bounding box center [22, 511] width 30 height 30
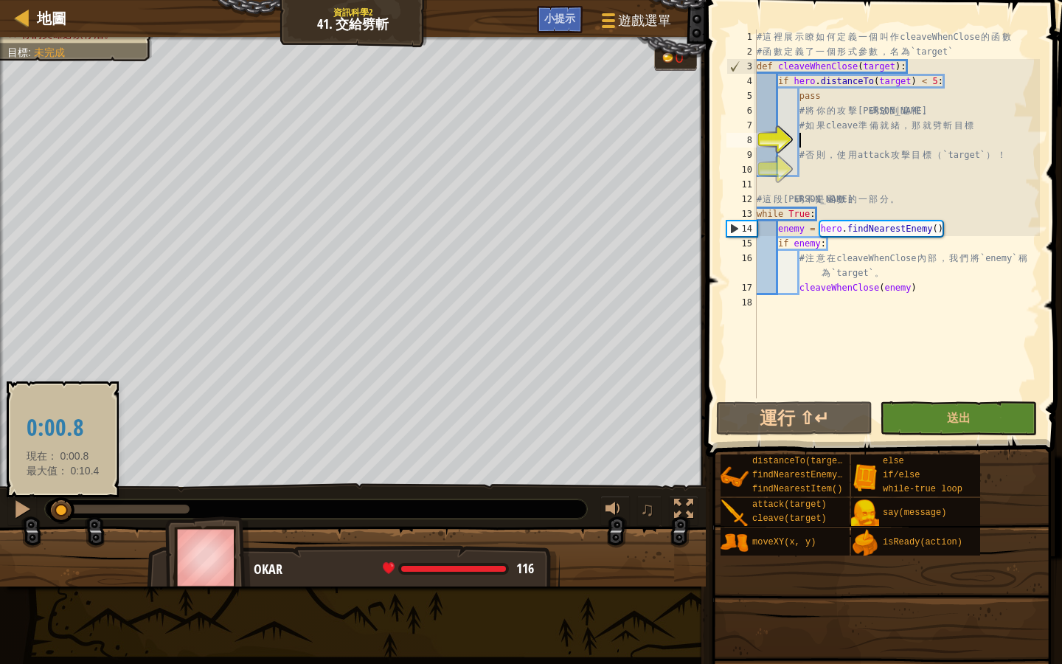
drag, startPoint x: 117, startPoint y: 505, endPoint x: 63, endPoint y: 503, distance: 53.9
click at [63, 503] on div at bounding box center [61, 510] width 27 height 27
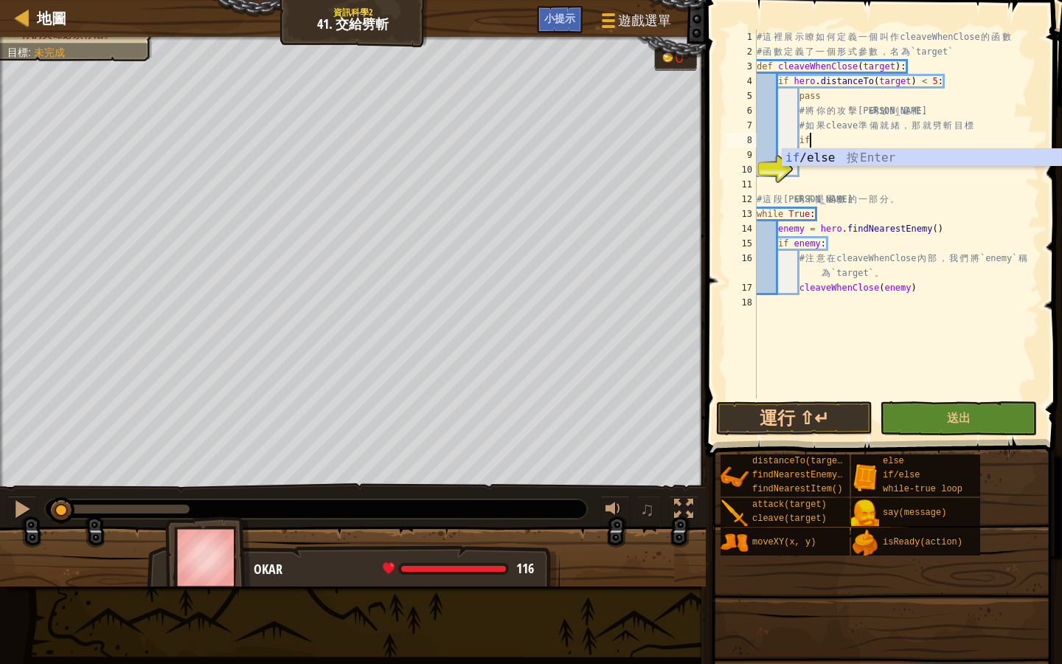
scroll to position [7, 4]
click at [824, 157] on div "if /else 按 Enter" at bounding box center [922, 175] width 279 height 53
type textarea "if enemy:"
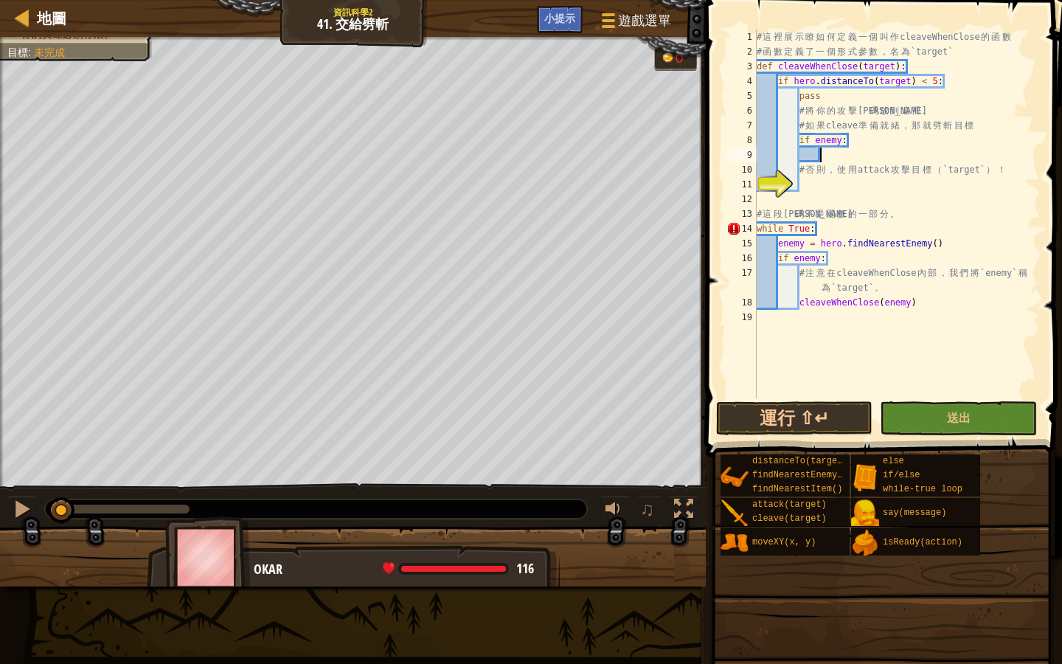
click at [825, 156] on div "# 這 裡 展 示 瞭 如 何 定 義 一 個 叫 作 cleaveWhenClose 的 函 數 # 函 數 定 義 了 一 個 形 式 參 數 ， 名 為…" at bounding box center [897, 229] width 286 height 398
click at [841, 143] on div "# 這 裡 展 示 瞭 如 何 定 義 一 個 叫 作 cleaveWhenClose 的 函 數 # 函 數 定 義 了 一 個 形 式 參 數 ， 名 為…" at bounding box center [897, 229] width 286 height 398
drag, startPoint x: 864, startPoint y: 65, endPoint x: 893, endPoint y: 68, distance: 28.9
click at [893, 68] on div "# 這 裡 展 示 瞭 如 何 定 義 一 個 叫 作 cleaveWhenClose 的 函 數 # 函 數 定 義 了 一 個 形 式 參 數 ， 名 為…" at bounding box center [897, 229] width 286 height 398
drag, startPoint x: 863, startPoint y: 66, endPoint x: 895, endPoint y: 68, distance: 31.8
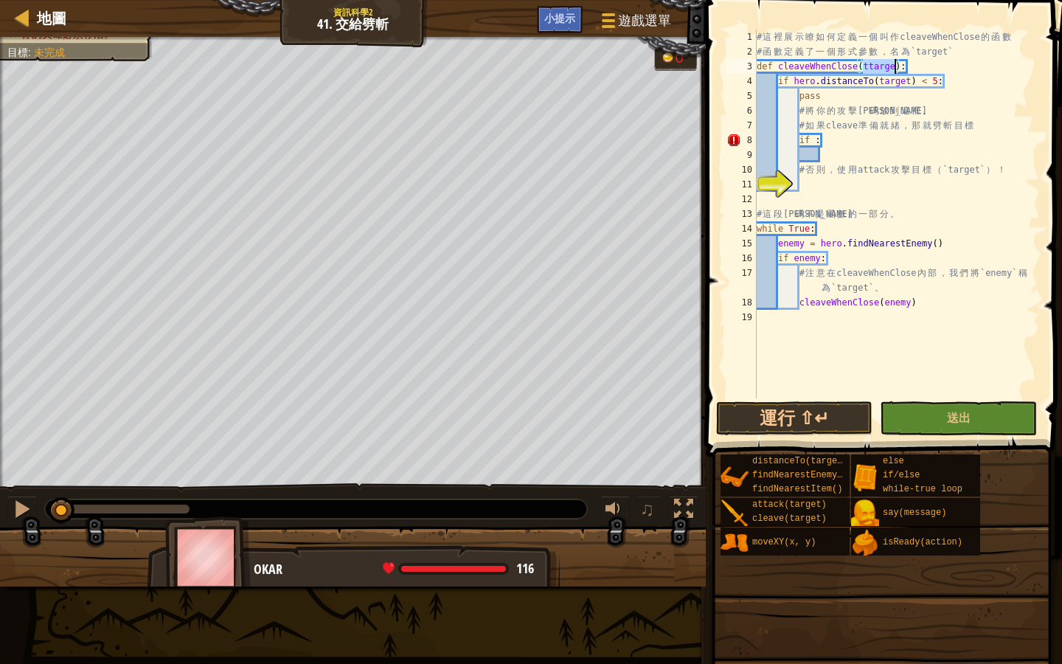
click at [895, 68] on div "# 這 裡 展 示 瞭 如 何 定 義 一 個 叫 作 cleaveWhenClose 的 函 數 # 函 數 定 義 了 一 個 形 式 參 數 ， 名 為…" at bounding box center [897, 229] width 286 height 398
paste textarea "if"
paste textarea "ttarge"
click at [816, 139] on div "# 這 裡 展 示 瞭 如 何 定 義 一 個 叫 作 cleaveWhenClose 的 函 數 # 函 數 定 義 了 一 個 形 式 參 數 ， 名 為…" at bounding box center [897, 229] width 286 height 398
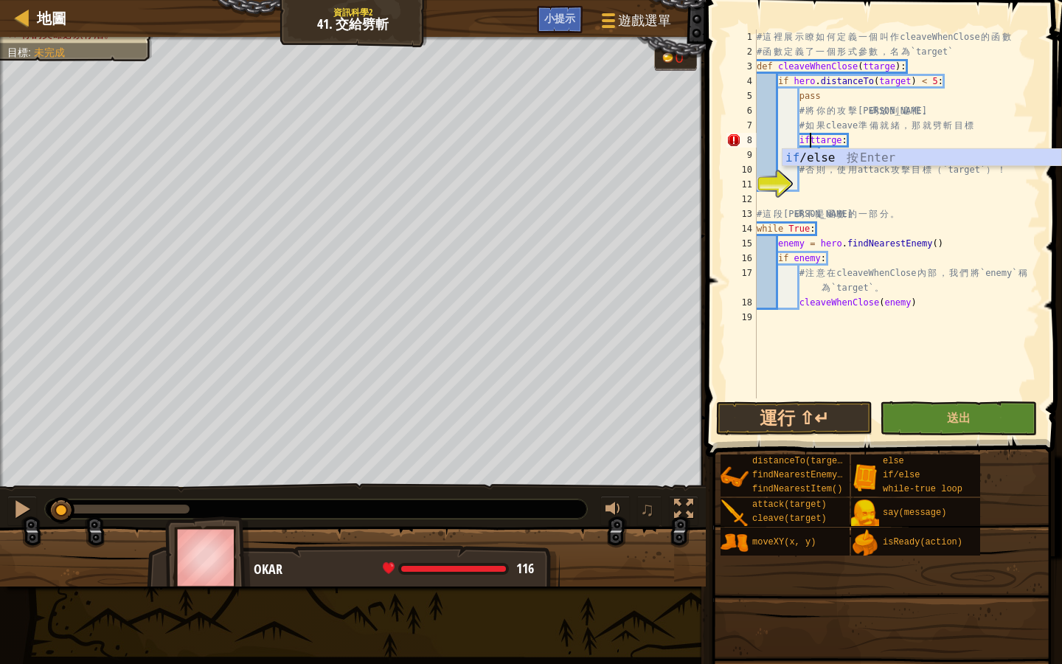
type textarea "if ttarge:"
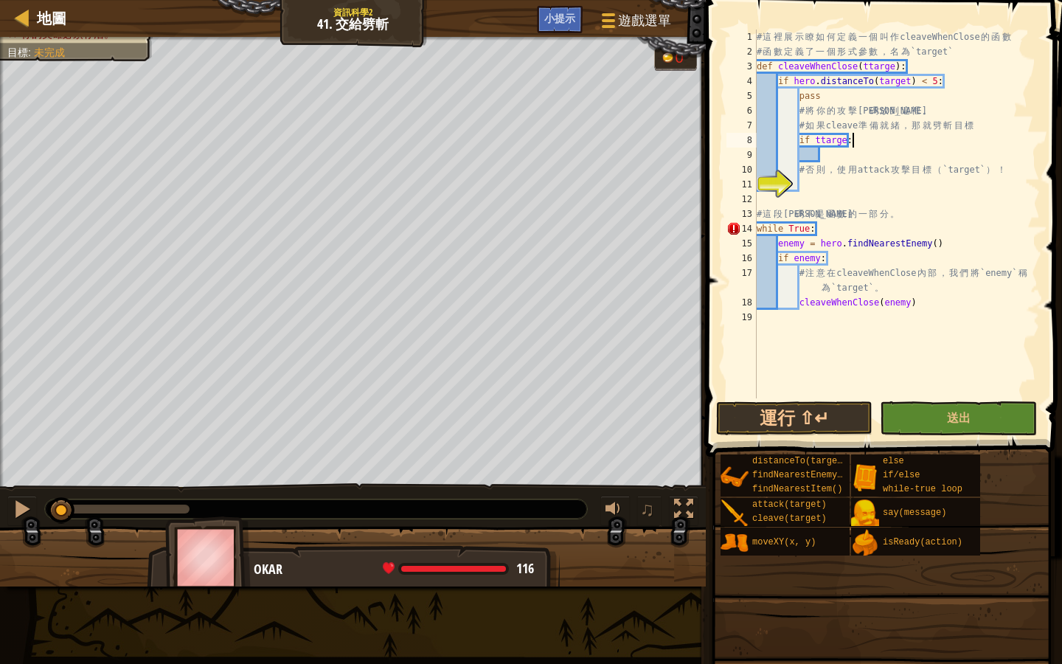
click at [1024, 134] on div "# 這 裡 展 示 瞭 如 何 定 義 一 個 叫 作 cleaveWhenClose 的 函 數 # 函 數 定 義 了 一 個 形 式 參 數 ， 名 為…" at bounding box center [897, 229] width 286 height 398
click at [826, 160] on div "# 這 裡 展 示 瞭 如 何 定 義 一 個 叫 作 cleaveWhenClose 的 函 數 # 函 數 定 義 了 一 個 形 式 參 數 ， 名 為…" at bounding box center [897, 229] width 286 height 398
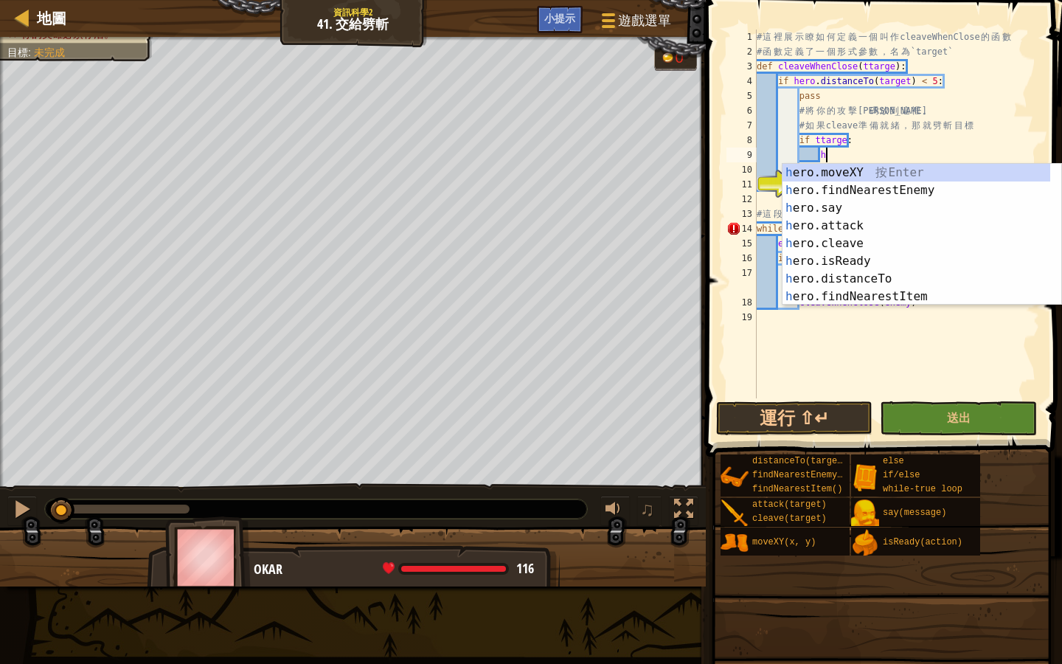
scroll to position [7, 4]
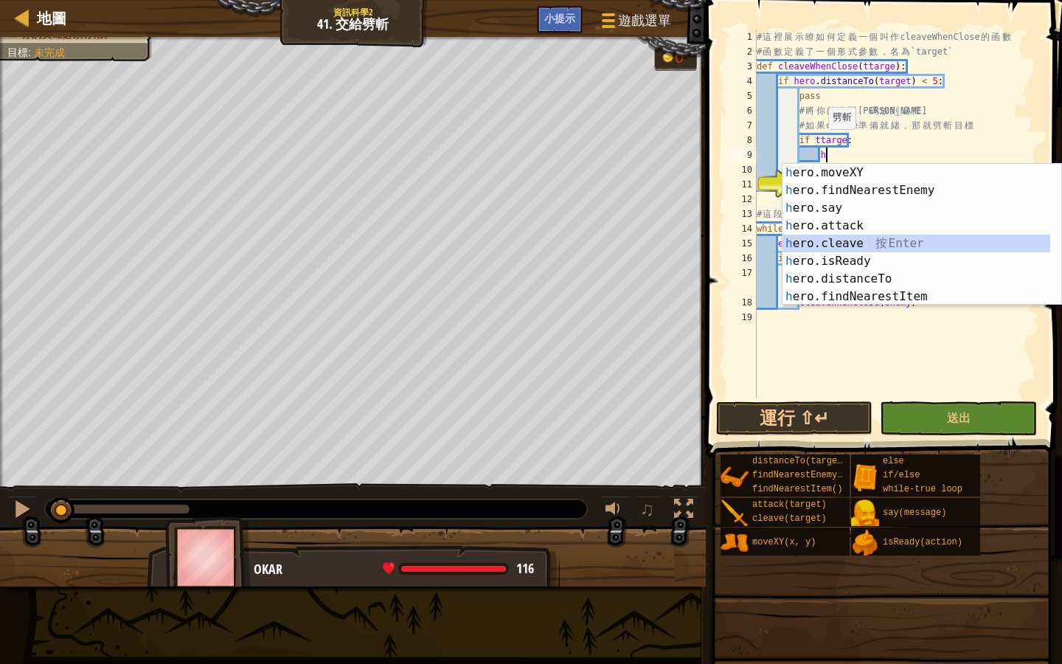
click at [882, 242] on div "h ero.moveXY 按 Enter h ero.findNearestEnemy 按 Enter h ero.say 按 Enter h ero.att…" at bounding box center [922, 252] width 279 height 177
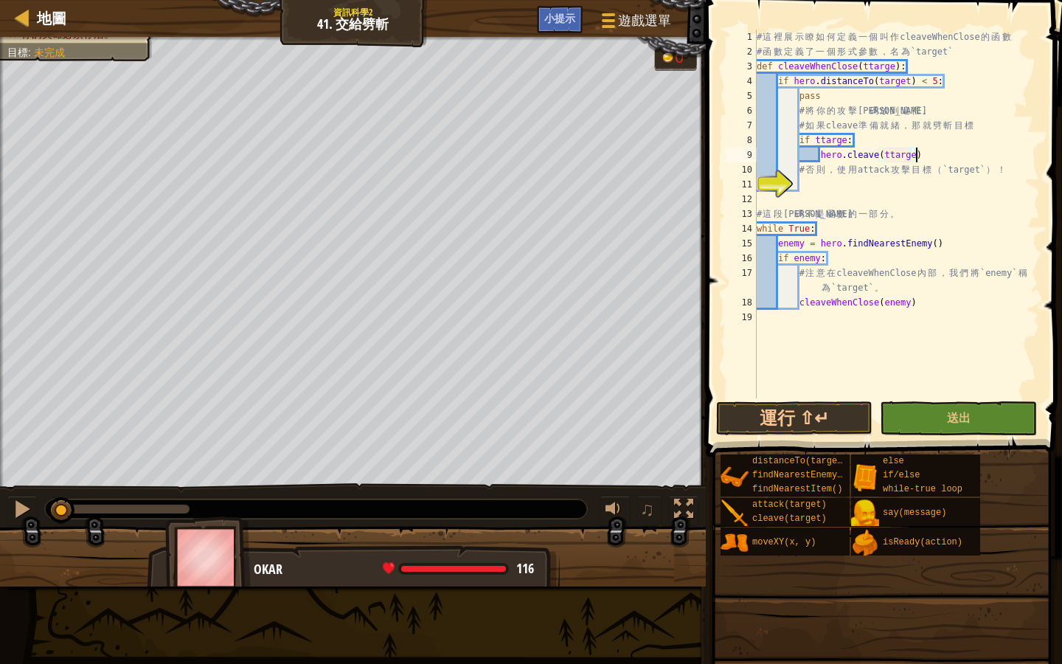
scroll to position [7, 13]
click at [814, 418] on button "運行 ⇧↵" at bounding box center [794, 418] width 156 height 34
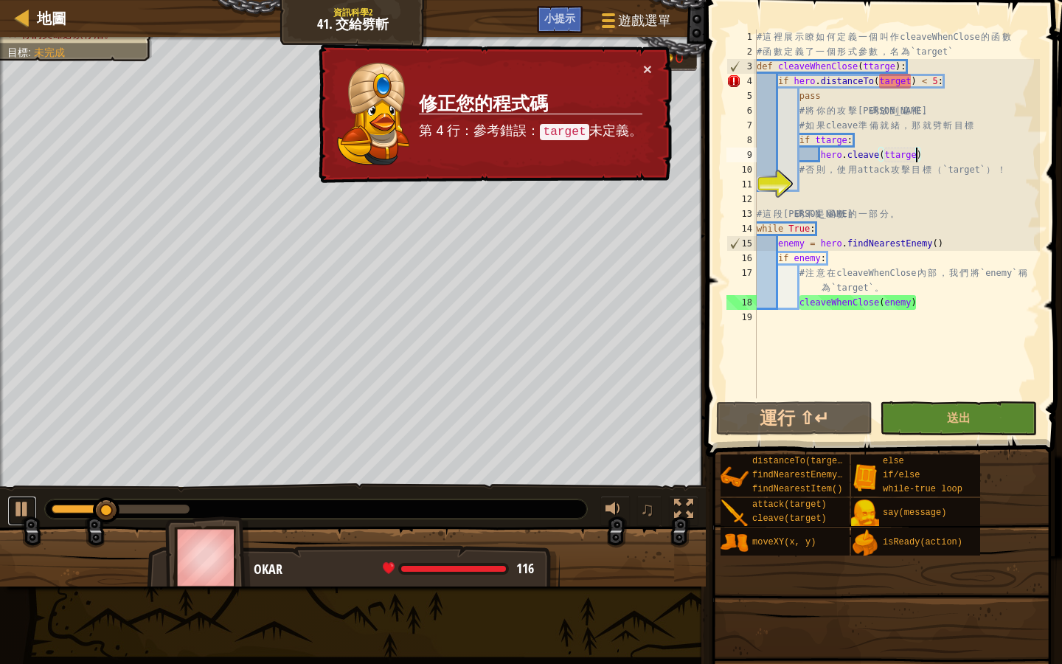
drag, startPoint x: 30, startPoint y: 505, endPoint x: 46, endPoint y: 508, distance: 17.2
click at [28, 505] on div at bounding box center [22, 508] width 19 height 19
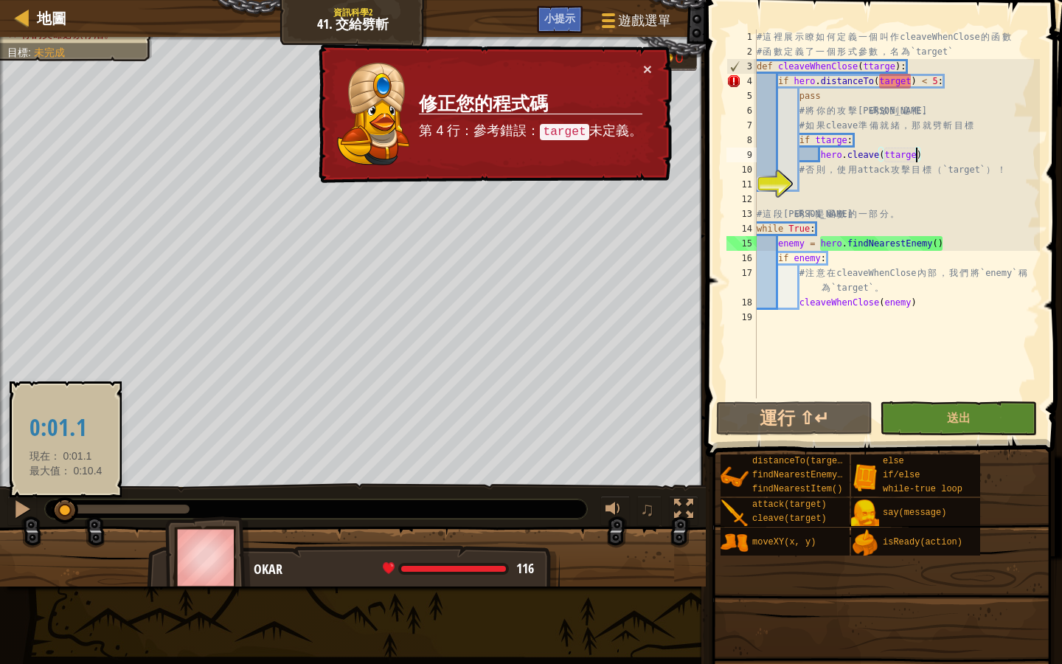
drag, startPoint x: 109, startPoint y: 508, endPoint x: 66, endPoint y: 511, distance: 43.7
click at [66, 511] on div at bounding box center [65, 510] width 27 height 27
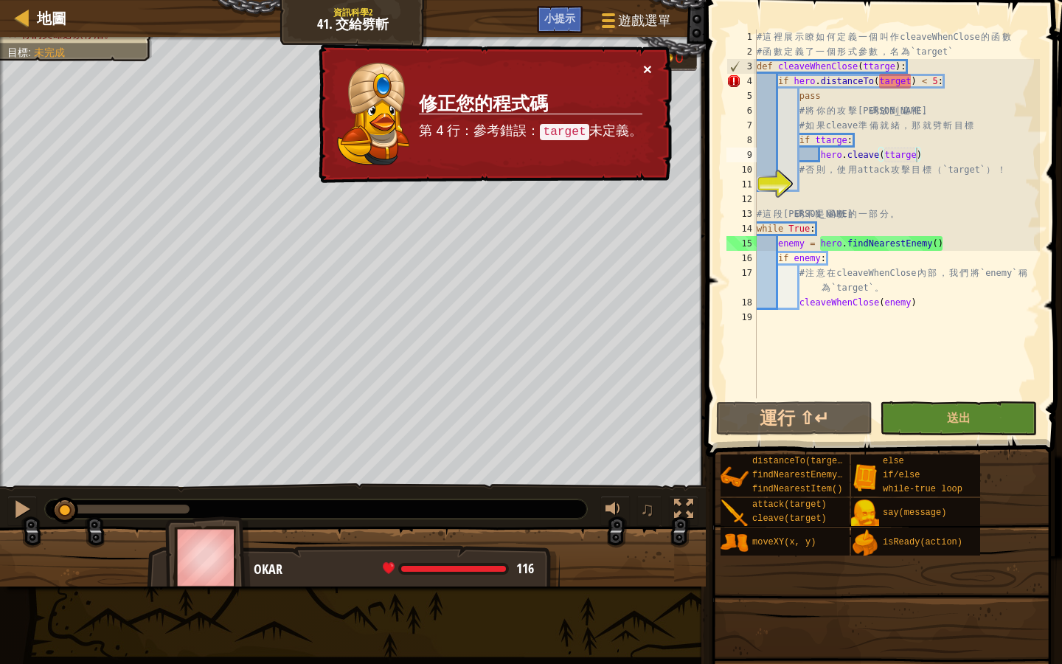
click at [643, 64] on button "×" at bounding box center [647, 68] width 9 height 15
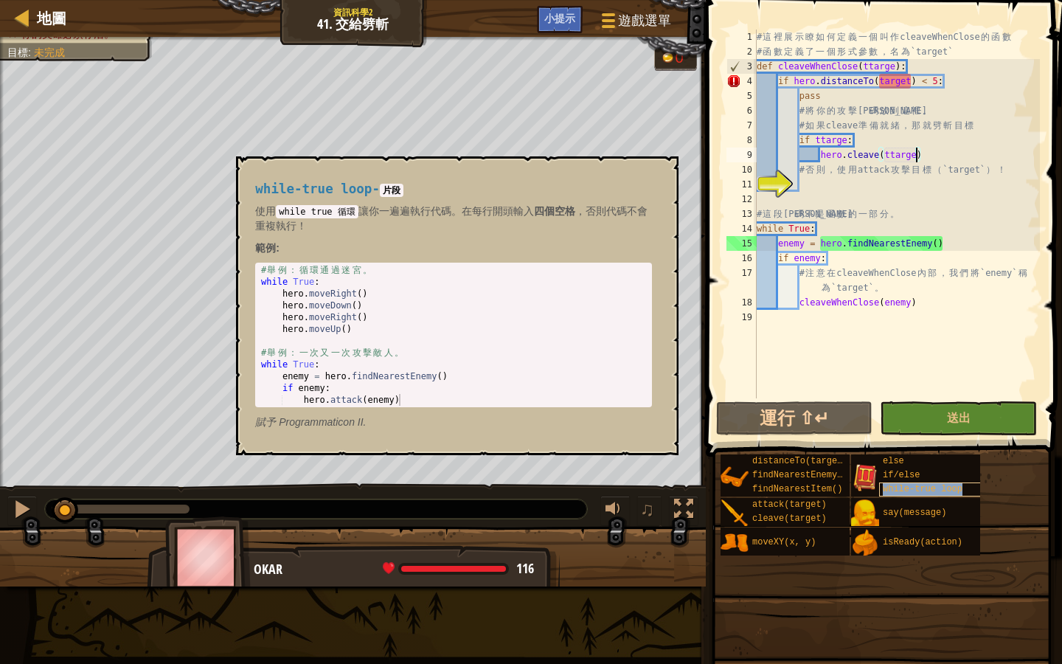
click at [896, 482] on div "while-true loop" at bounding box center [932, 489] width 106 height 14
click at [898, 475] on span "if/else" at bounding box center [901, 475] width 37 height 10
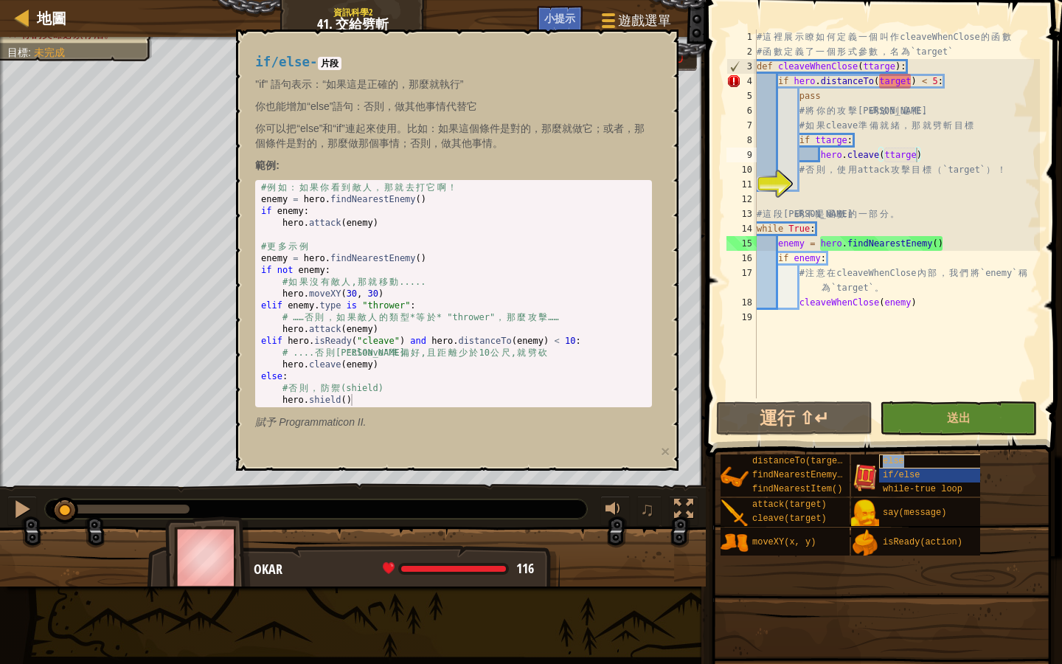
click at [899, 466] on div "else" at bounding box center [932, 461] width 106 height 14
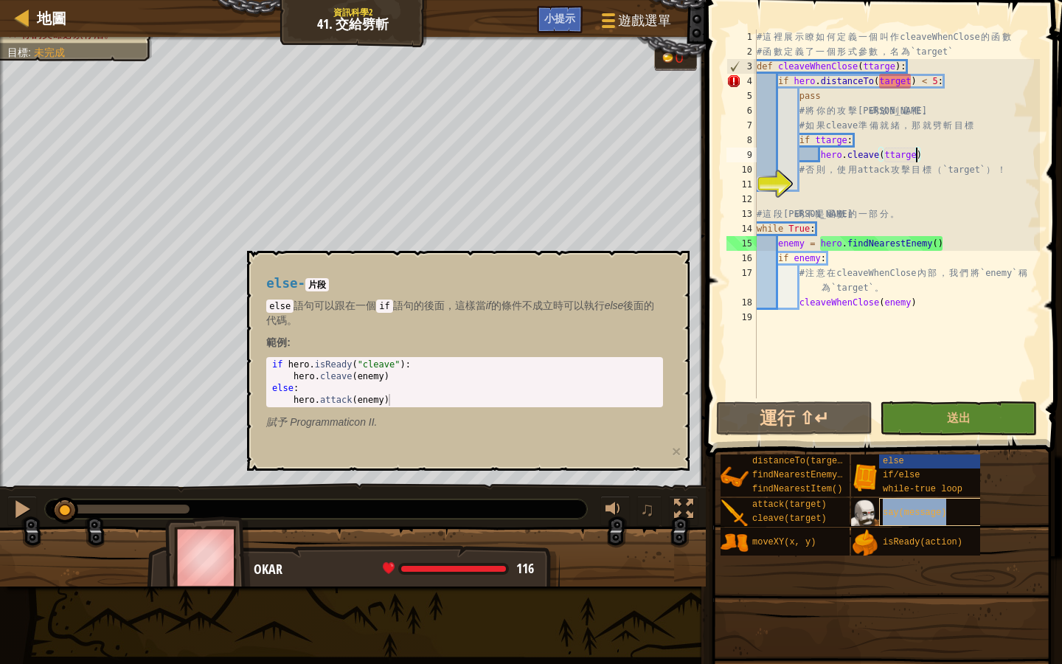
click at [886, 513] on span "say(message)" at bounding box center [914, 513] width 63 height 10
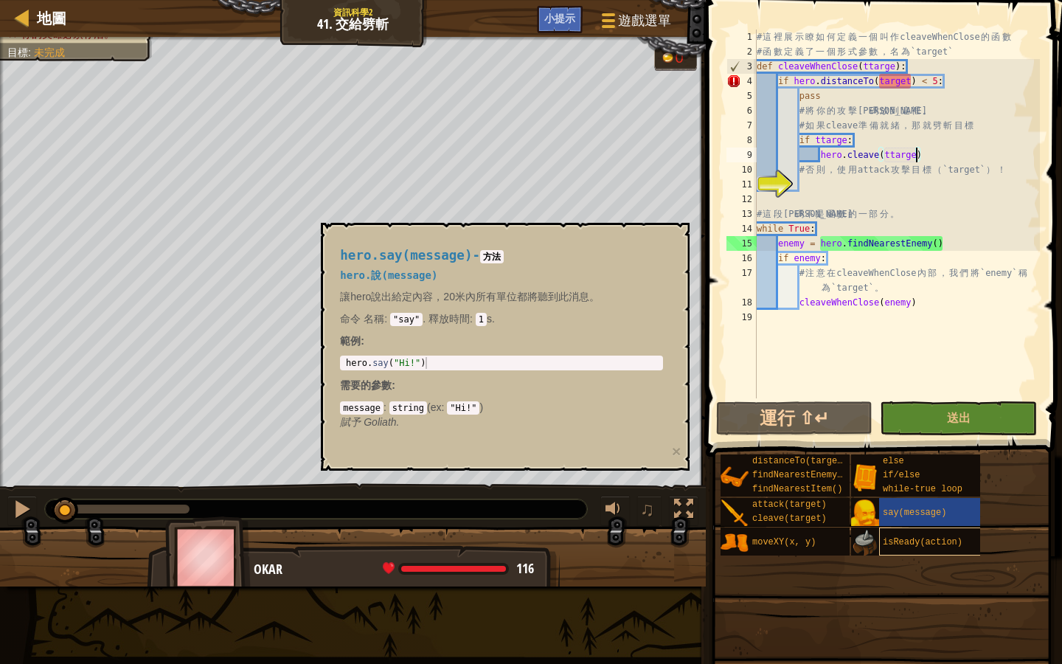
click at [884, 527] on div "distanceTo(target) findNearestEnemy() findNearestItem() attack(target) cleave(t…" at bounding box center [886, 505] width 332 height 103
click at [885, 536] on div "isReady(action)" at bounding box center [932, 541] width 106 height 28
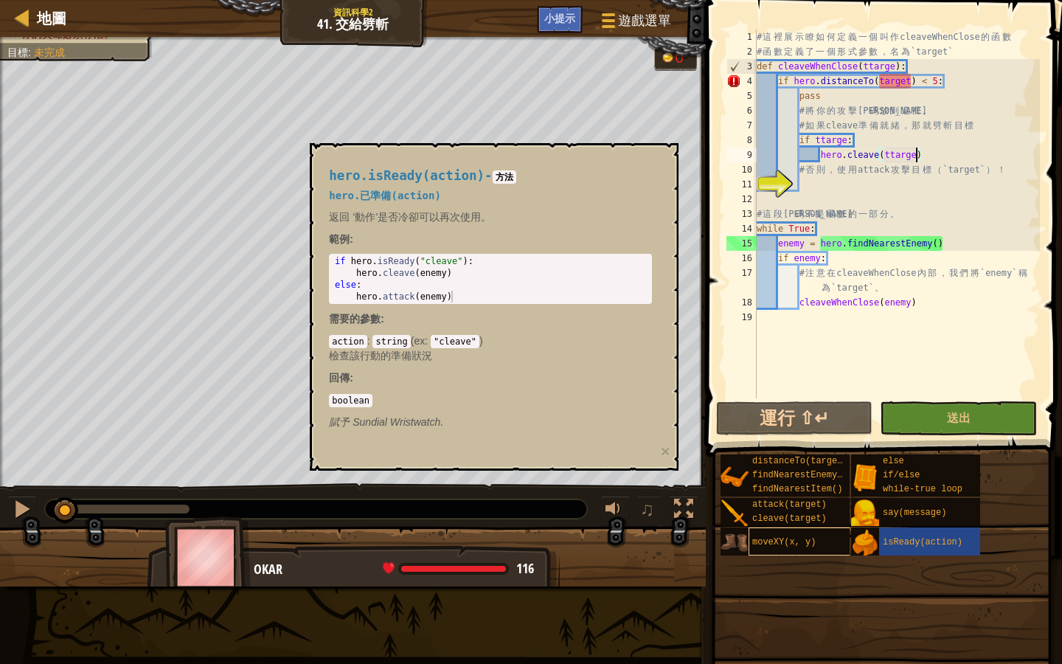
click at [811, 531] on div "moveXY(x, y)" at bounding box center [802, 541] width 106 height 28
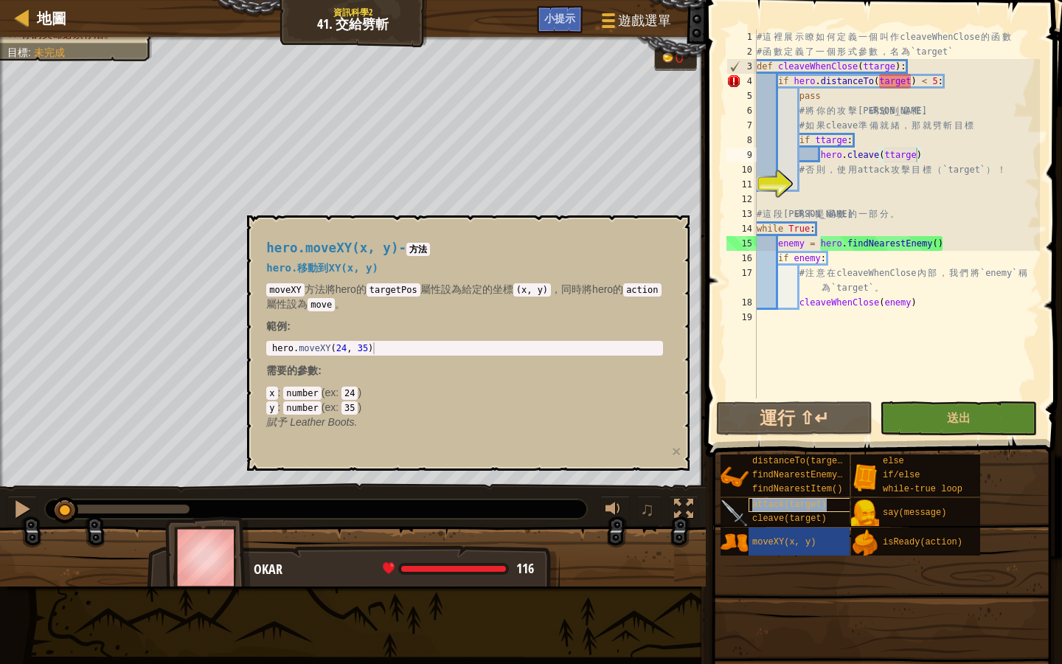
click at [794, 504] on span "attack(target)" at bounding box center [789, 504] width 75 height 10
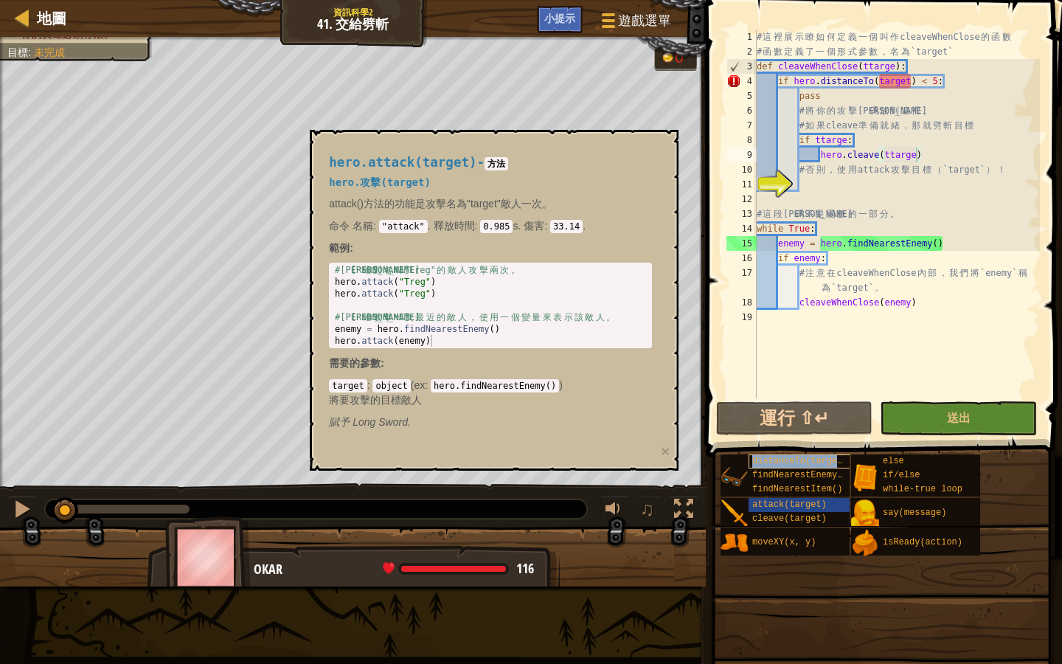
click at [795, 460] on span "distanceTo(target)" at bounding box center [800, 461] width 96 height 10
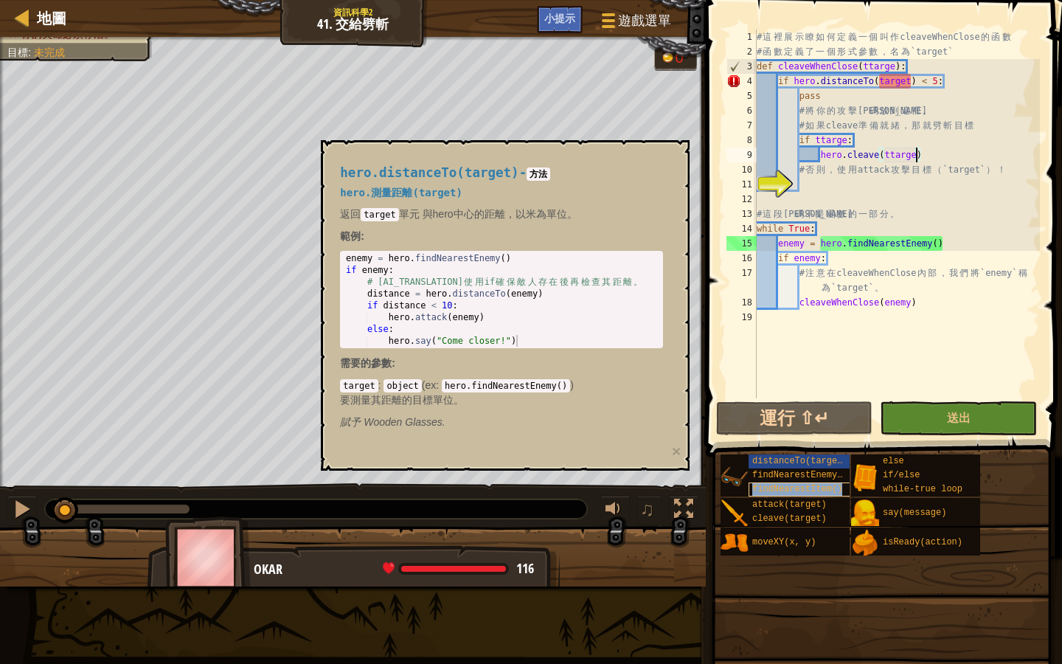
click at [793, 491] on span "findNearestItem()" at bounding box center [797, 489] width 90 height 10
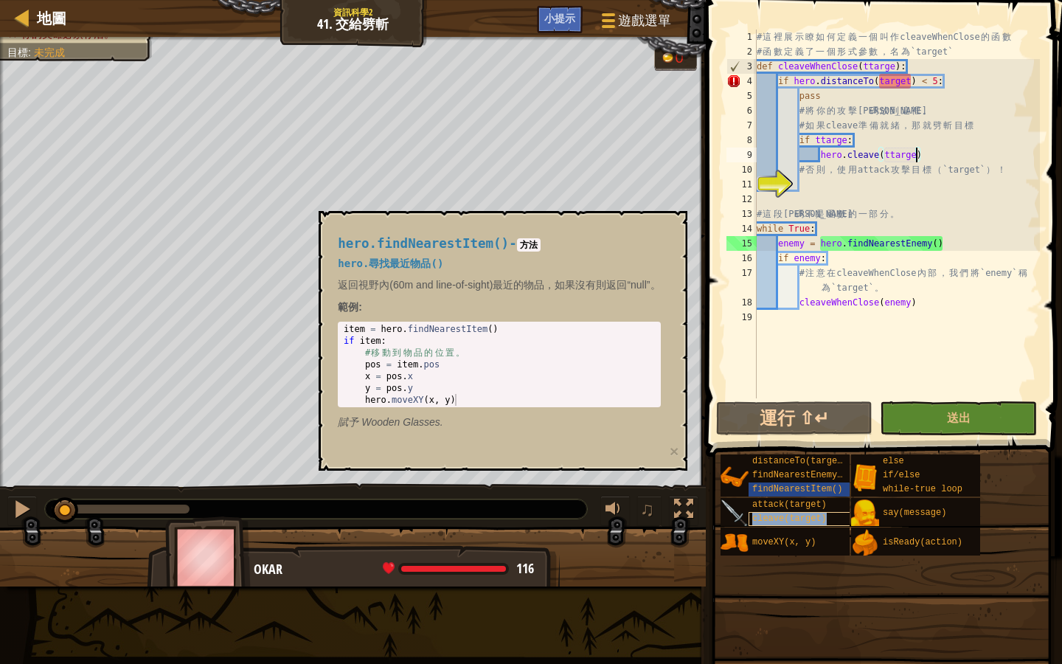
click at [782, 522] on span "cleave(target)" at bounding box center [789, 518] width 75 height 10
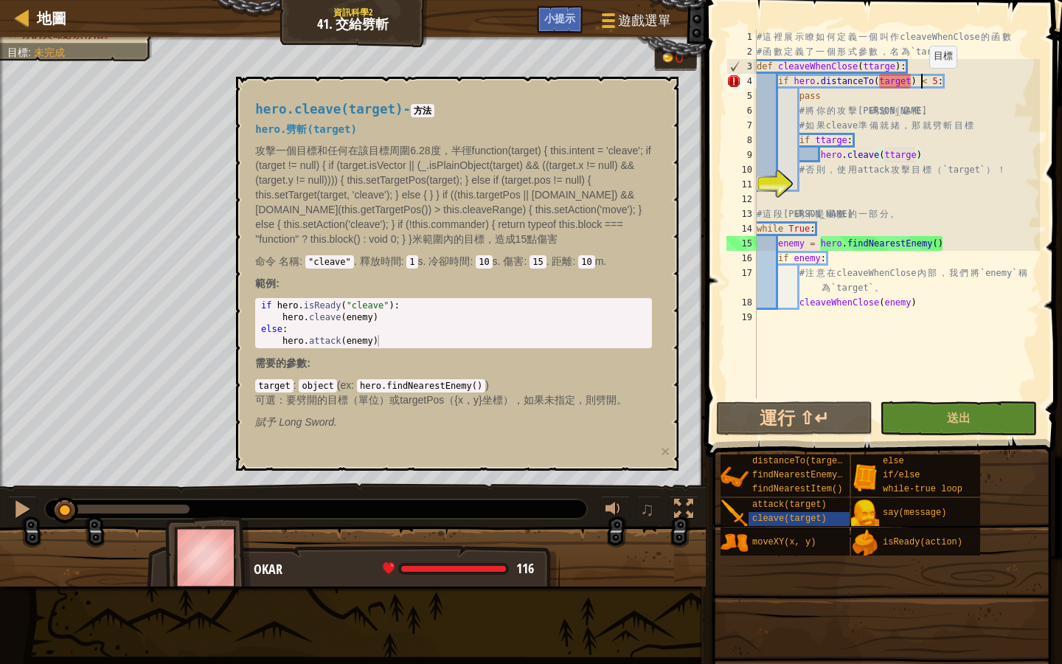
click at [923, 83] on div "# 這 裡 展 示 瞭 如 何 定 義 一 個 叫 作 cleaveWhenClose 的 函 數 # 函 數 定 義 了 一 個 形 式 參 數 ， 名 為…" at bounding box center [897, 229] width 286 height 398
type textarea "if hero.distanceTo(target)< 5:"
